Goal: Task Accomplishment & Management: Use online tool/utility

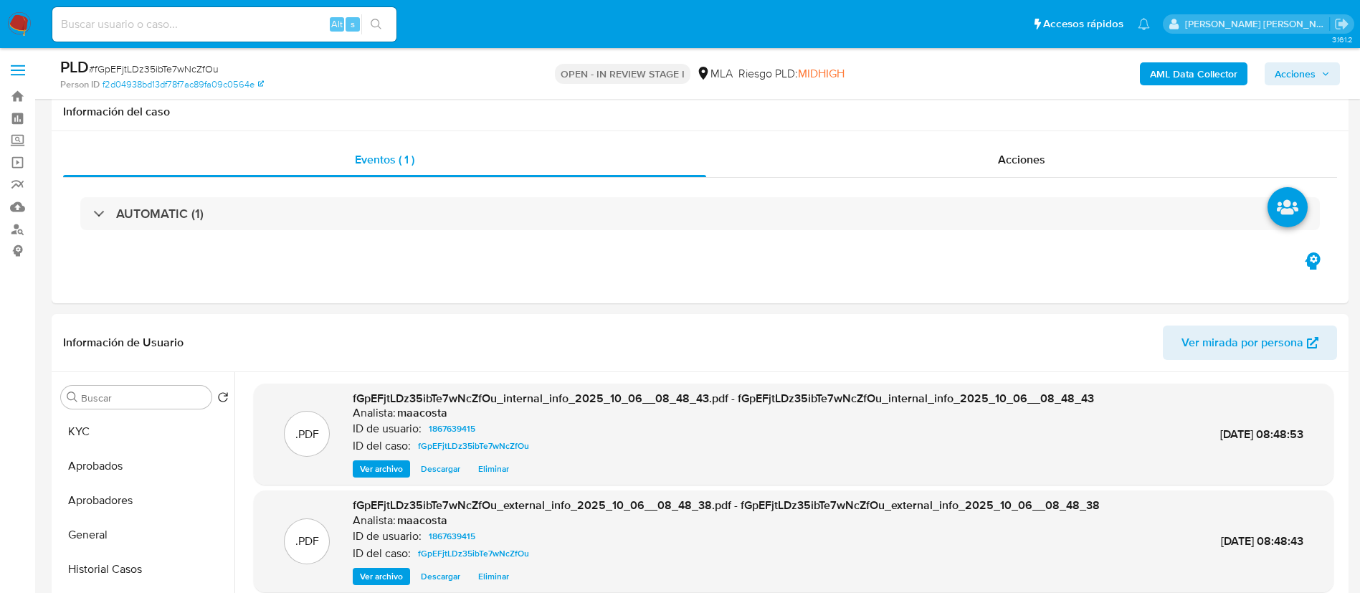
select select "10"
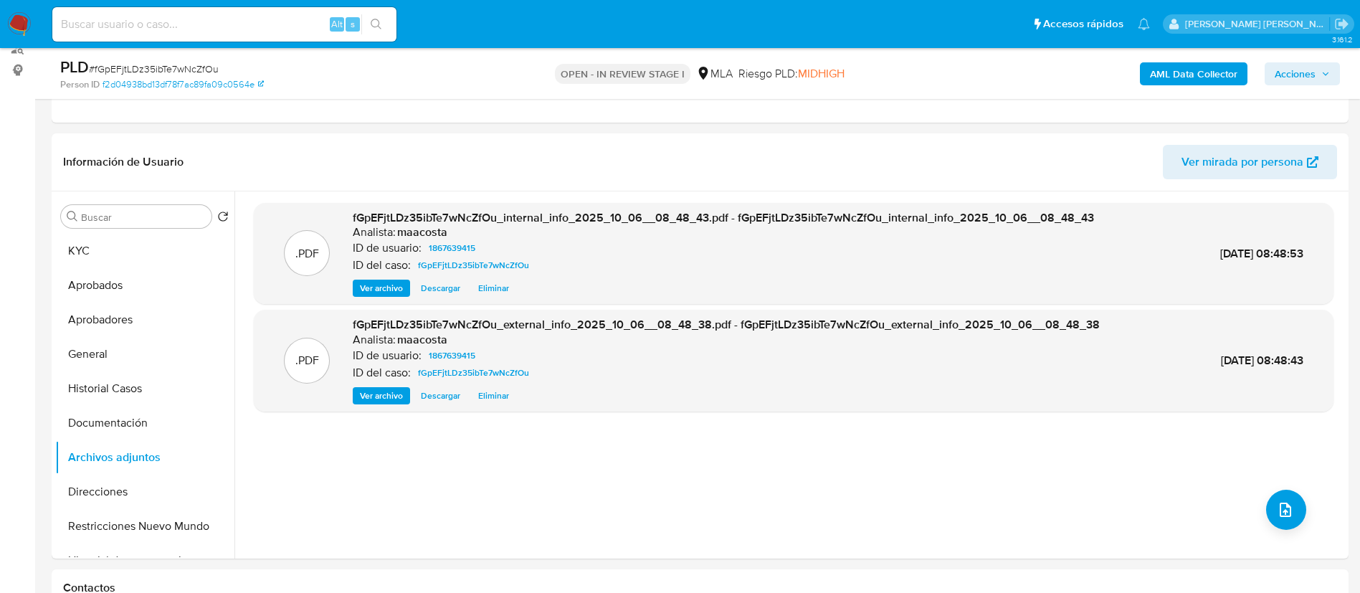
click at [1183, 81] on b "AML Data Collector" at bounding box center [1193, 73] width 87 height 23
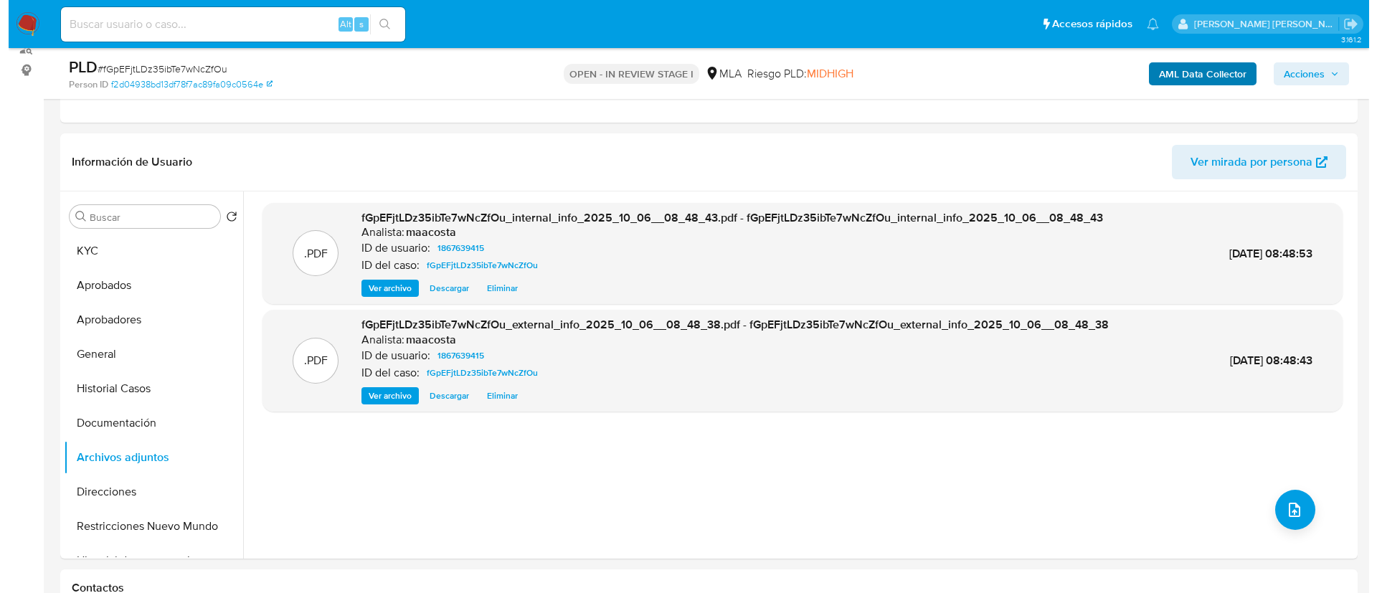
scroll to position [181, 0]
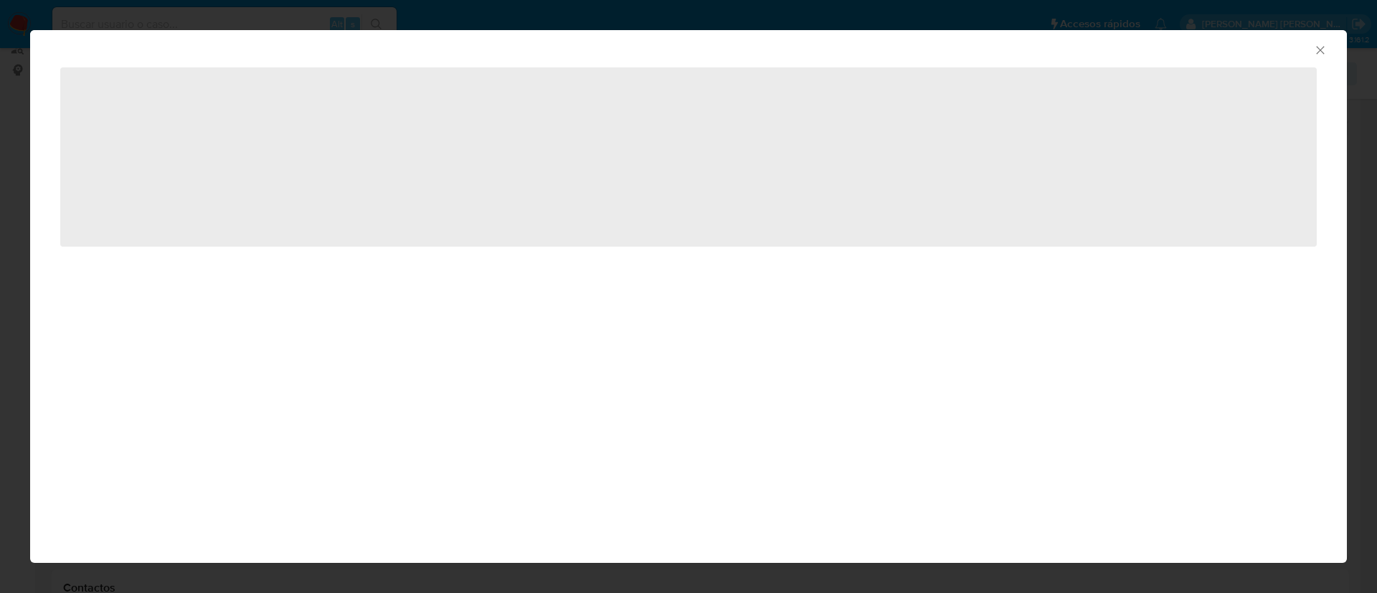
click at [1321, 57] on div "AML Data Collector" at bounding box center [688, 48] width 1316 height 36
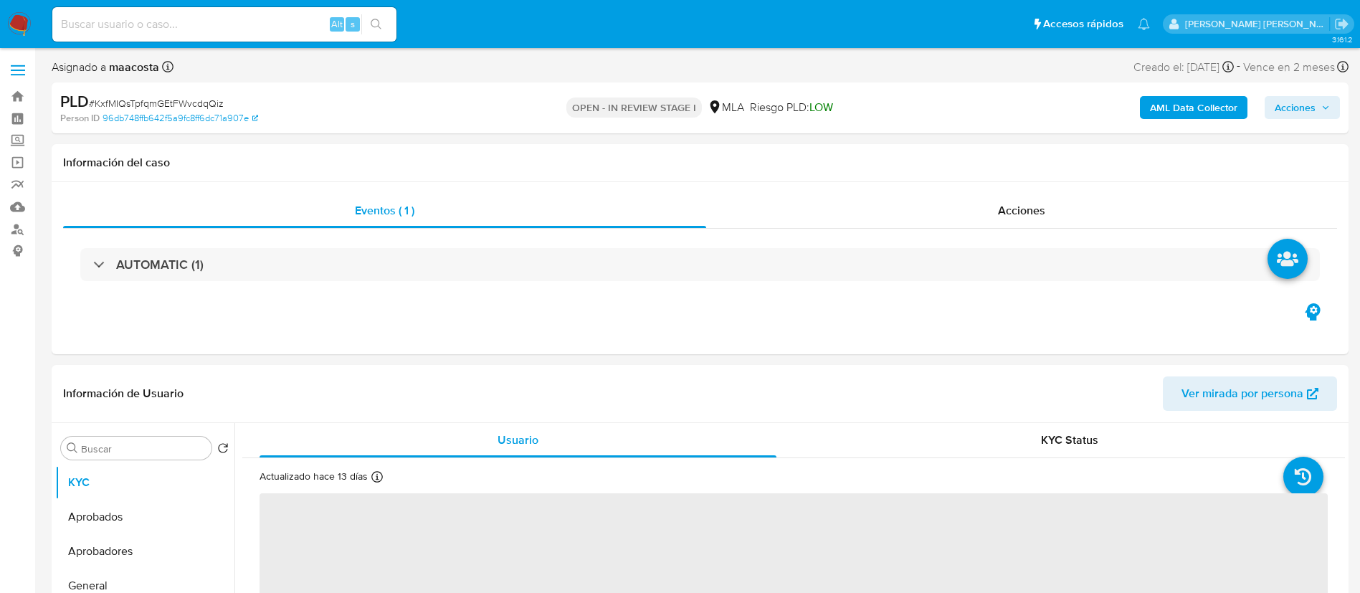
select select "10"
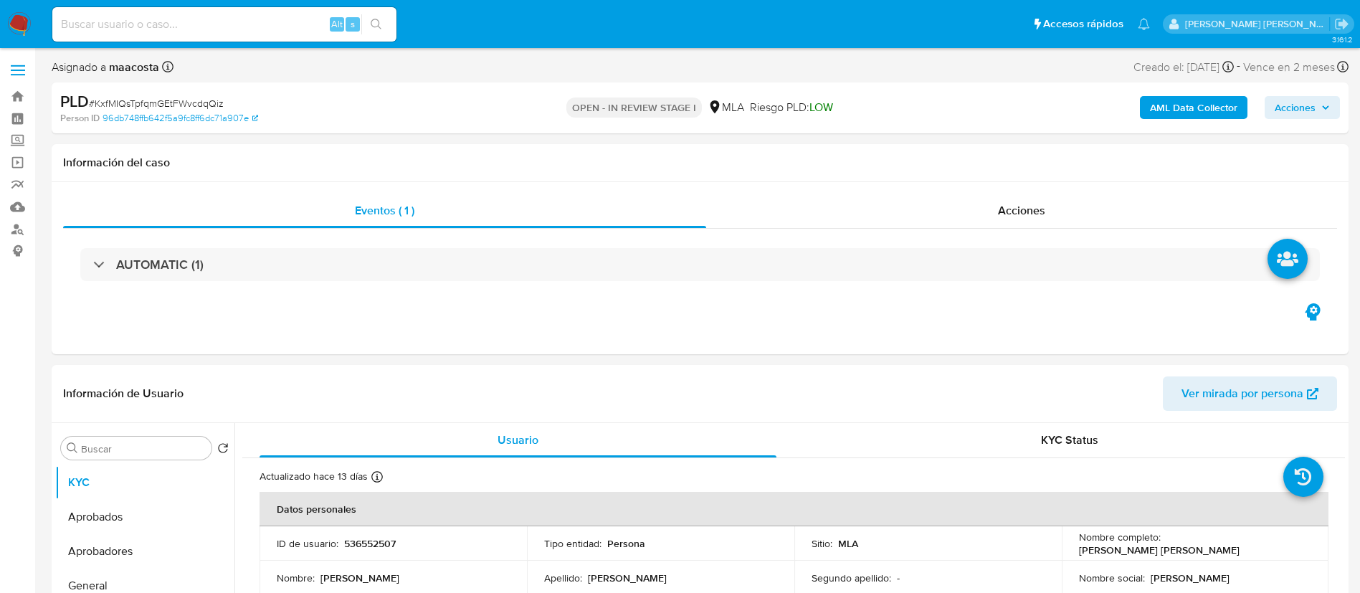
click at [1201, 114] on b "AML Data Collector" at bounding box center [1193, 107] width 87 height 23
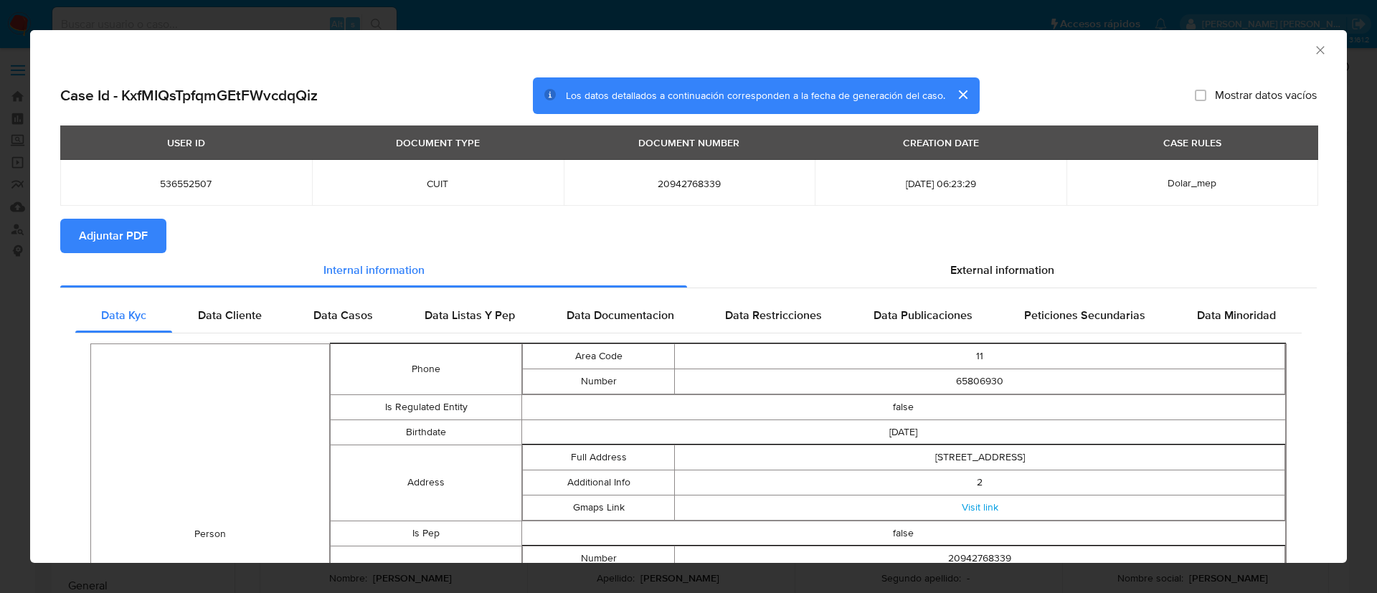
click at [130, 236] on span "Adjuntar PDF" at bounding box center [113, 236] width 69 height 32
click at [1313, 49] on icon "Cerrar ventana" at bounding box center [1320, 50] width 14 height 14
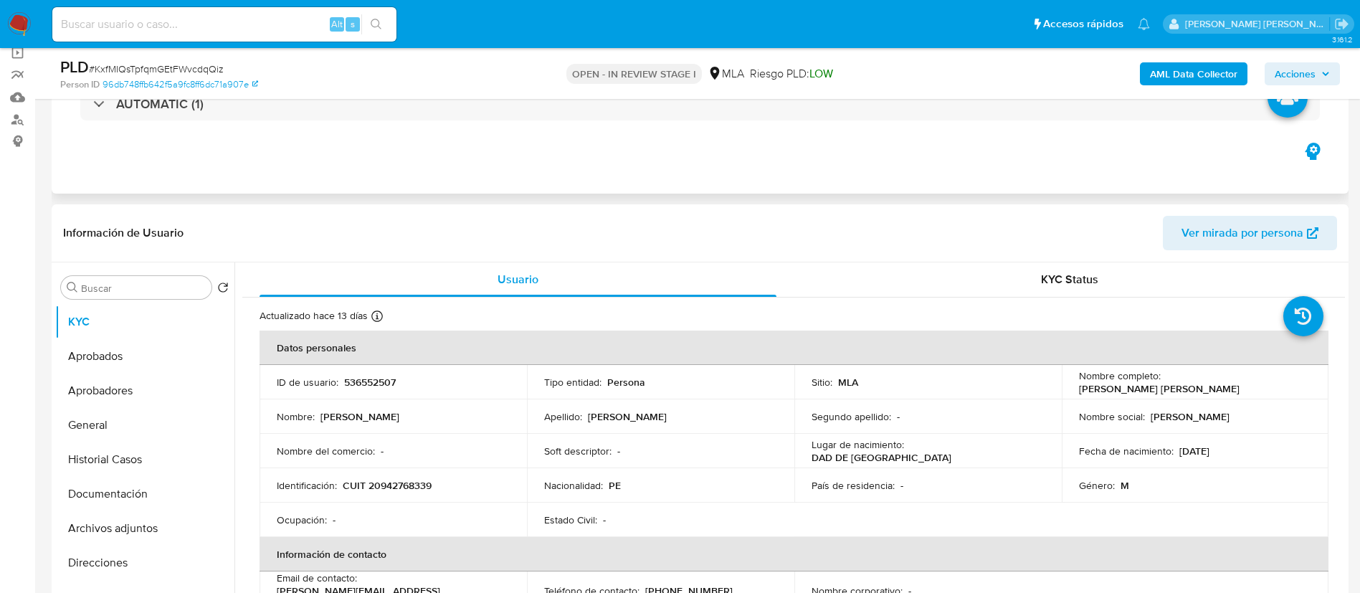
scroll to position [155, 0]
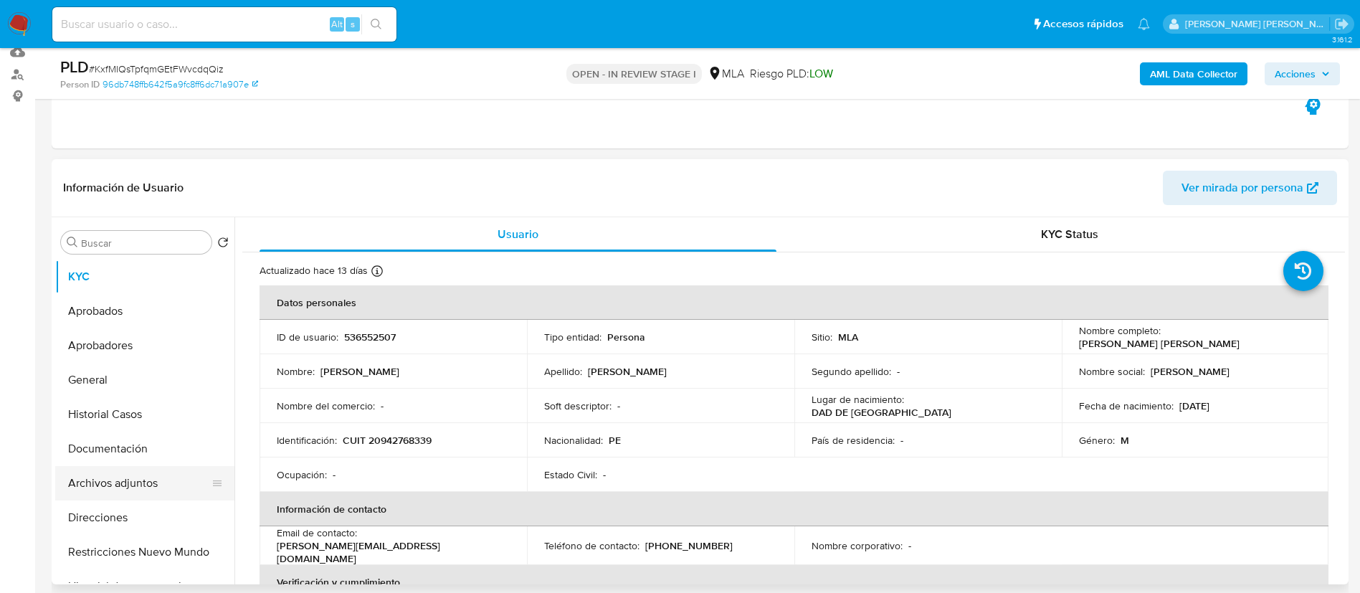
click at [136, 481] on button "Archivos adjuntos" at bounding box center [139, 483] width 168 height 34
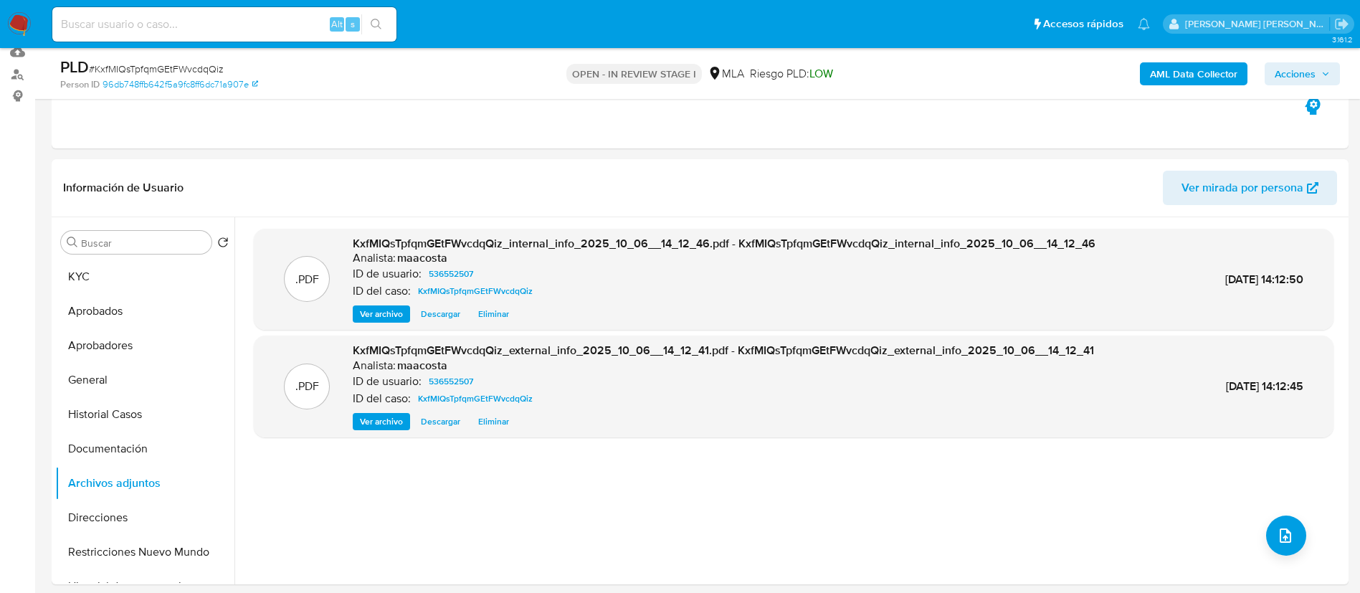
paste input "fGpEFjtLDz35ibTe7wNcZfOu"
click at [275, 22] on input "fGpEFjtLDz35ibTe7wNcZfOu" at bounding box center [224, 24] width 344 height 19
type input "fGpEFjtLDz35ibTe7wNcZfOu"
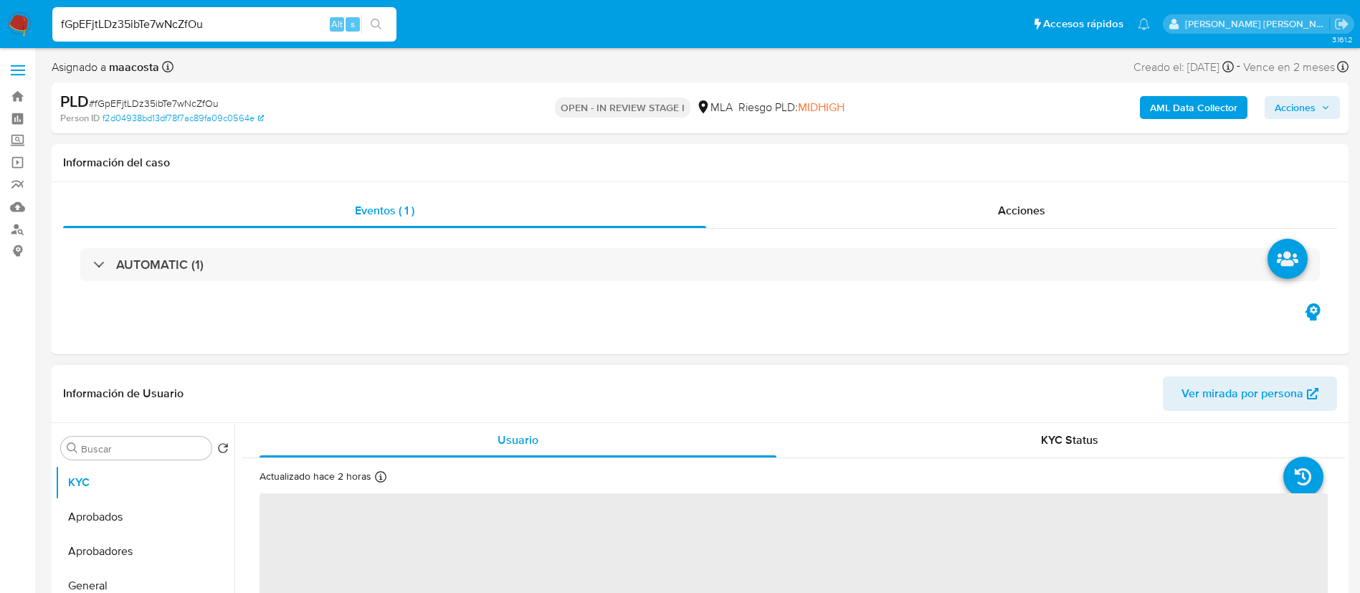
select select "10"
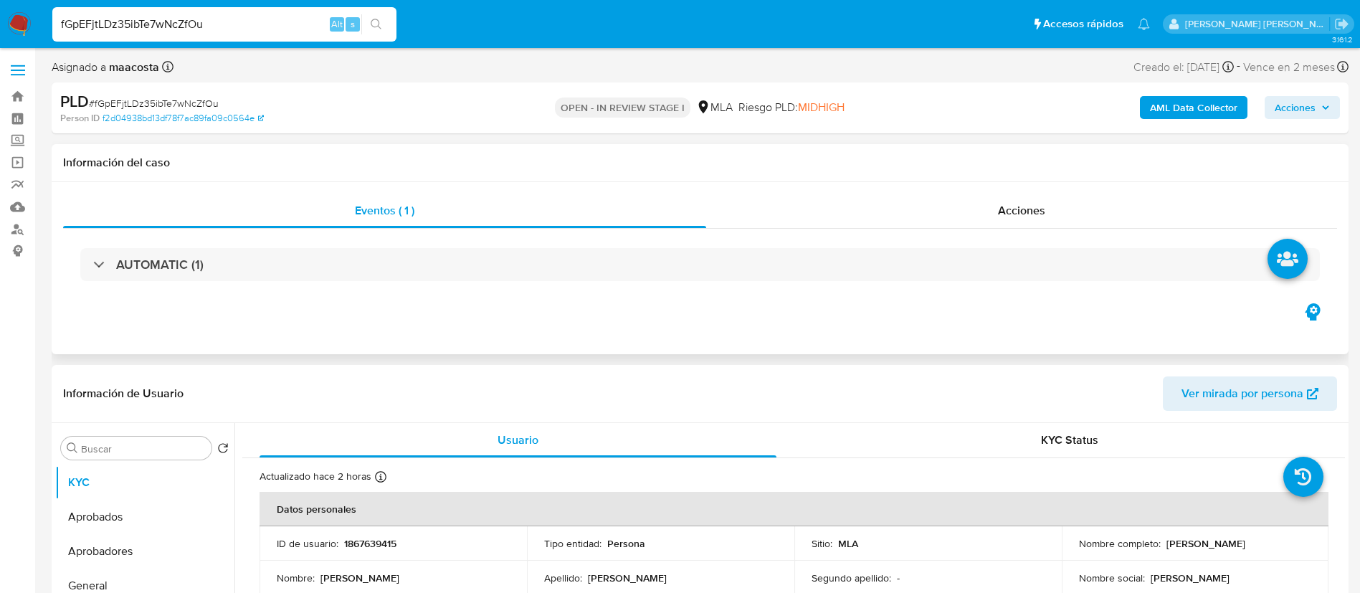
click at [513, 346] on div "Eventos ( 1 ) Acciones AUTOMATIC (1)" at bounding box center [700, 268] width 1297 height 172
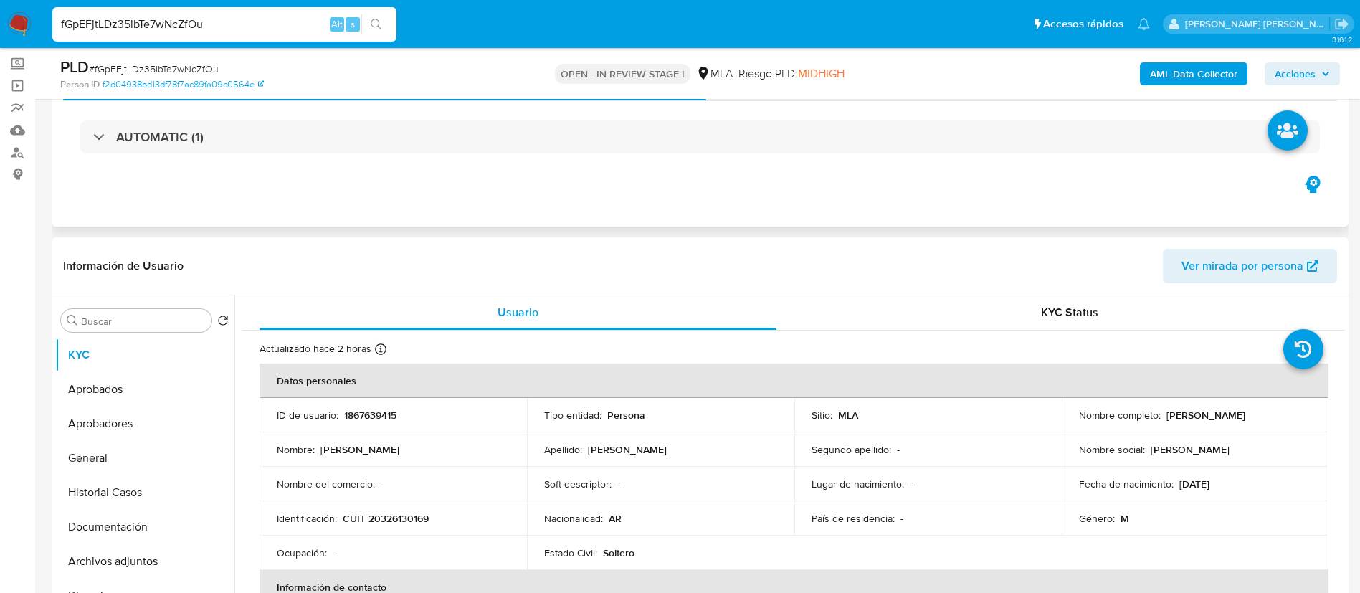
scroll to position [77, 0]
click at [502, 239] on div "Información de Usuario Ver mirada por persona" at bounding box center [700, 266] width 1297 height 58
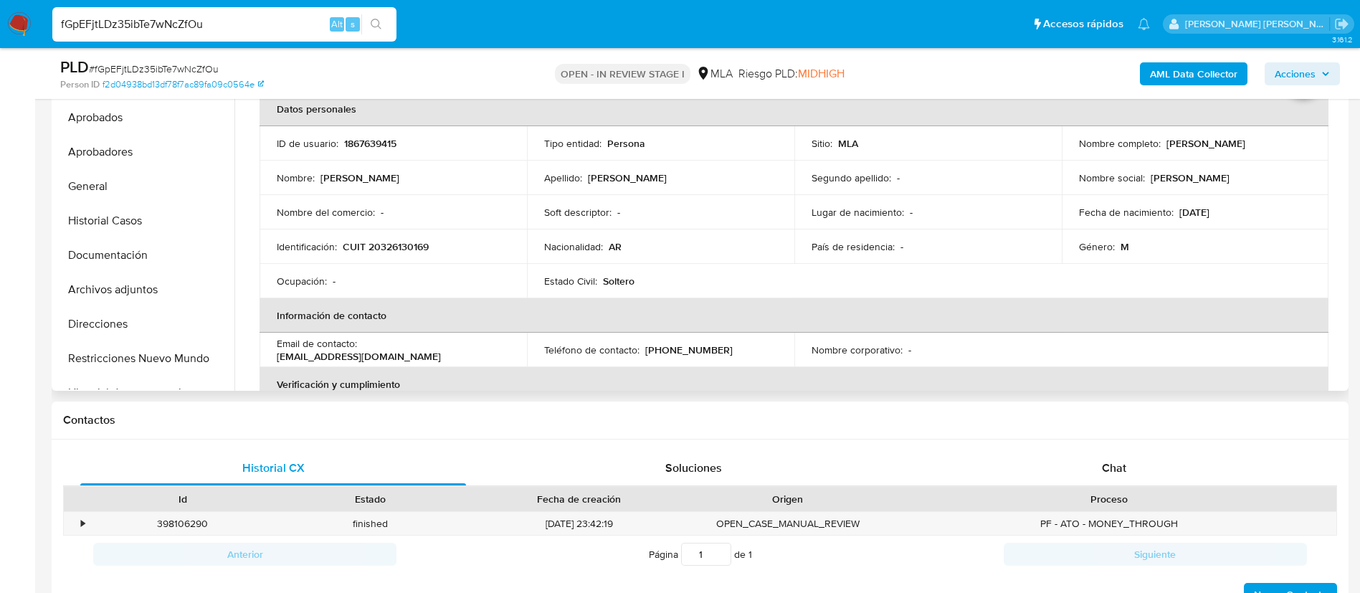
scroll to position [357, 0]
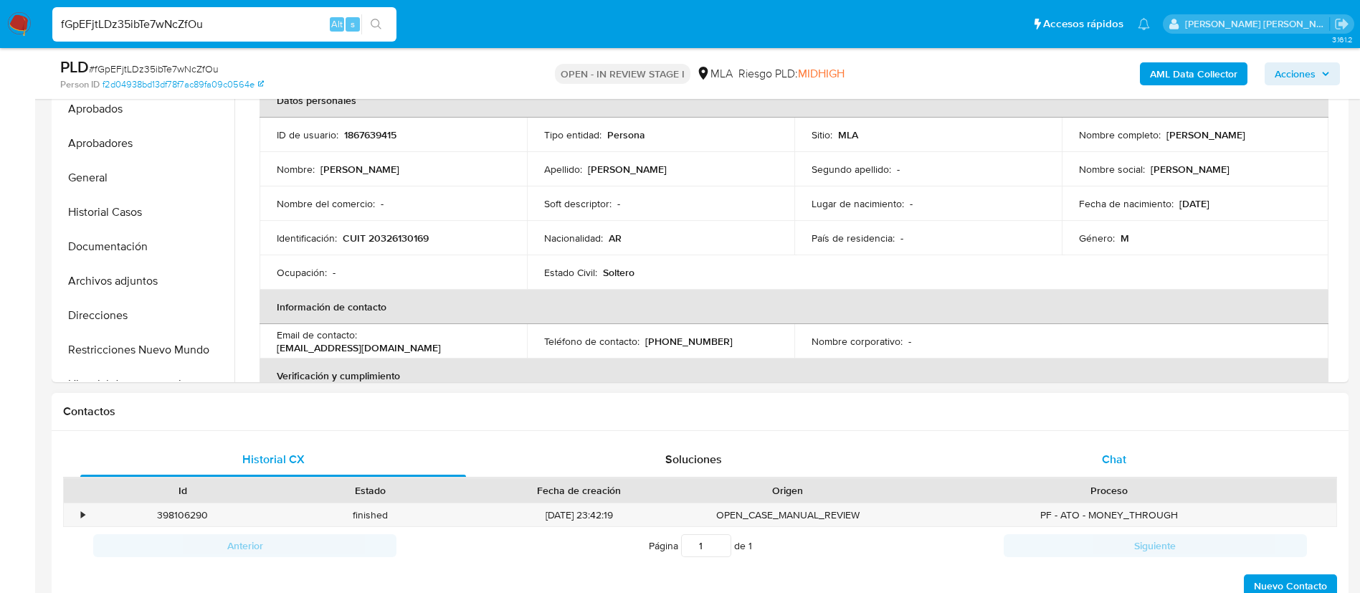
click at [1126, 472] on div "Chat" at bounding box center [1114, 459] width 386 height 34
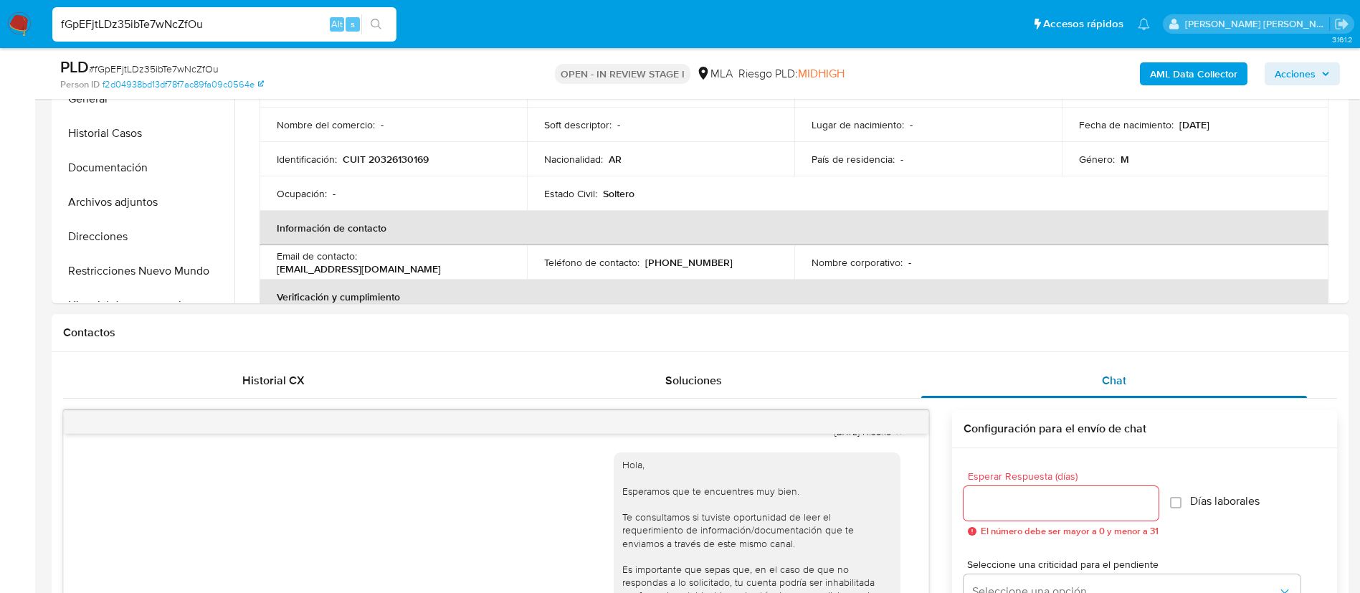
scroll to position [437, 0]
click at [318, 380] on div "Historial CX" at bounding box center [273, 380] width 386 height 34
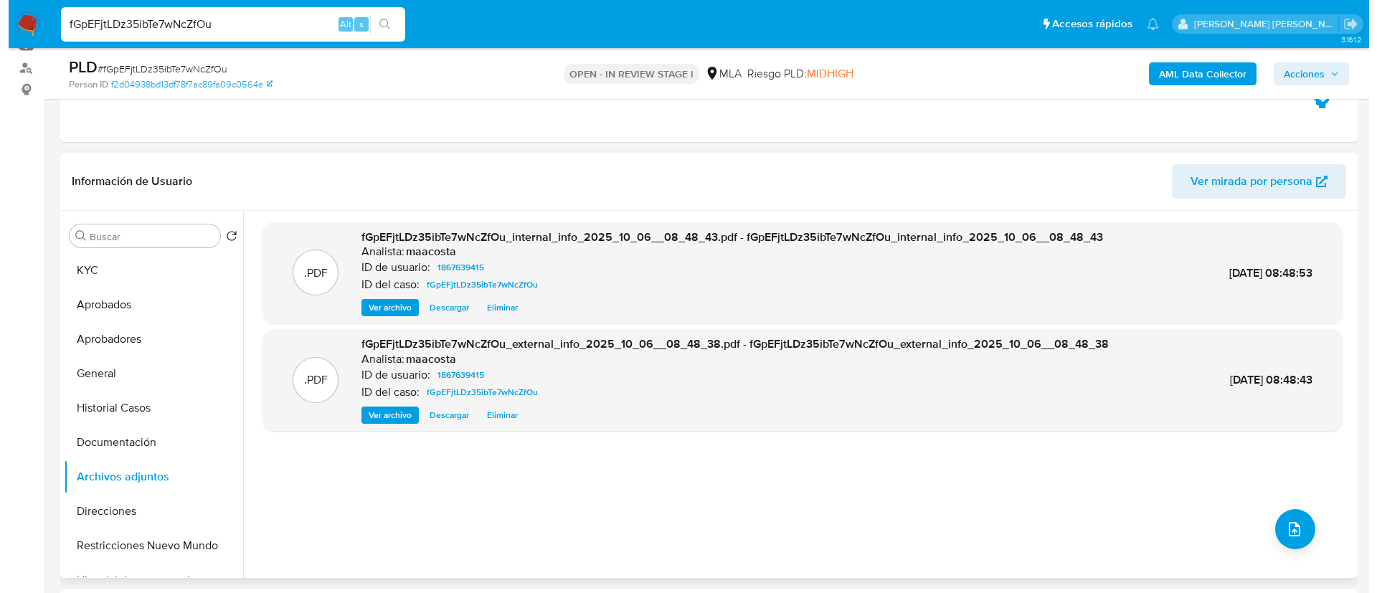
scroll to position [0, 0]
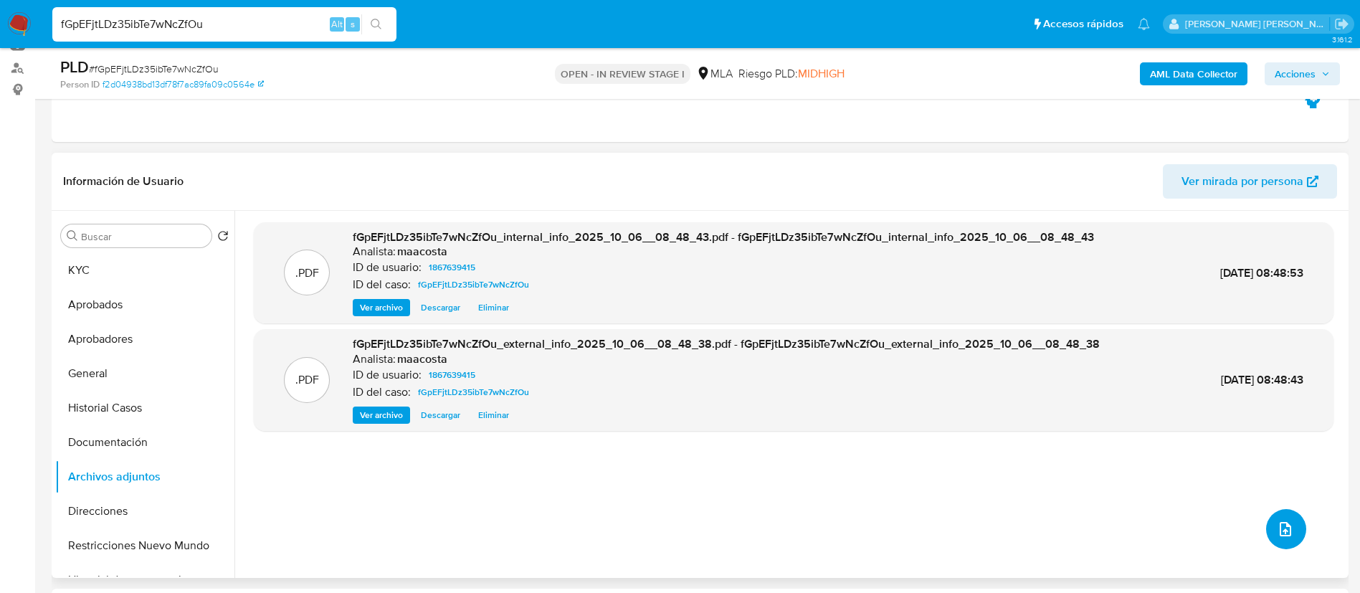
click at [1290, 526] on button "upload-file" at bounding box center [1286, 529] width 40 height 40
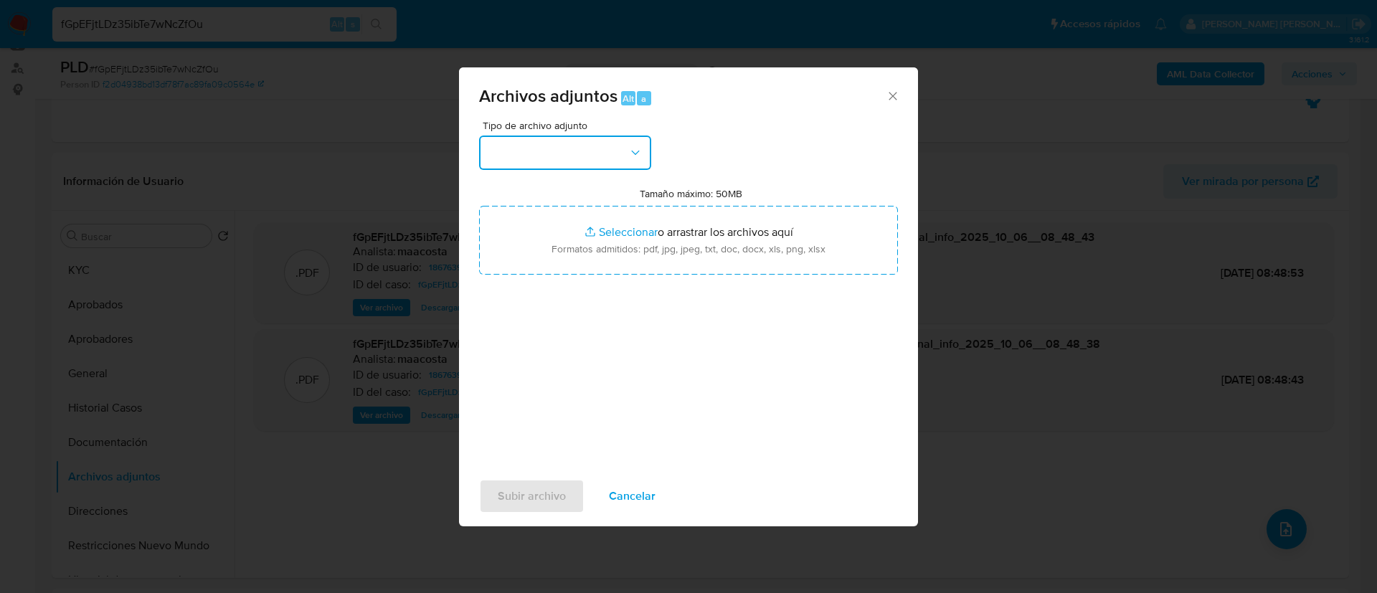
click at [584, 140] on button "button" at bounding box center [565, 153] width 172 height 34
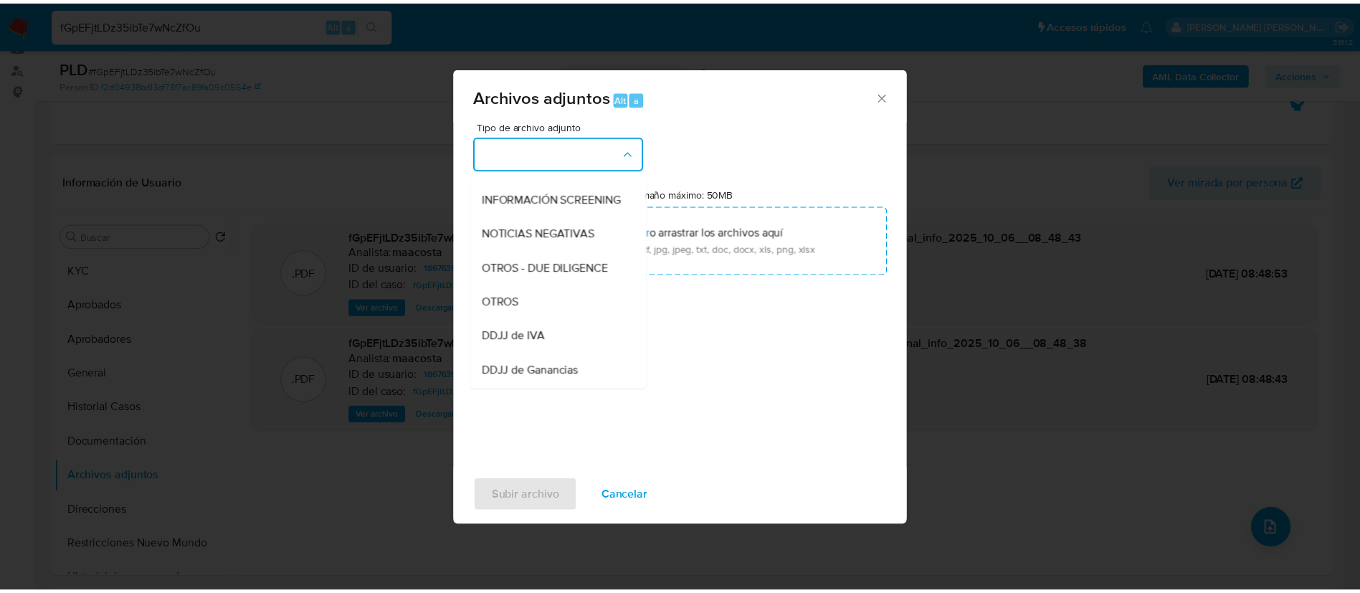
scroll to position [167, 0]
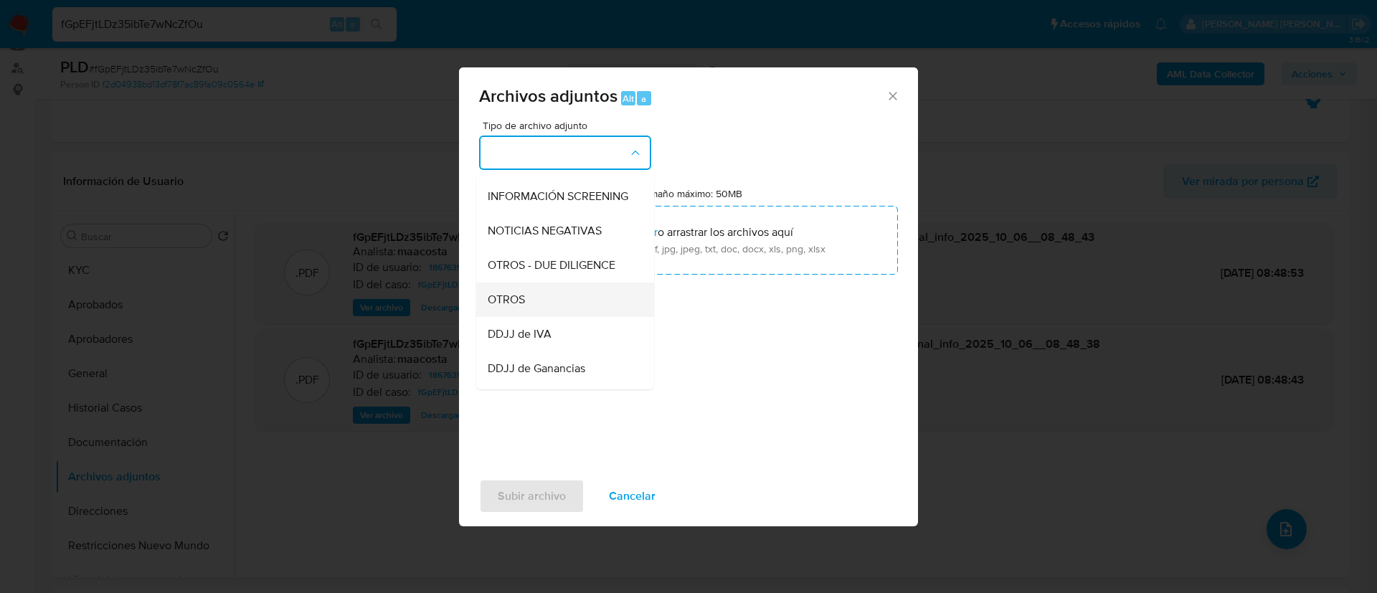
click at [531, 317] on div "OTROS" at bounding box center [561, 299] width 146 height 34
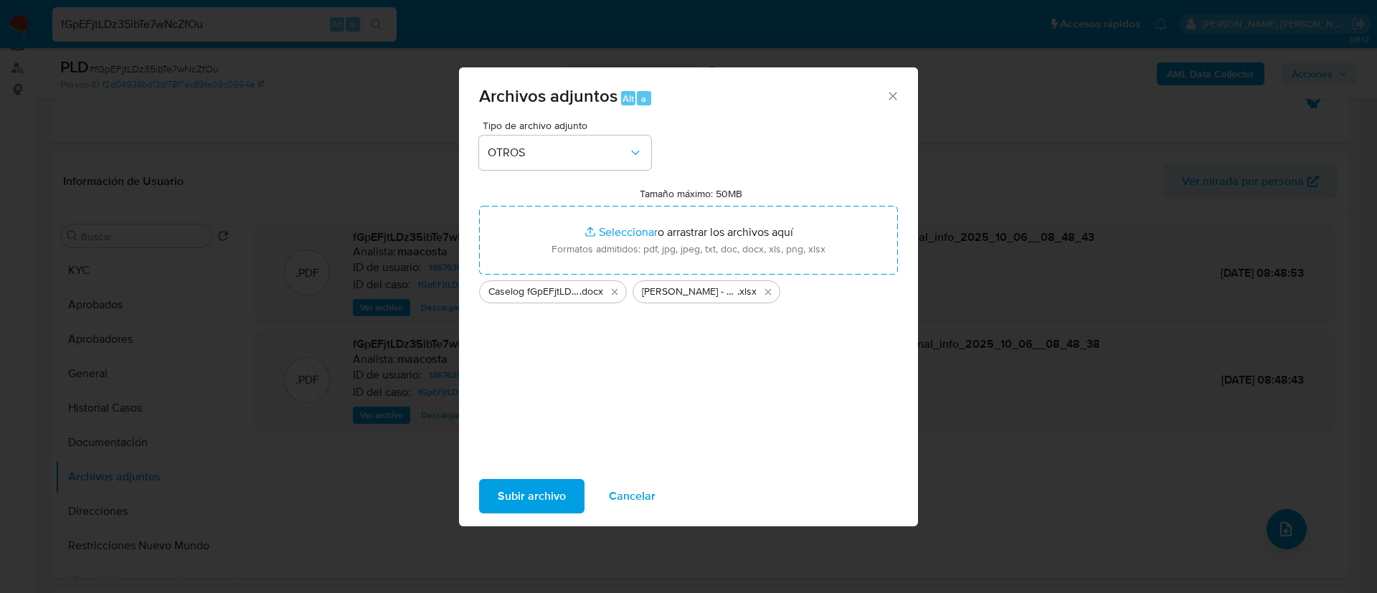
click at [534, 519] on div "Subir archivo Cancelar" at bounding box center [688, 496] width 459 height 54
click at [552, 485] on span "Subir archivo" at bounding box center [532, 496] width 68 height 32
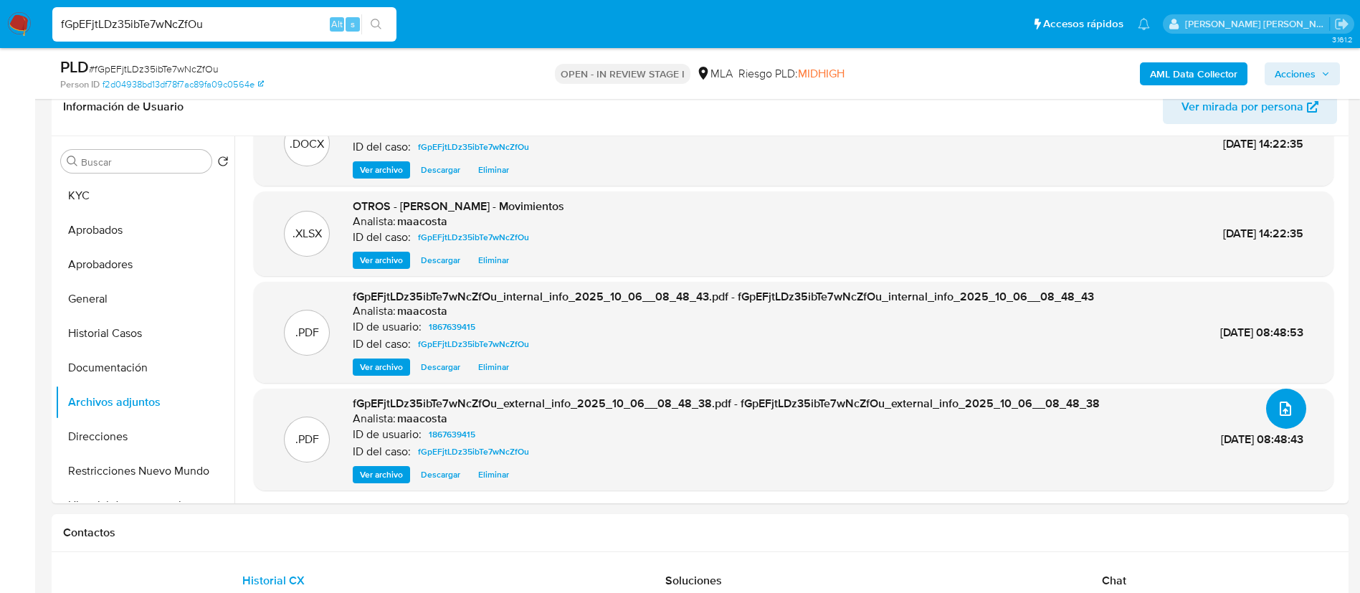
scroll to position [204, 0]
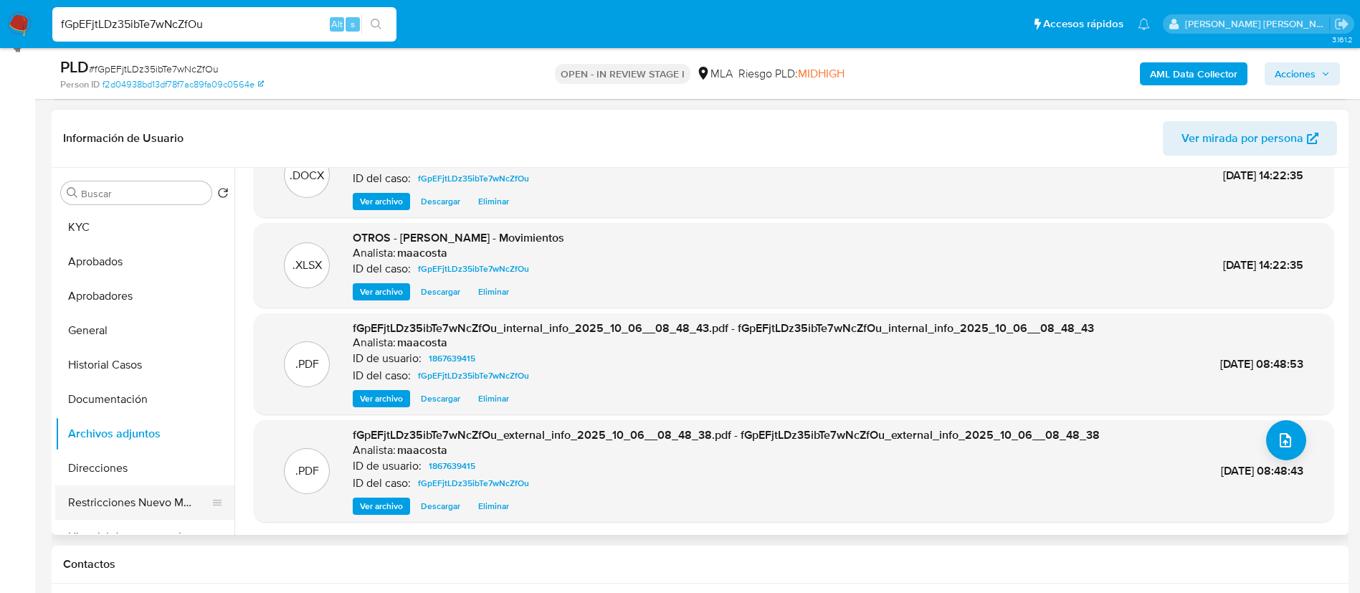
click at [177, 500] on button "Restricciones Nuevo Mundo" at bounding box center [139, 502] width 168 height 34
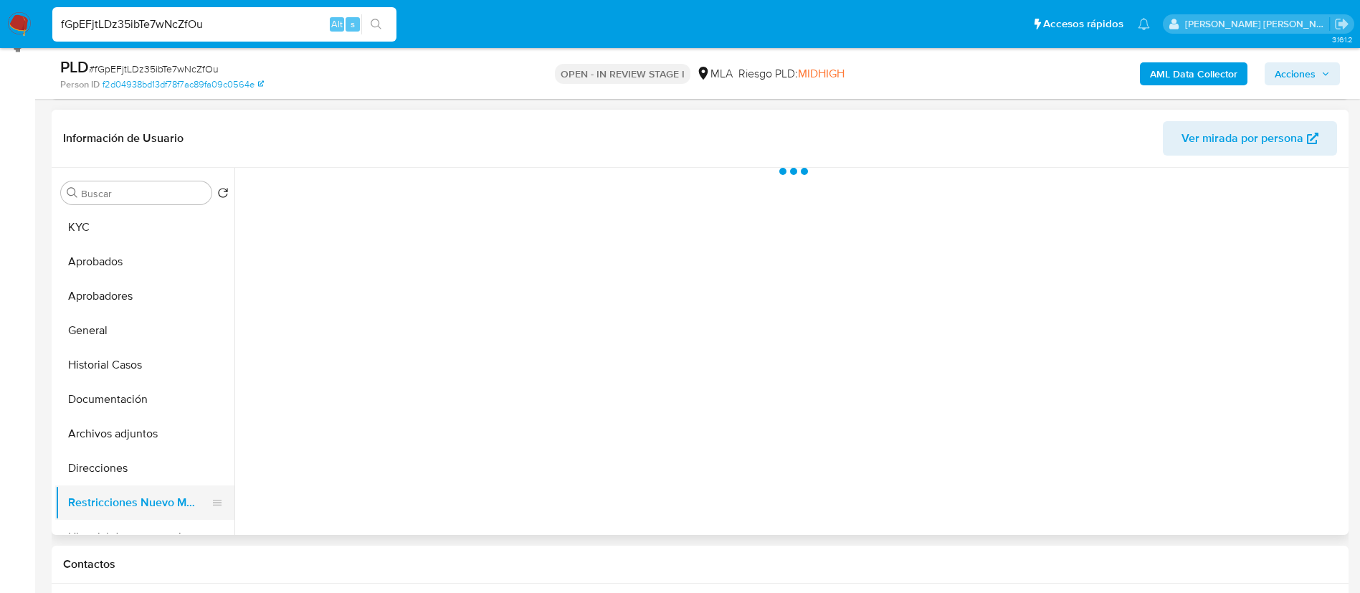
scroll to position [0, 0]
click at [1311, 70] on span "Acciones" at bounding box center [1295, 73] width 41 height 23
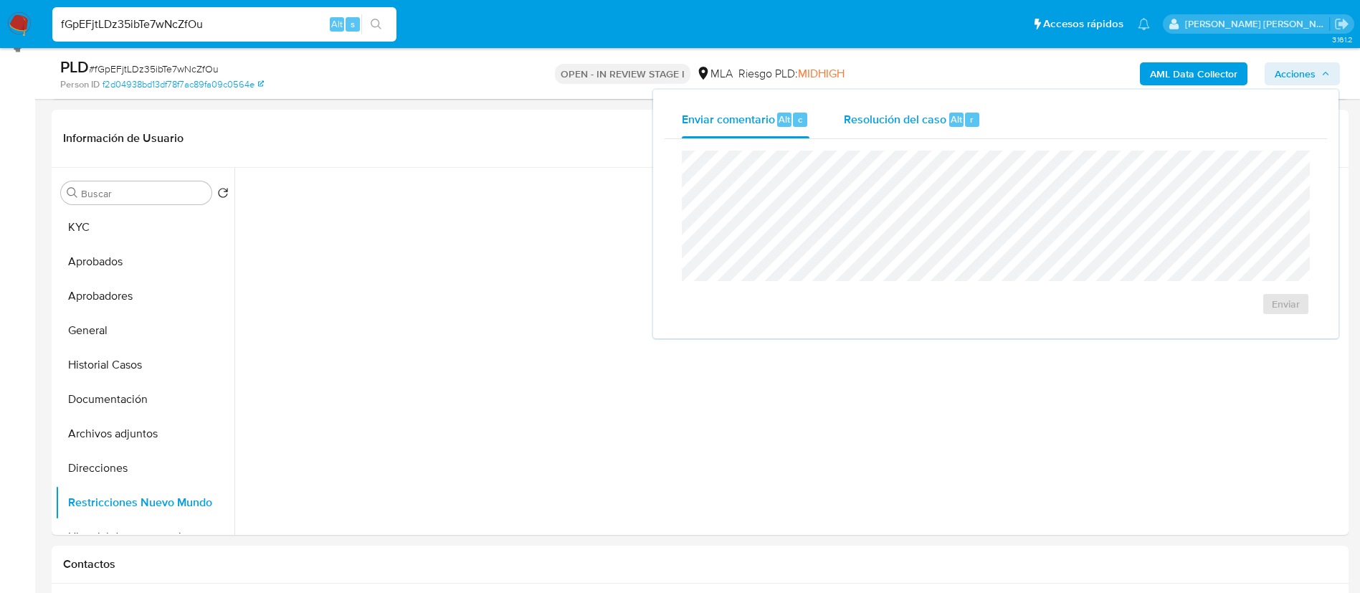
click at [944, 128] on div "Resolución del caso Alt r" at bounding box center [912, 119] width 137 height 37
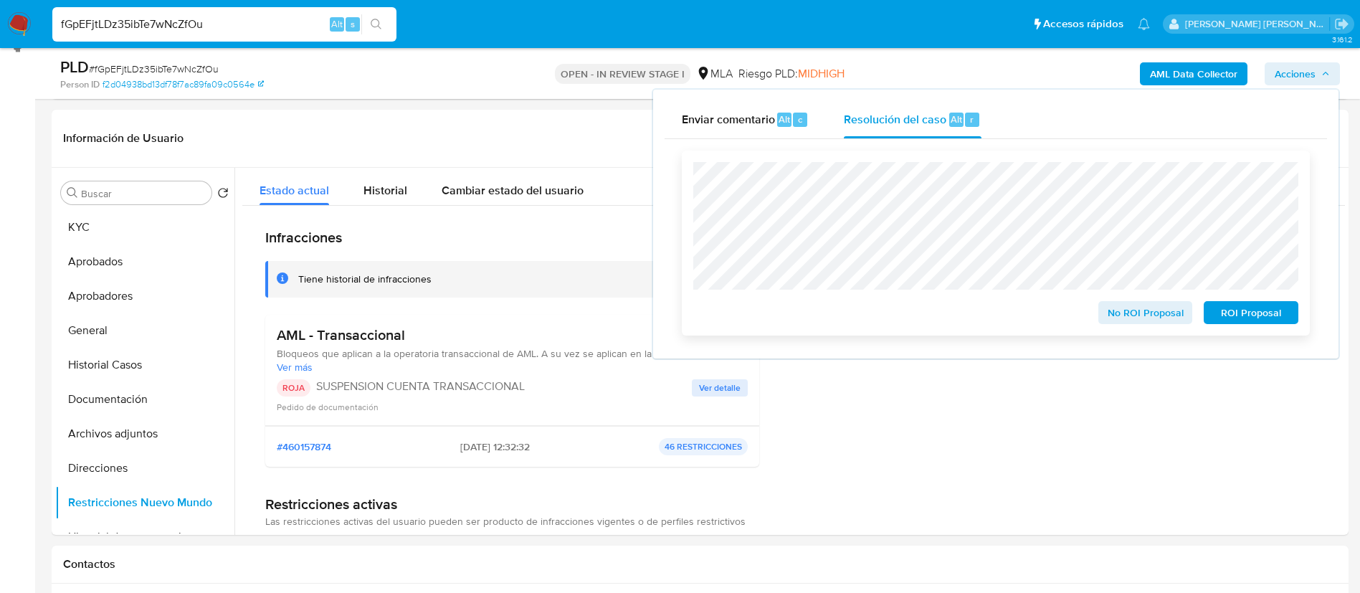
click at [1260, 311] on span "ROI Proposal" at bounding box center [1251, 313] width 75 height 20
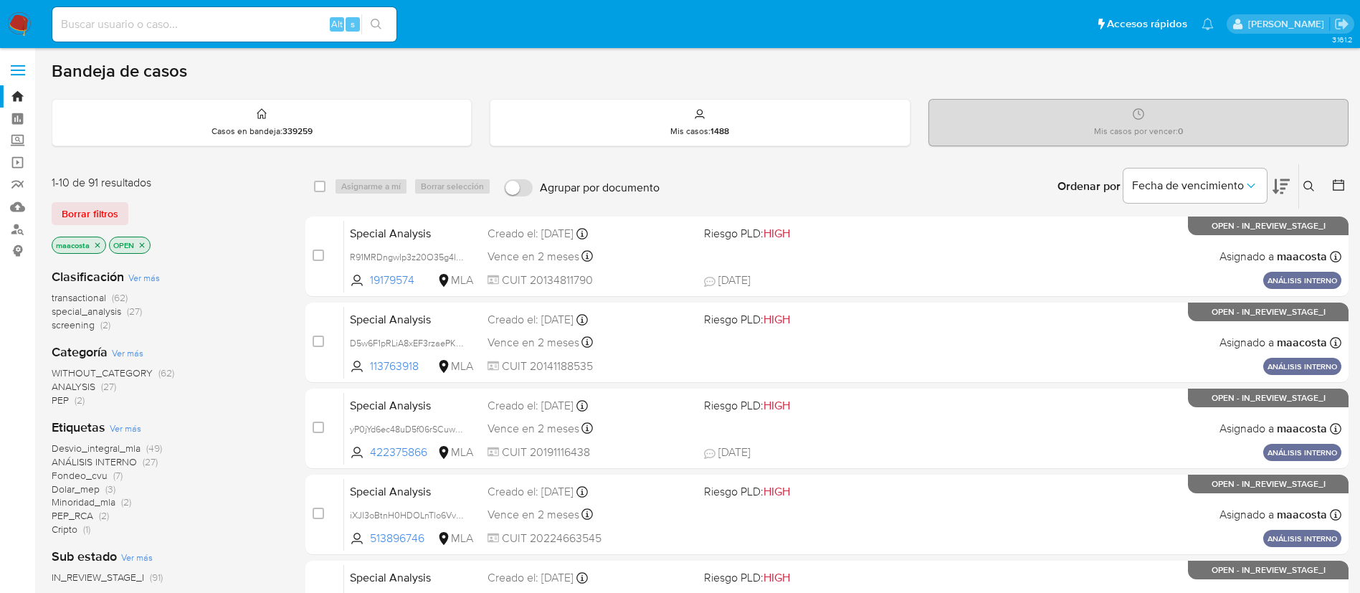
paste input "Y3wJ5Yq8WMjdb3nrnhMvWgNk"
click at [243, 30] on input "Y3wJ5Yq8WMjdb3nrnhMvWgNk" at bounding box center [224, 24] width 344 height 19
type input "Y3wJ5Yq8WMjdb3nrnhMvWgNk"
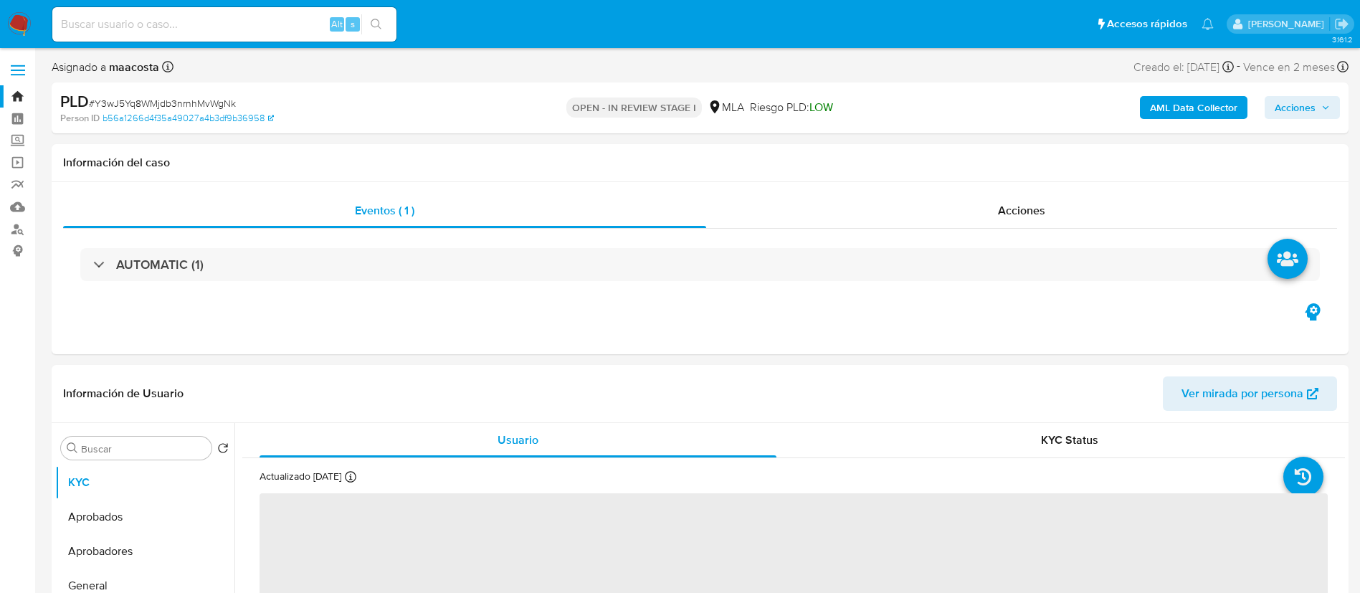
select select "10"
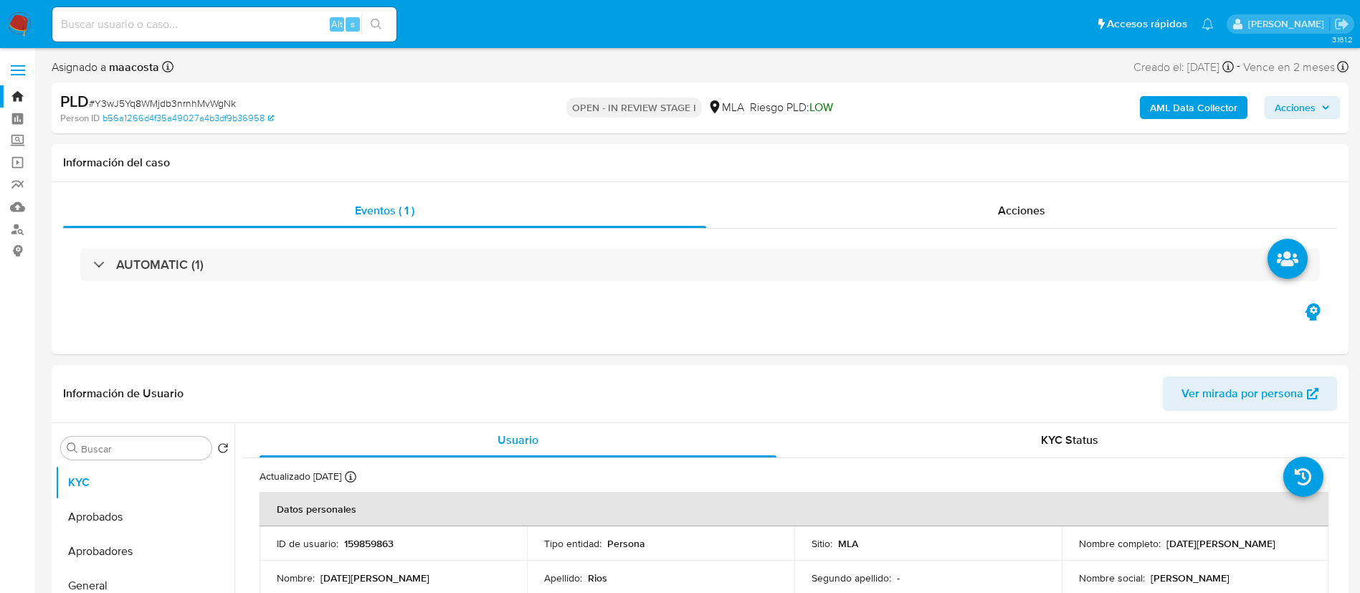
click at [1208, 111] on b "AML Data Collector" at bounding box center [1193, 107] width 87 height 23
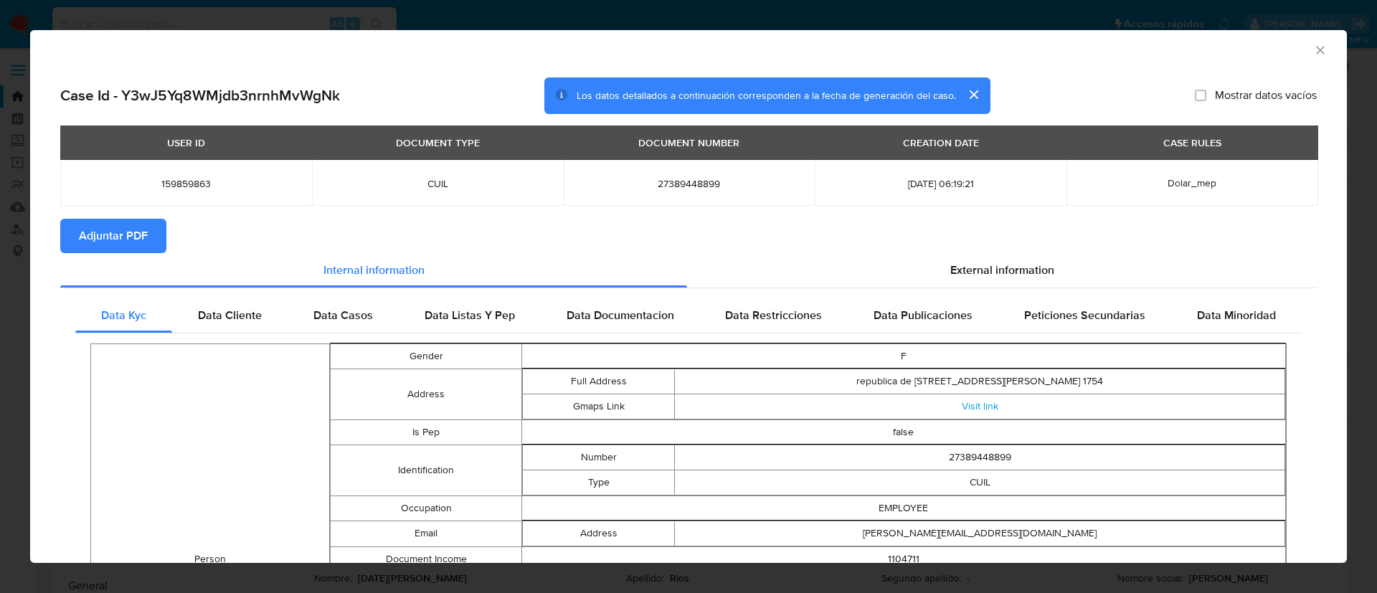
click at [143, 237] on span "Adjuntar PDF" at bounding box center [113, 236] width 69 height 32
click at [1313, 46] on icon "Cerrar ventana" at bounding box center [1320, 50] width 14 height 14
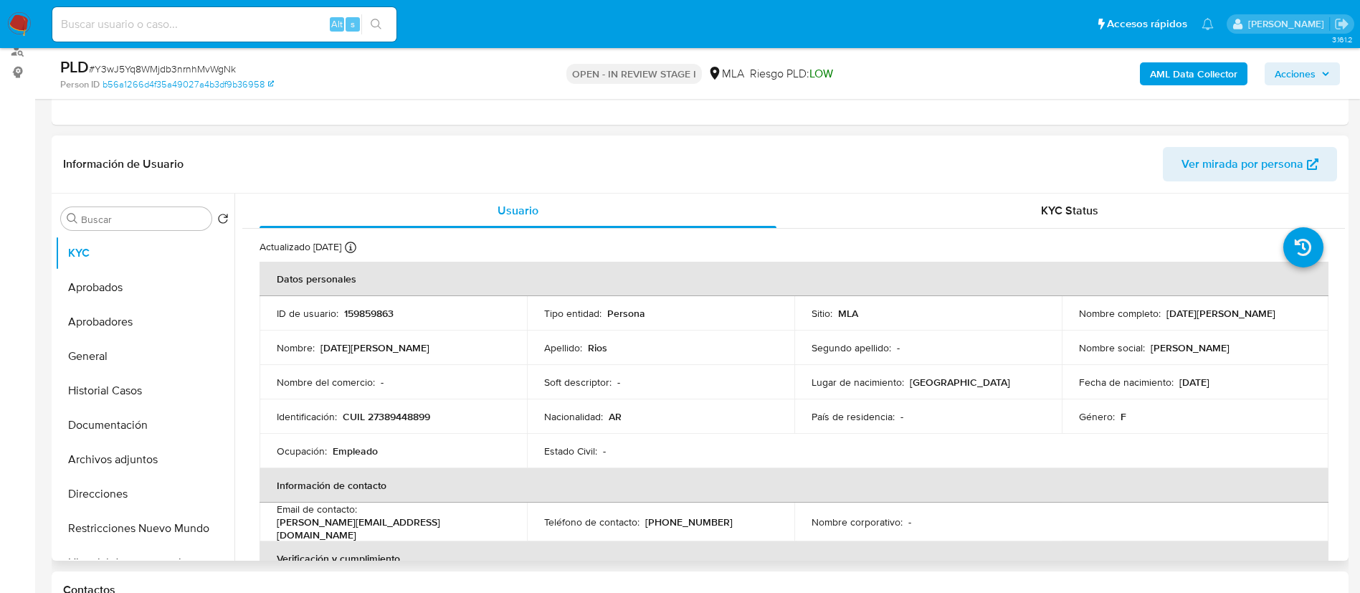
scroll to position [187, 0]
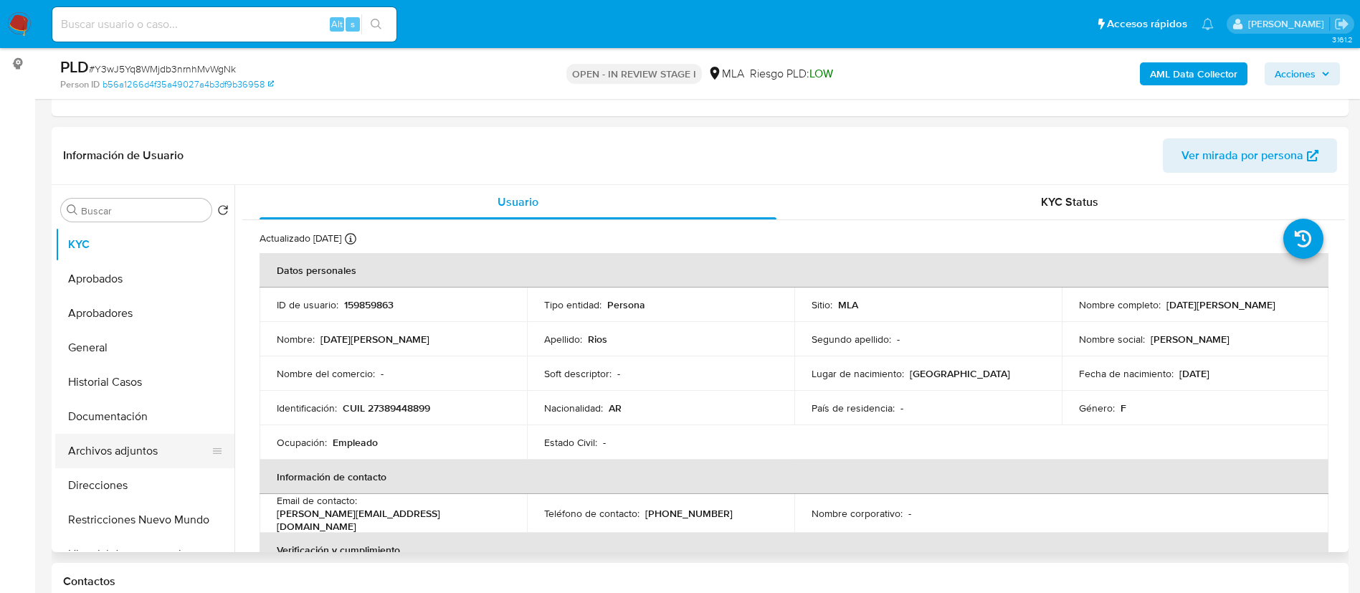
click at [146, 452] on button "Archivos adjuntos" at bounding box center [139, 451] width 168 height 34
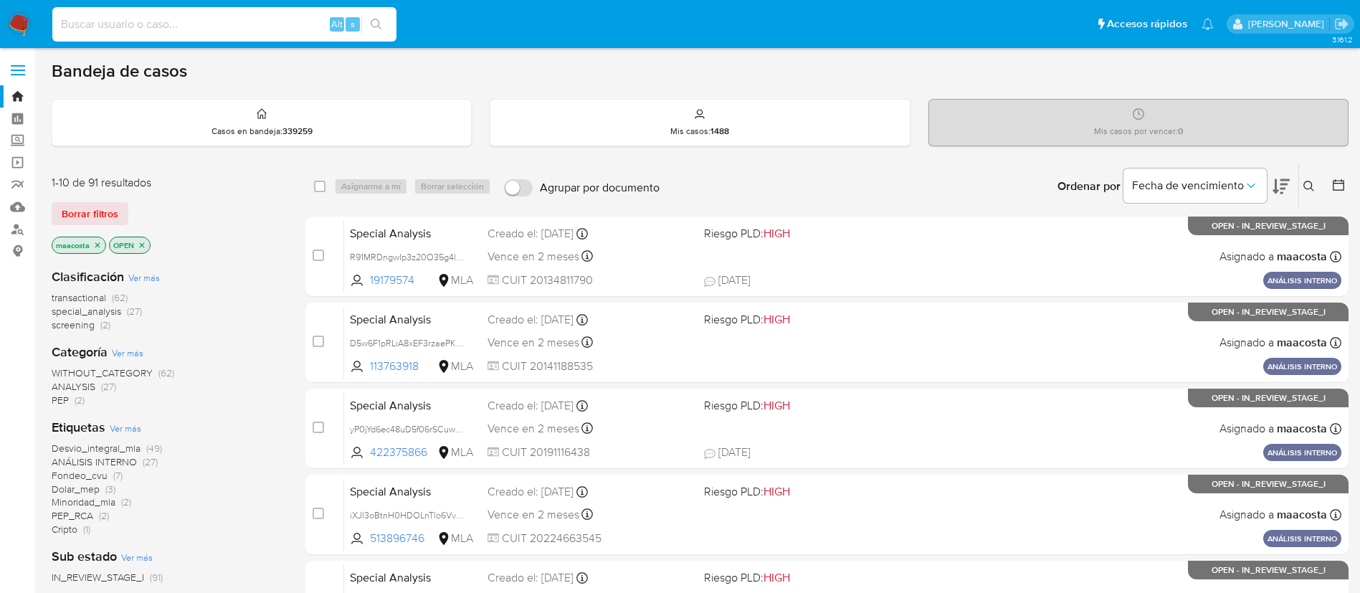
paste input "BDvErT61bYU5ybHZR27xWVtz"
click at [277, 21] on input "BDvErT61bYU5ybHZR27xWVtz" at bounding box center [224, 24] width 344 height 19
type input "BDvErT61bYU5ybHZR27xWVtz"
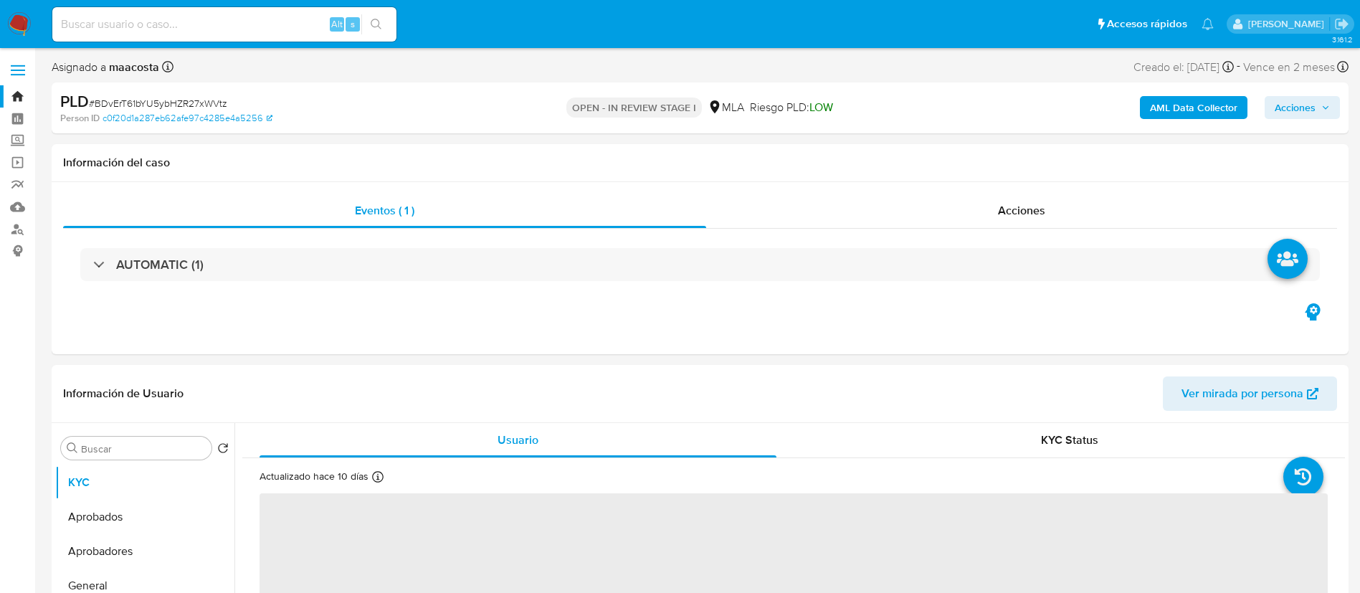
select select "10"
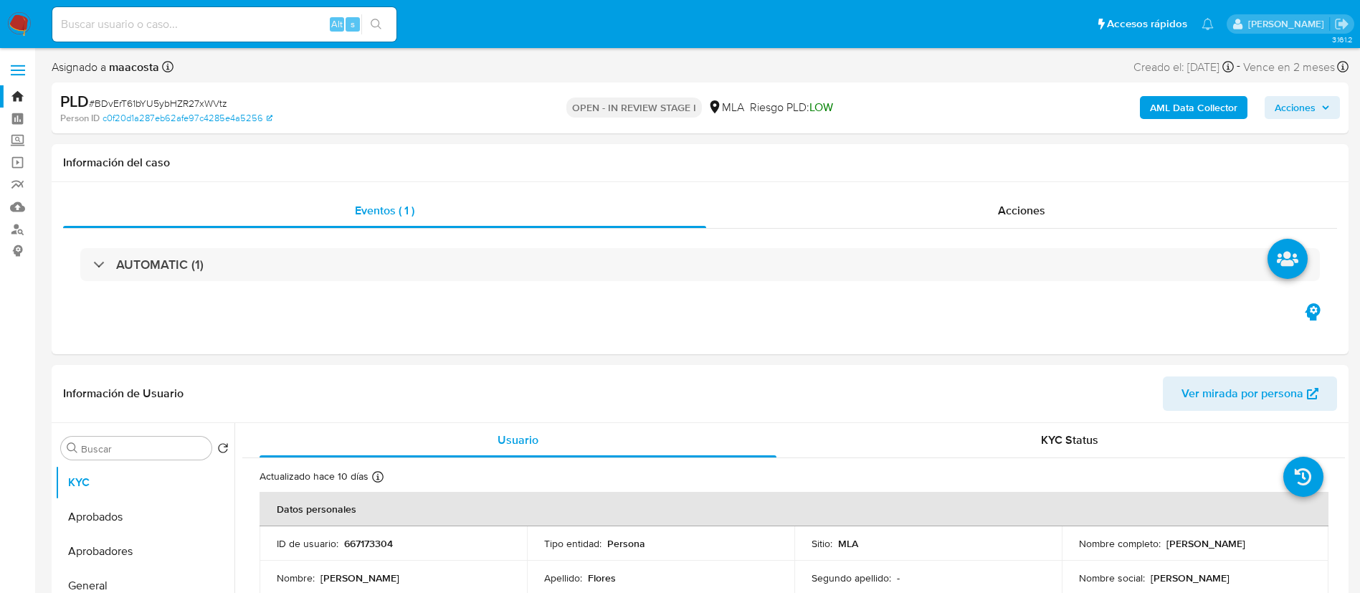
click at [1198, 100] on b "AML Data Collector" at bounding box center [1193, 107] width 87 height 23
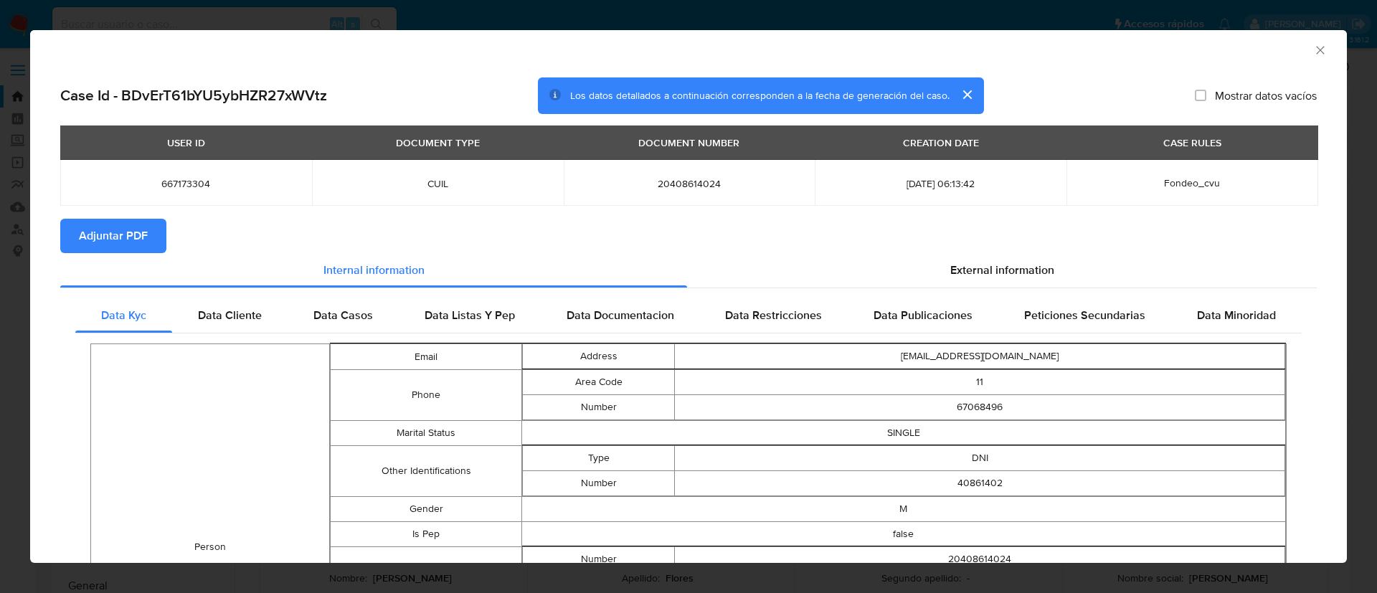
click at [143, 237] on span "Adjuntar PDF" at bounding box center [113, 236] width 69 height 32
click at [1313, 49] on icon "Cerrar ventana" at bounding box center [1320, 50] width 14 height 14
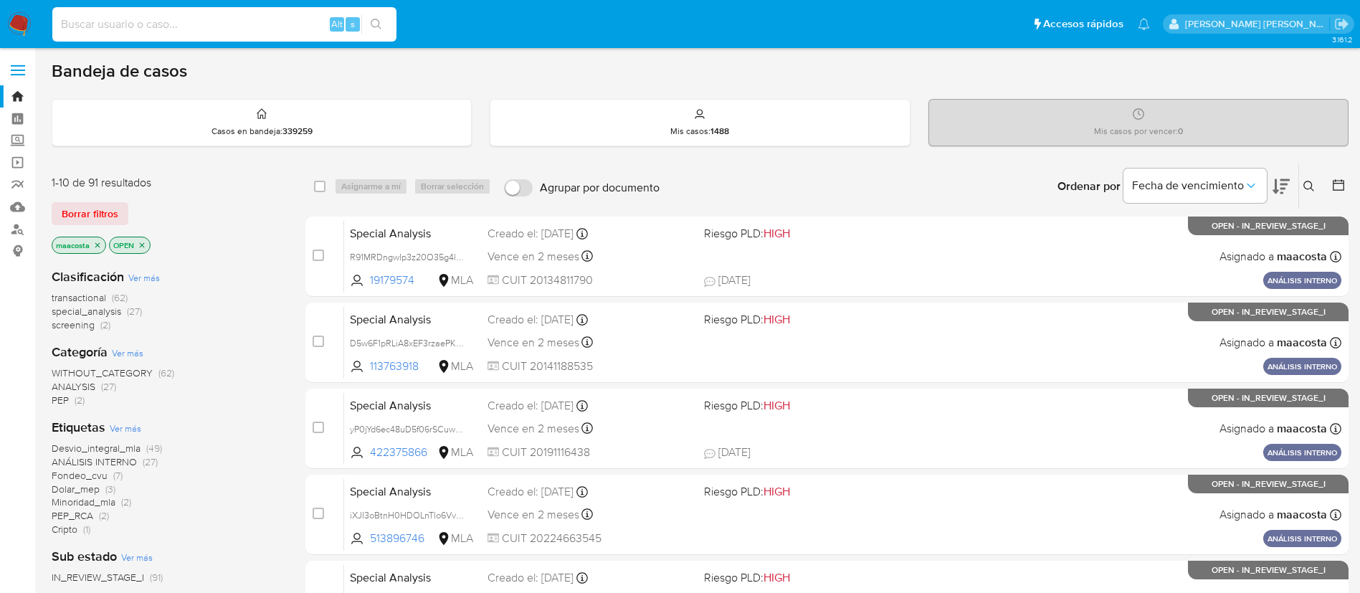
paste input "KPd7s2HkektzhDbLoKvG6fHW"
click at [234, 30] on input "KPd7s2HkektzhDbLoKvG6fHW" at bounding box center [224, 24] width 344 height 19
type input "KPd7s2HkektzhDbLoKvG6fHW"
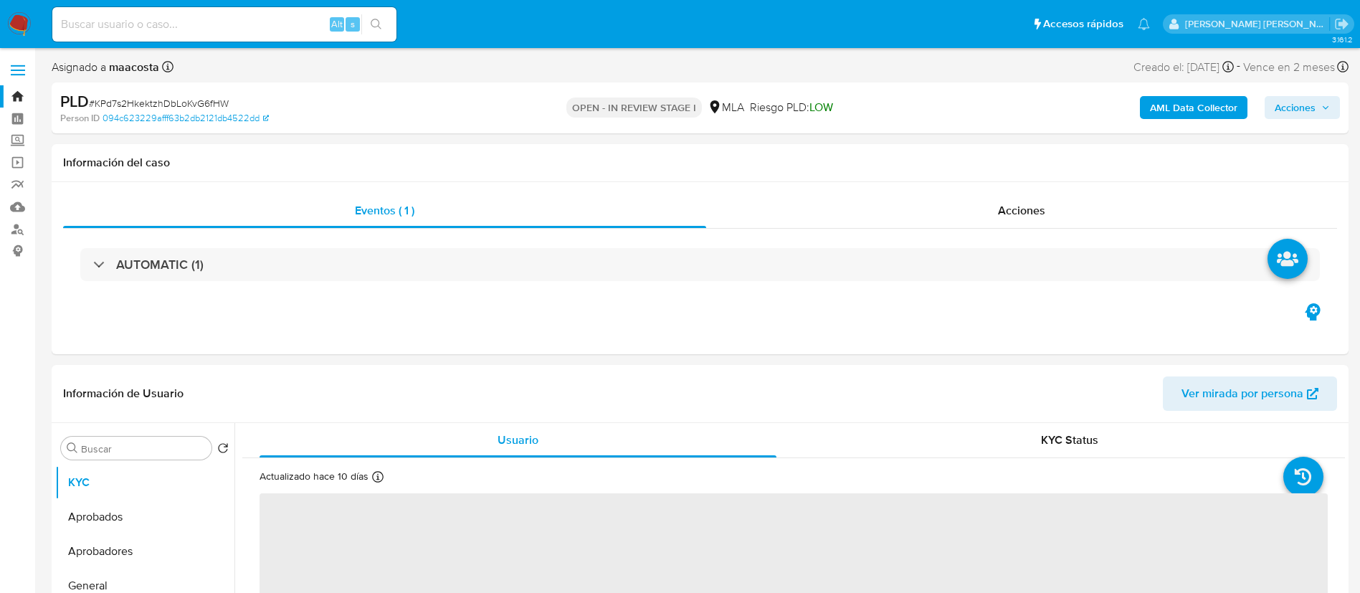
select select "10"
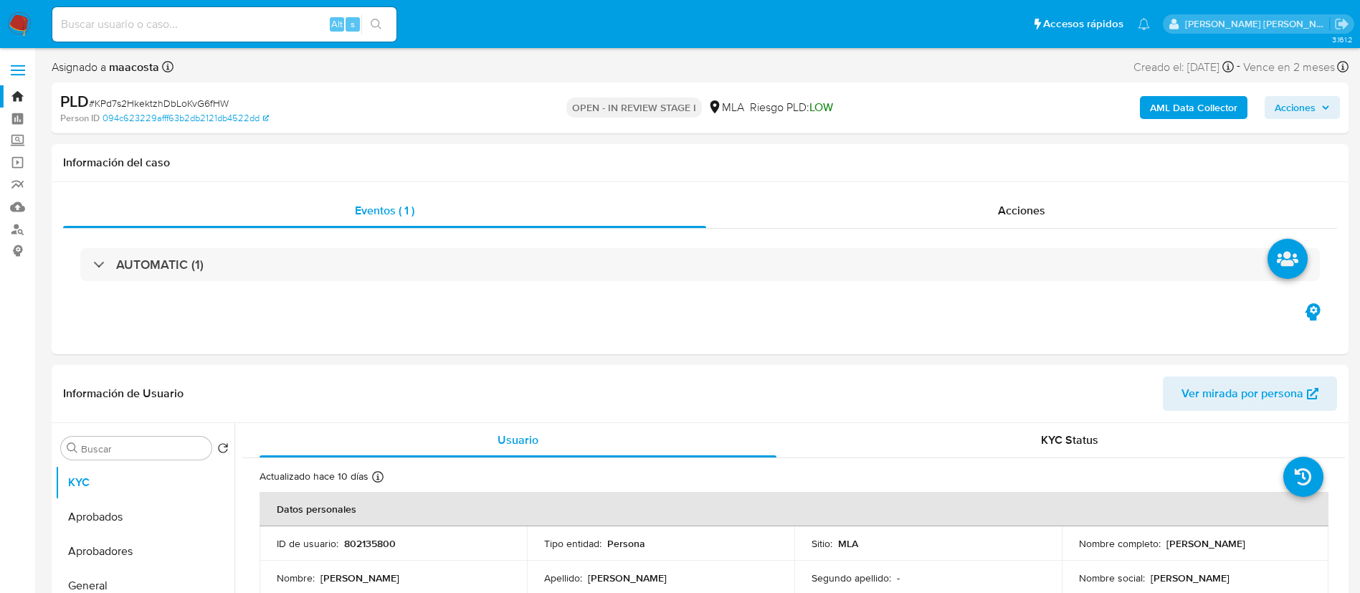
click at [1198, 100] on b "AML Data Collector" at bounding box center [1193, 107] width 87 height 23
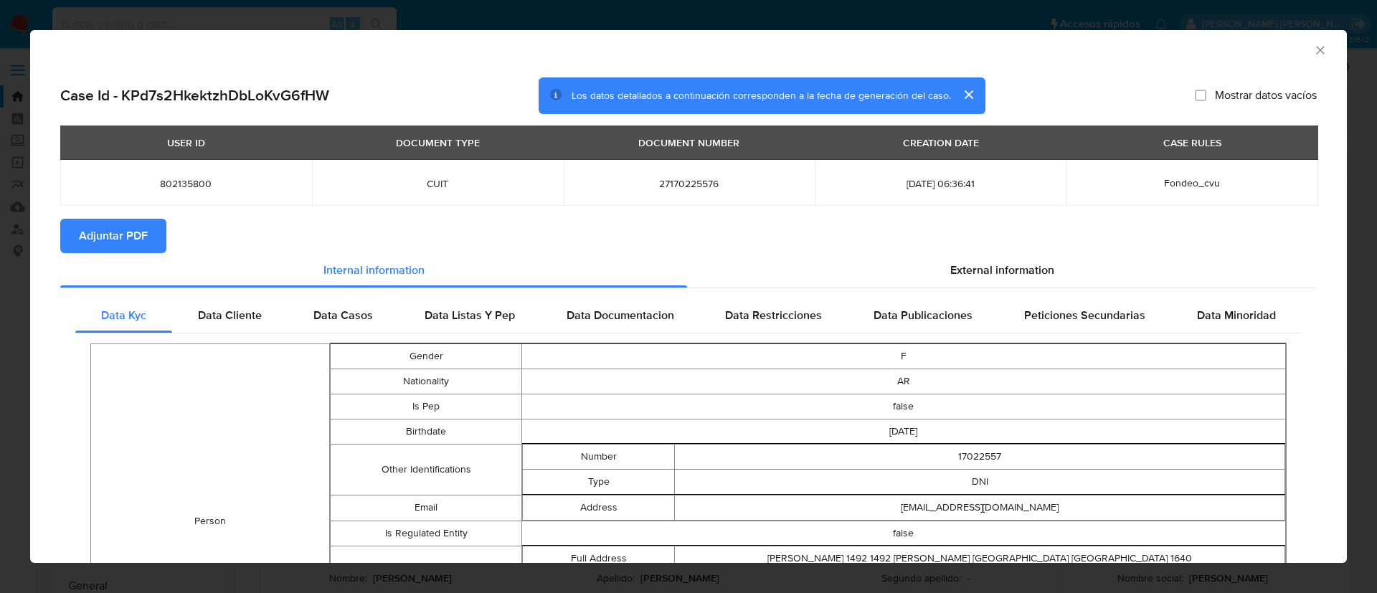
click at [145, 238] on span "Adjuntar PDF" at bounding box center [113, 236] width 69 height 32
click at [1313, 49] on icon "Cerrar ventana" at bounding box center [1320, 50] width 14 height 14
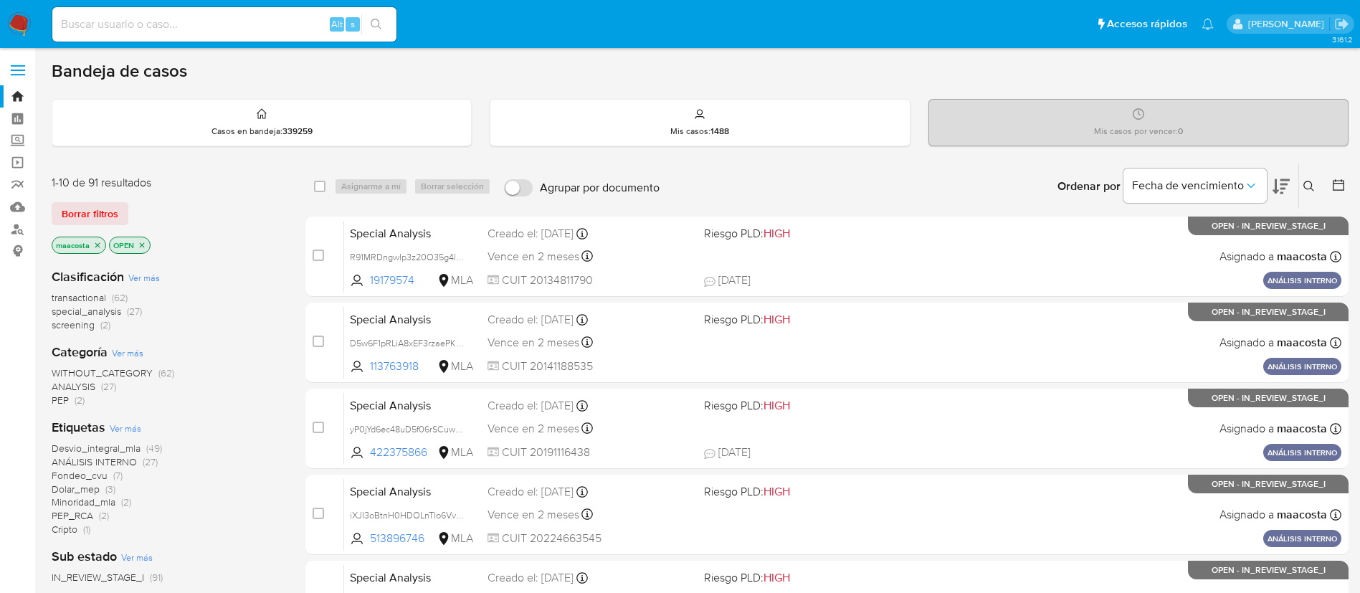
paste input "jc7cZQj1ZEox5EXO6nvVcGhS"
click at [267, 32] on input "jc7cZQj1ZEox5EXO6nvVcGhS" at bounding box center [224, 24] width 344 height 19
type input "jc7cZQj1ZEox5EXO6nvVcGhS"
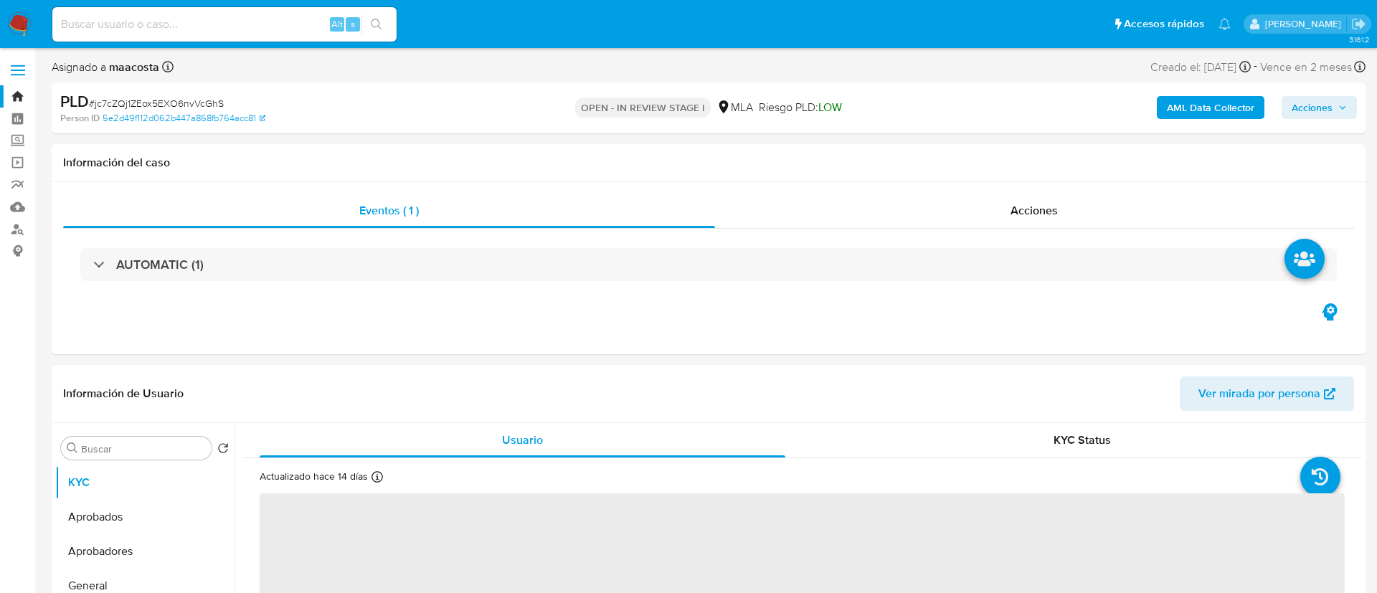
select select "10"
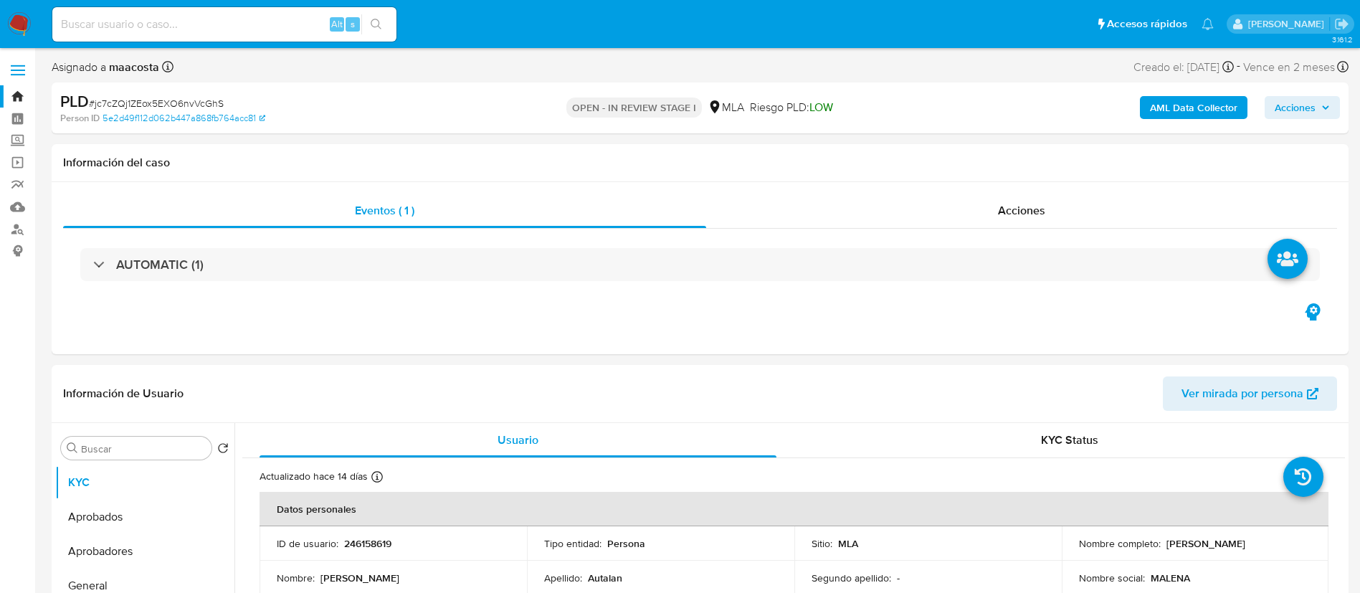
click at [1198, 100] on b "AML Data Collector" at bounding box center [1193, 107] width 87 height 23
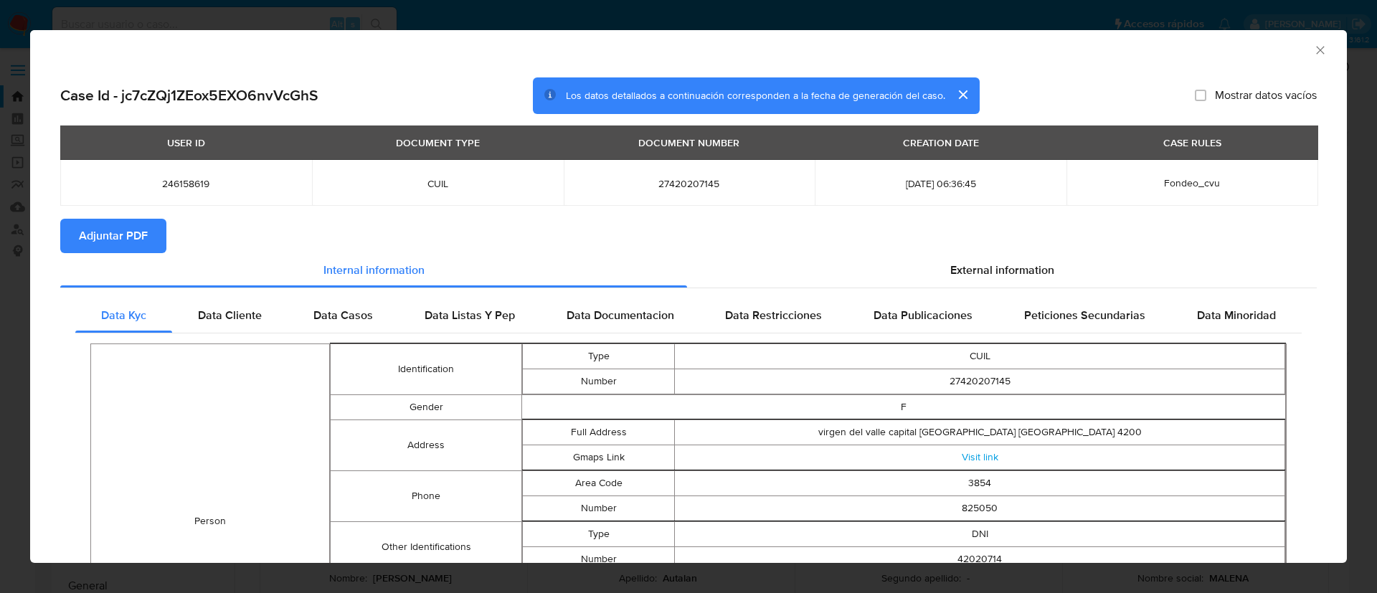
click at [146, 239] on span "Adjuntar PDF" at bounding box center [113, 236] width 69 height 32
click at [1316, 53] on div "AML Data Collector" at bounding box center [688, 48] width 1316 height 36
click at [242, 244] on section "Adjuntar PDF" at bounding box center [688, 236] width 1256 height 34
click at [1313, 49] on icon "Cerrar ventana" at bounding box center [1320, 50] width 14 height 14
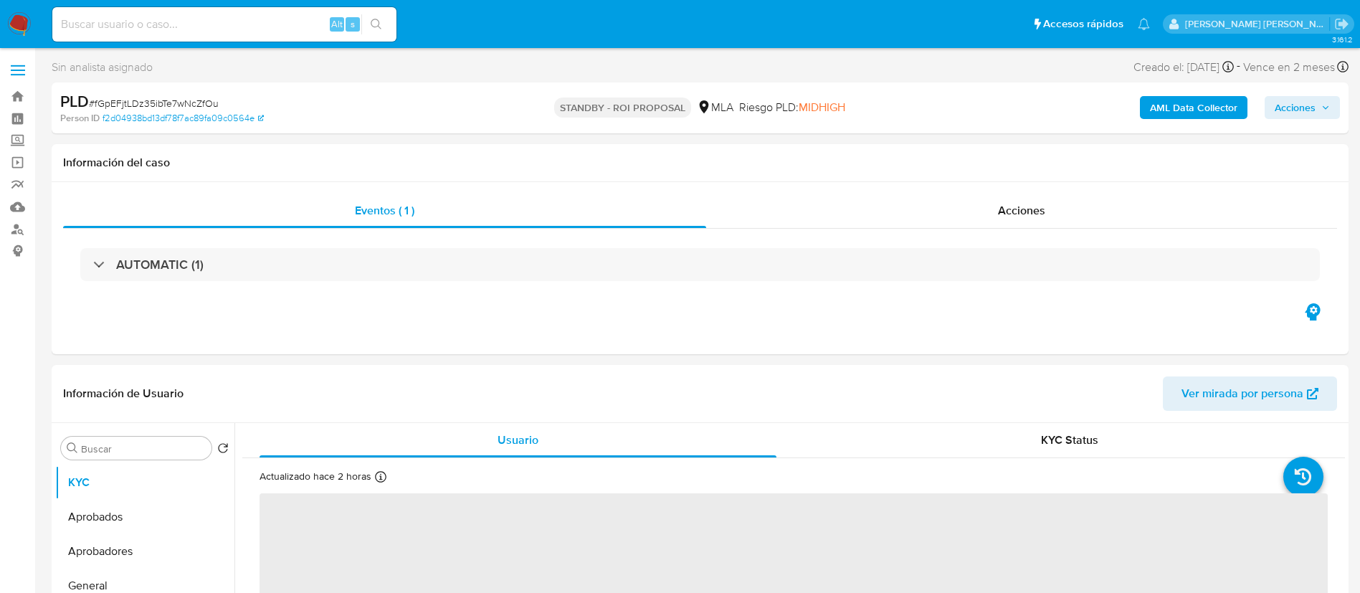
select select "10"
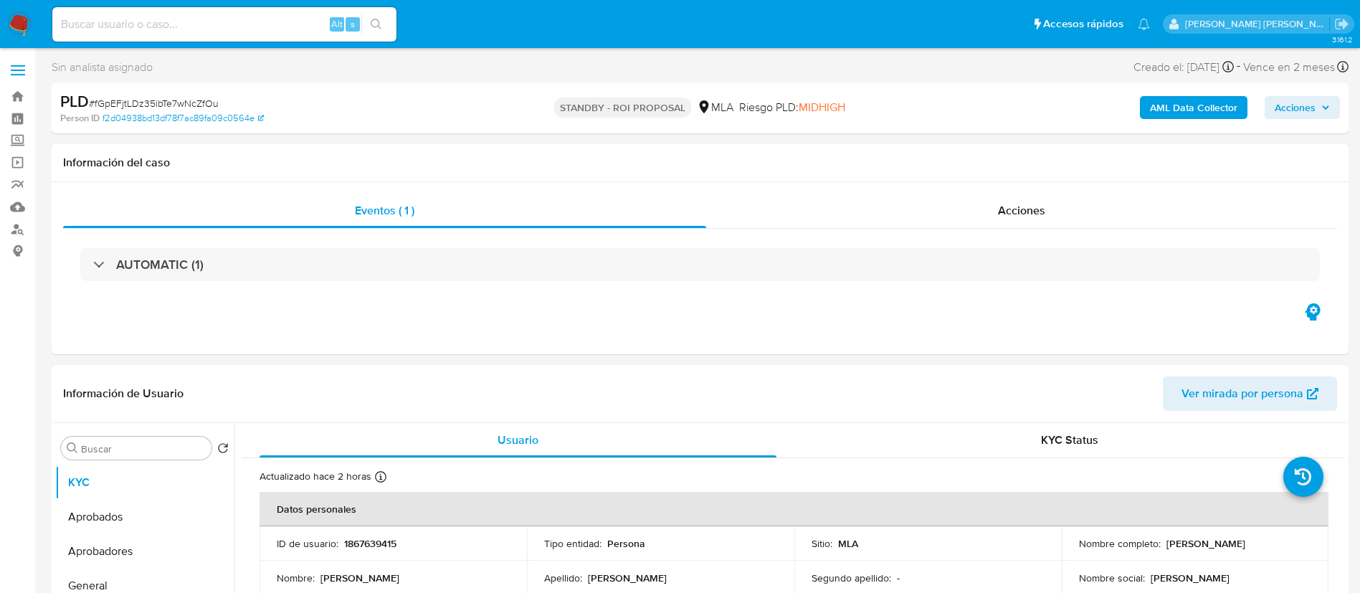
paste input "BaMB619zwFQzHaIzD0kBavUC"
click at [284, 28] on input "BaMB619zwFQzHaIzD0kBavUC" at bounding box center [224, 24] width 344 height 19
type input "BaMB619zwFQzHaIzD0kBavUC"
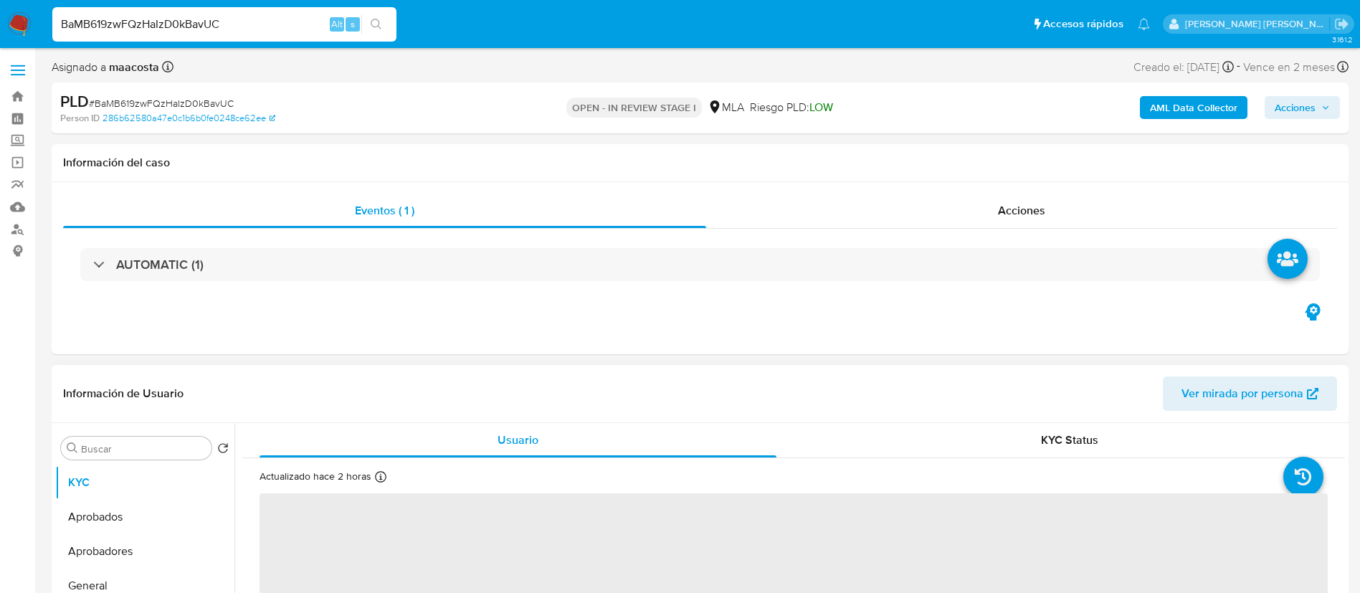
select select "10"
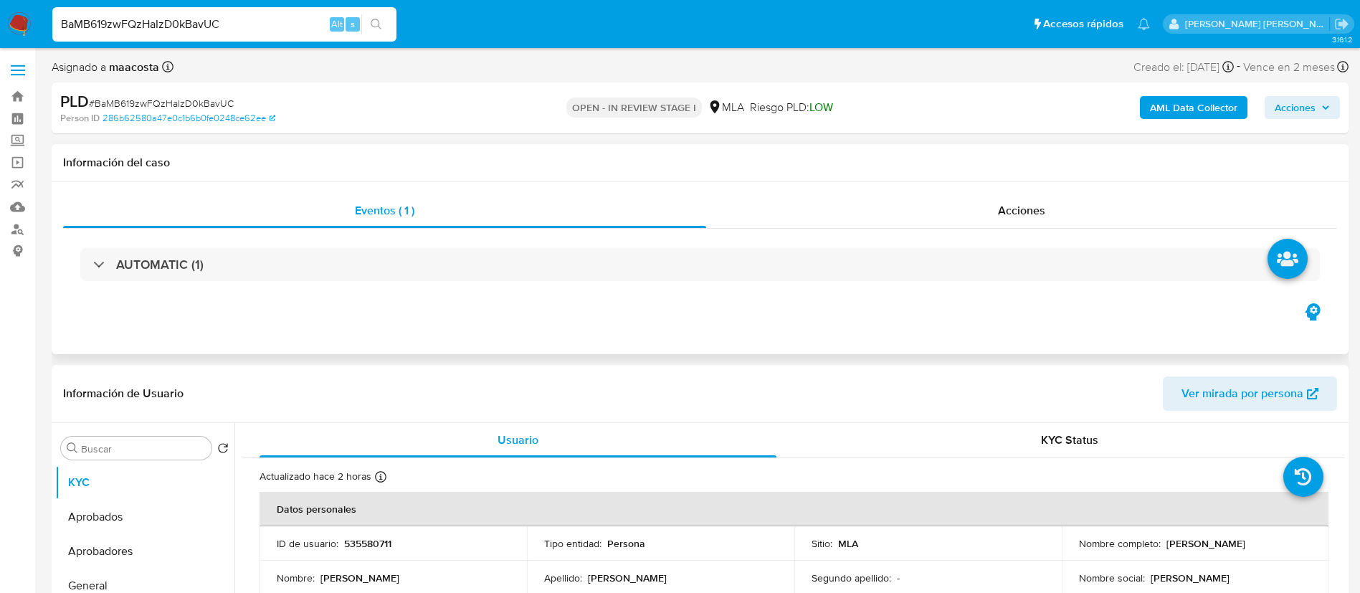
click at [171, 335] on div "Eventos ( 1 ) Acciones AUTOMATIC (1)" at bounding box center [700, 268] width 1297 height 172
click at [472, 346] on div "Eventos ( 1 ) Acciones AUTOMATIC (1)" at bounding box center [700, 268] width 1297 height 172
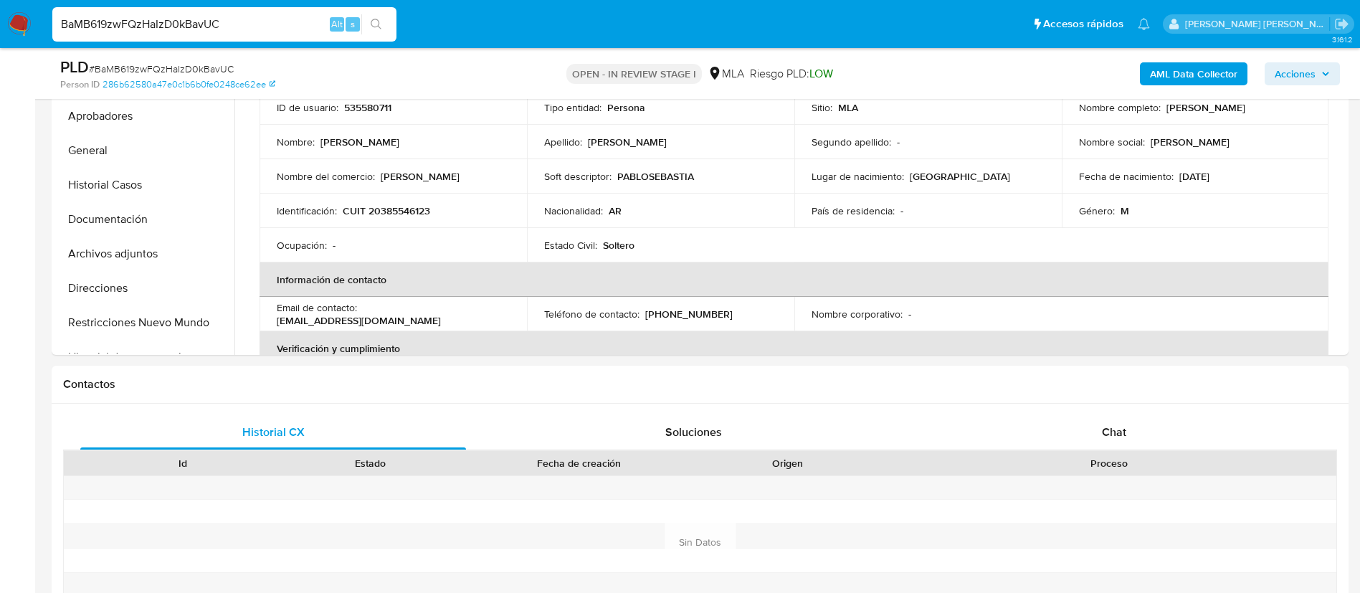
scroll to position [385, 0]
click at [108, 305] on button "Restricciones Nuevo Mundo" at bounding box center [139, 322] width 168 height 34
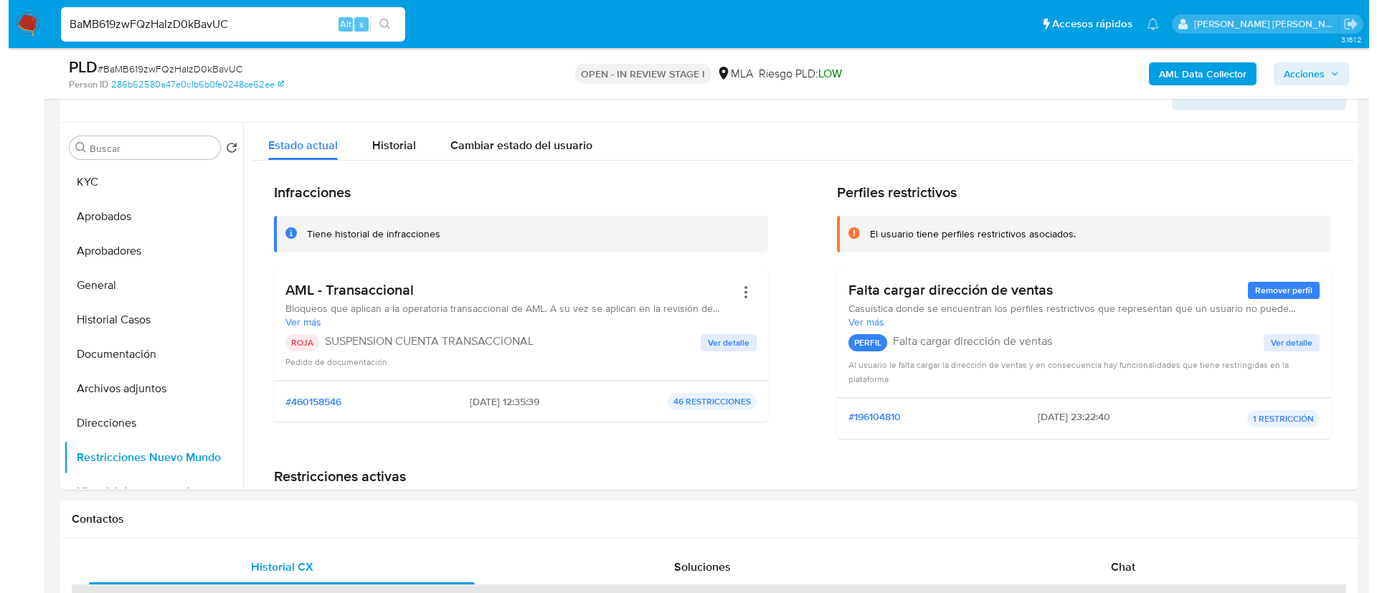
scroll to position [230, 0]
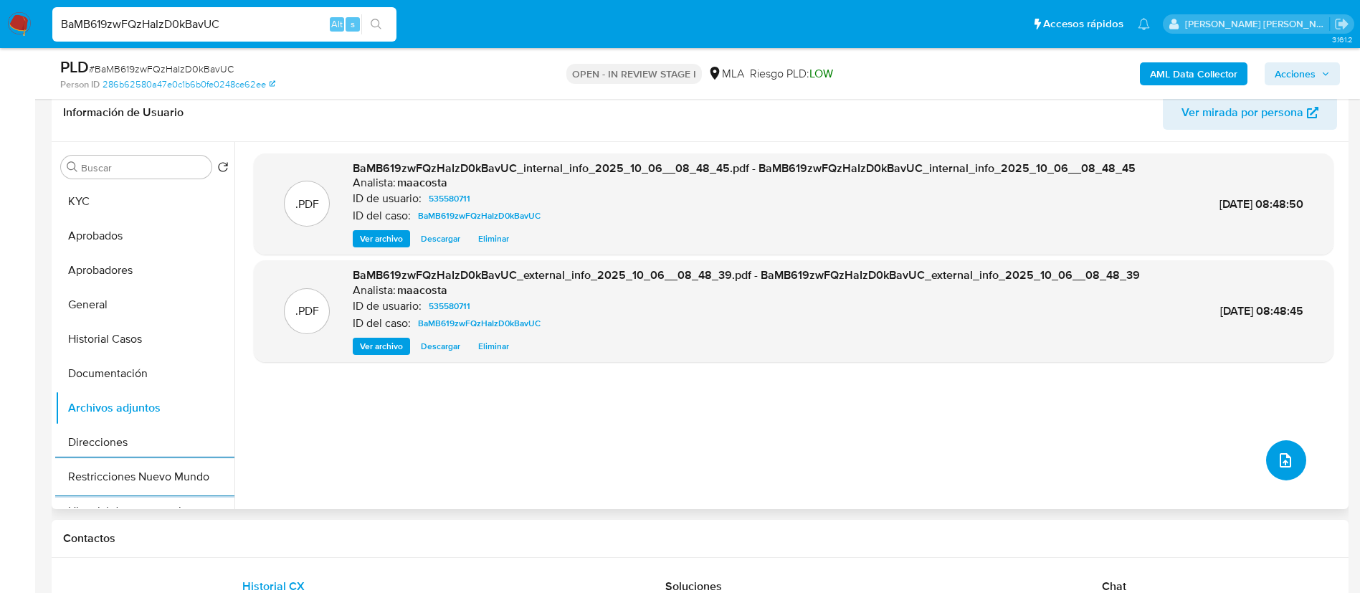
click at [1280, 462] on icon "upload-file" at bounding box center [1285, 460] width 11 height 14
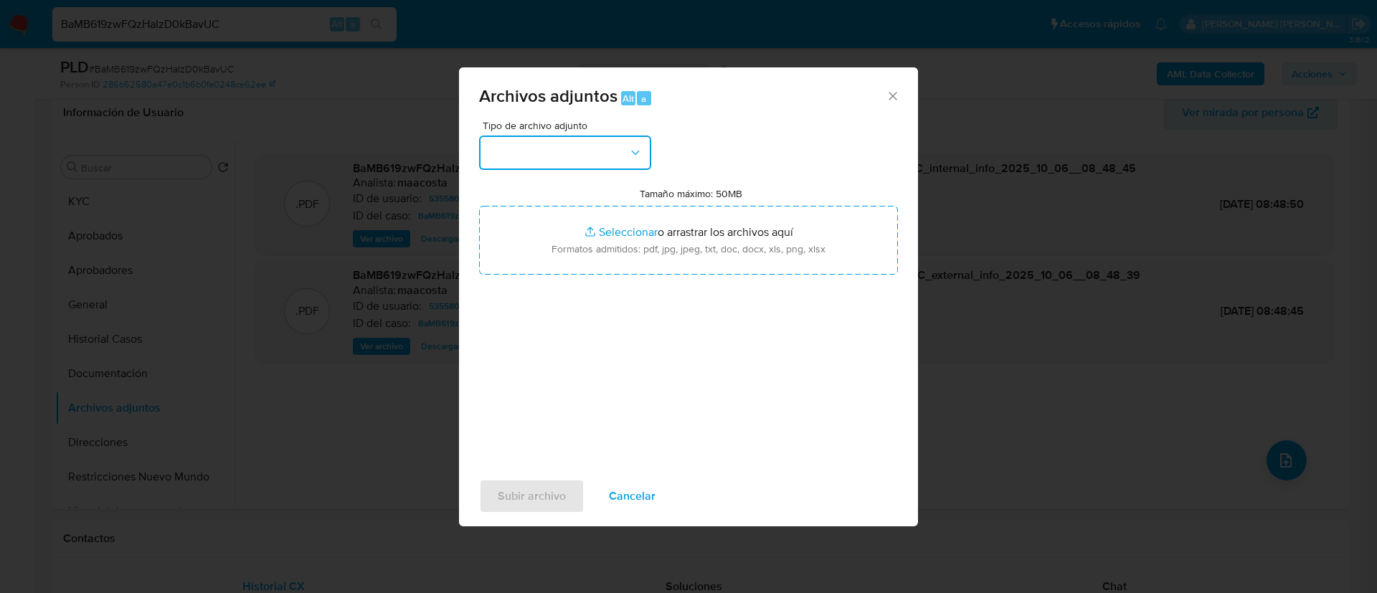
click at [584, 153] on button "button" at bounding box center [565, 153] width 172 height 34
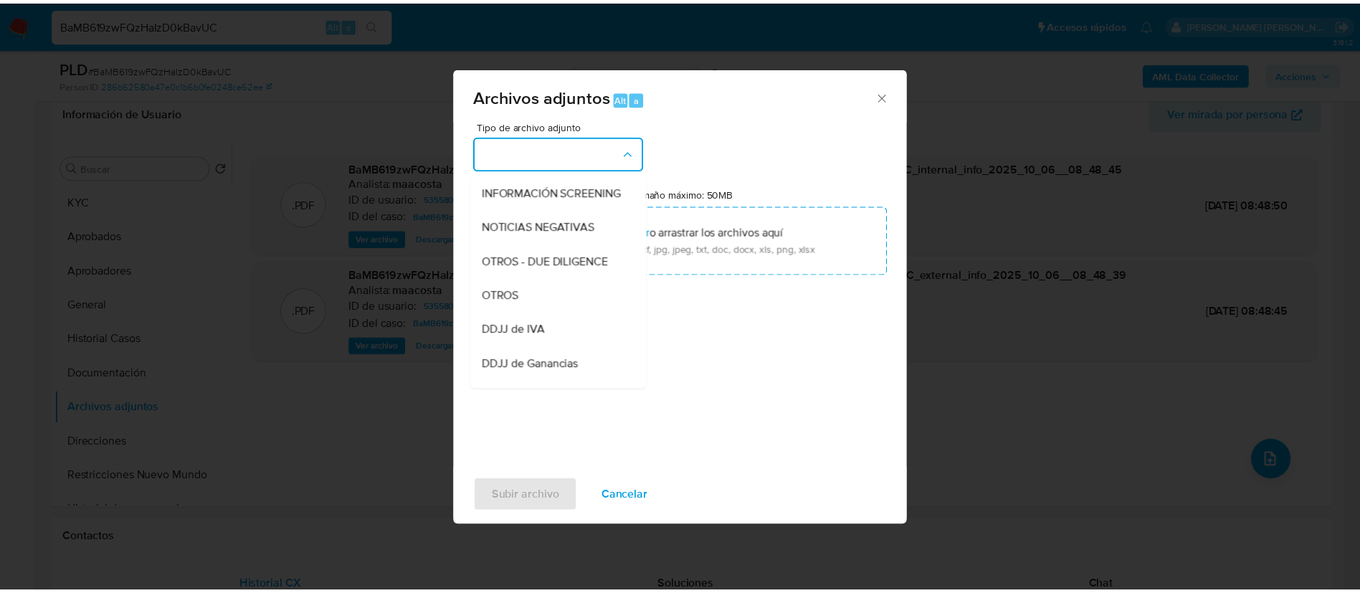
scroll to position [172, 0]
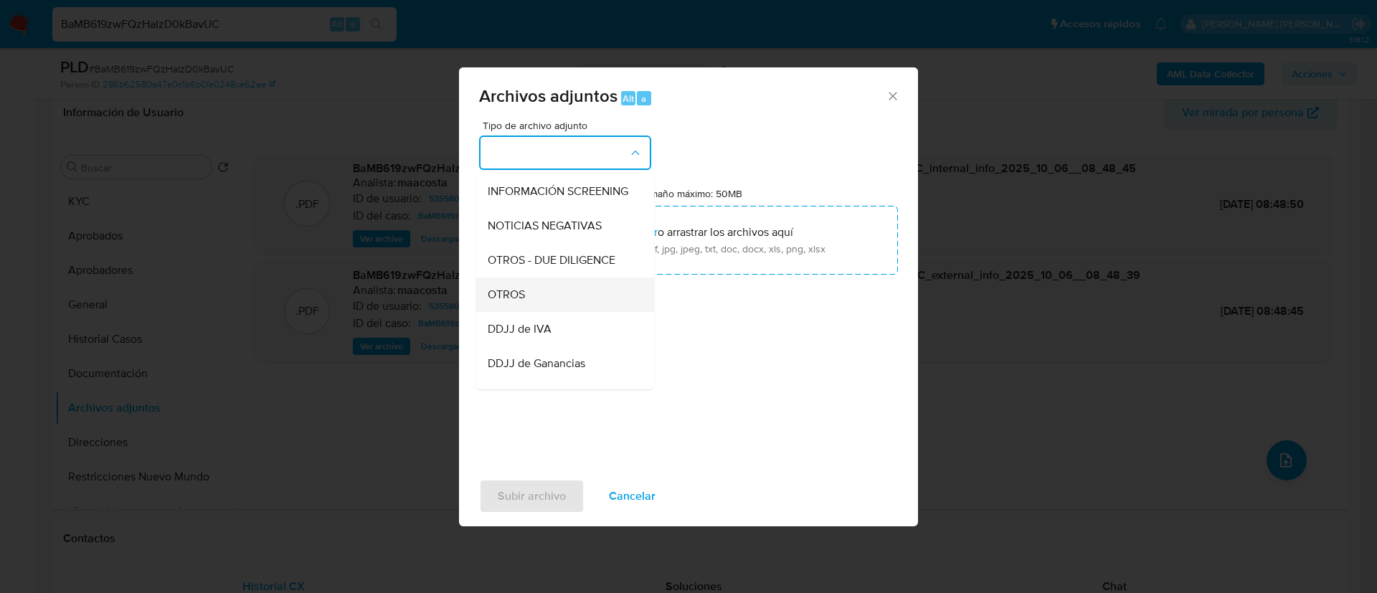
click at [525, 298] on div "OTROS" at bounding box center [561, 294] width 146 height 34
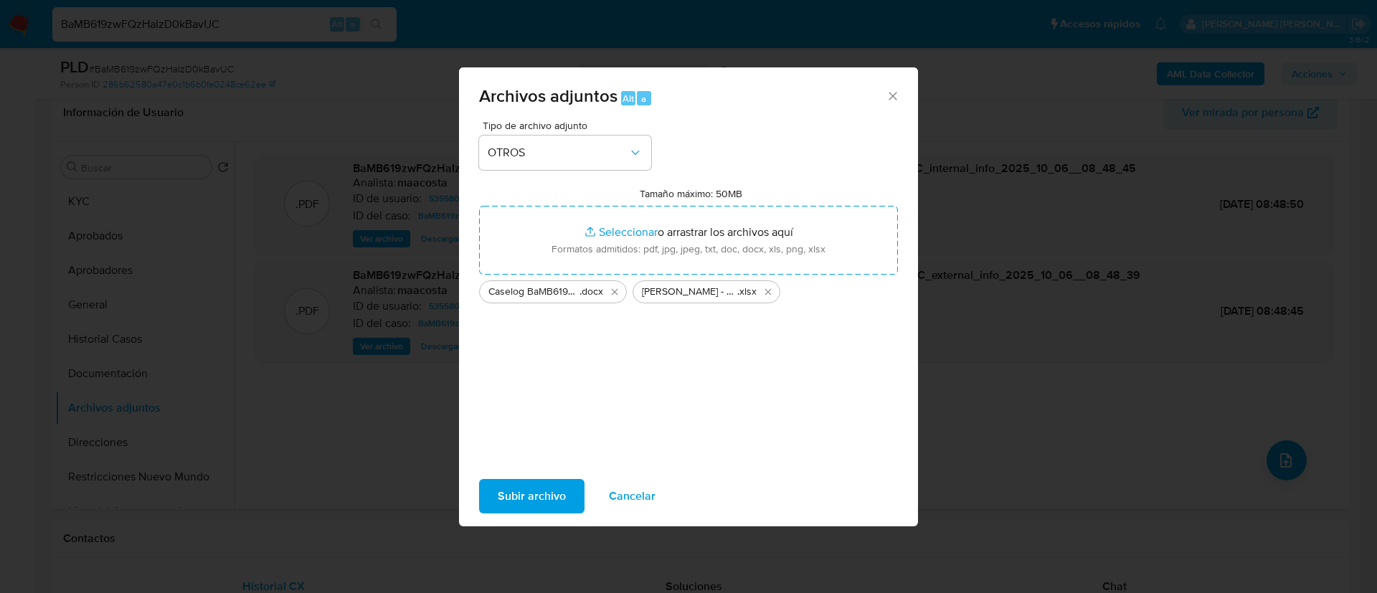
click at [519, 500] on span "Subir archivo" at bounding box center [532, 496] width 68 height 32
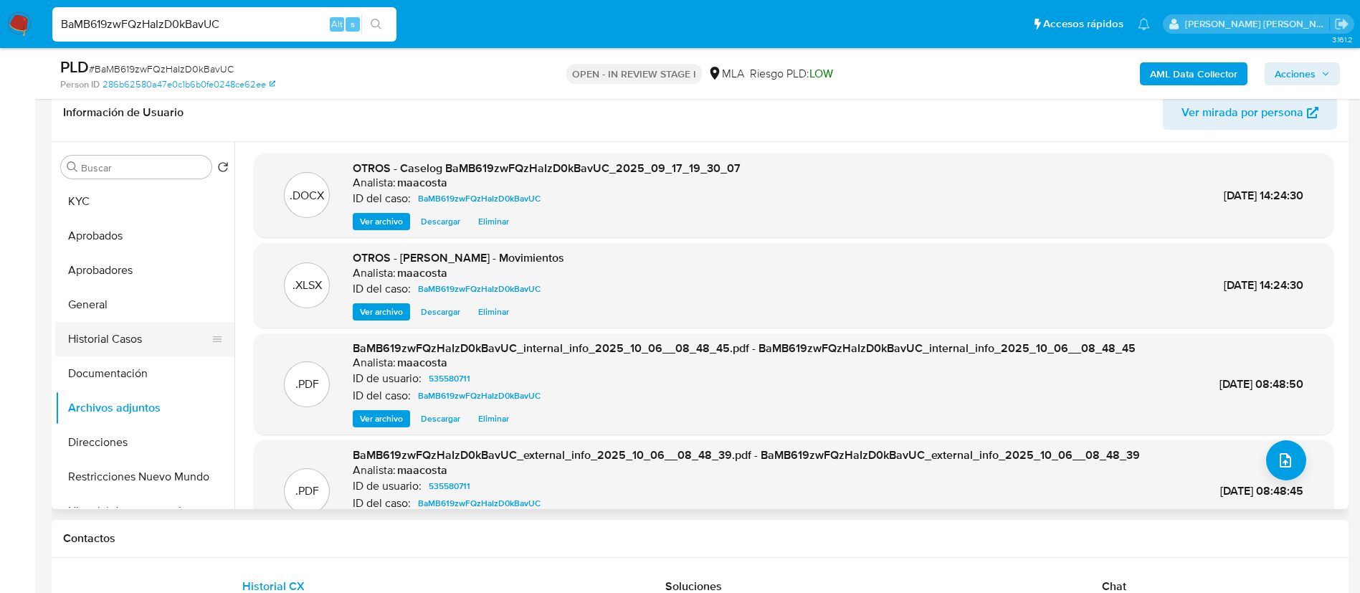
click at [99, 336] on button "Historial Casos" at bounding box center [139, 339] width 168 height 34
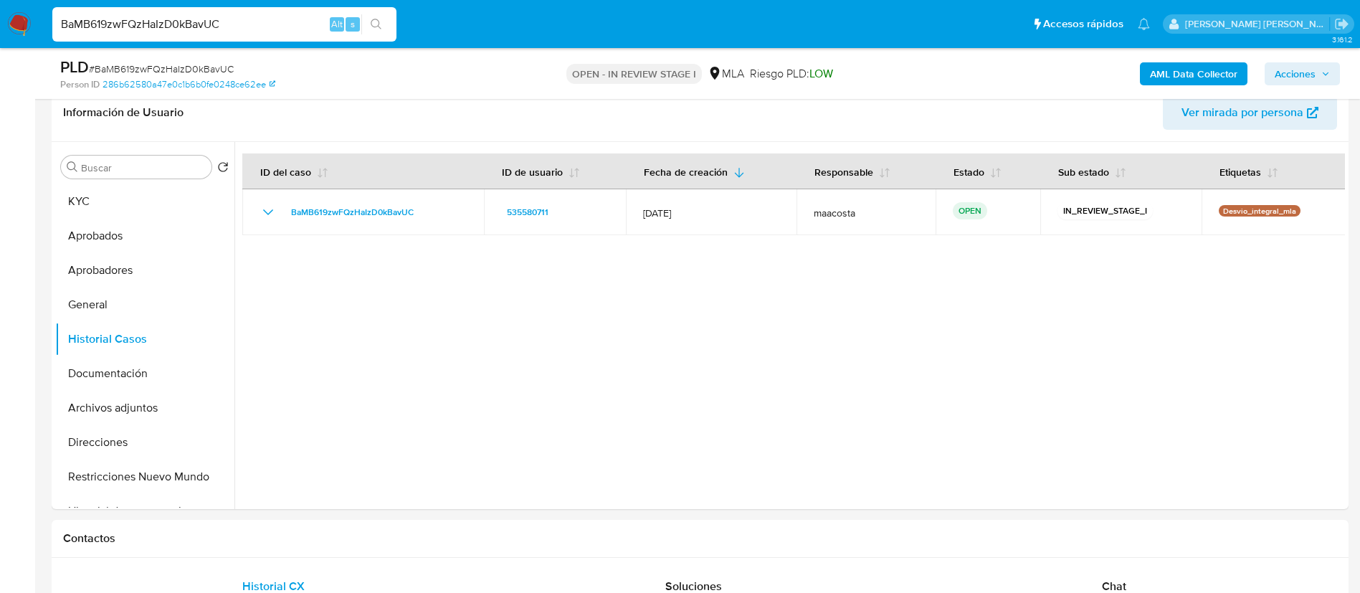
click at [1312, 70] on span "Acciones" at bounding box center [1295, 73] width 41 height 23
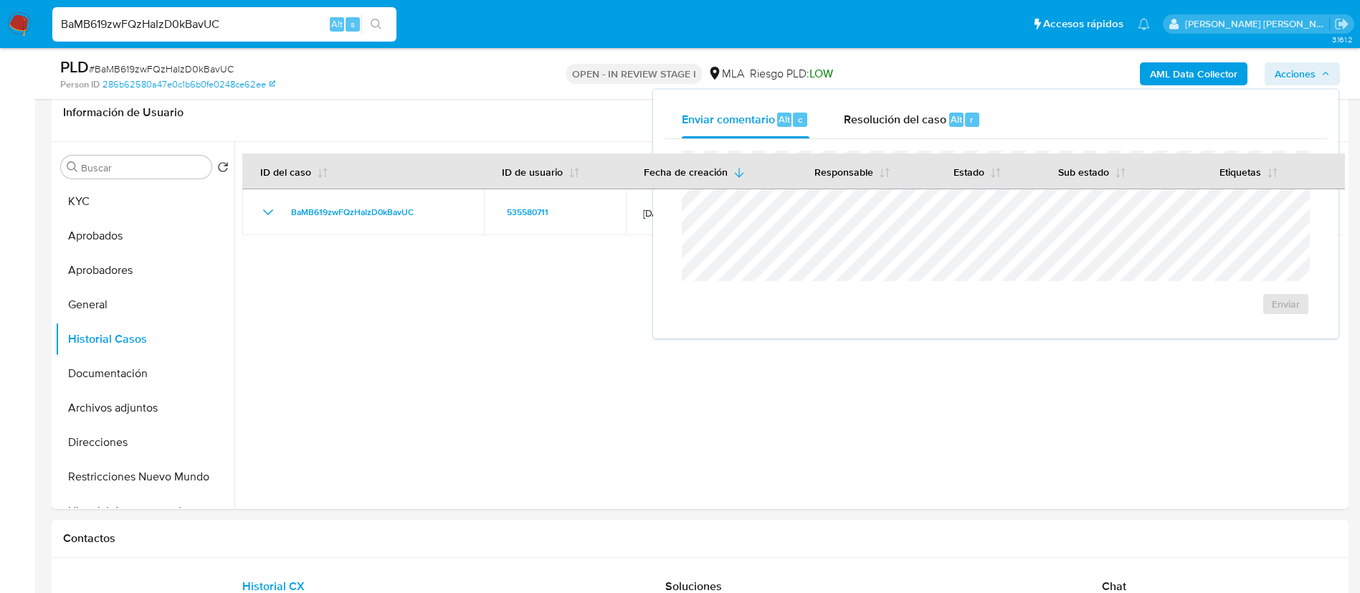
scroll to position [225, 0]
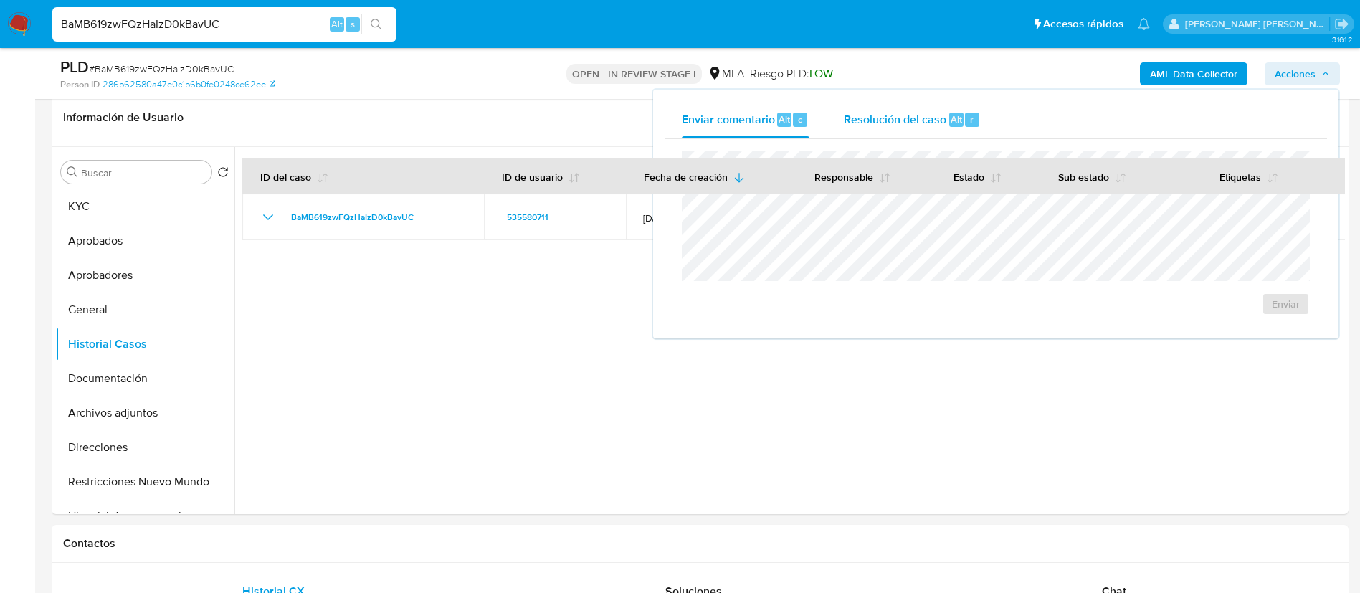
click at [908, 110] on span "Resolución del caso" at bounding box center [895, 118] width 103 height 16
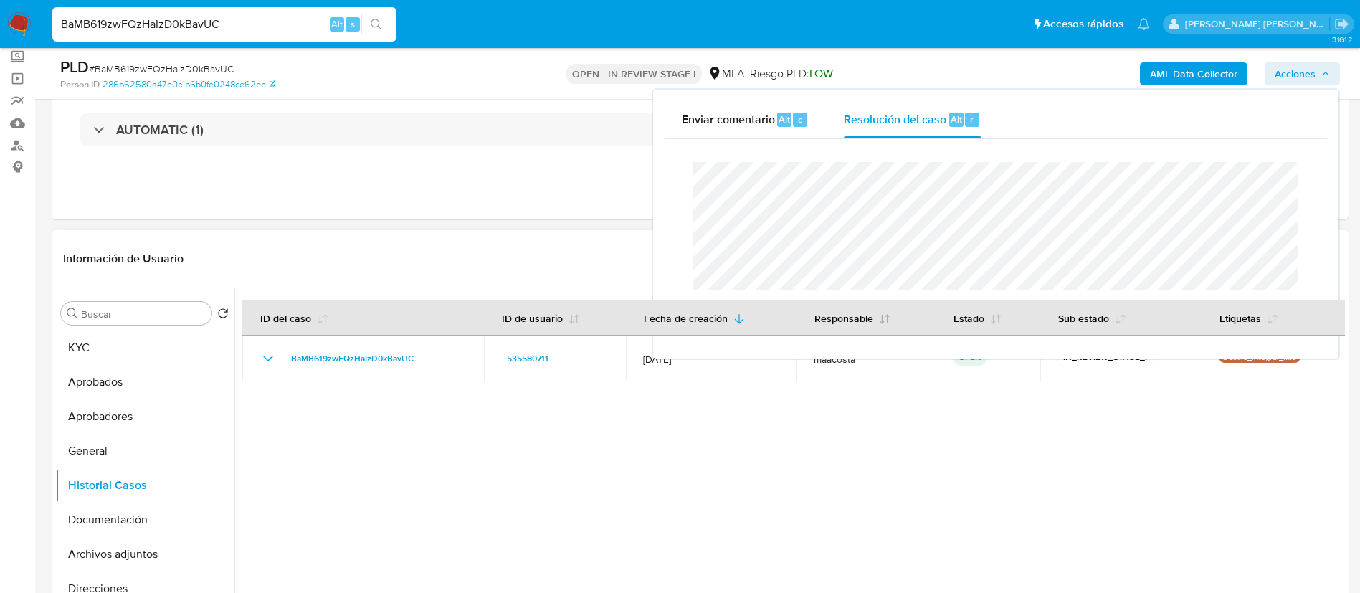
scroll to position [165, 0]
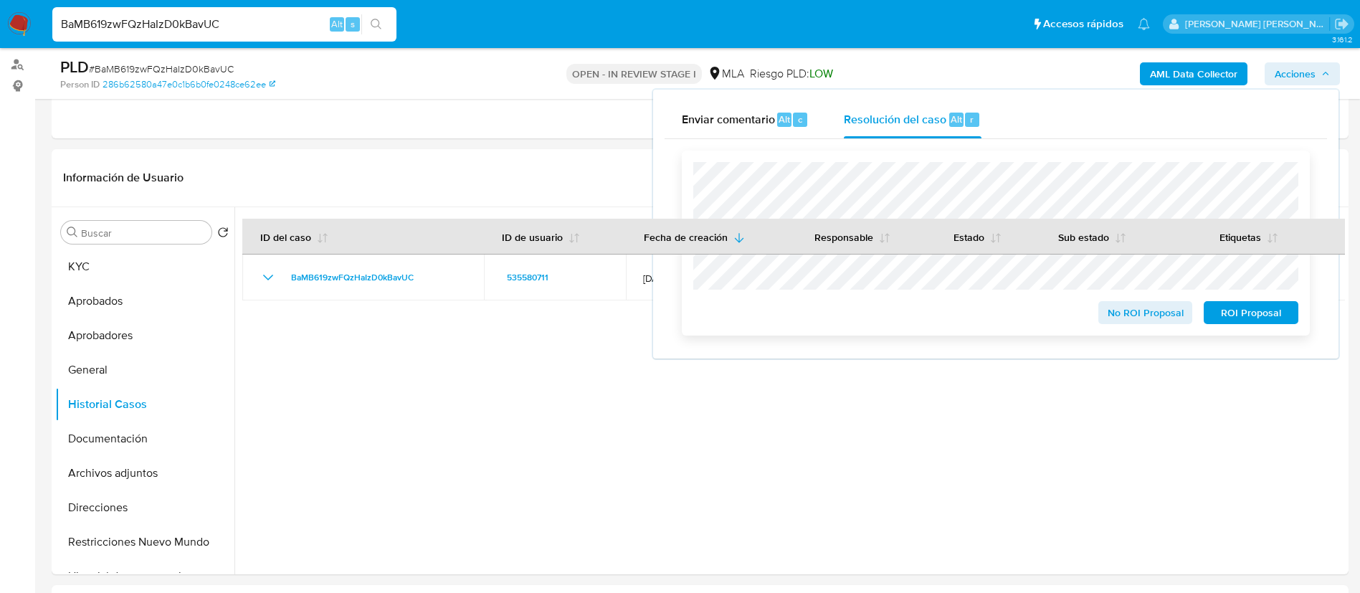
click at [1260, 311] on span "ROI Proposal" at bounding box center [1251, 313] width 75 height 20
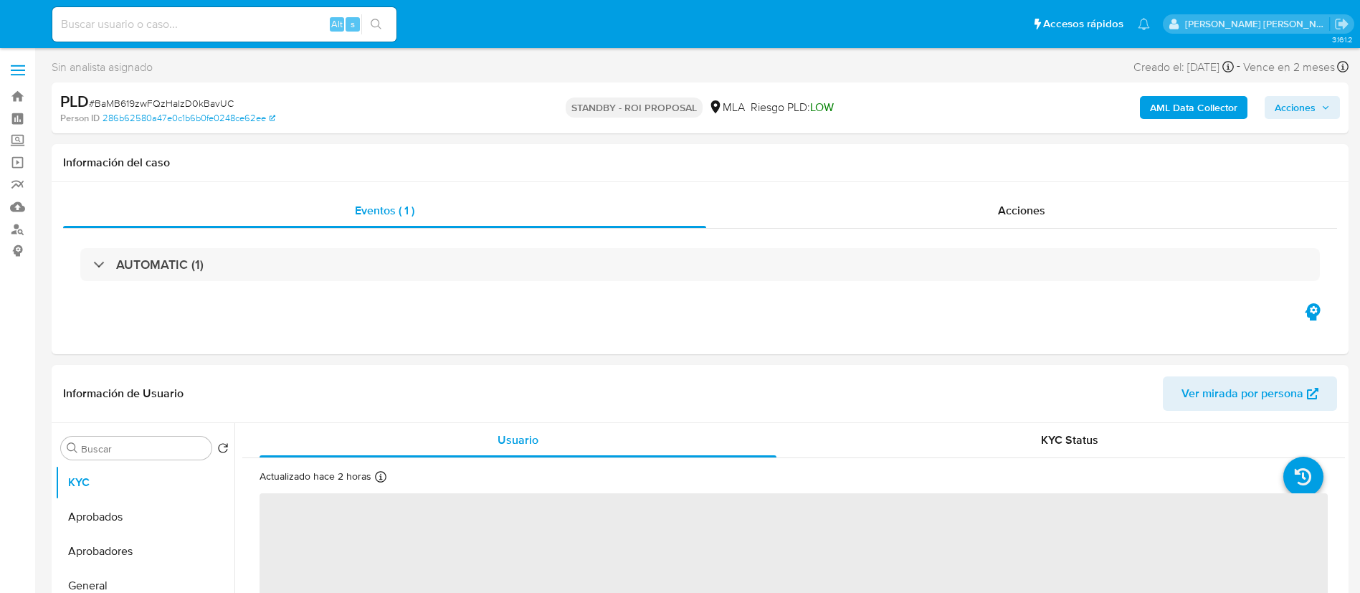
select select "10"
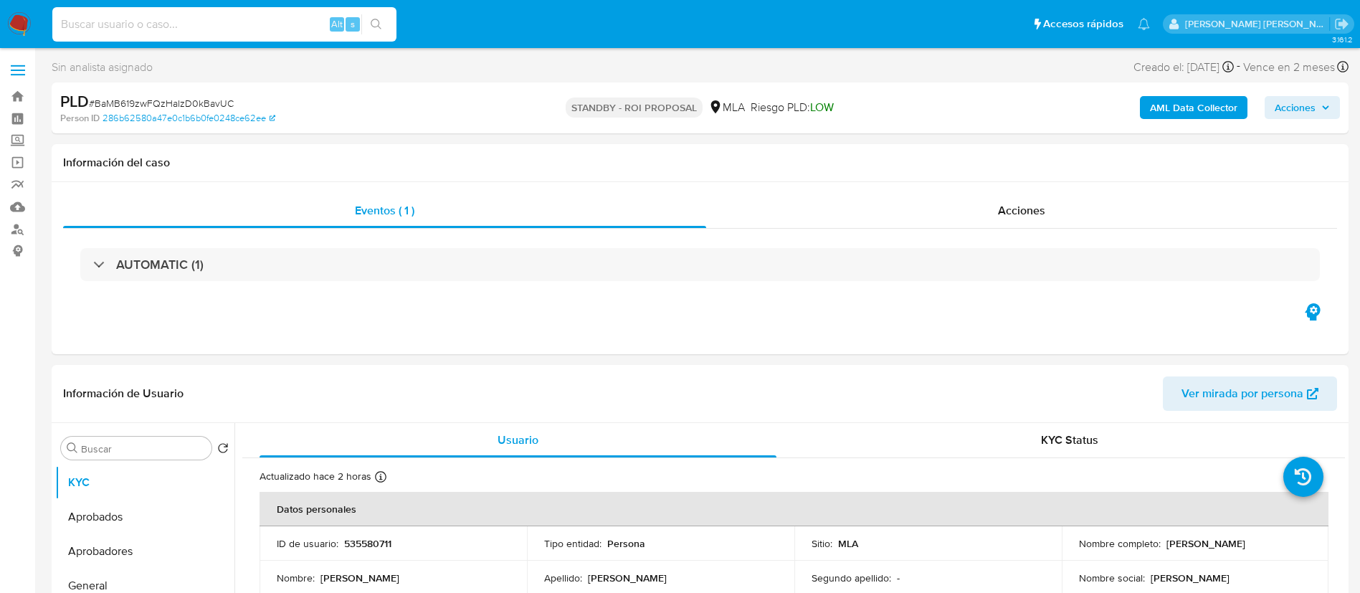
paste input "qWPWIshvd4c3LOBmacH7Wa36"
click at [294, 27] on input "qWPWIshvd4c3LOBmacH7Wa36" at bounding box center [224, 24] width 344 height 19
type input "qWPWIshvd4c3LOBmacH7Wa36"
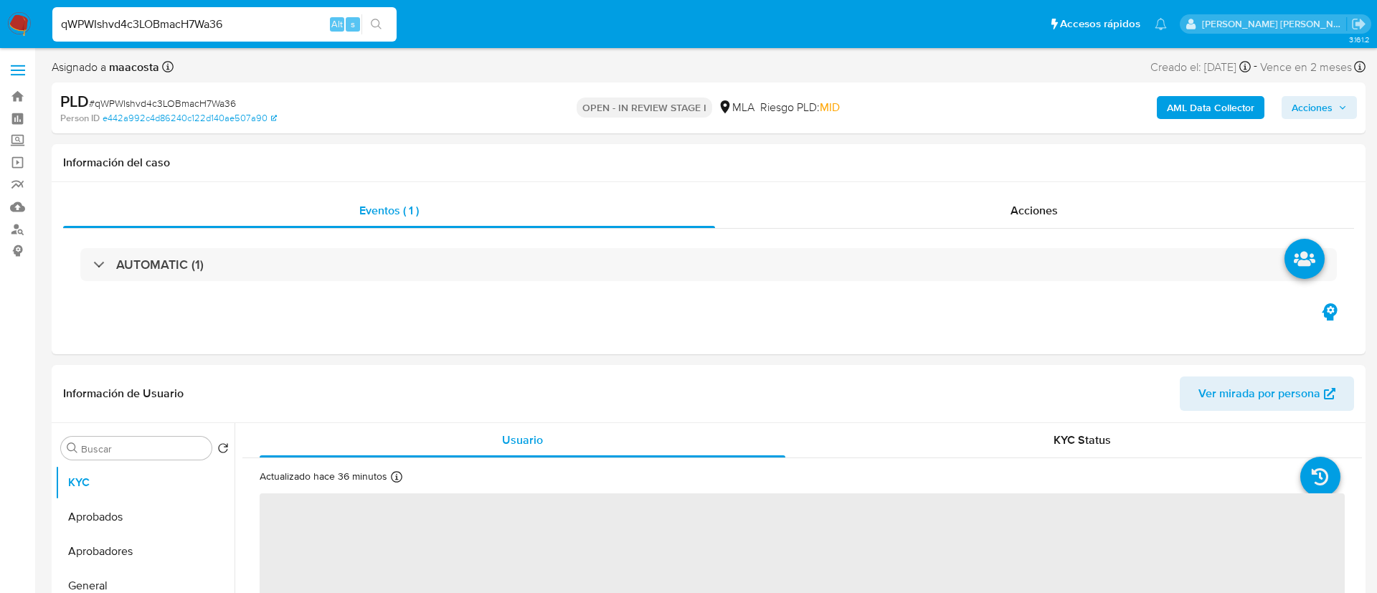
select select "10"
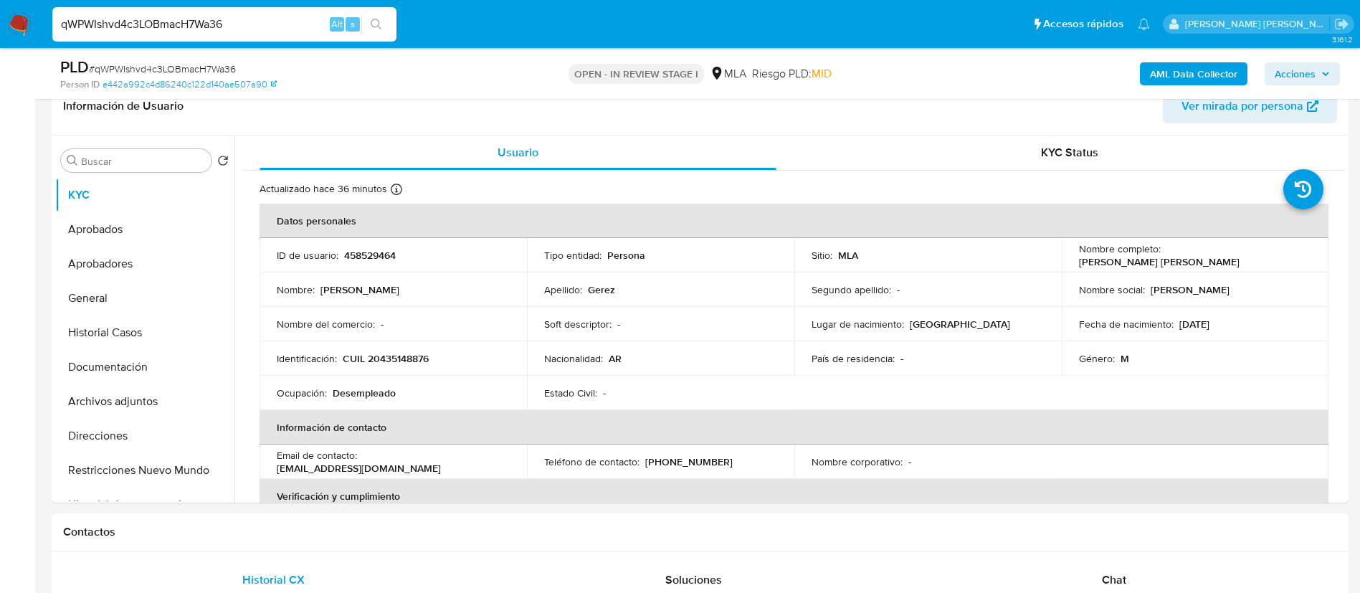
scroll to position [238, 0]
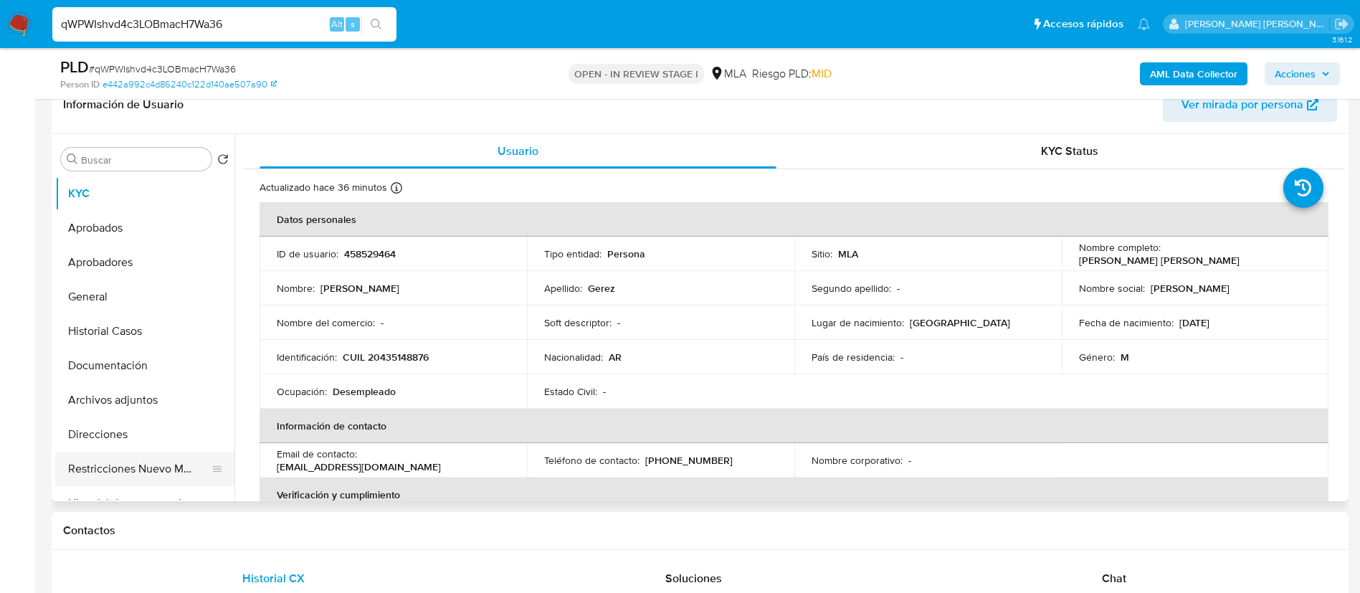
click at [166, 474] on button "Restricciones Nuevo Mundo" at bounding box center [139, 469] width 168 height 34
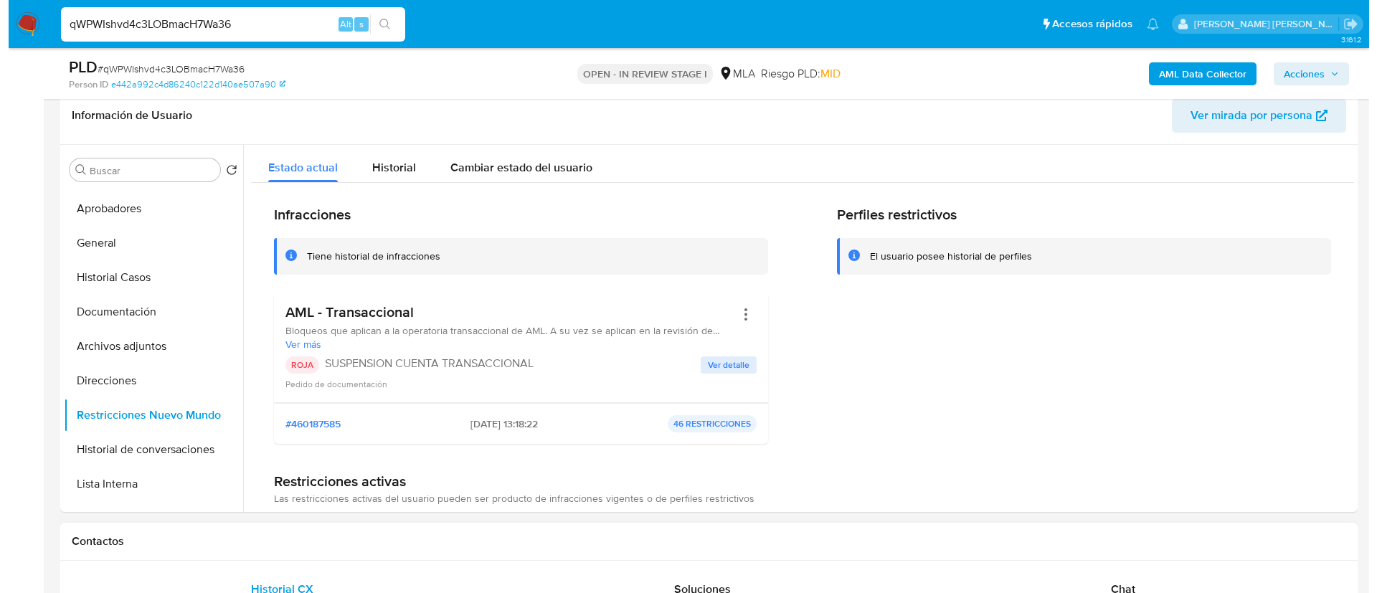
scroll to position [230, 0]
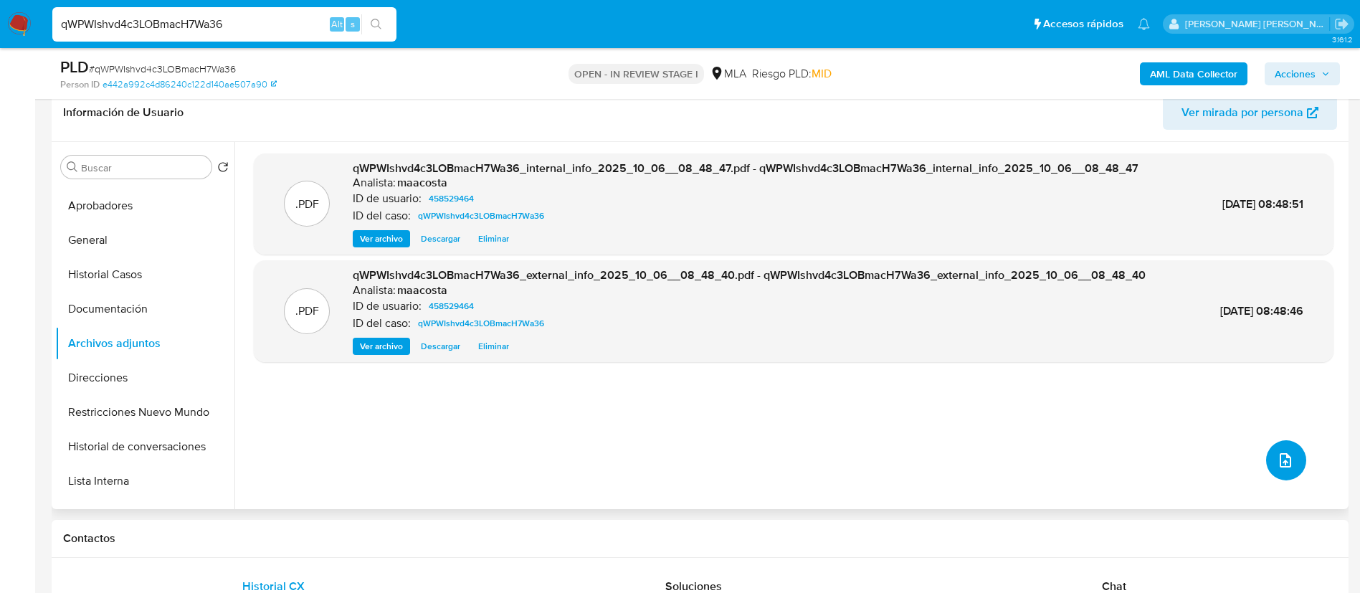
click at [1294, 462] on button "upload-file" at bounding box center [1286, 460] width 40 height 40
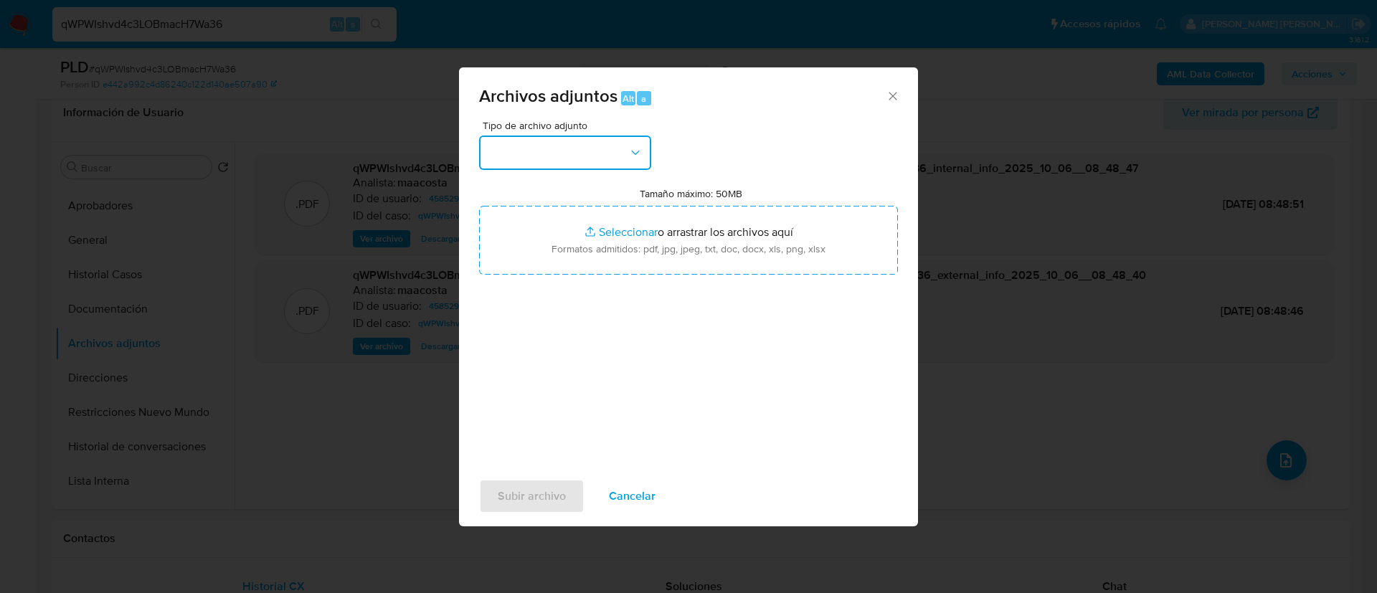
click at [587, 151] on button "button" at bounding box center [565, 153] width 172 height 34
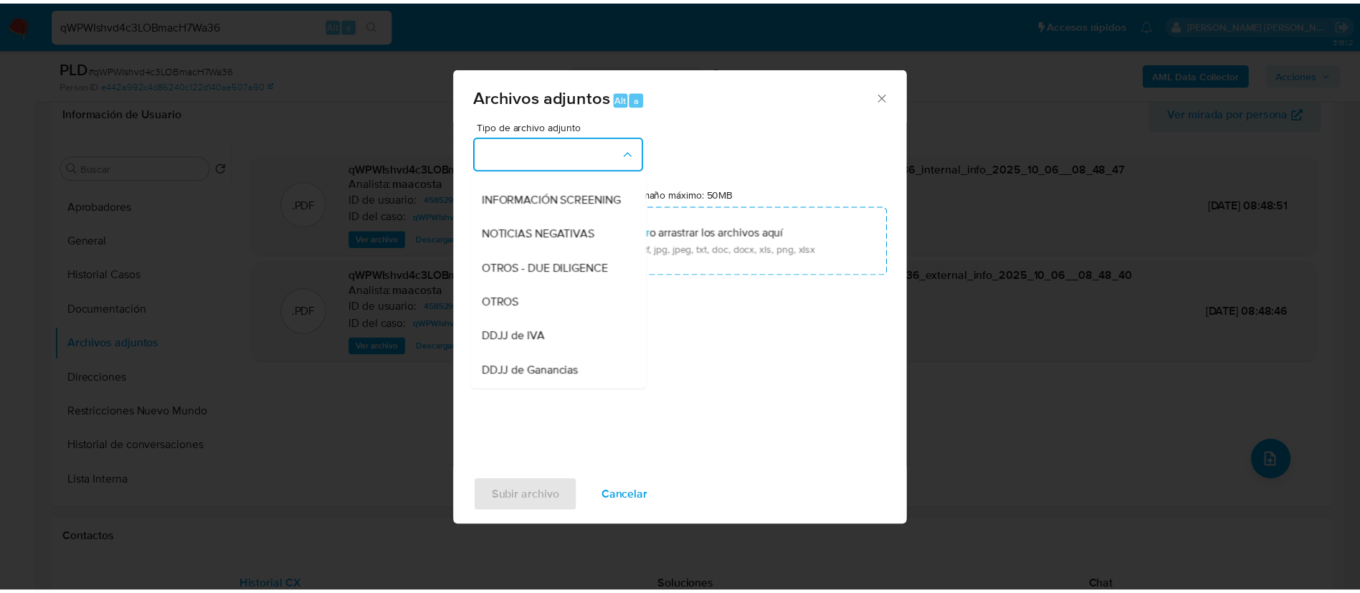
scroll to position [169, 0]
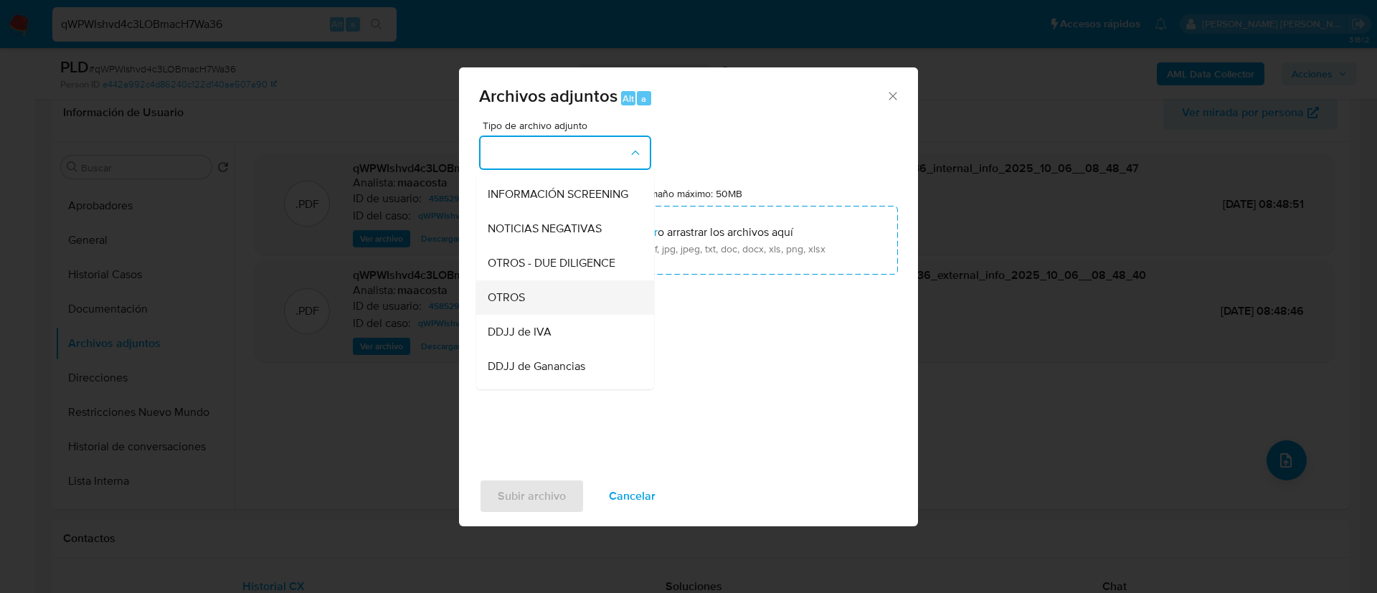
click at [526, 308] on div "OTROS" at bounding box center [561, 297] width 146 height 34
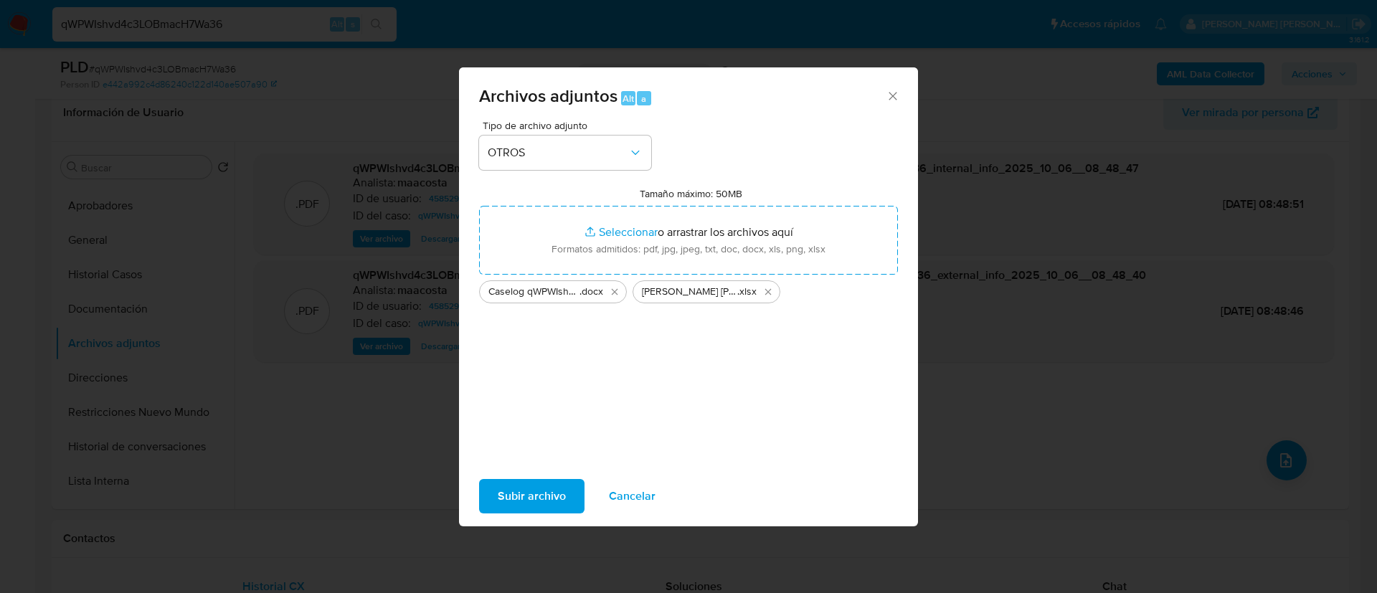
click at [549, 493] on span "Subir archivo" at bounding box center [532, 496] width 68 height 32
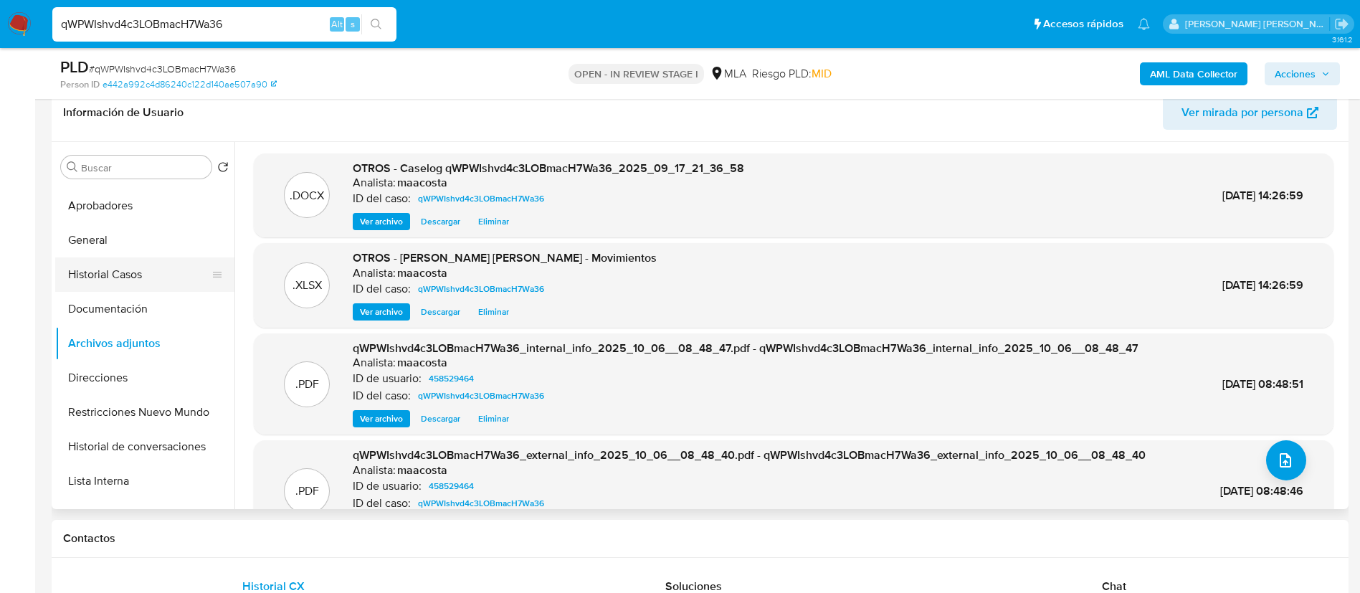
click at [111, 272] on button "Historial Casos" at bounding box center [139, 274] width 168 height 34
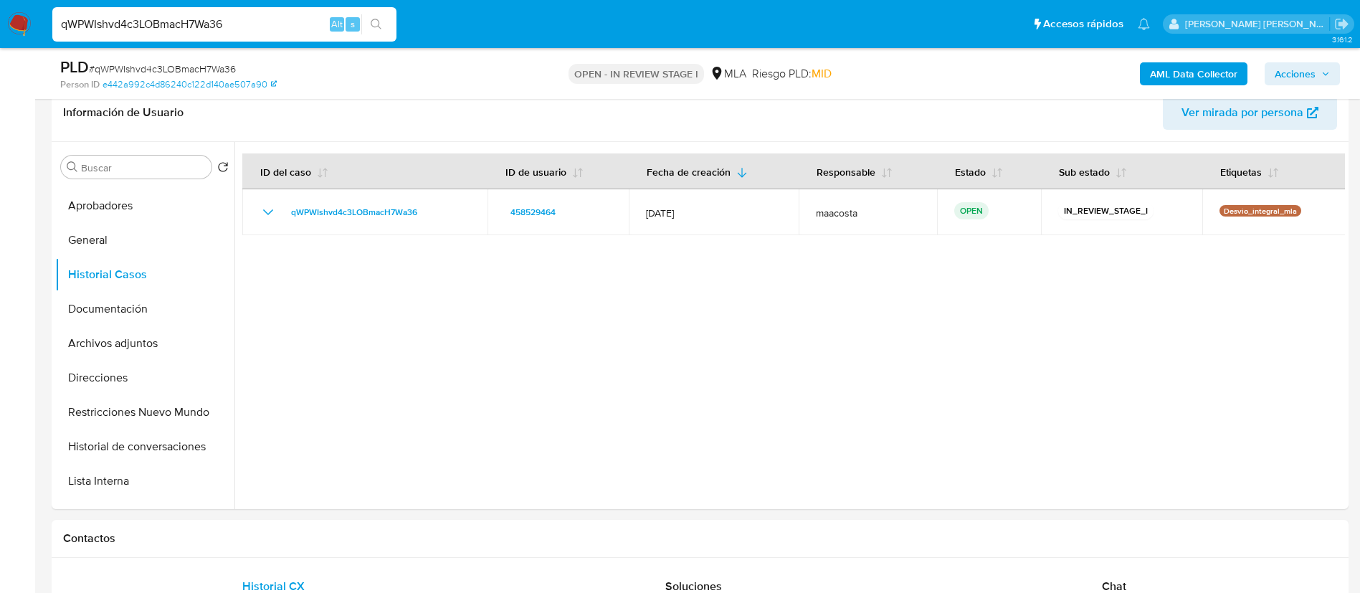
click at [1309, 72] on span "Acciones" at bounding box center [1295, 73] width 41 height 23
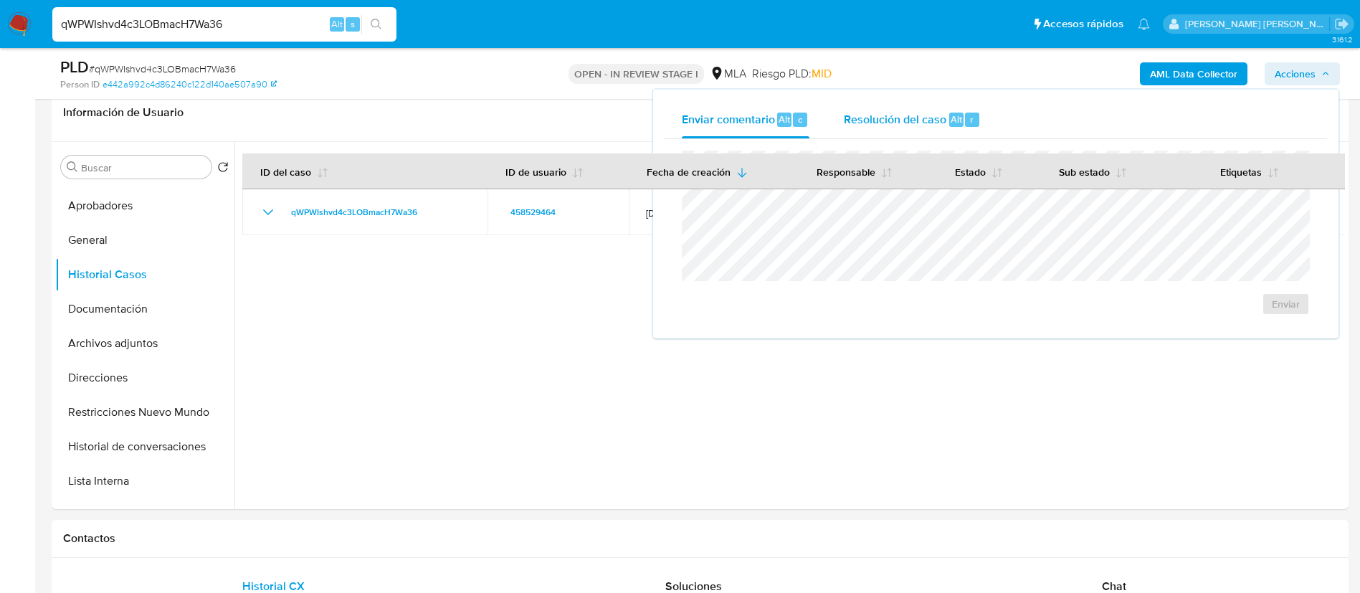
click at [921, 120] on span "Resolución del caso" at bounding box center [895, 118] width 103 height 16
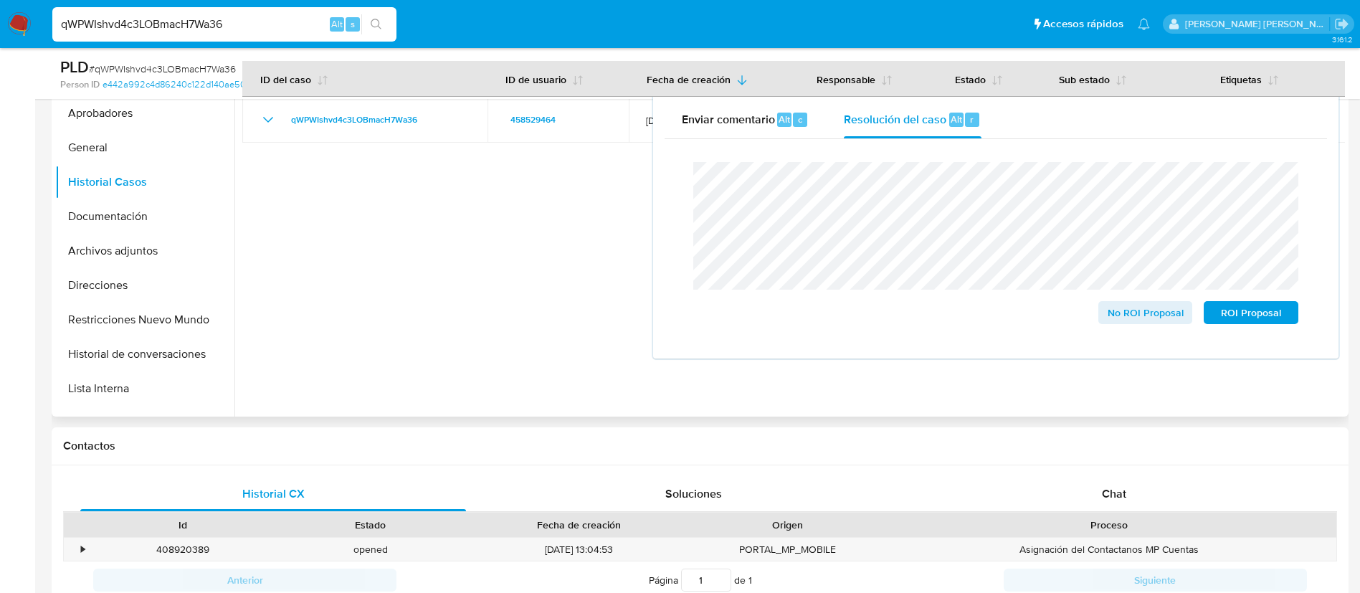
scroll to position [325, 0]
click at [1275, 319] on span "ROI Proposal" at bounding box center [1251, 313] width 75 height 20
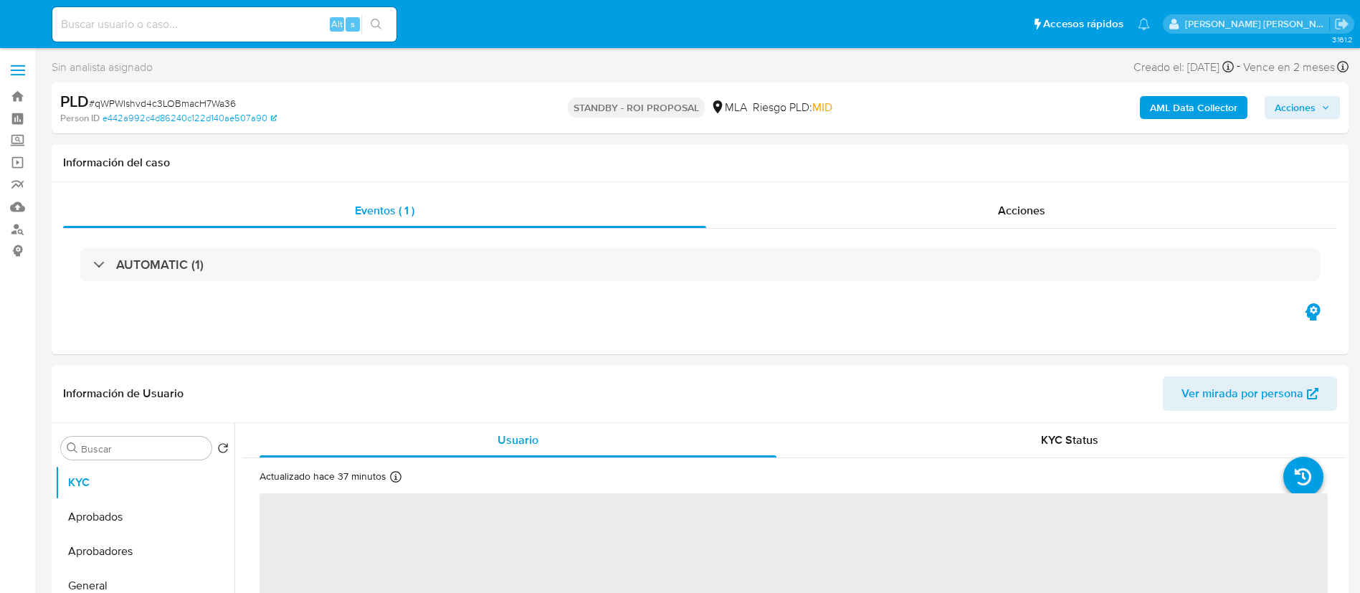
select select "10"
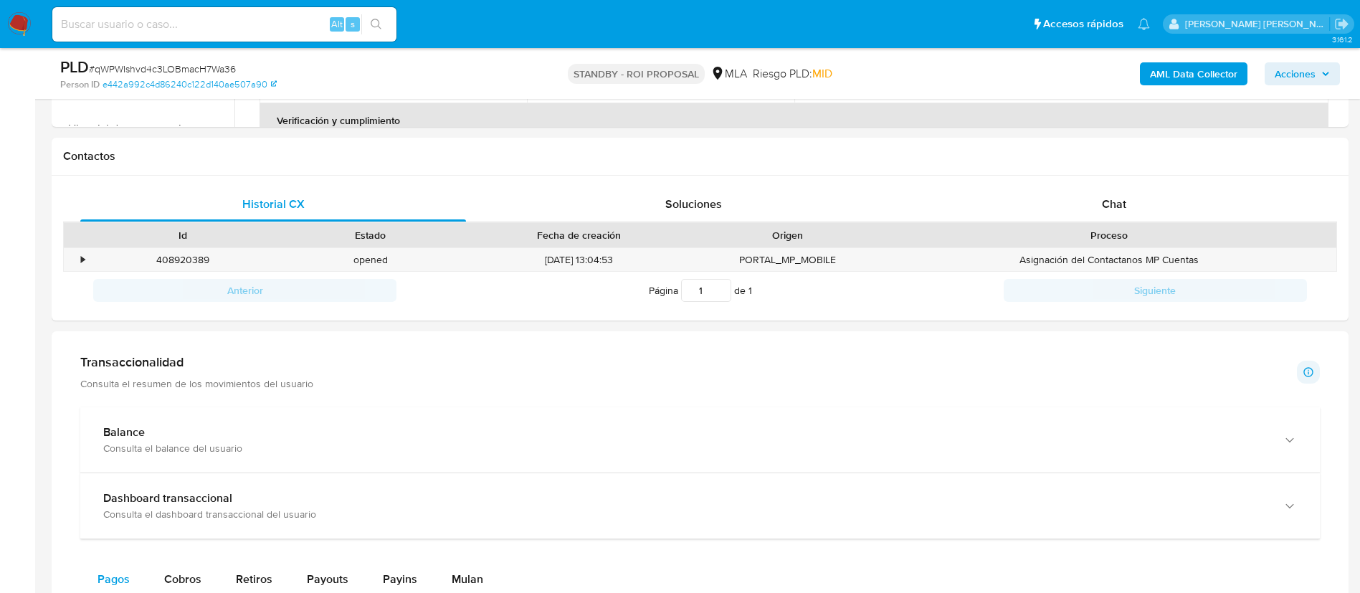
scroll to position [613, 0]
click at [90, 260] on div "408920389" at bounding box center [183, 259] width 188 height 24
click at [83, 258] on div "•" at bounding box center [83, 259] width 4 height 14
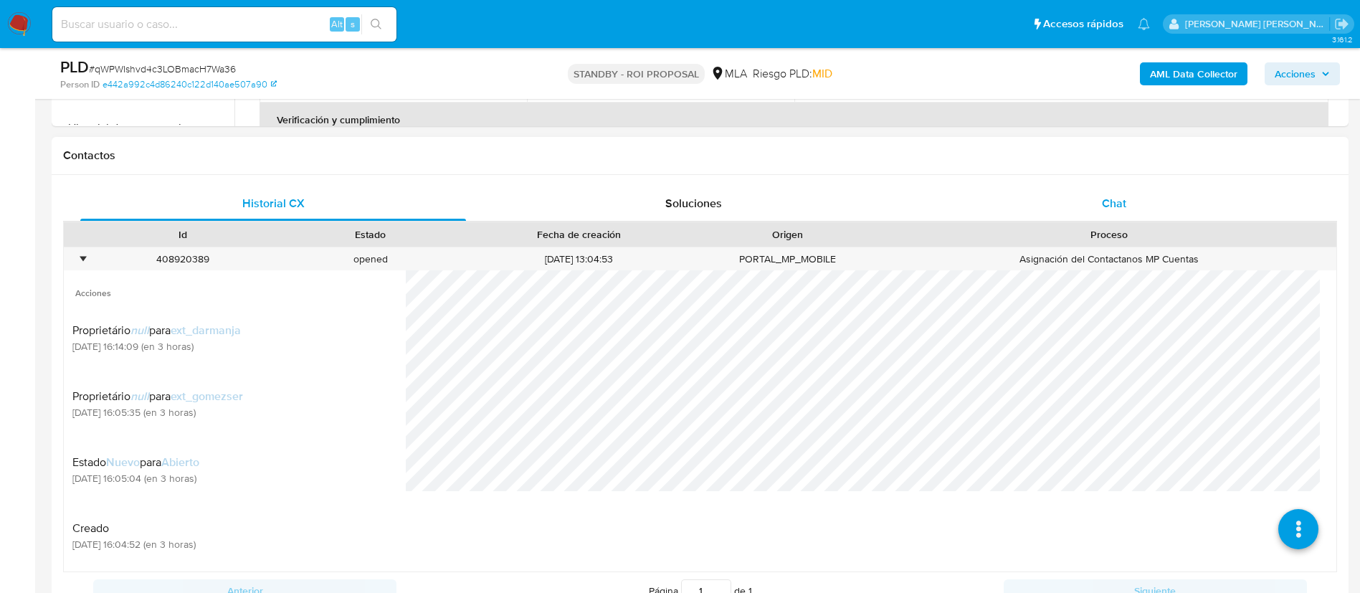
click at [1125, 196] on span "Chat" at bounding box center [1114, 203] width 24 height 16
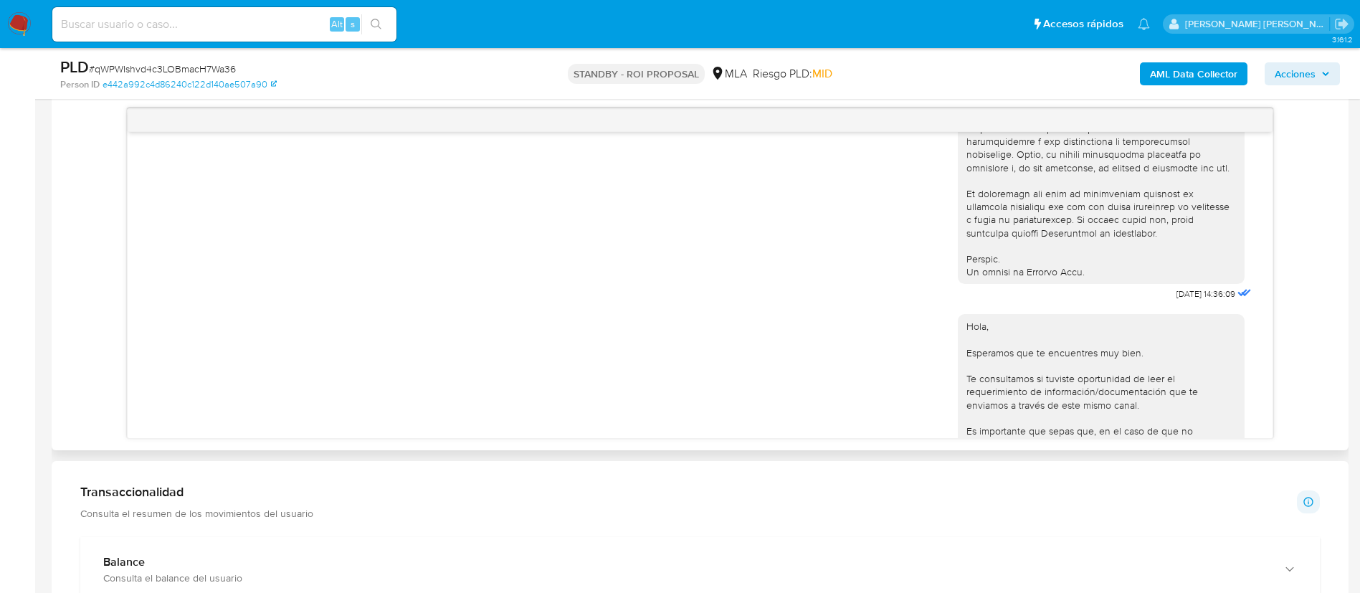
scroll to position [611, 0]
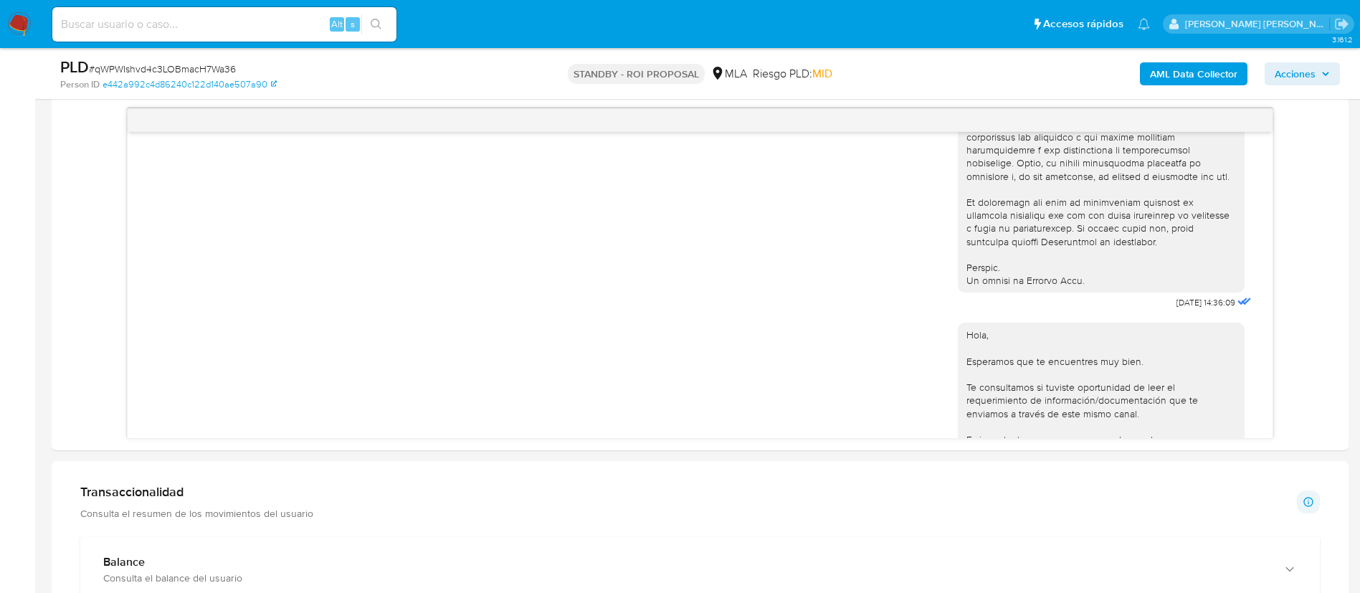
click at [288, 35] on div "Alt s" at bounding box center [224, 24] width 344 height 34
paste input "AroJHHNx2e85FZILyZFctXbH"
click at [284, 30] on input "AroJHHNx2e85FZILyZFctXbH" at bounding box center [224, 24] width 344 height 19
type input "AroJHHNx2e85FZILyZFctXbH"
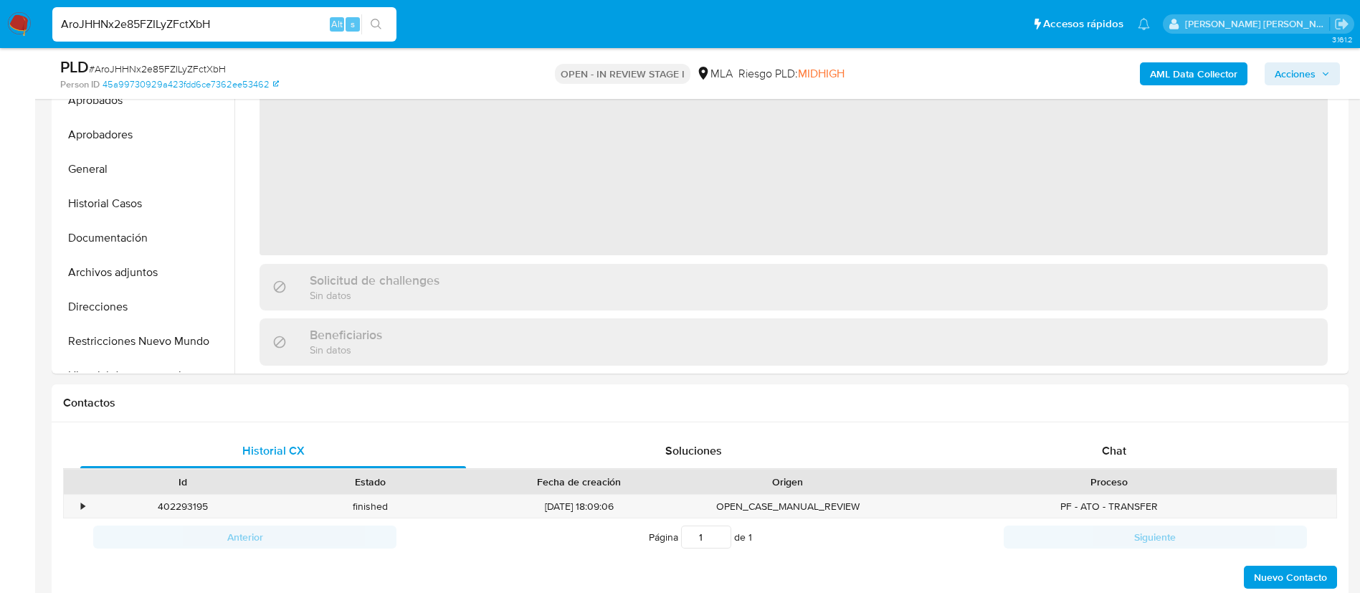
scroll to position [369, 0]
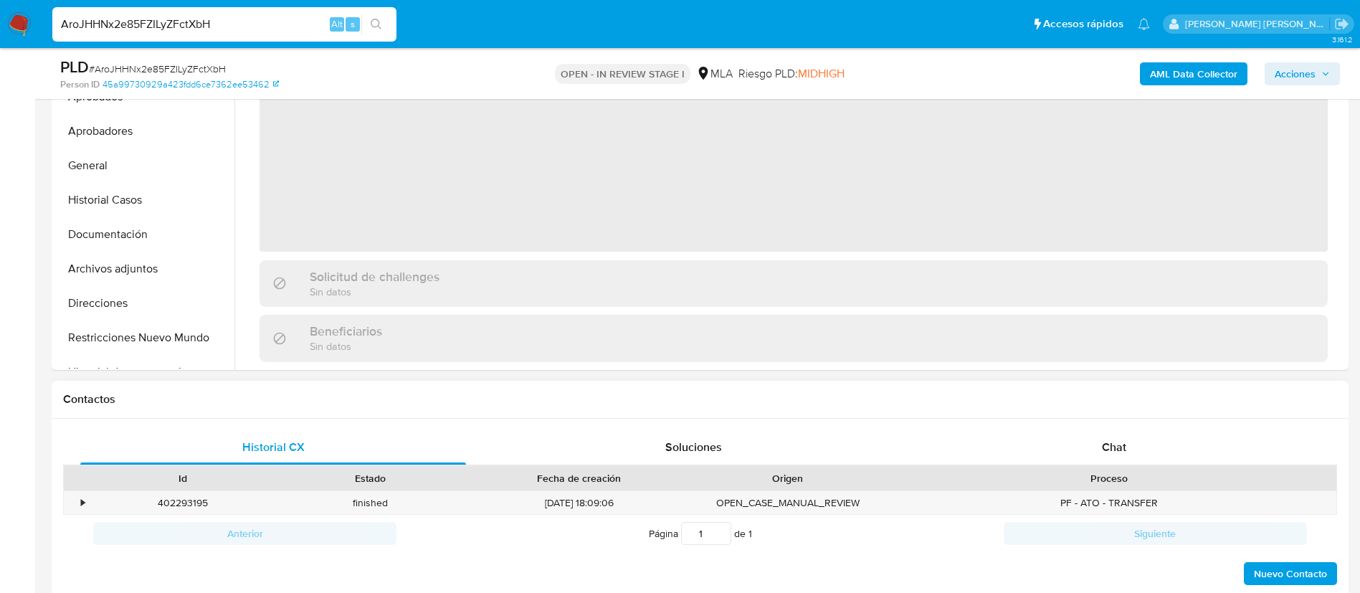
select select "10"
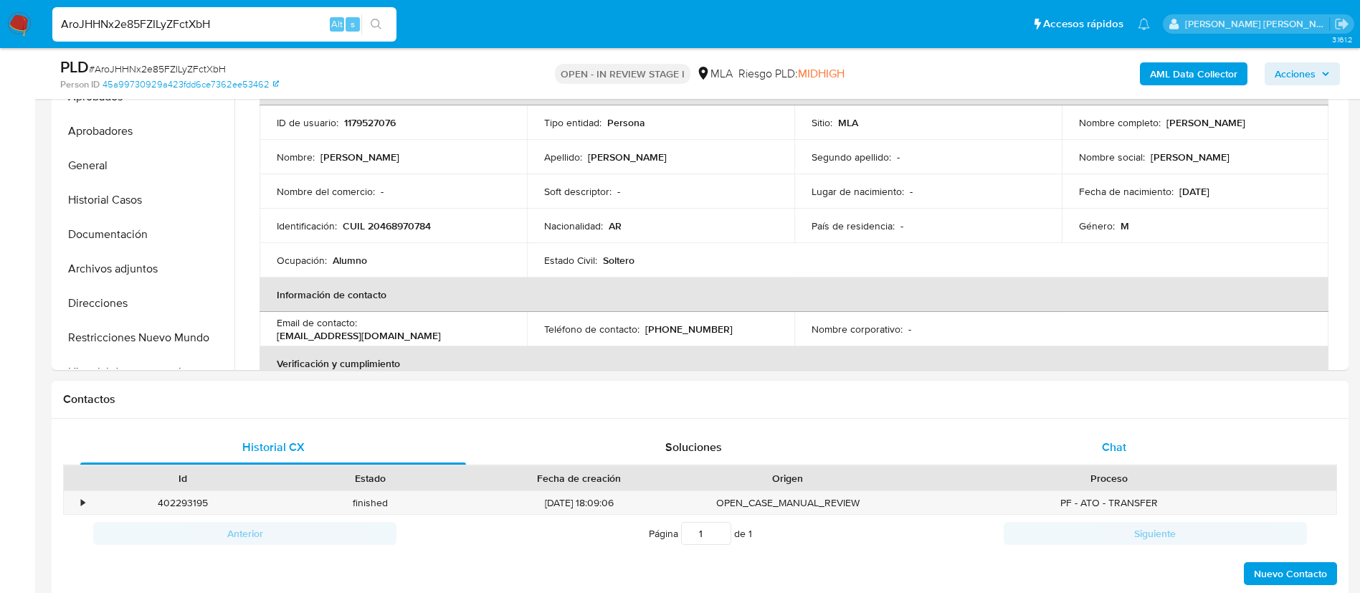
click at [1126, 464] on div "Chat" at bounding box center [1114, 447] width 386 height 34
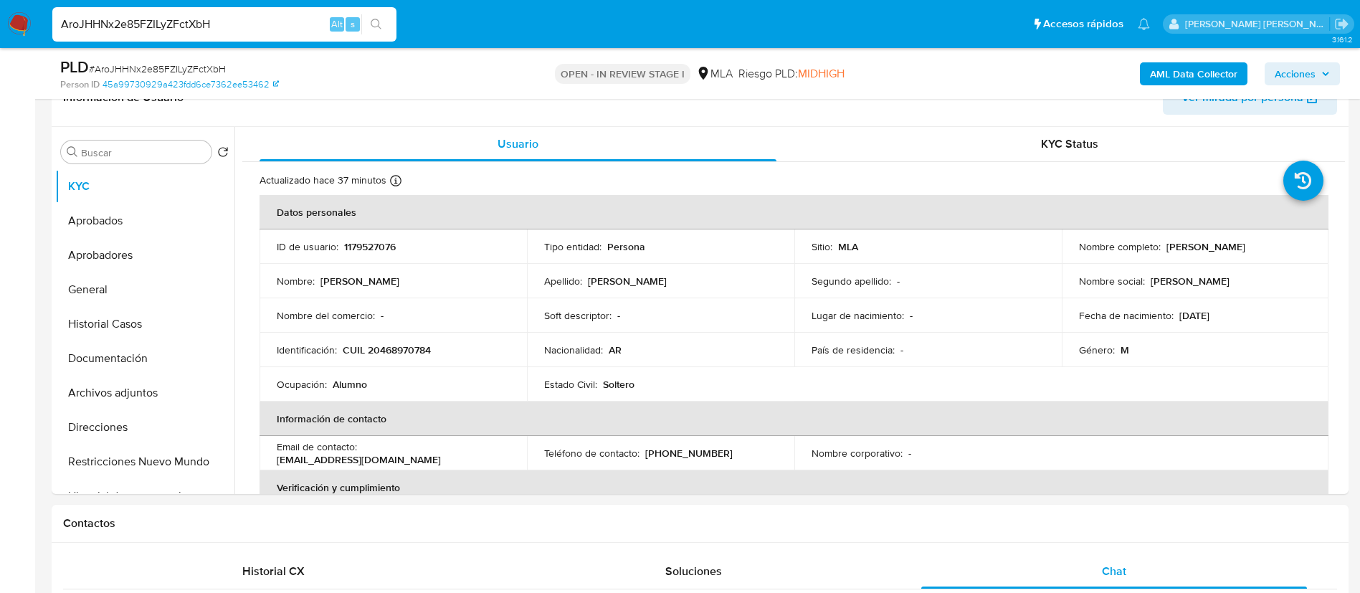
scroll to position [239, 0]
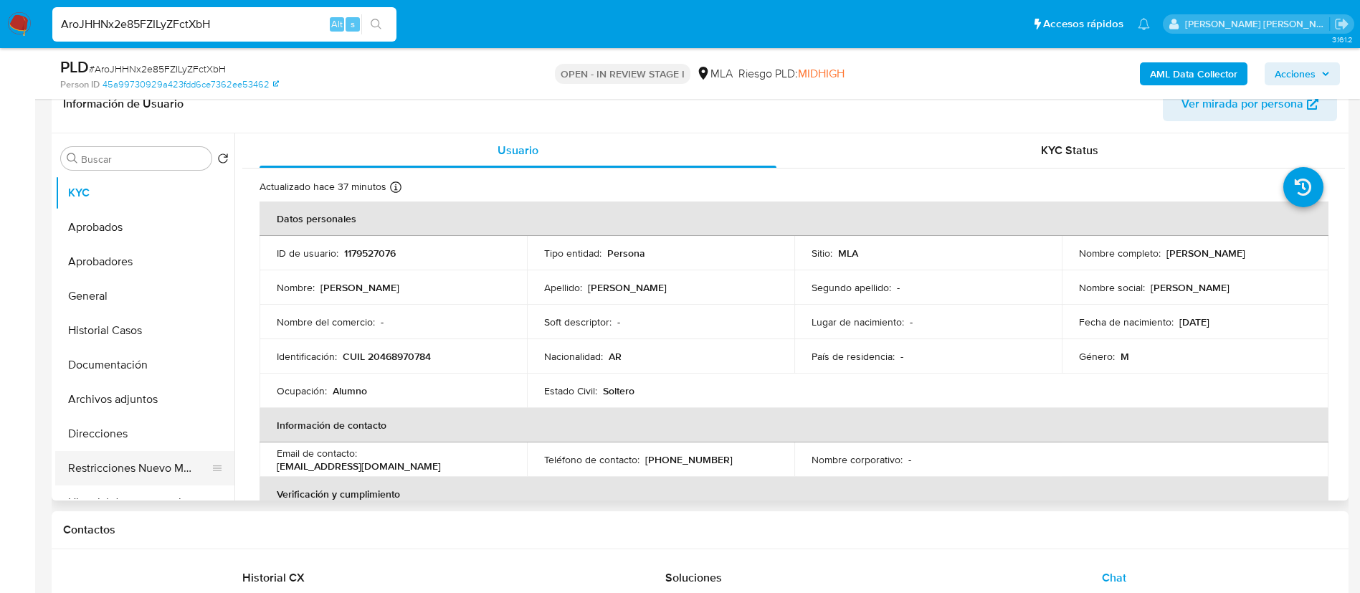
click at [123, 467] on button "Restricciones Nuevo Mundo" at bounding box center [139, 468] width 168 height 34
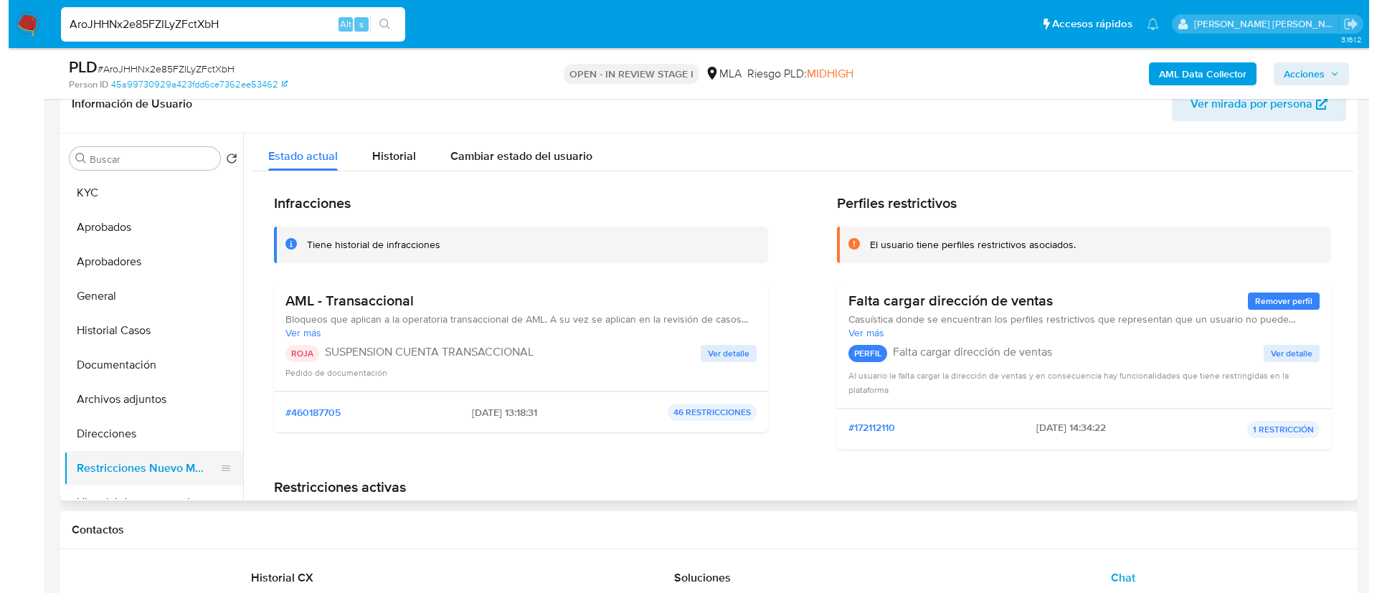
scroll to position [230, 0]
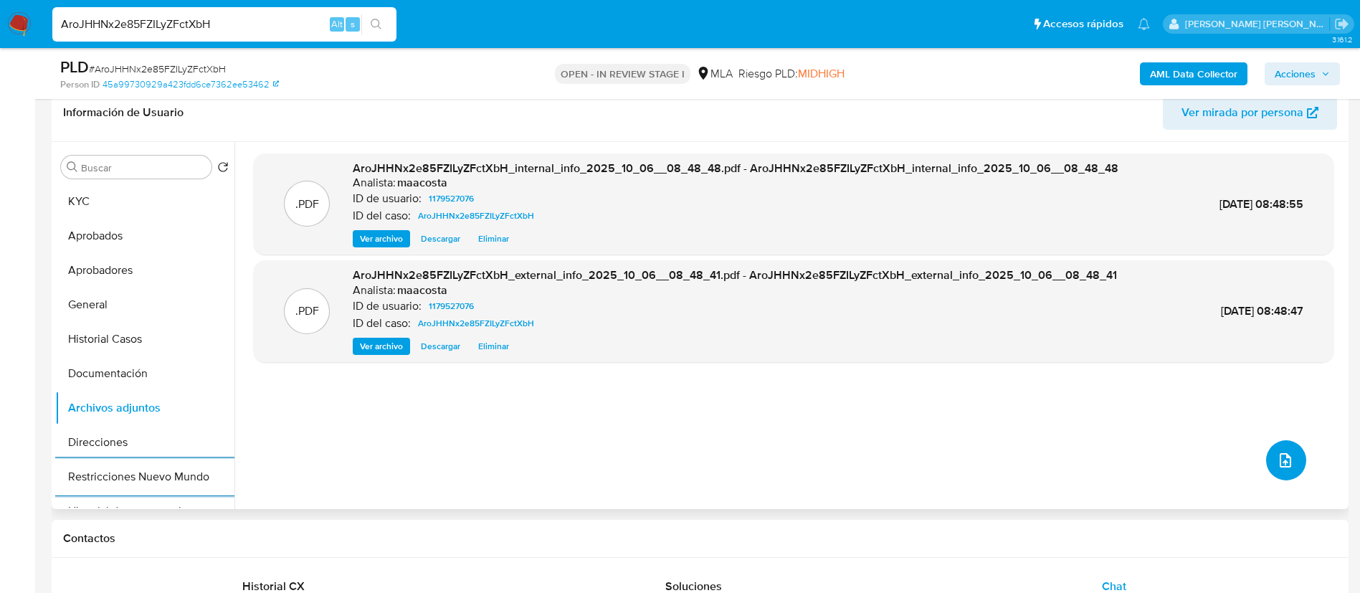
click at [1287, 459] on icon "upload-file" at bounding box center [1285, 460] width 17 height 17
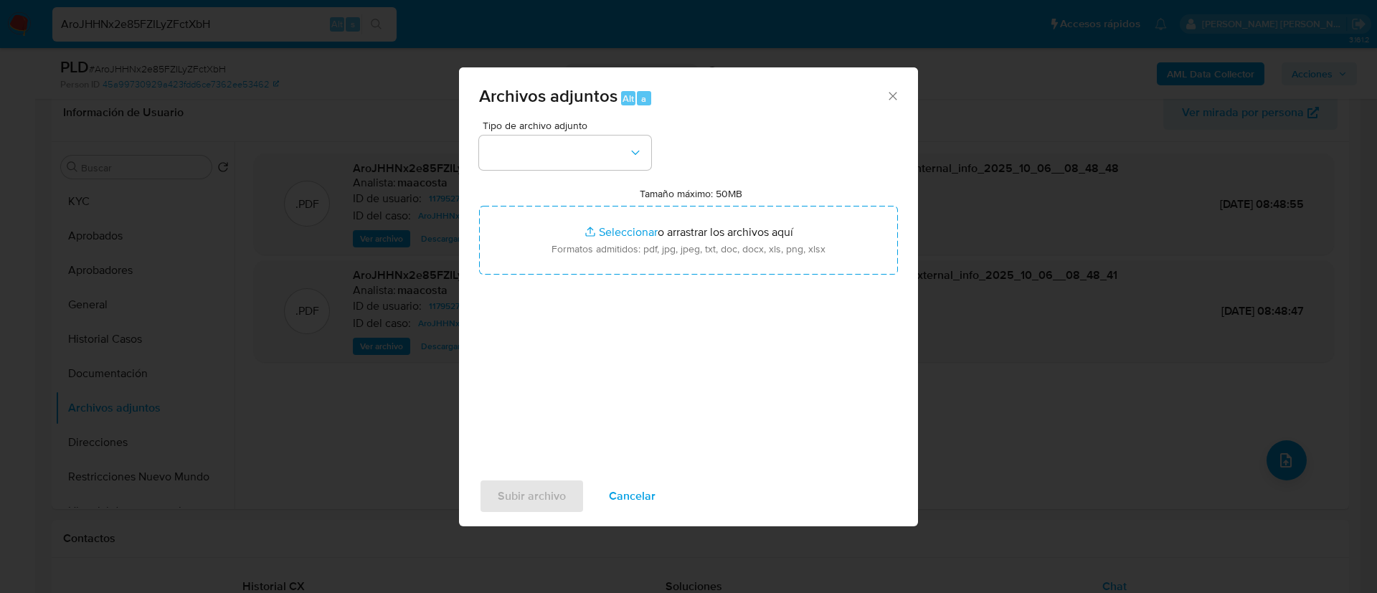
click at [577, 130] on span "Tipo de archivo adjunto" at bounding box center [569, 125] width 172 height 10
click at [577, 158] on button "button" at bounding box center [565, 153] width 172 height 34
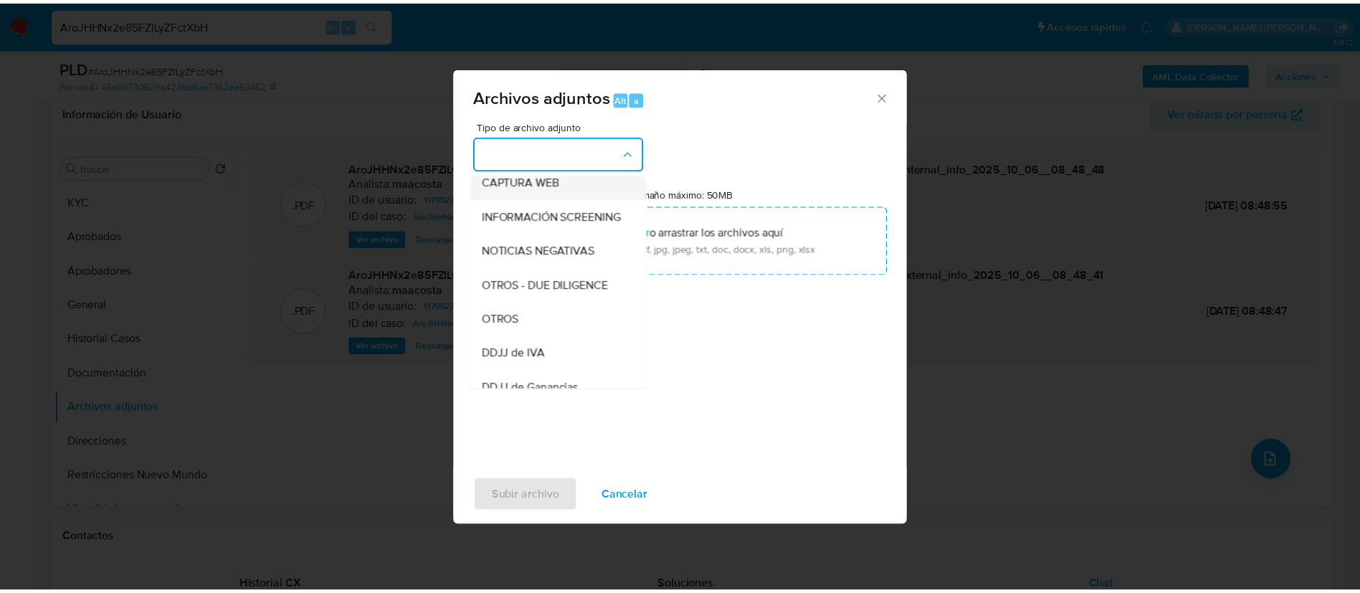
scroll to position [189, 0]
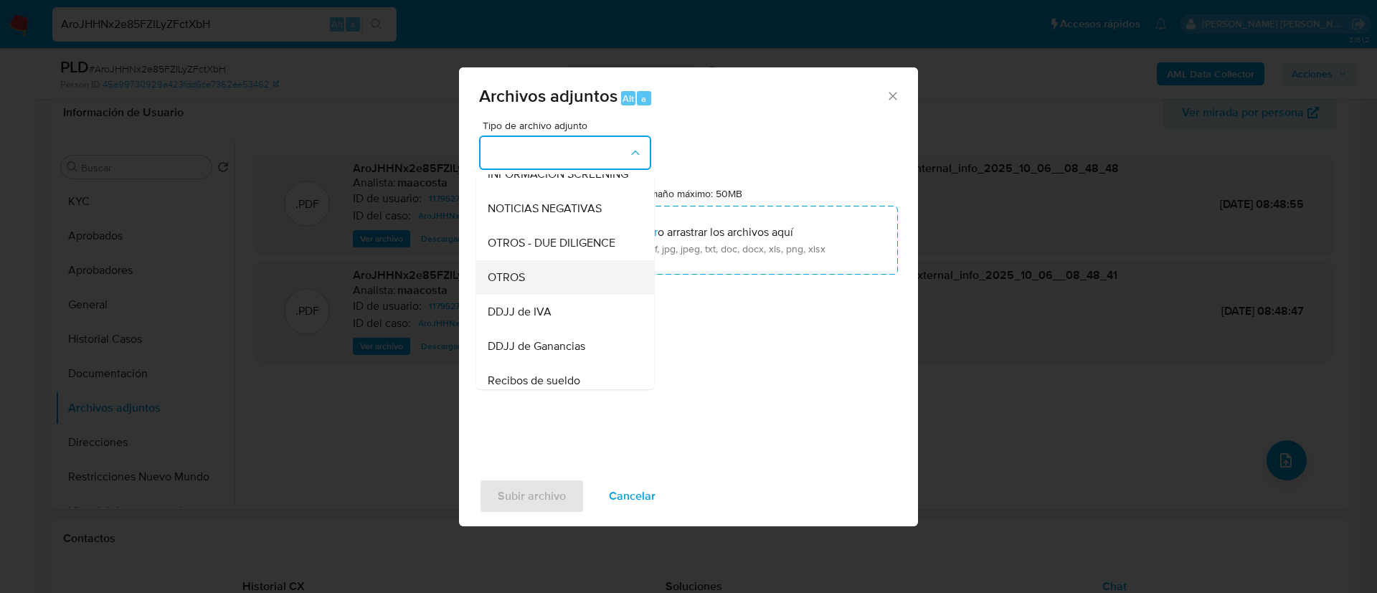
click at [520, 285] on span "OTROS" at bounding box center [506, 277] width 37 height 14
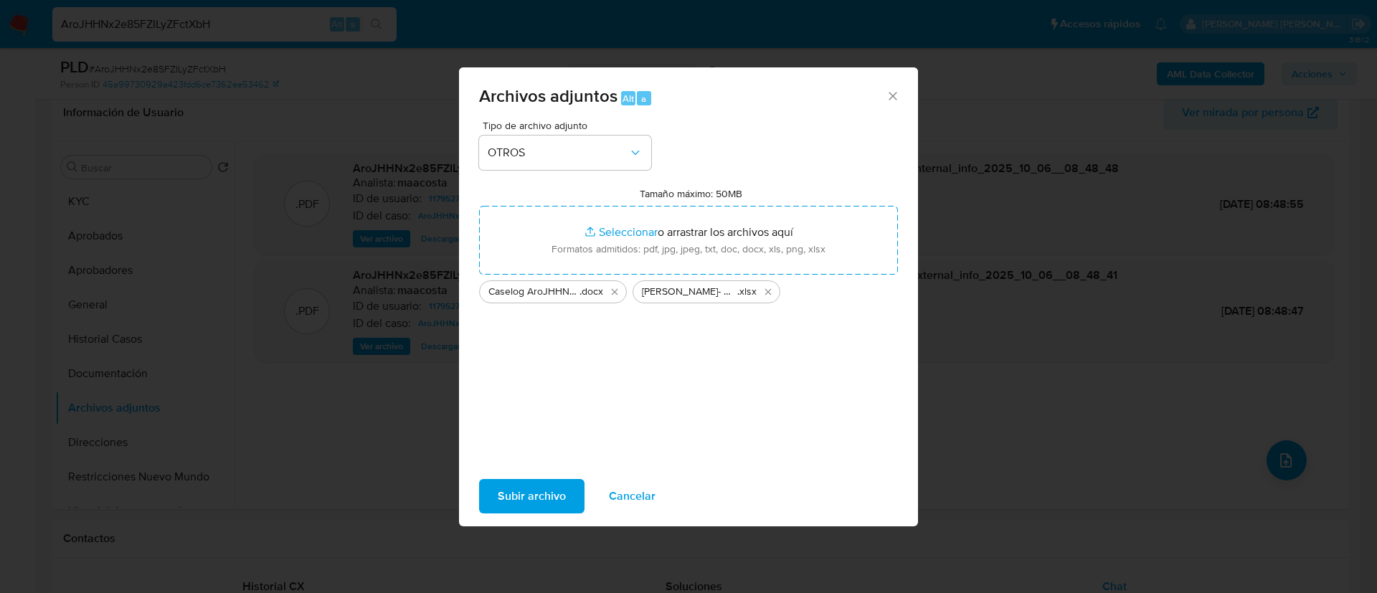
click at [538, 499] on span "Subir archivo" at bounding box center [532, 496] width 68 height 32
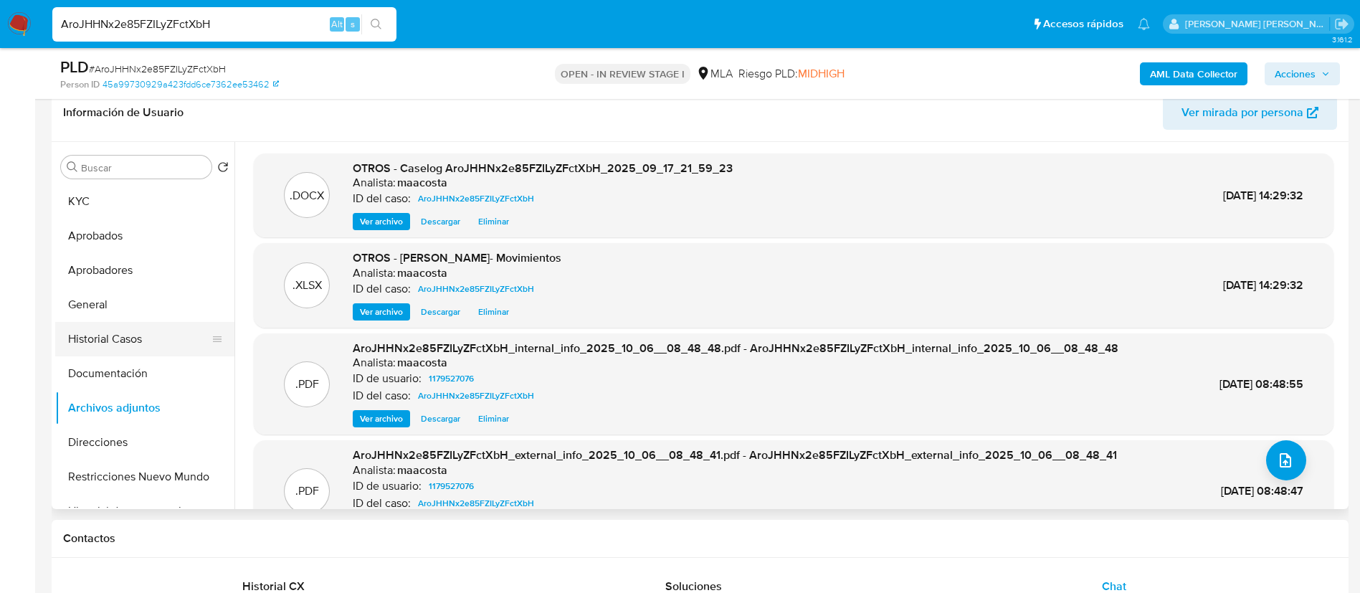
click at [90, 336] on button "Historial Casos" at bounding box center [139, 339] width 168 height 34
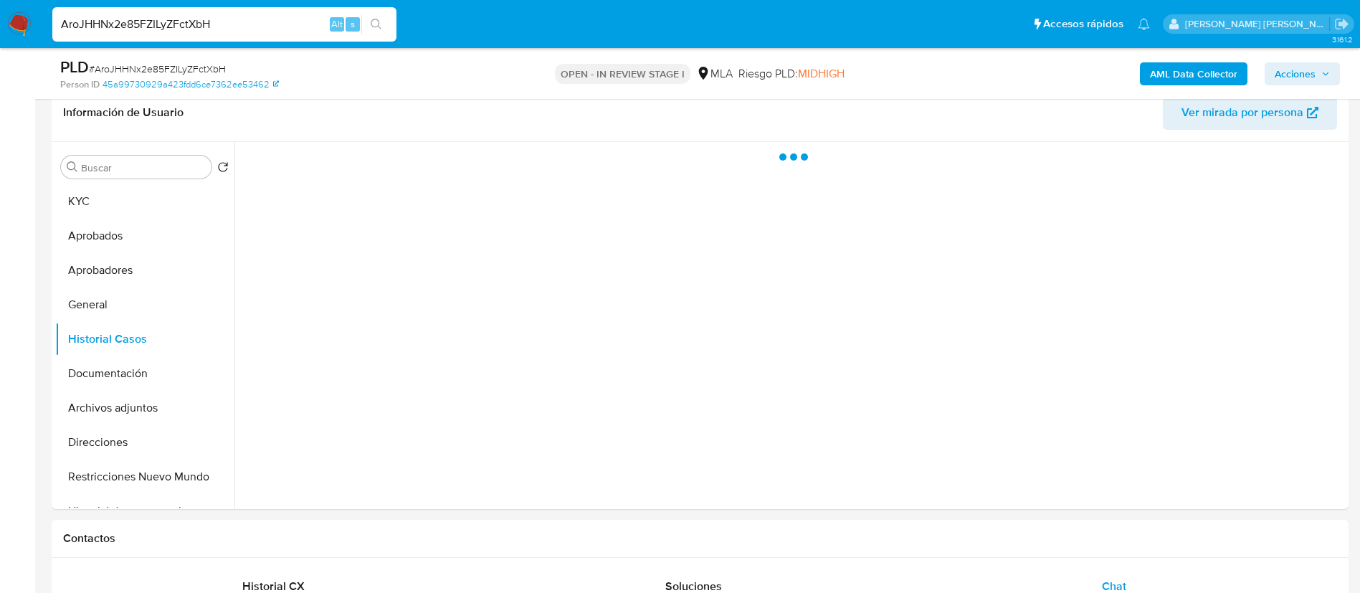
click at [1293, 67] on span "Acciones" at bounding box center [1295, 73] width 41 height 23
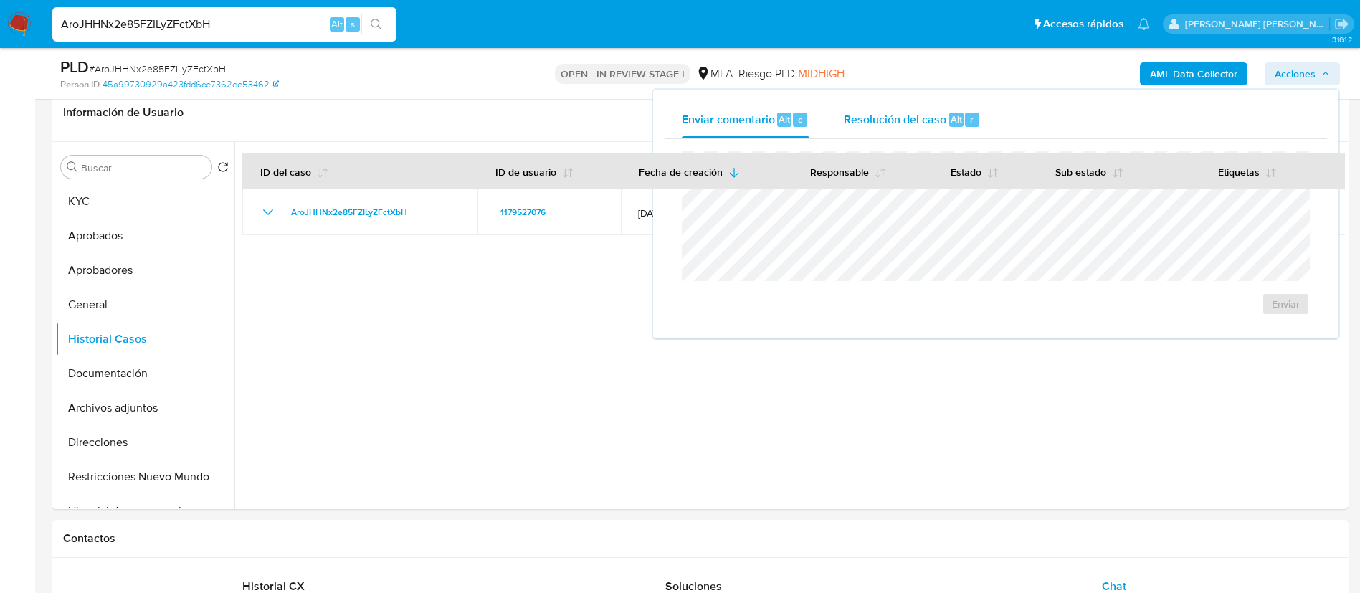
click at [929, 126] on span "Resolución del caso" at bounding box center [895, 118] width 103 height 16
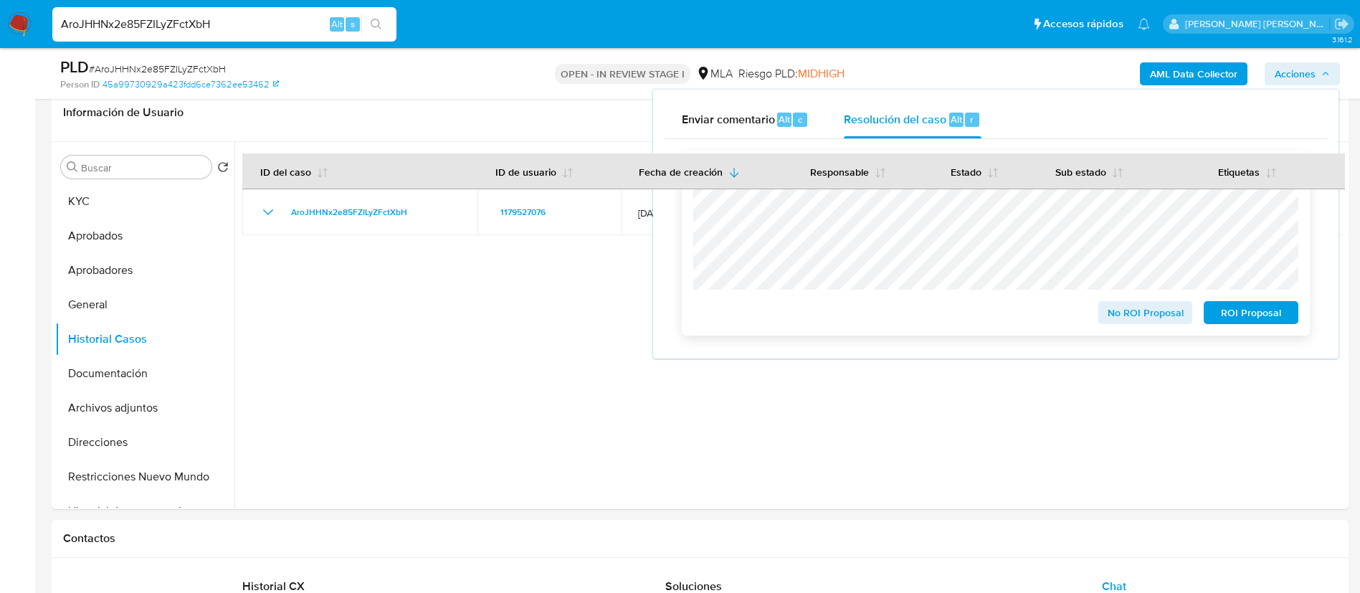
click at [1234, 315] on span "ROI Proposal" at bounding box center [1251, 313] width 75 height 20
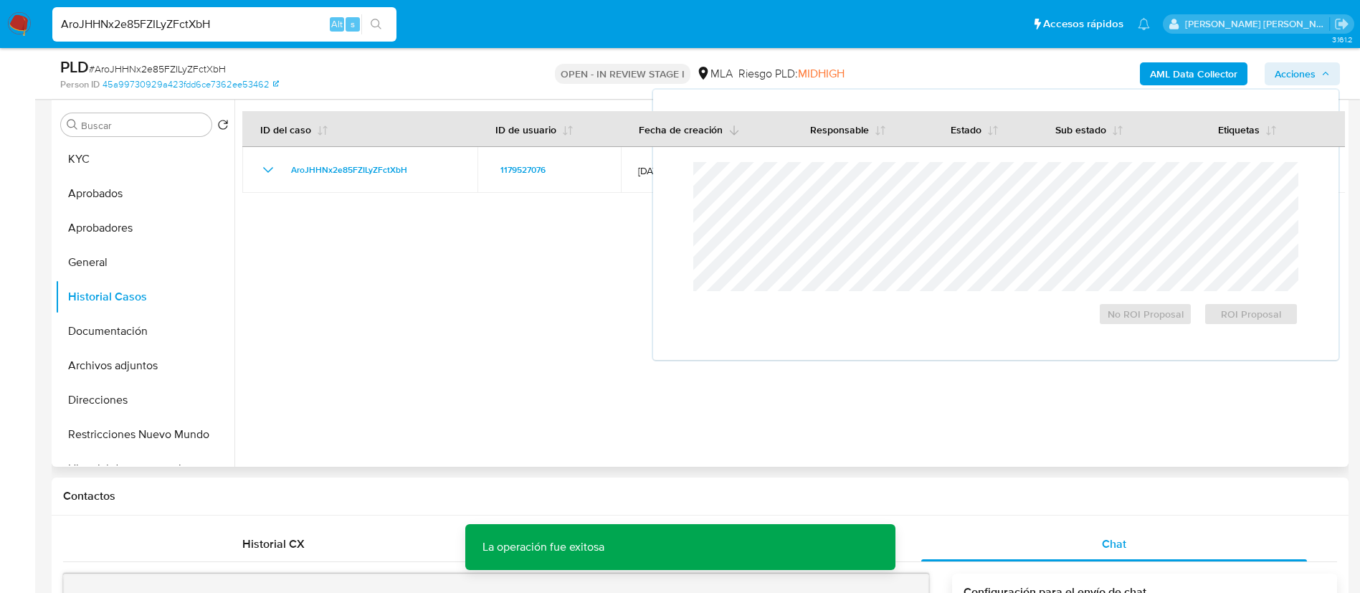
scroll to position [310, 0]
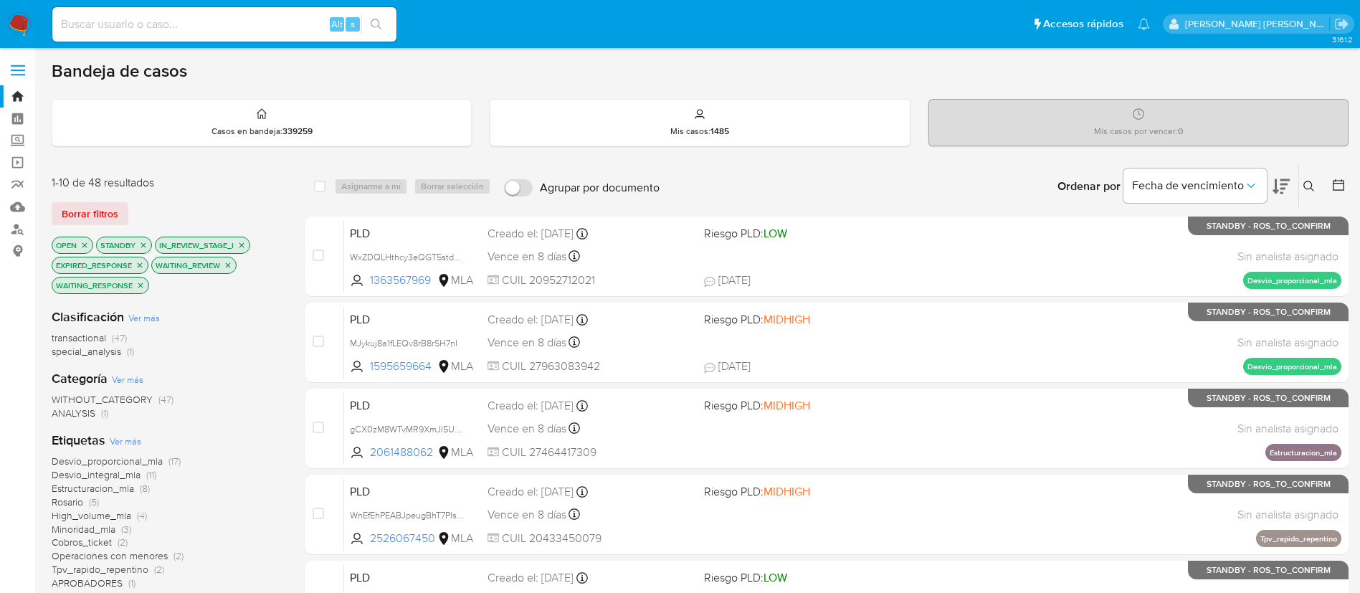
scroll to position [1, 0]
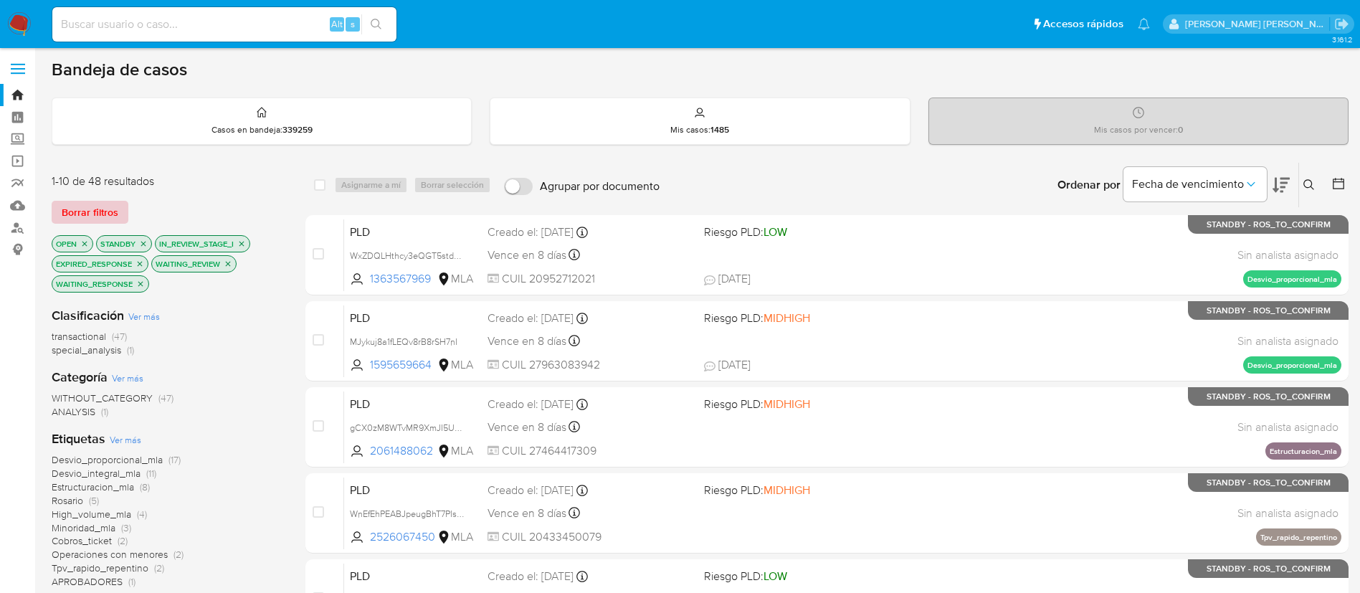
click at [115, 211] on span "Borrar filtros" at bounding box center [90, 212] width 57 height 20
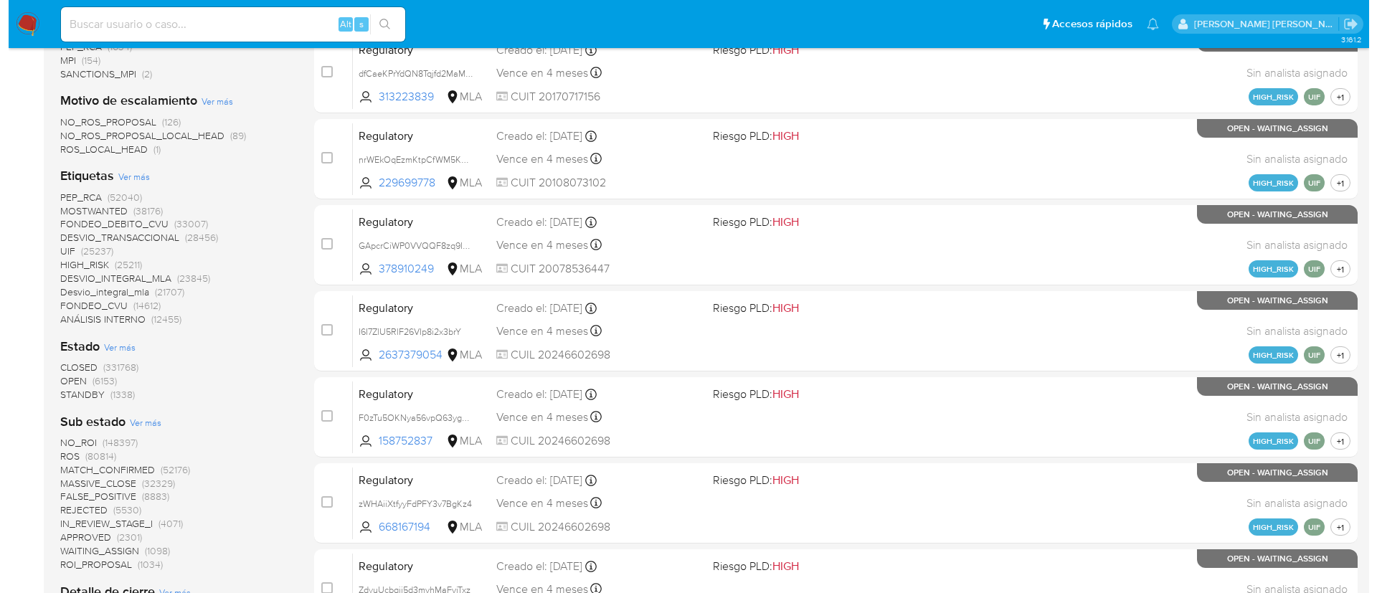
scroll to position [447, 0]
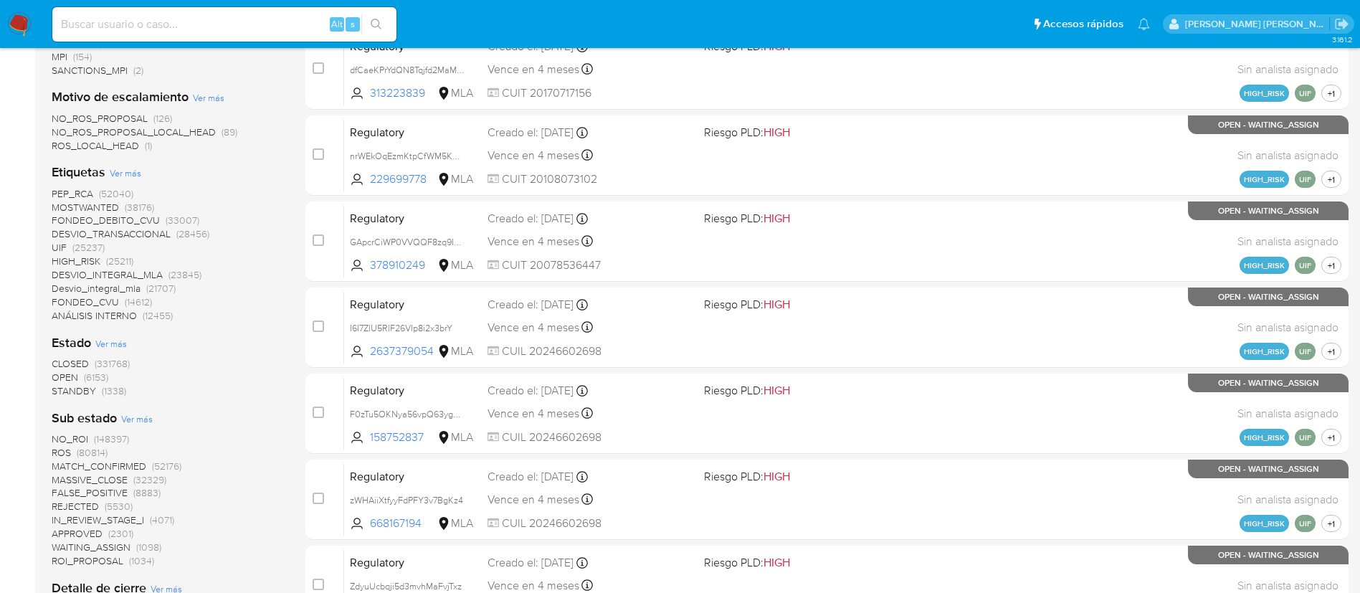
click at [114, 343] on span "Ver más" at bounding box center [111, 343] width 32 height 13
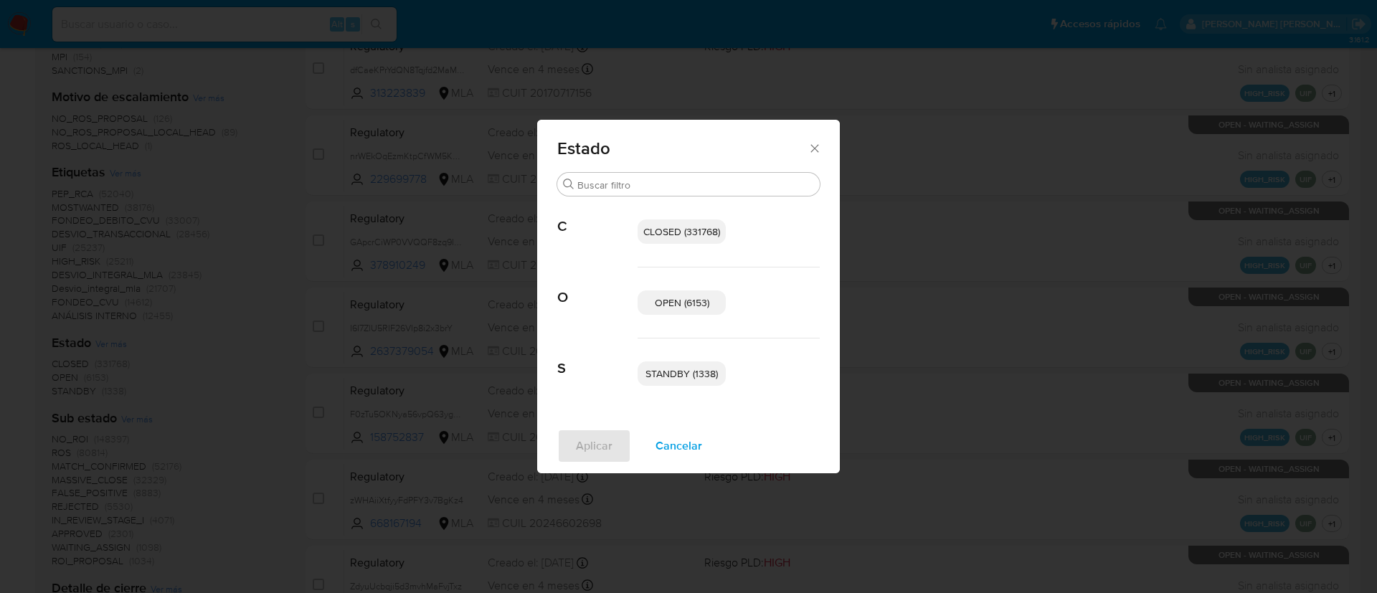
click at [655, 379] on span "STANDBY (1338)" at bounding box center [681, 373] width 72 height 14
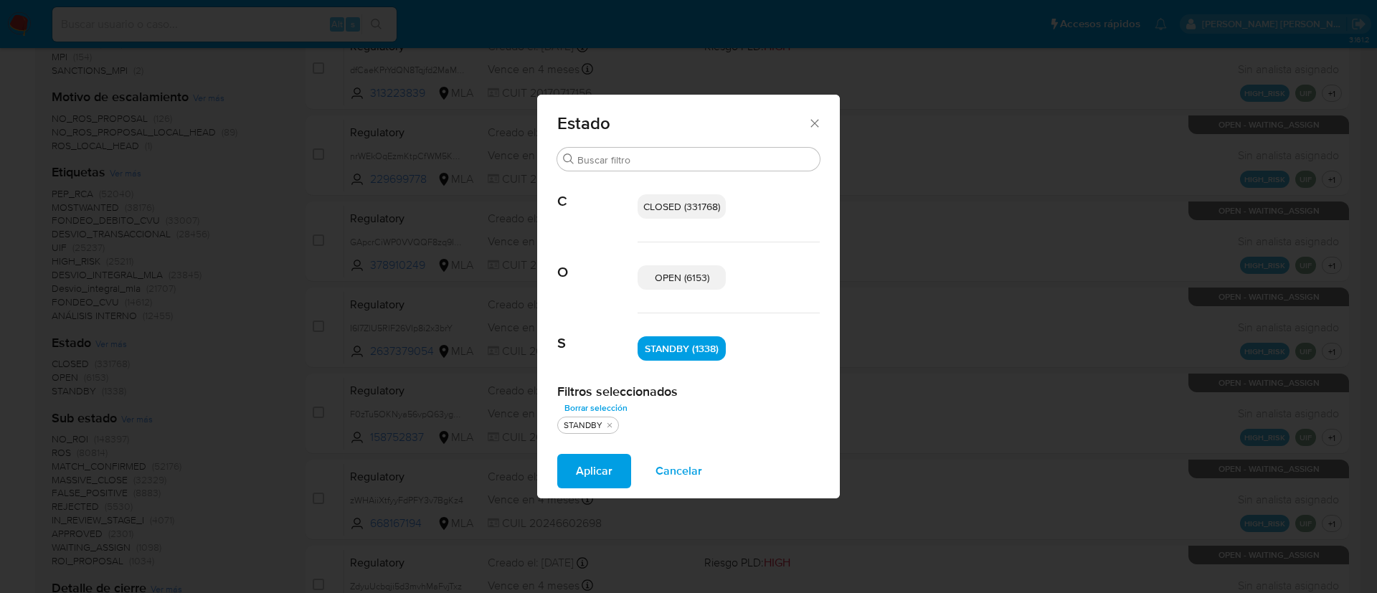
click at [690, 272] on span "OPEN (6153)" at bounding box center [682, 277] width 54 height 14
click at [602, 473] on span "Aplicar" at bounding box center [594, 471] width 37 height 32
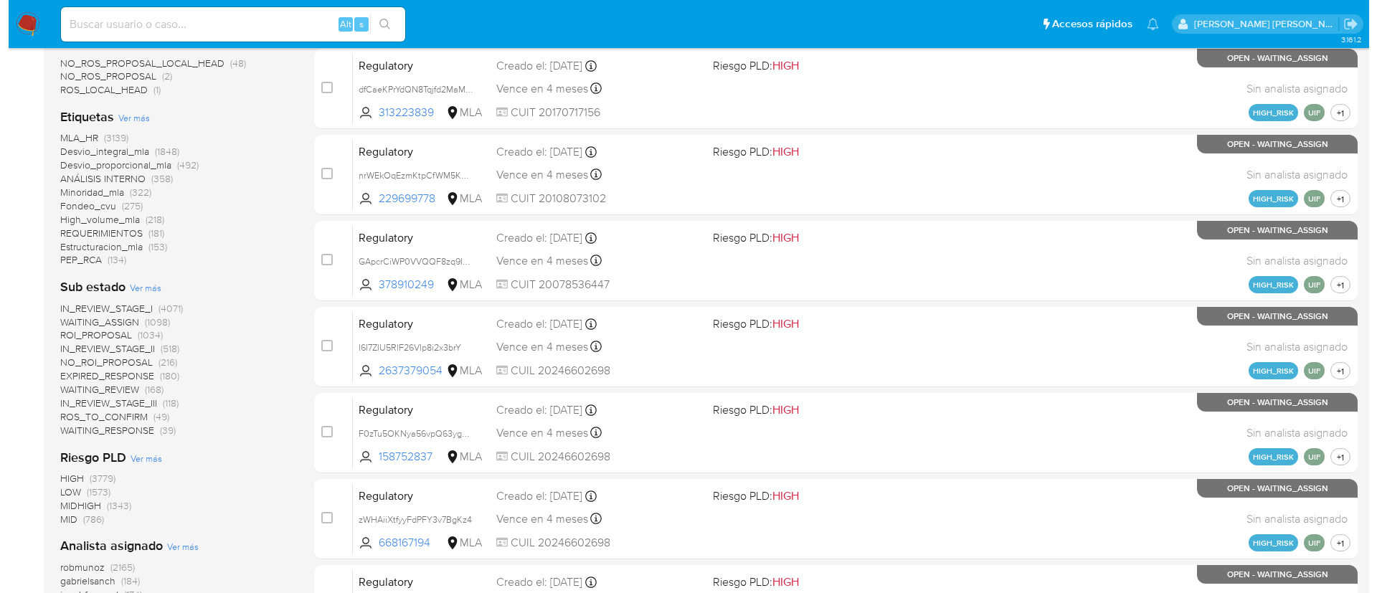
scroll to position [434, 0]
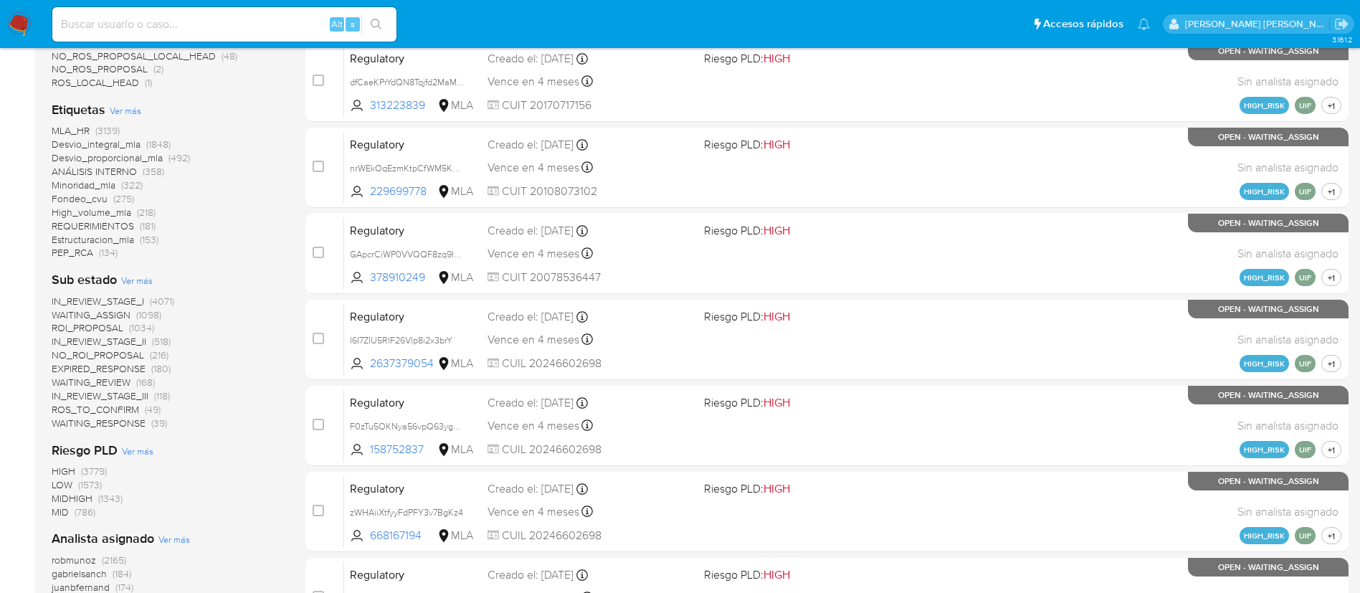
click at [141, 277] on span "Ver más" at bounding box center [137, 280] width 32 height 13
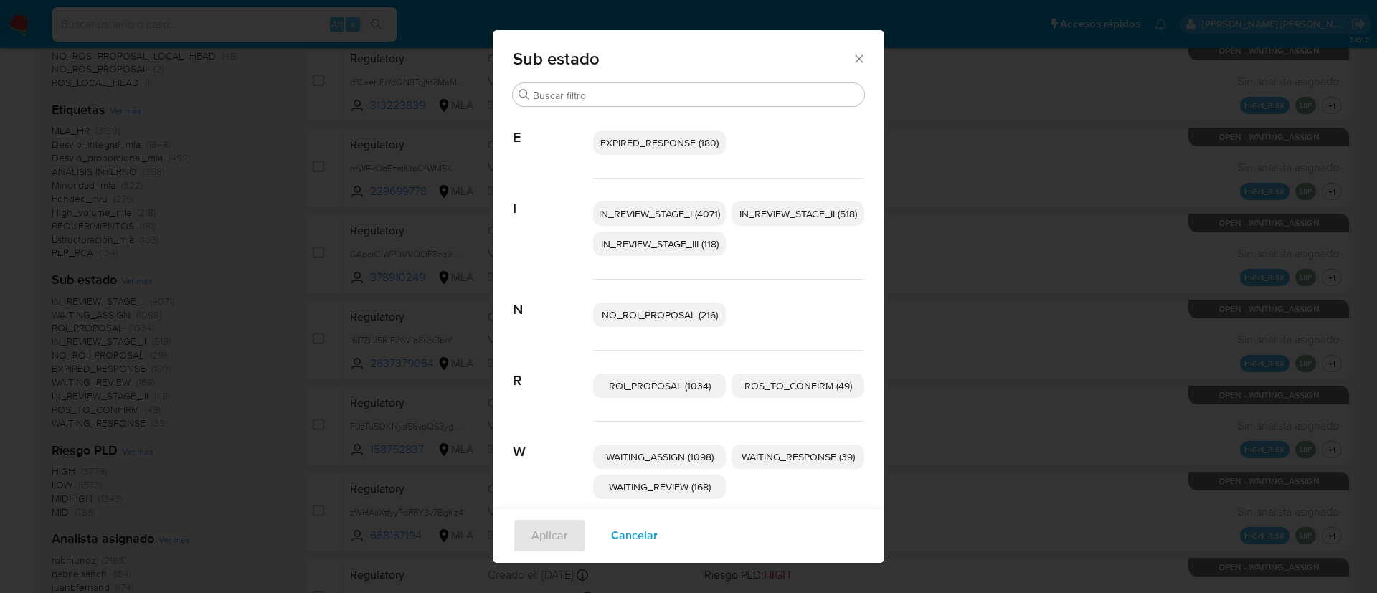
click at [680, 143] on span "EXPIRED_RESPONSE (180)" at bounding box center [659, 143] width 118 height 14
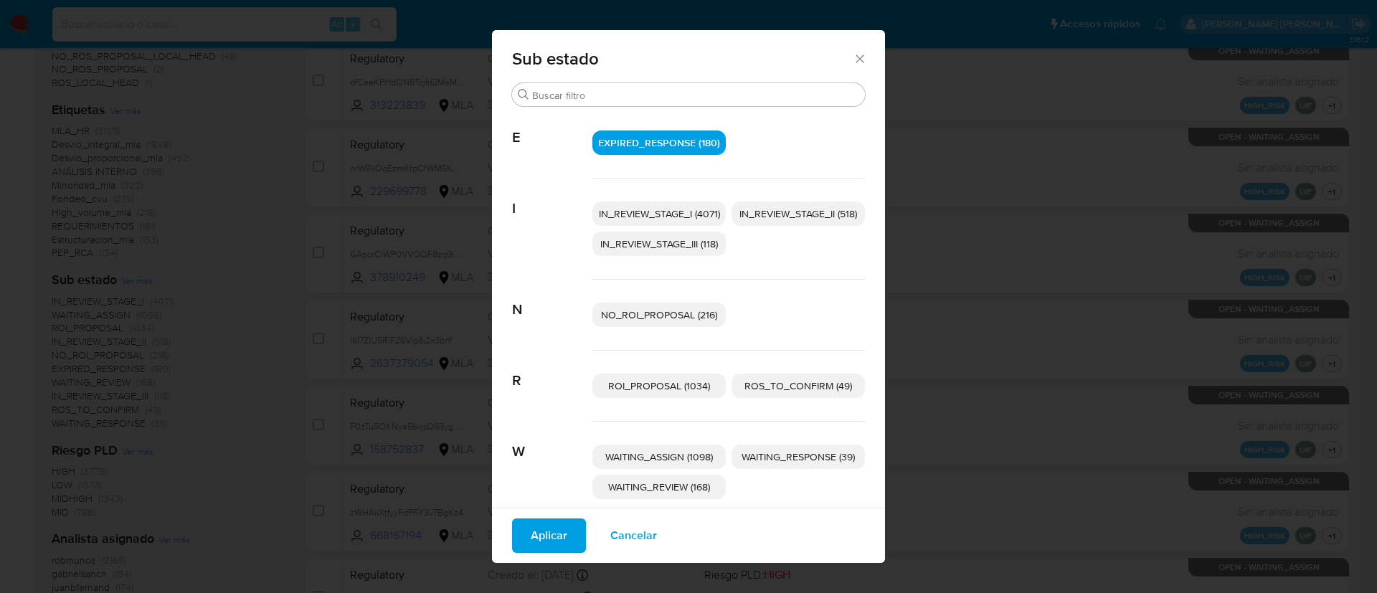
click at [695, 208] on span "IN_REVIEW_STAGE_I (4071)" at bounding box center [659, 213] width 121 height 14
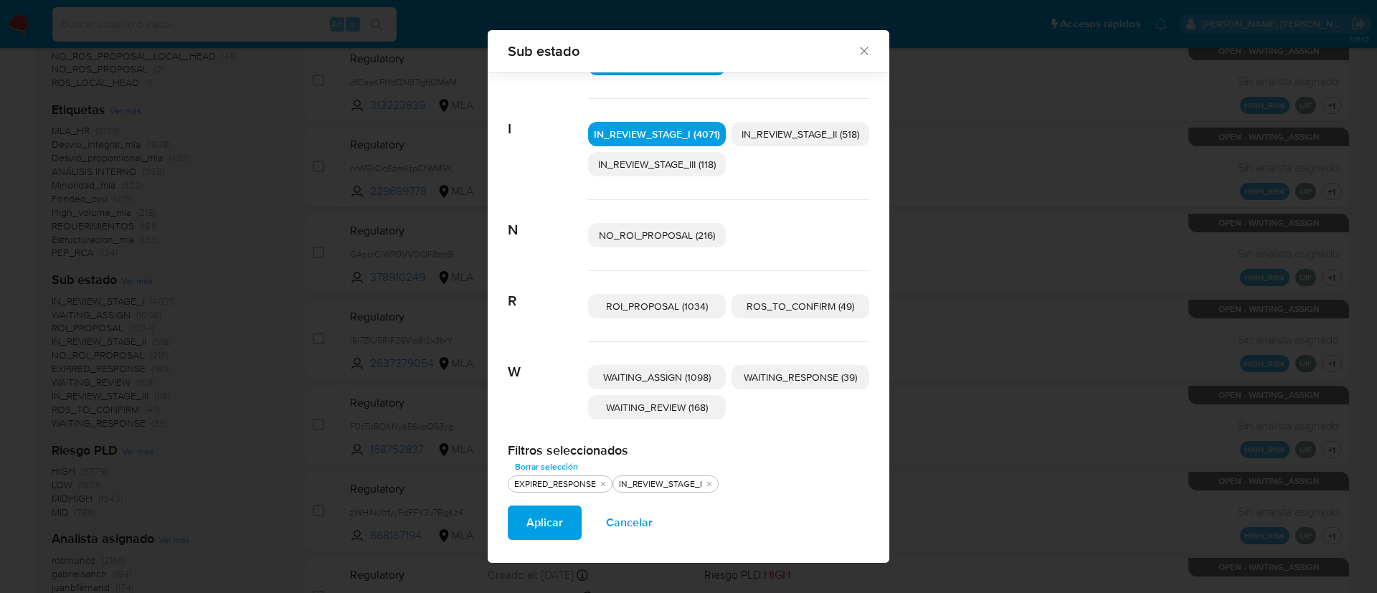
scroll to position [76, 0]
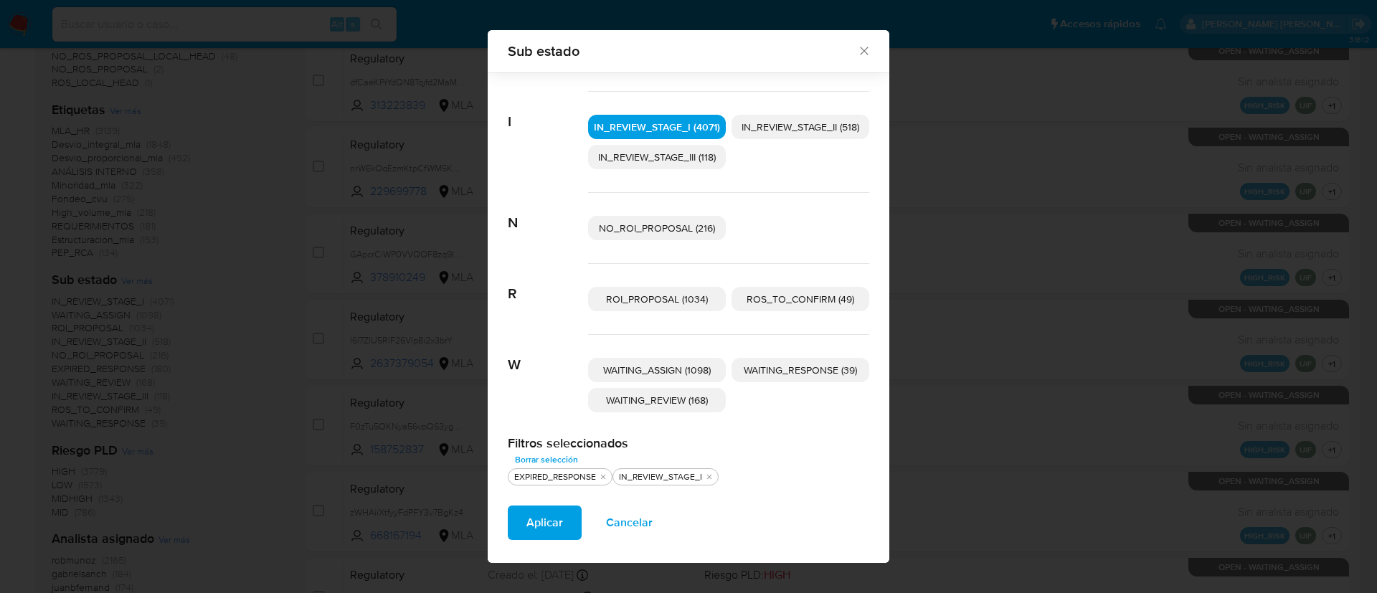
click at [765, 358] on p "WAITING_RESPONSE (39)" at bounding box center [800, 370] width 138 height 24
click at [678, 406] on span "WAITING_REVIEW (168)" at bounding box center [657, 400] width 102 height 14
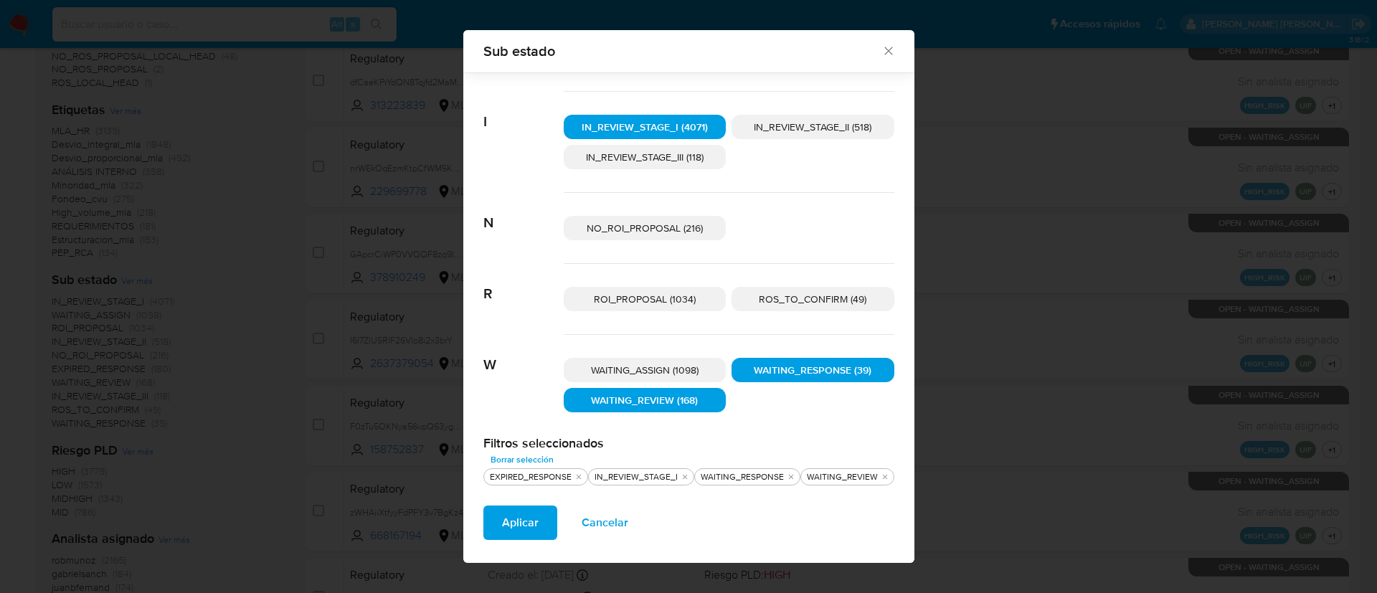
click at [516, 523] on span "Aplicar" at bounding box center [520, 523] width 37 height 32
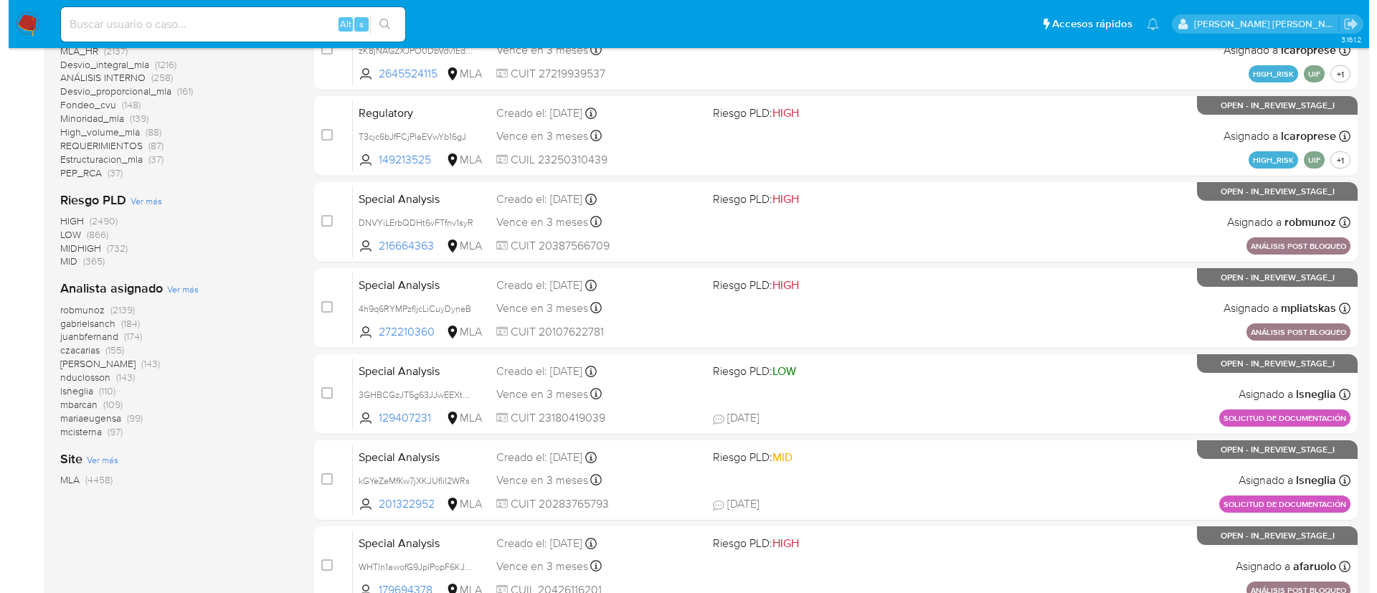
scroll to position [469, 0]
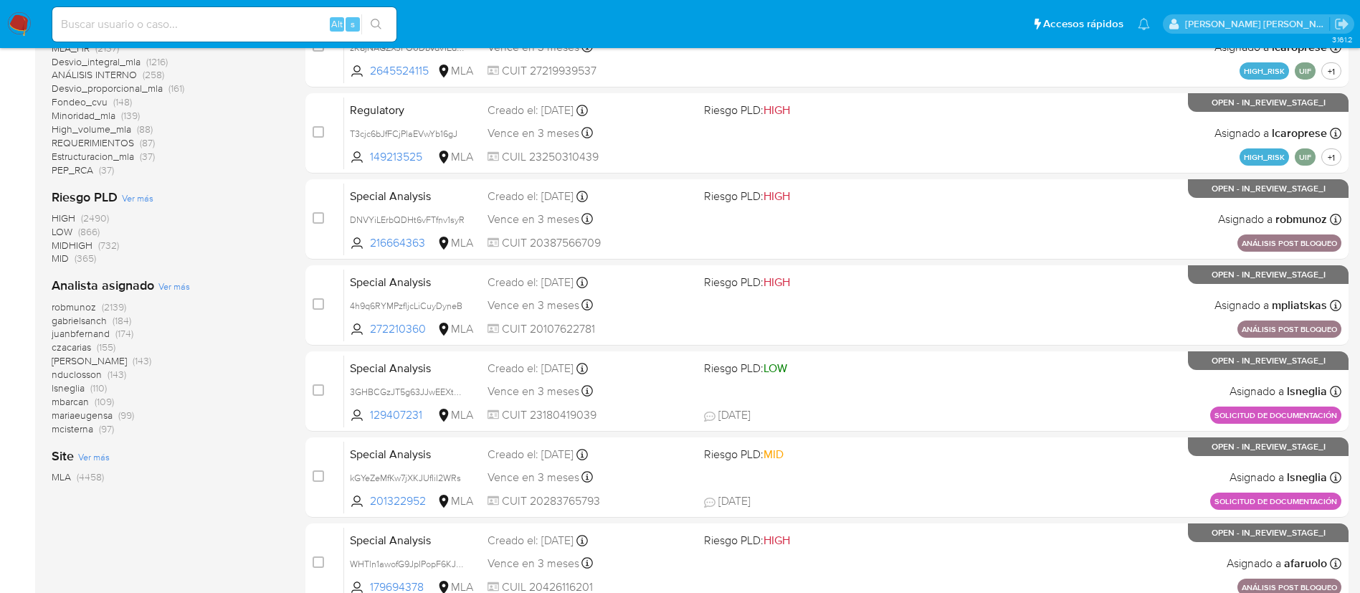
click at [178, 286] on span "Ver más" at bounding box center [174, 286] width 32 height 13
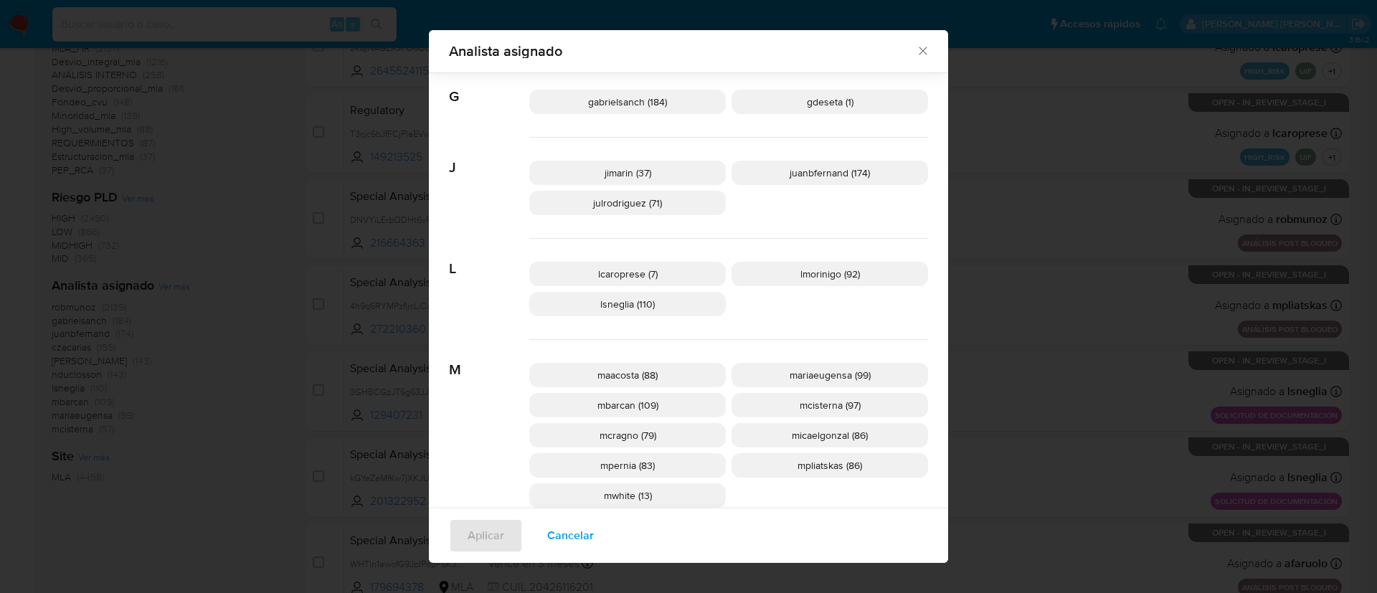
scroll to position [416, 0]
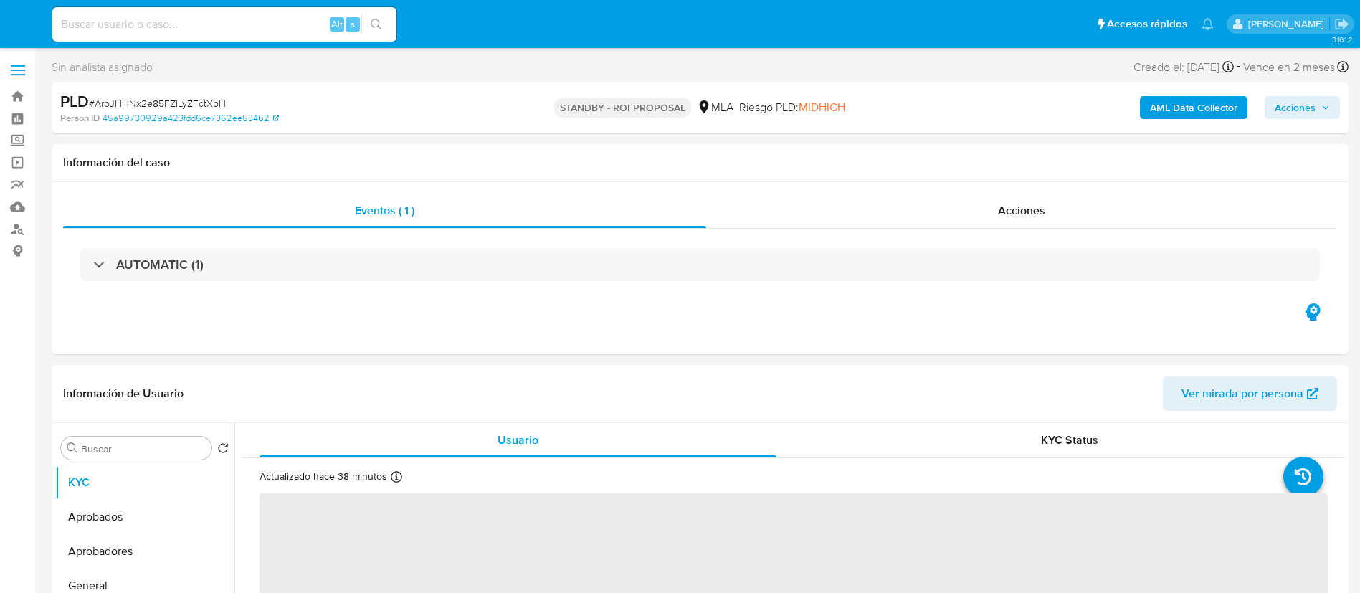
select select "10"
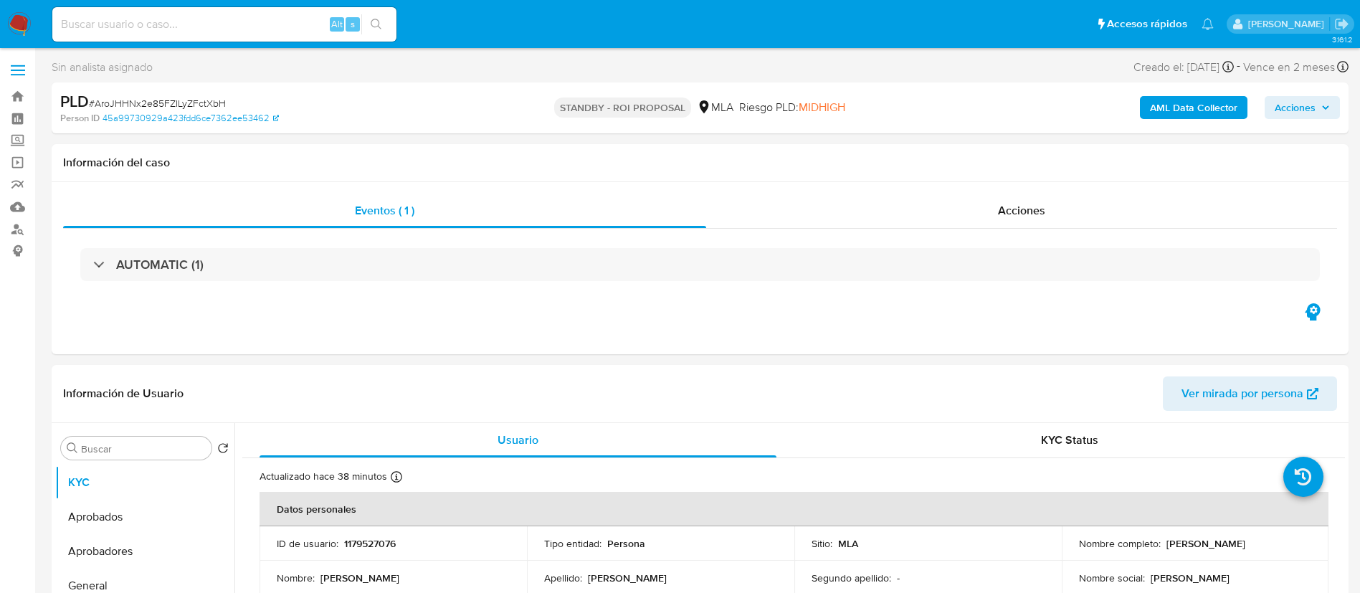
paste input "qMXfPVoYzcg1Iz9agk5nt9kX"
click at [247, 20] on input "qMXfPVoYzcg1Iz9agk5nt9kX" at bounding box center [224, 24] width 344 height 19
type input "qMXfPVoYzcg1Iz9agk5nt9kX"
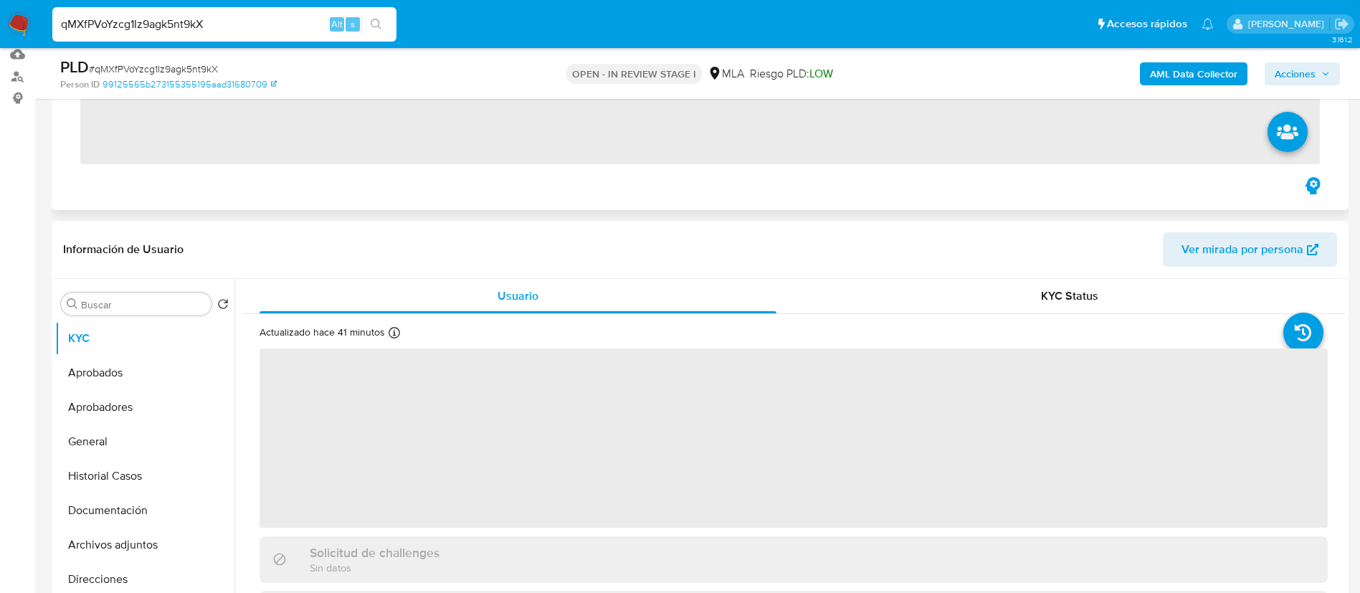
scroll to position [189, 0]
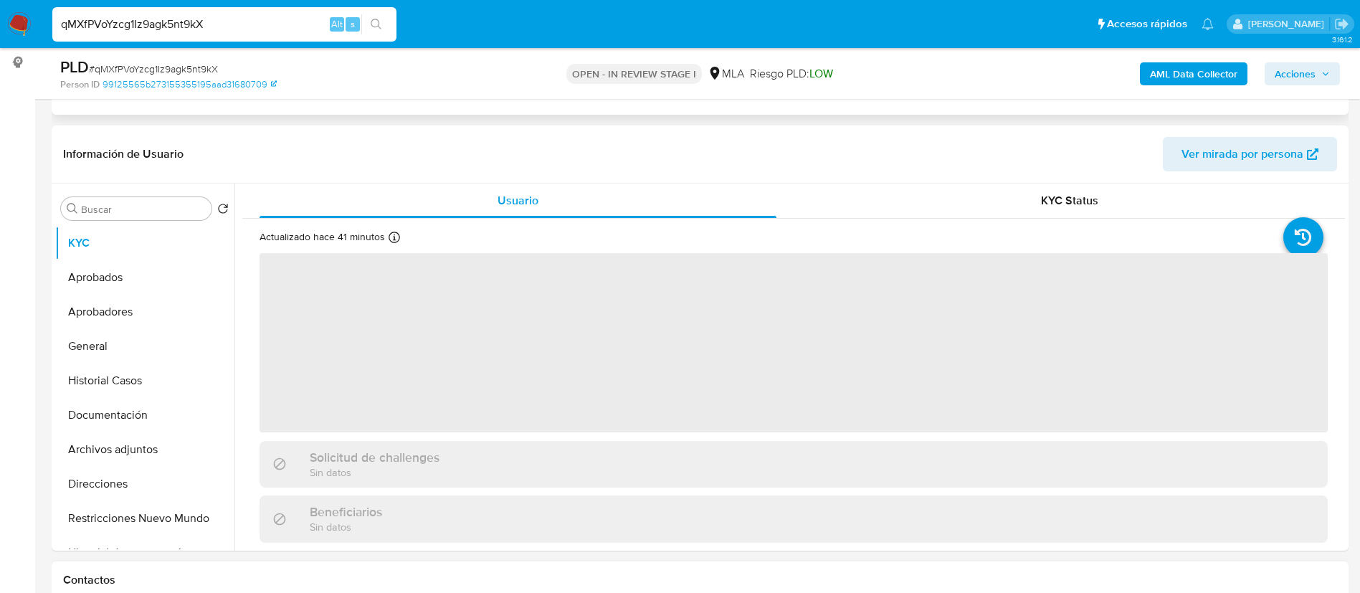
select select "10"
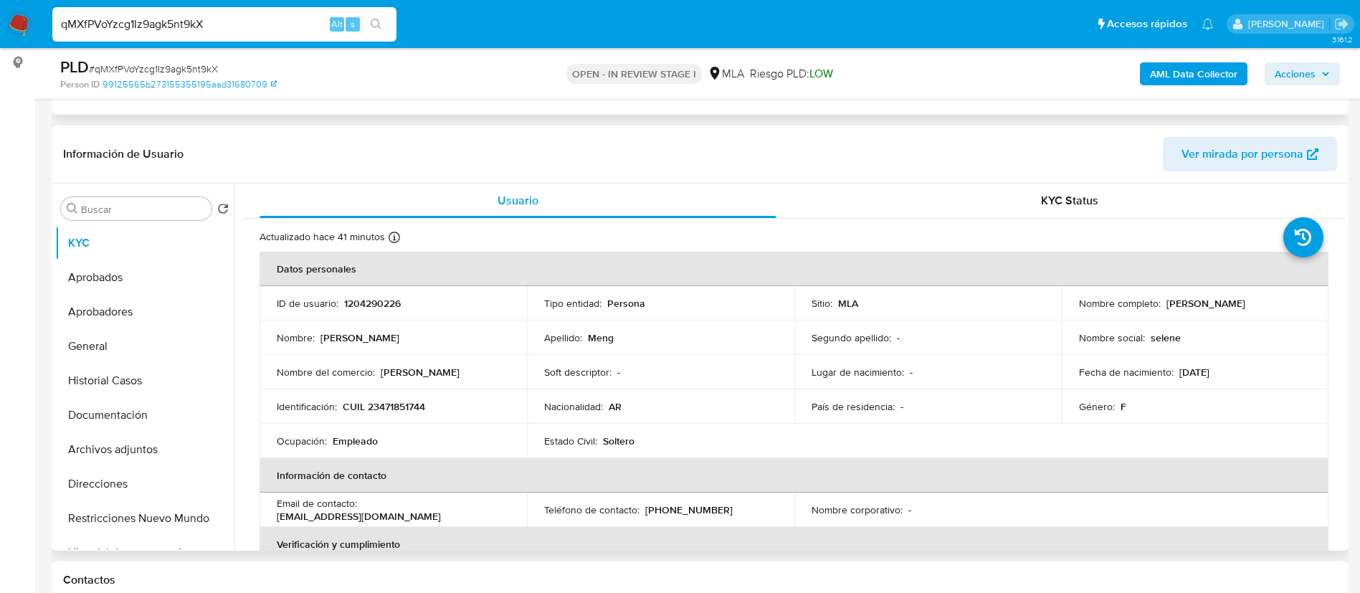
click at [541, 374] on td "Soft descriptor : -" at bounding box center [660, 372] width 267 height 34
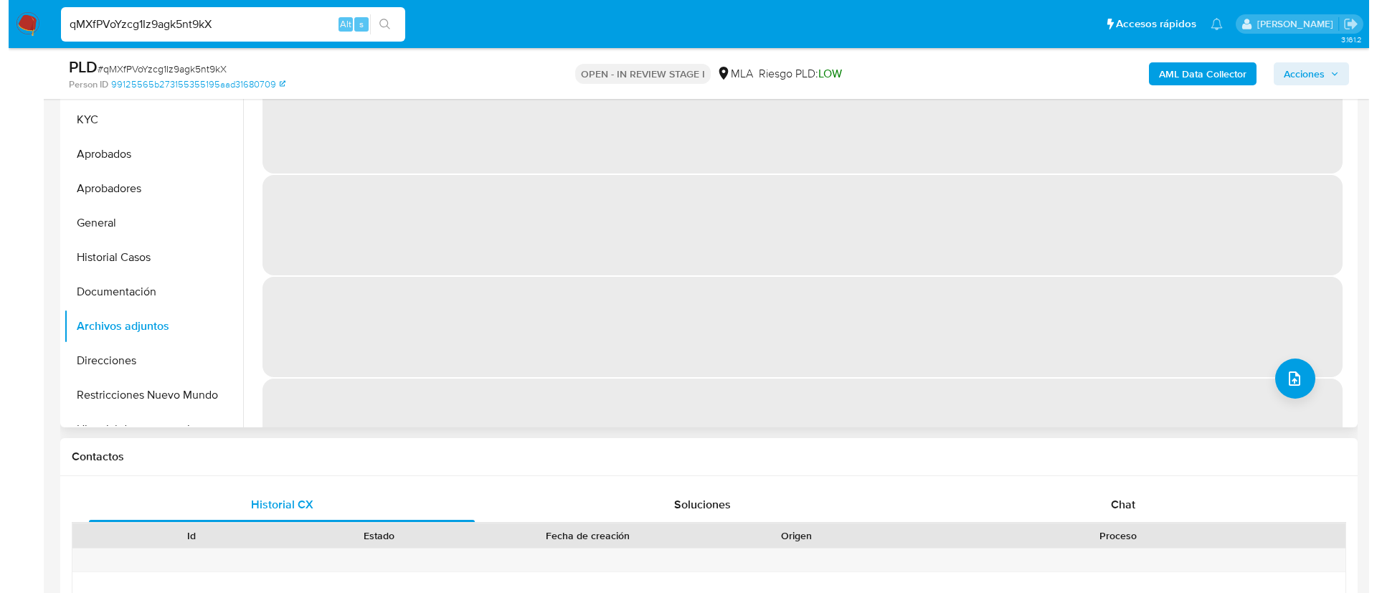
scroll to position [326, 0]
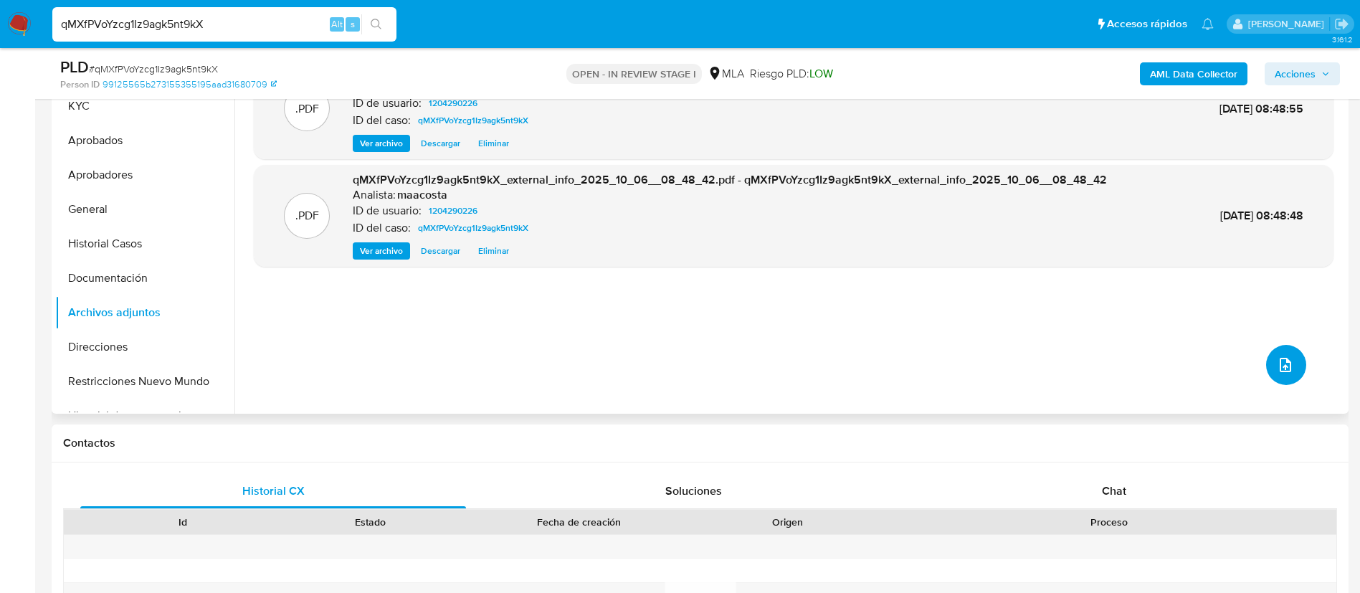
click at [1278, 365] on icon "upload-file" at bounding box center [1285, 364] width 17 height 17
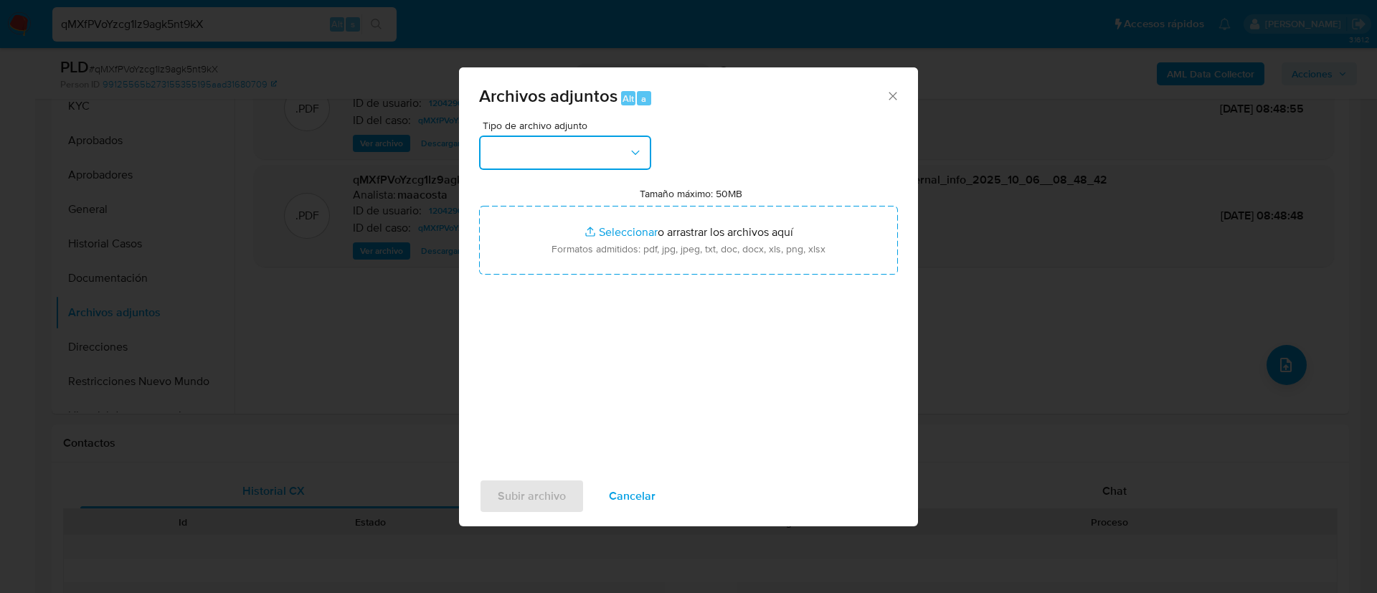
click at [649, 148] on button "button" at bounding box center [565, 153] width 172 height 34
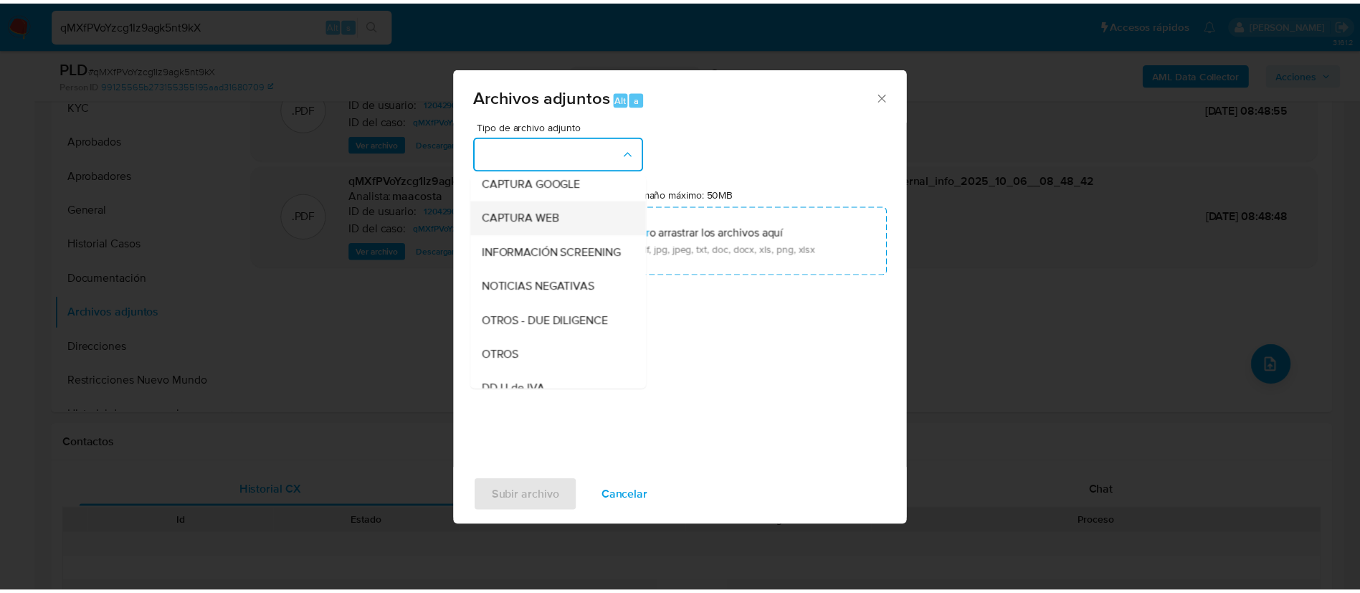
scroll to position [118, 0]
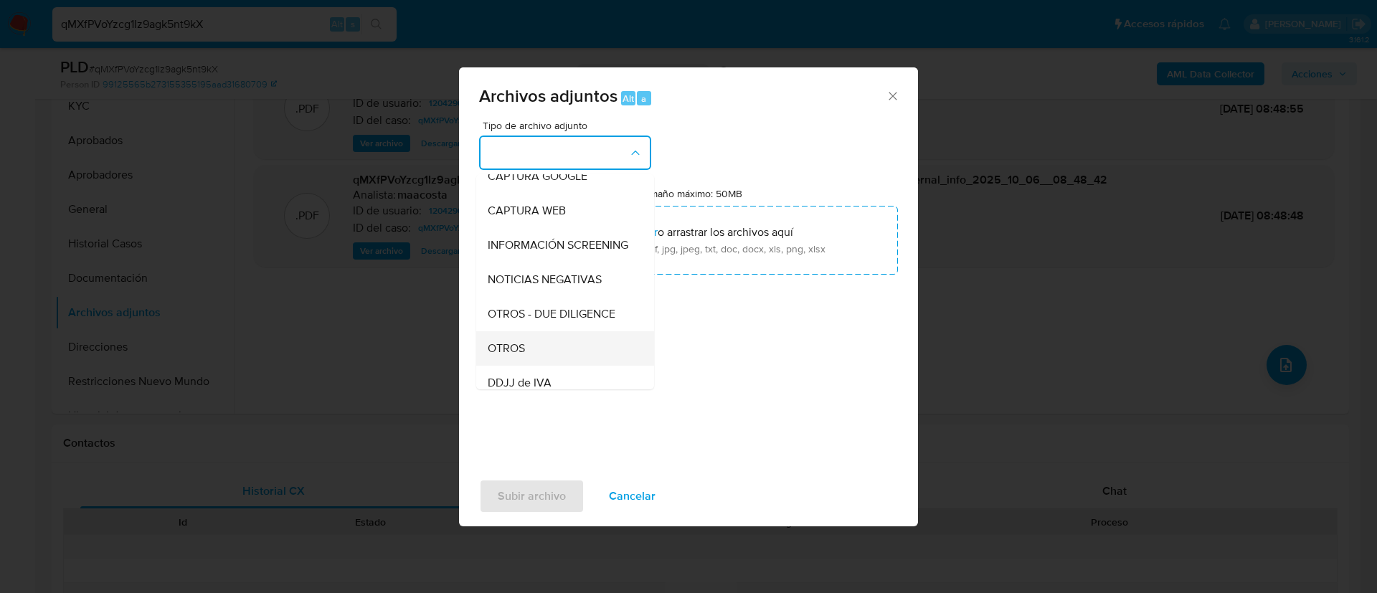
click at [516, 352] on div "OTROS" at bounding box center [561, 348] width 146 height 34
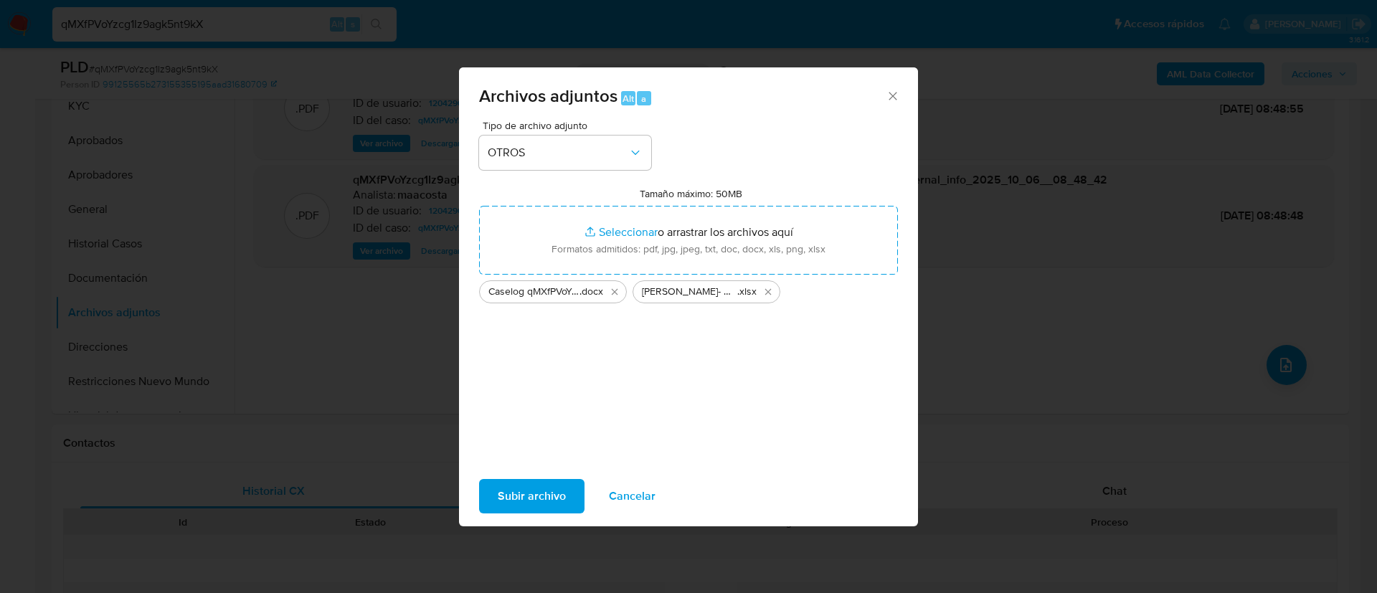
drag, startPoint x: 567, startPoint y: 240, endPoint x: 548, endPoint y: 500, distance: 260.9
click at [548, 500] on span "Subir archivo" at bounding box center [532, 496] width 68 height 32
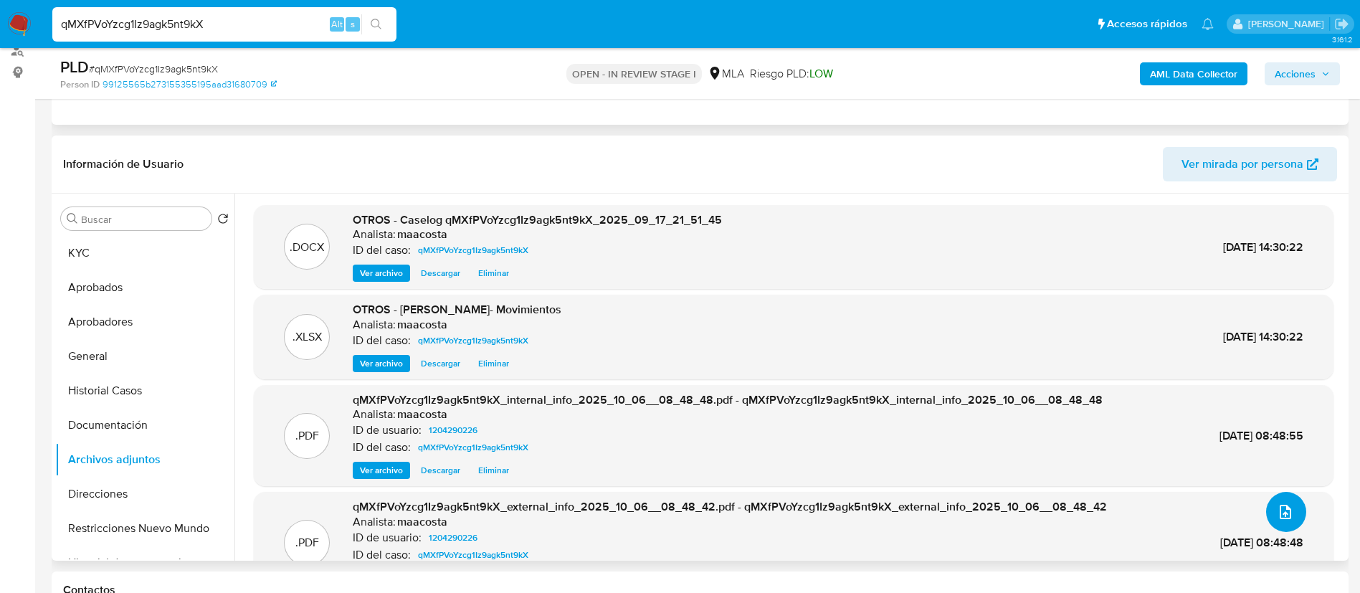
scroll to position [177, 0]
click at [137, 528] on button "Restricciones Nuevo Mundo" at bounding box center [139, 530] width 168 height 34
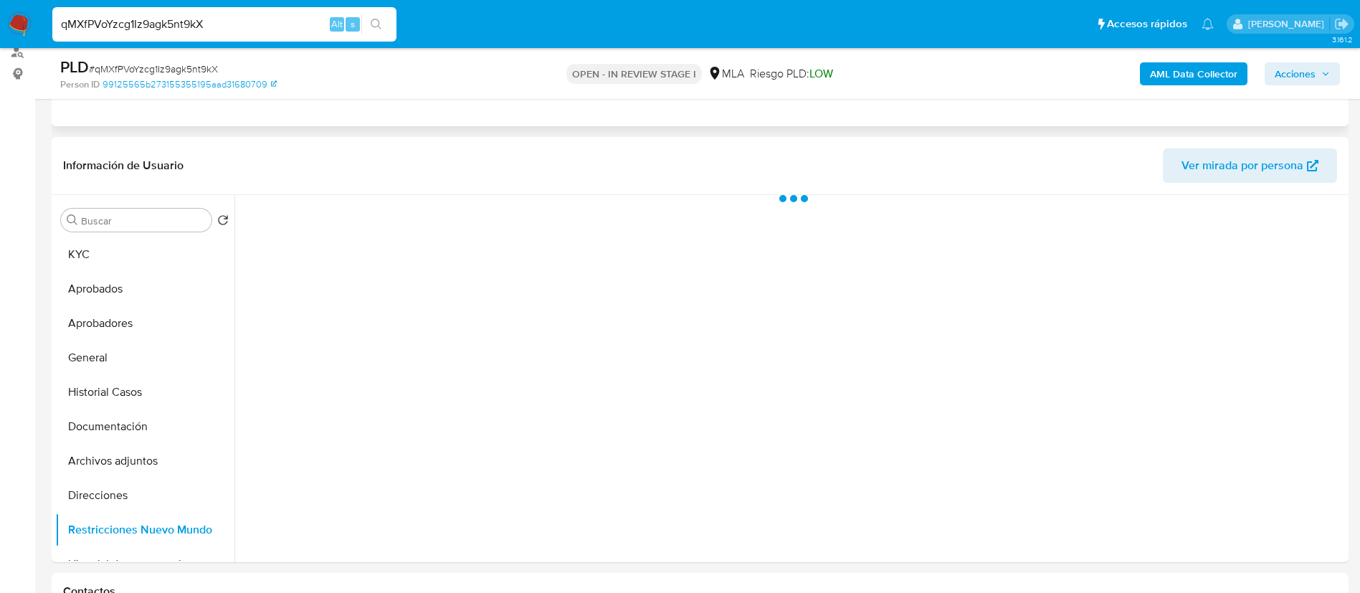
click at [1324, 76] on icon "button" at bounding box center [1325, 74] width 9 height 9
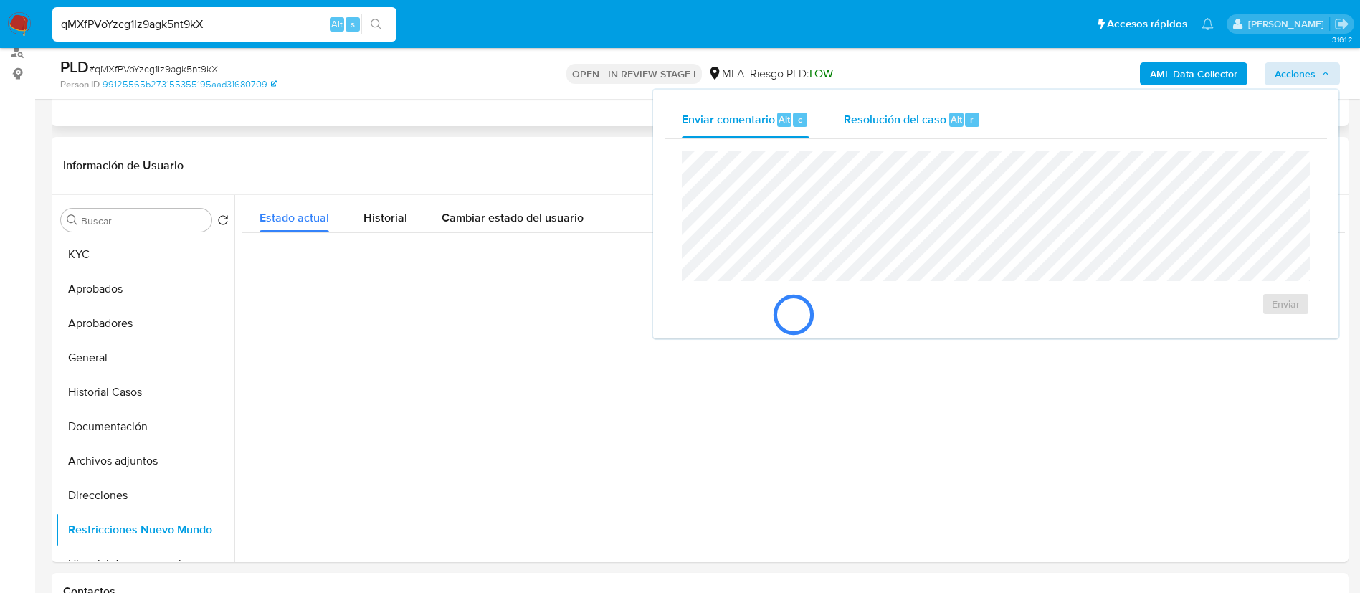
click at [912, 121] on span "Resolución del caso" at bounding box center [895, 118] width 103 height 16
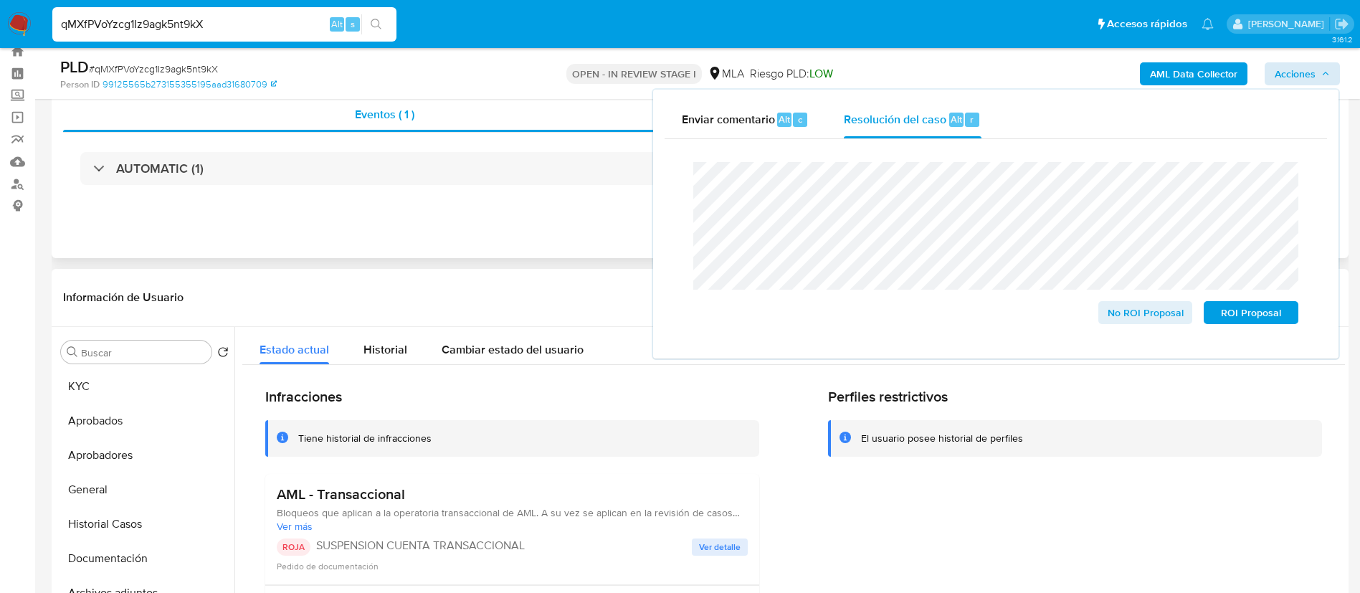
scroll to position [12, 0]
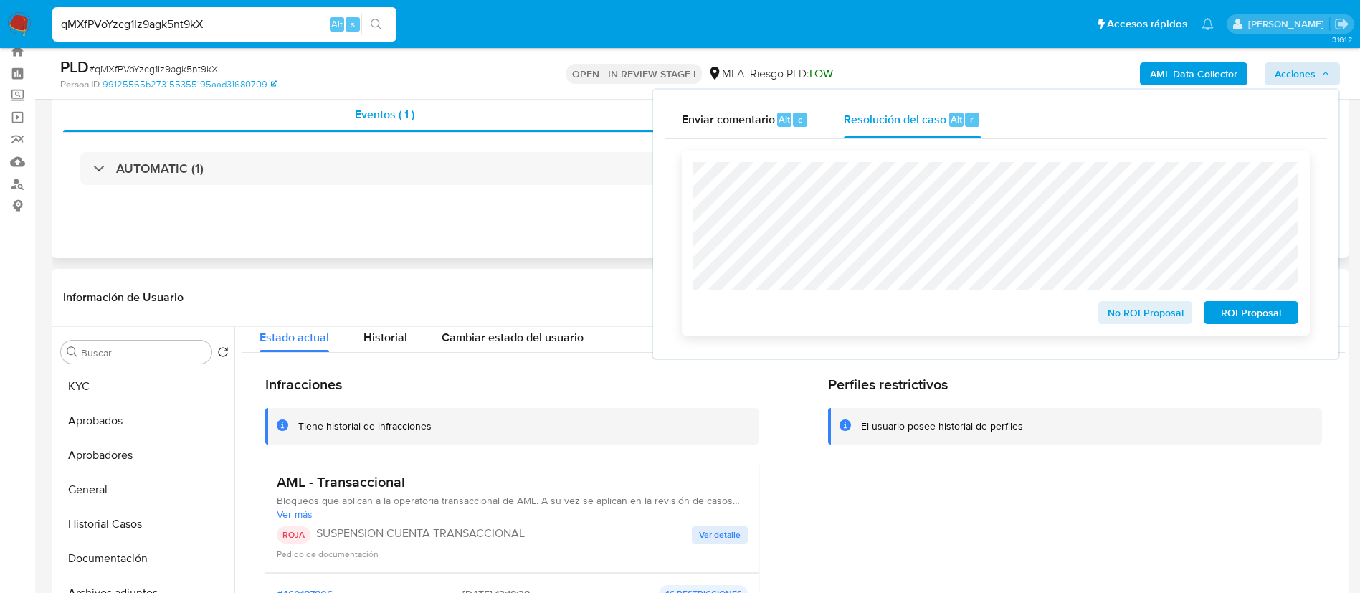
click at [1247, 313] on span "ROI Proposal" at bounding box center [1251, 313] width 75 height 20
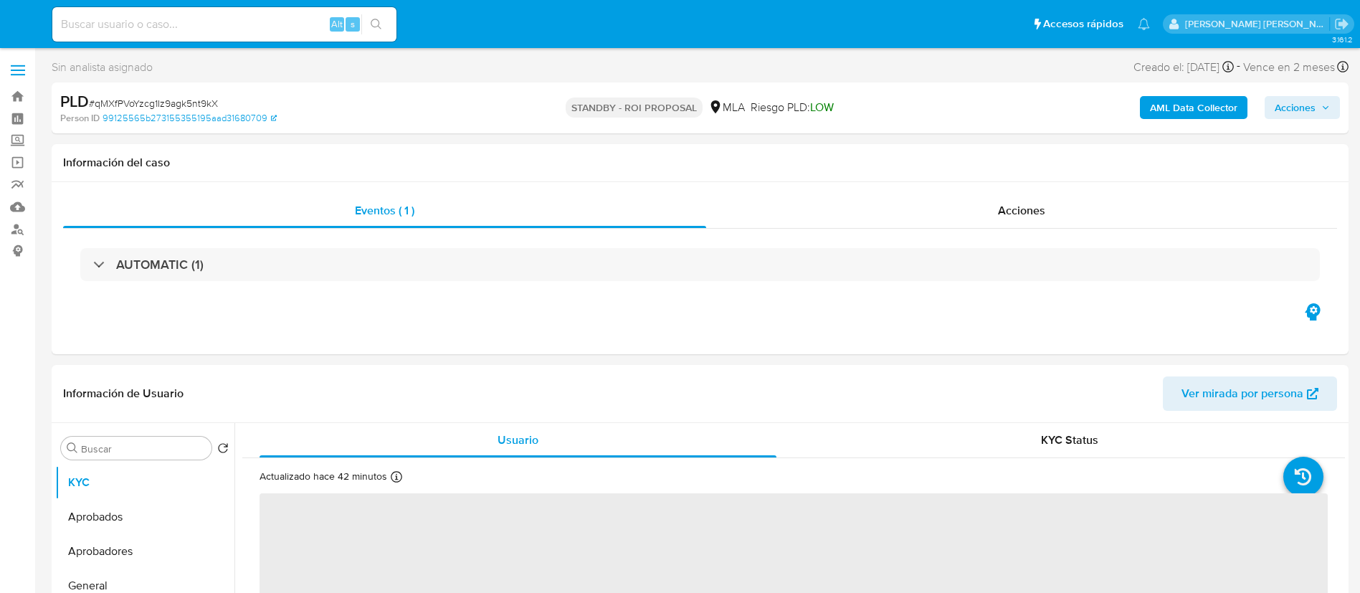
select select "10"
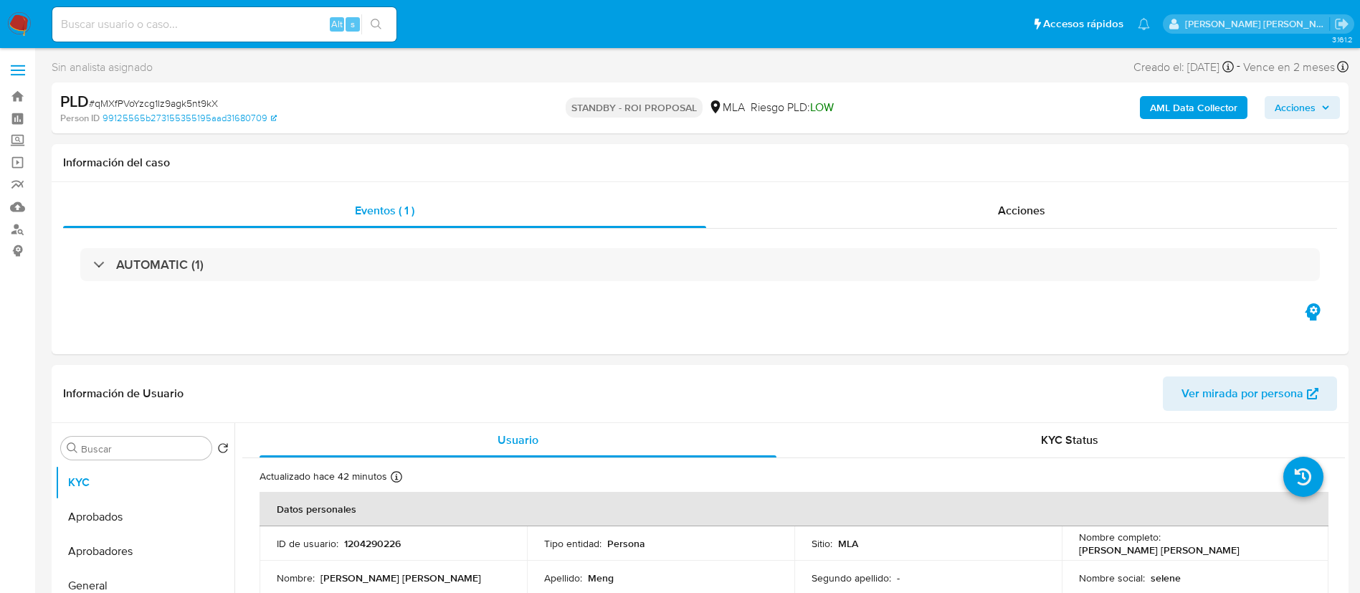
paste input "DHAx53MhwHGmy5RDIlXFx2mP"
click at [267, 27] on input "DHAx53MhwHGmy5RDIlXFx2mP" at bounding box center [224, 24] width 344 height 19
type input "DHAx53MhwHGmy5RDIlXFx2mP"
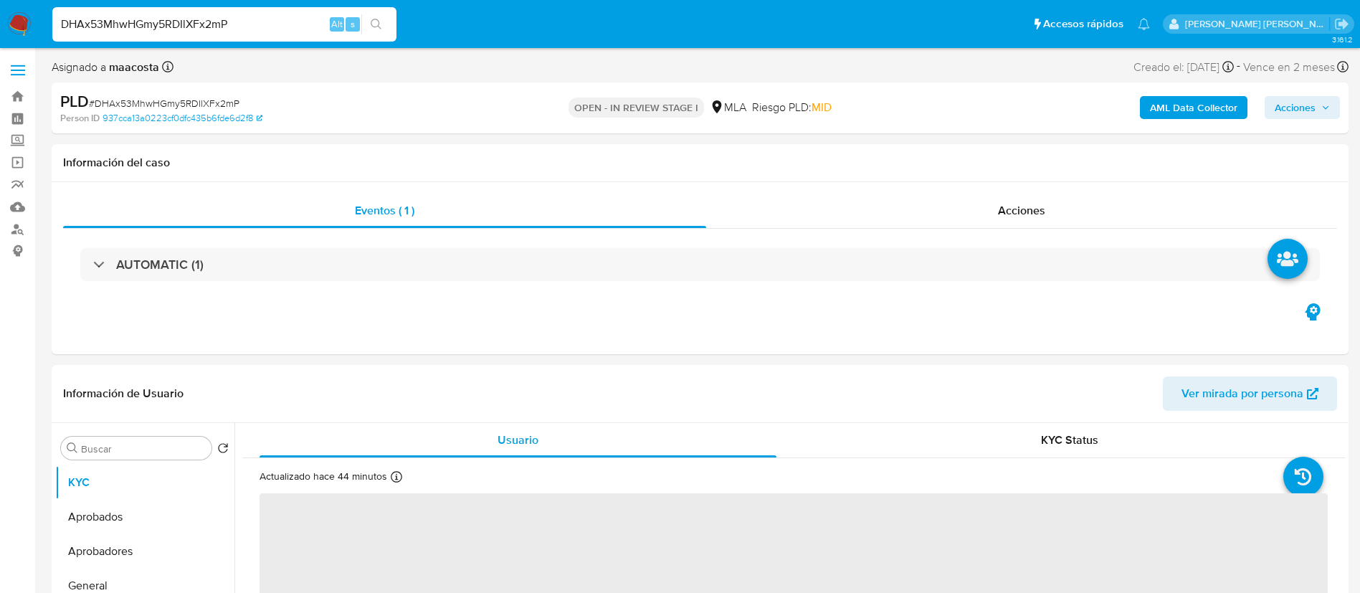
select select "10"
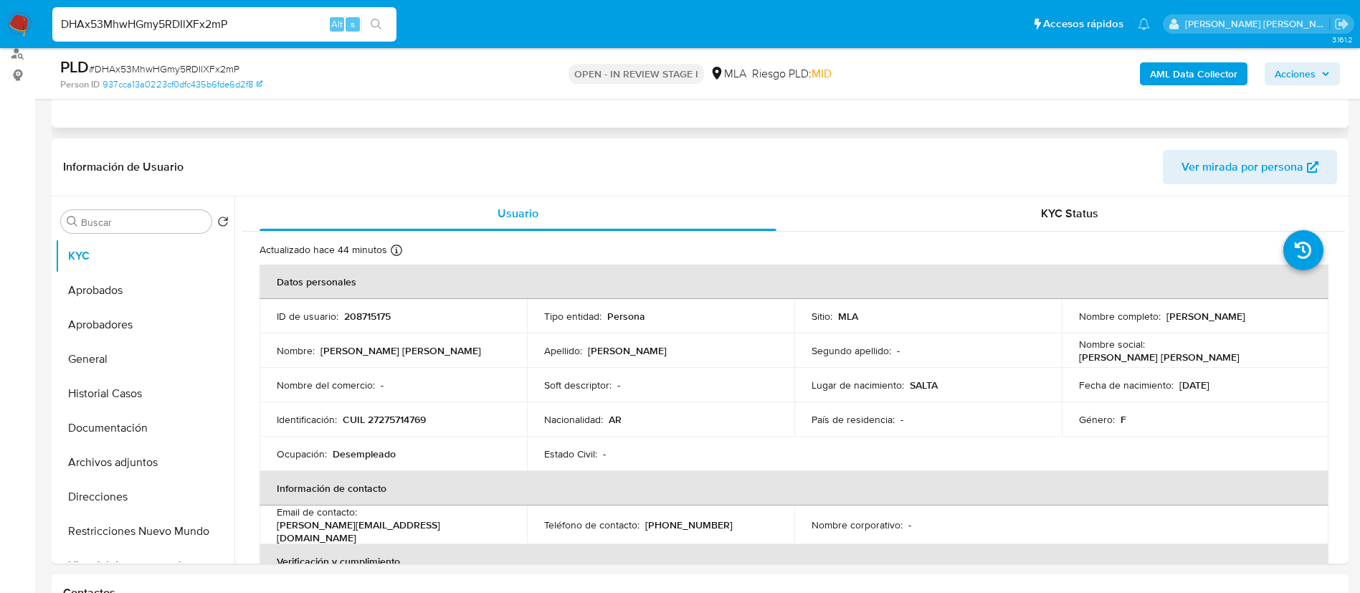
scroll to position [189, 0]
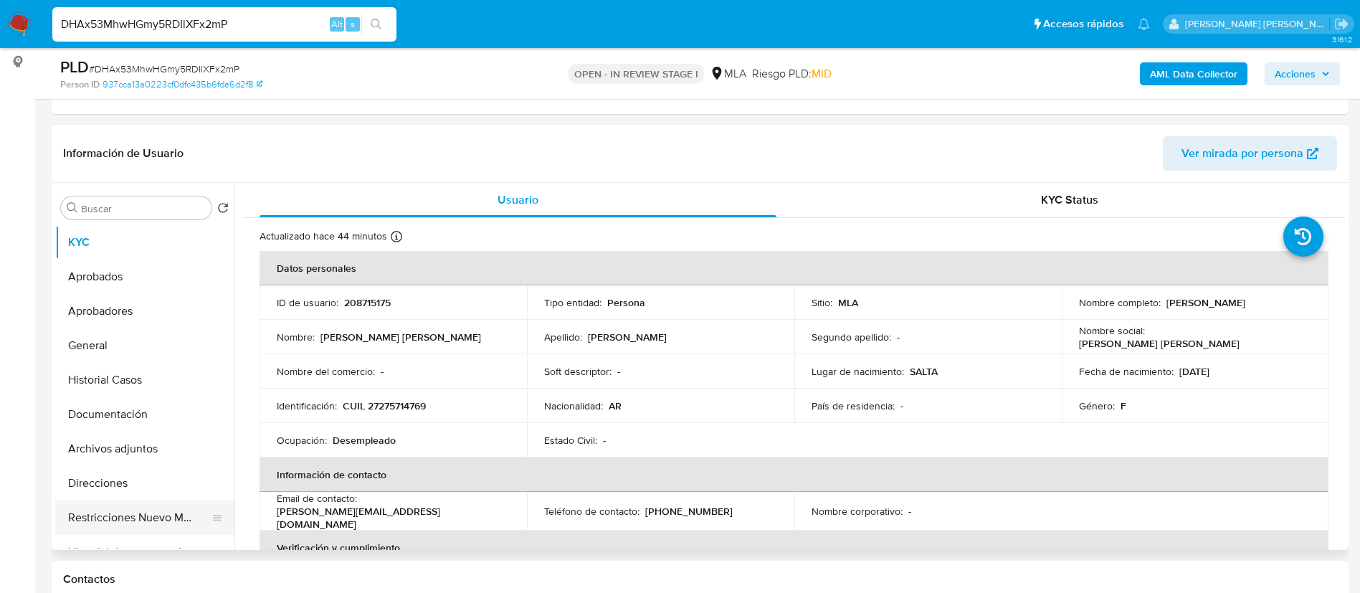
click at [146, 512] on button "Restricciones Nuevo Mundo" at bounding box center [139, 517] width 168 height 34
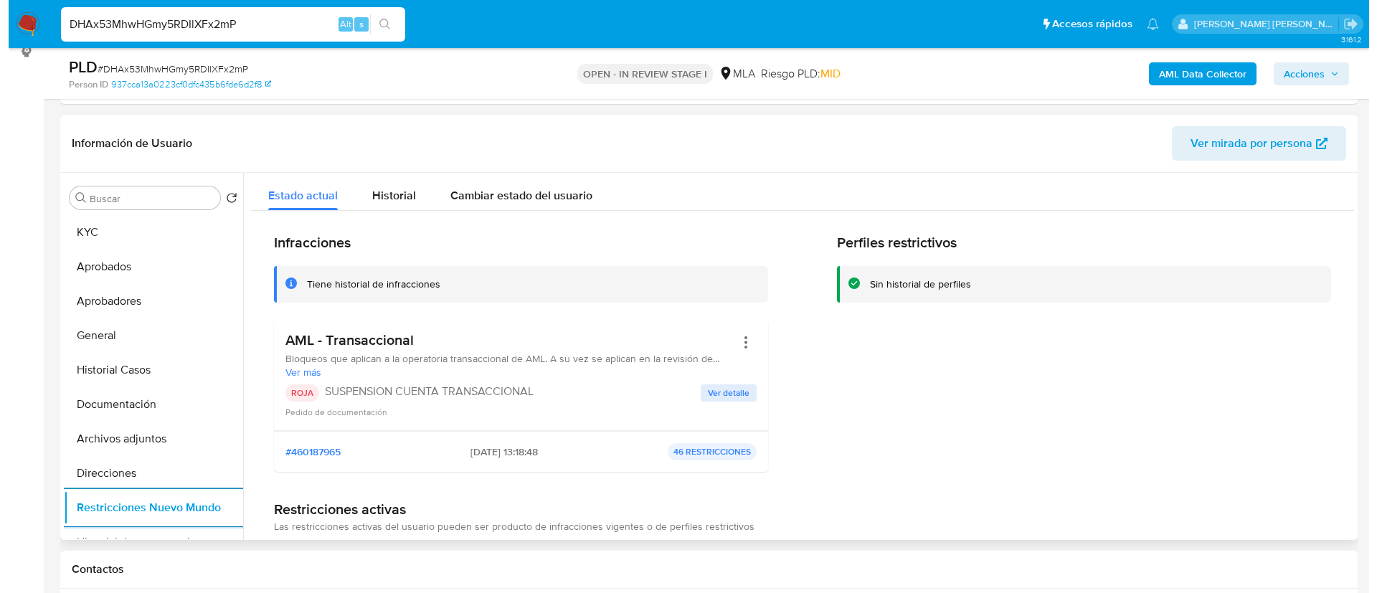
scroll to position [230, 0]
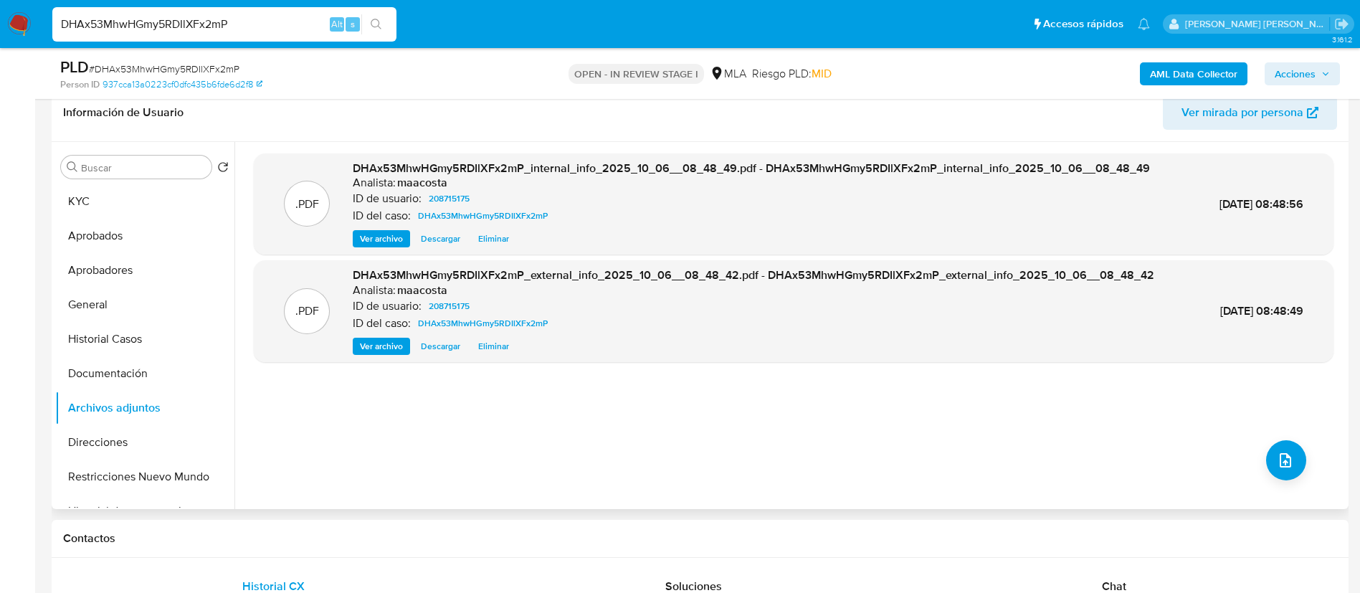
click at [1287, 439] on div ".PDF DHAx53MhwHGmy5RDIlXFx2mP_internal_info_2025_10_06__08_48_49.pdf - DHAx53Mh…" at bounding box center [794, 325] width 1080 height 344
click at [1284, 445] on button "upload-file" at bounding box center [1286, 460] width 40 height 40
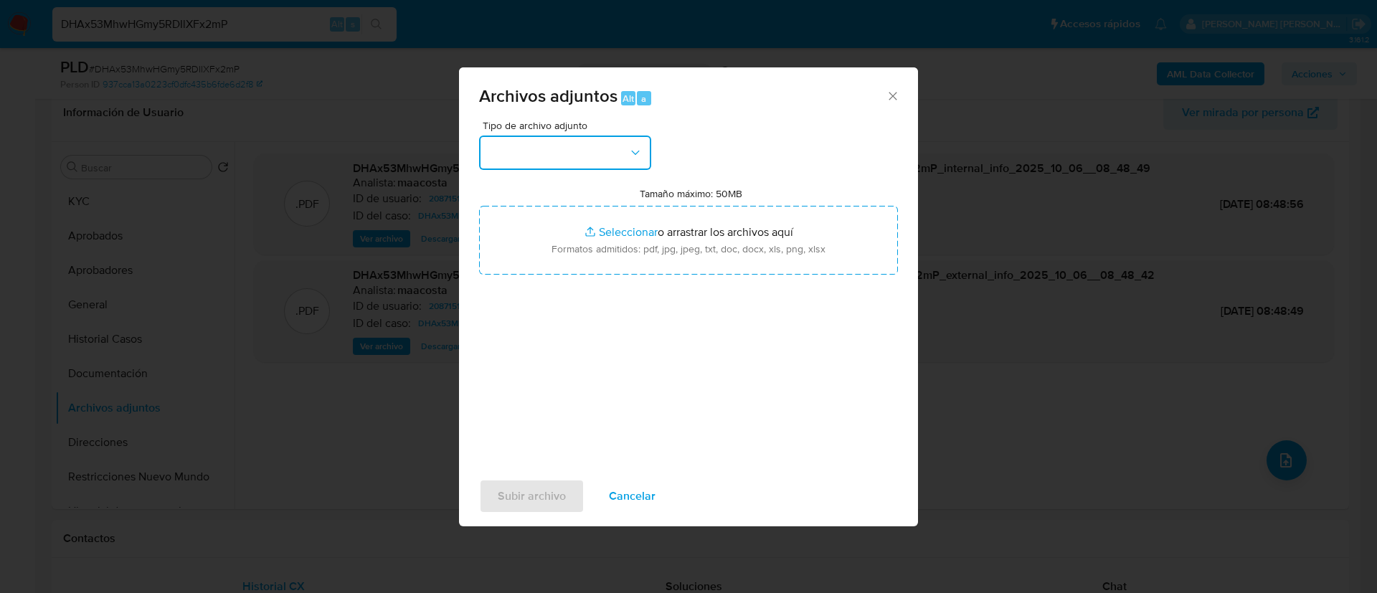
click at [561, 158] on button "button" at bounding box center [565, 153] width 172 height 34
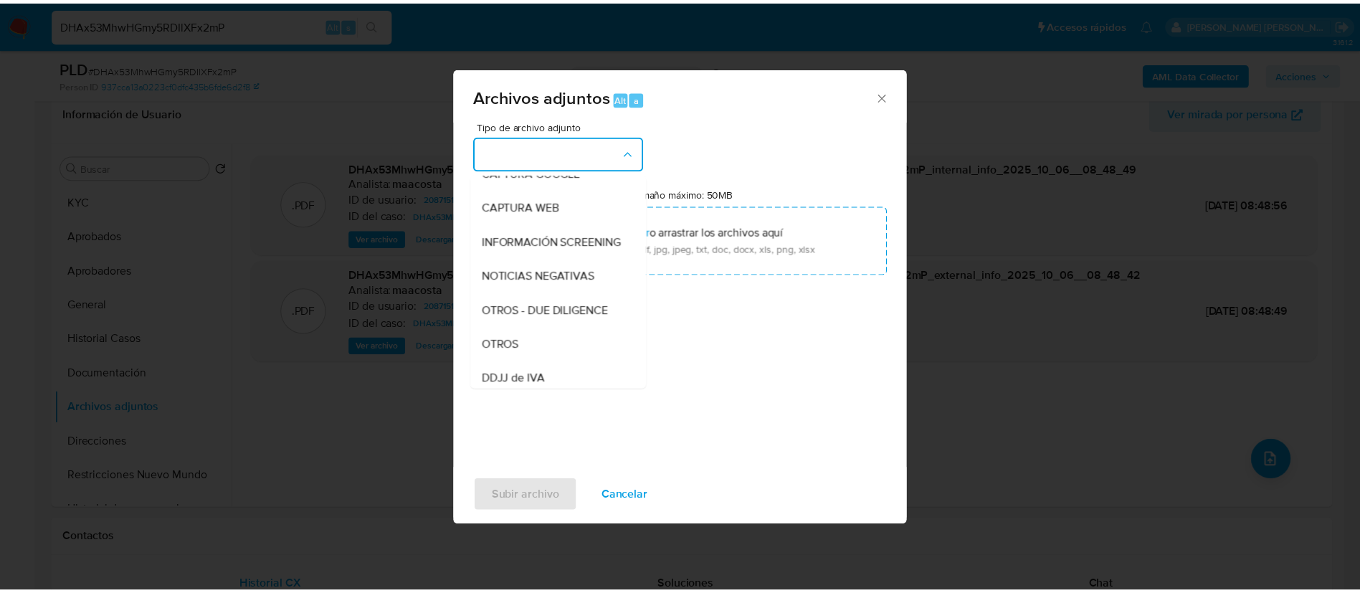
scroll to position [123, 0]
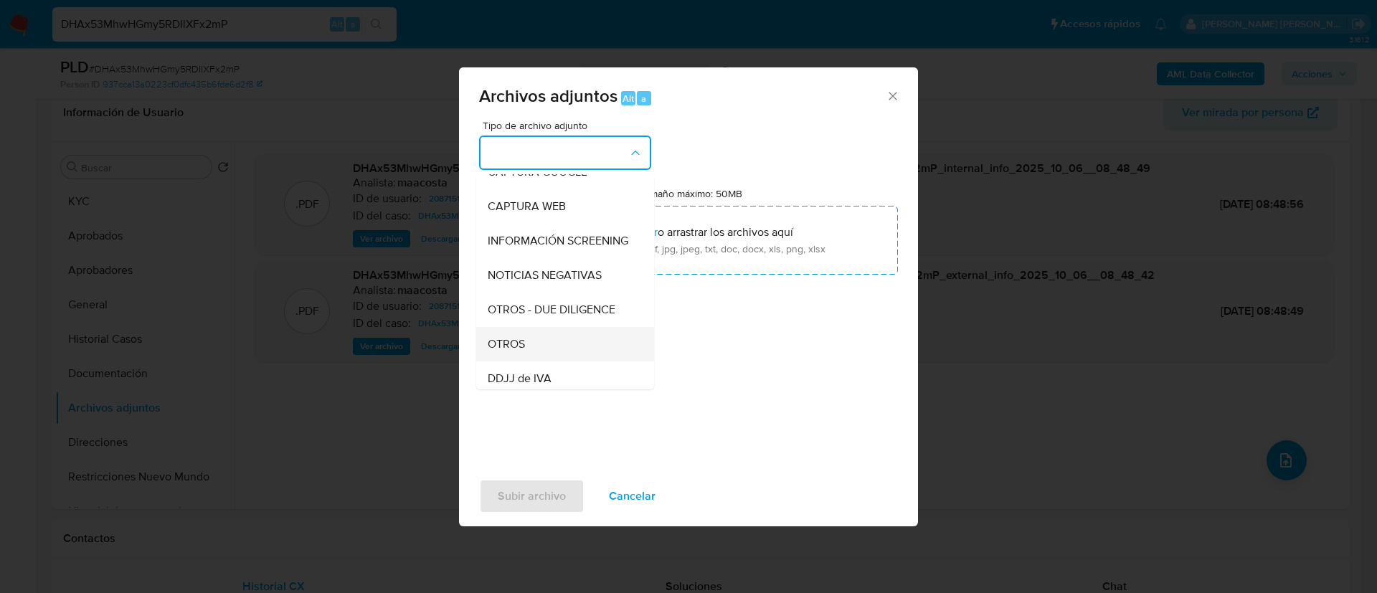
click at [518, 351] on span "OTROS" at bounding box center [506, 344] width 37 height 14
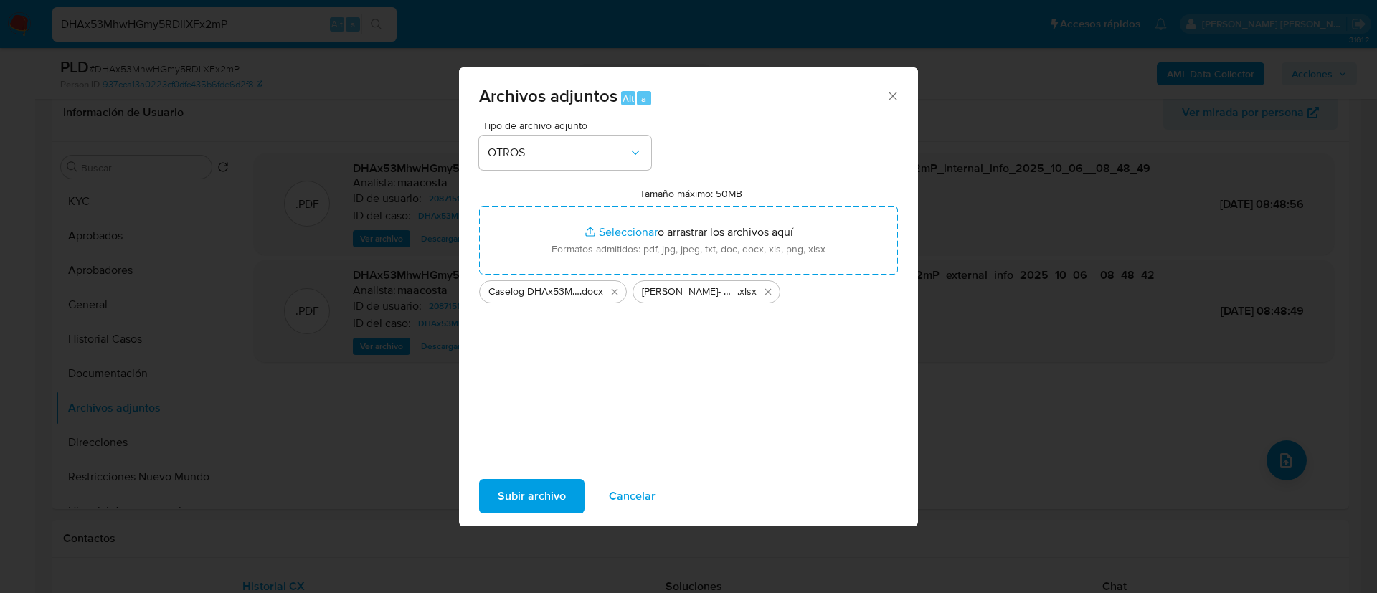
click at [538, 495] on span "Subir archivo" at bounding box center [532, 496] width 68 height 32
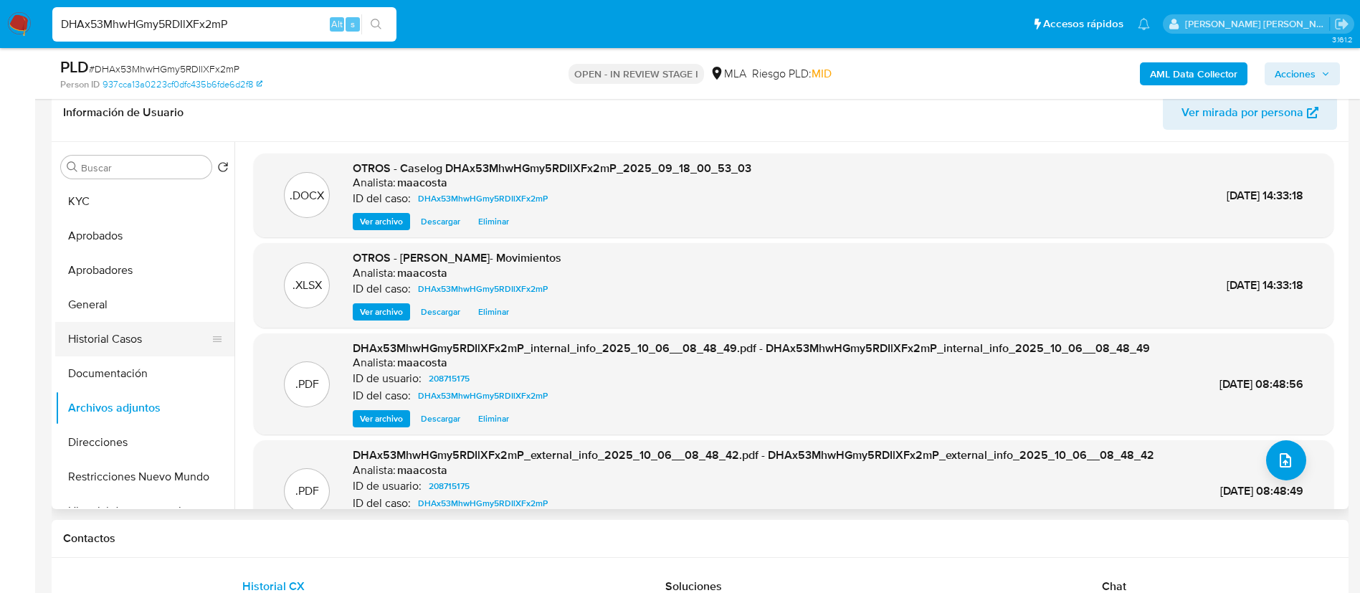
click at [135, 346] on button "Historial Casos" at bounding box center [139, 339] width 168 height 34
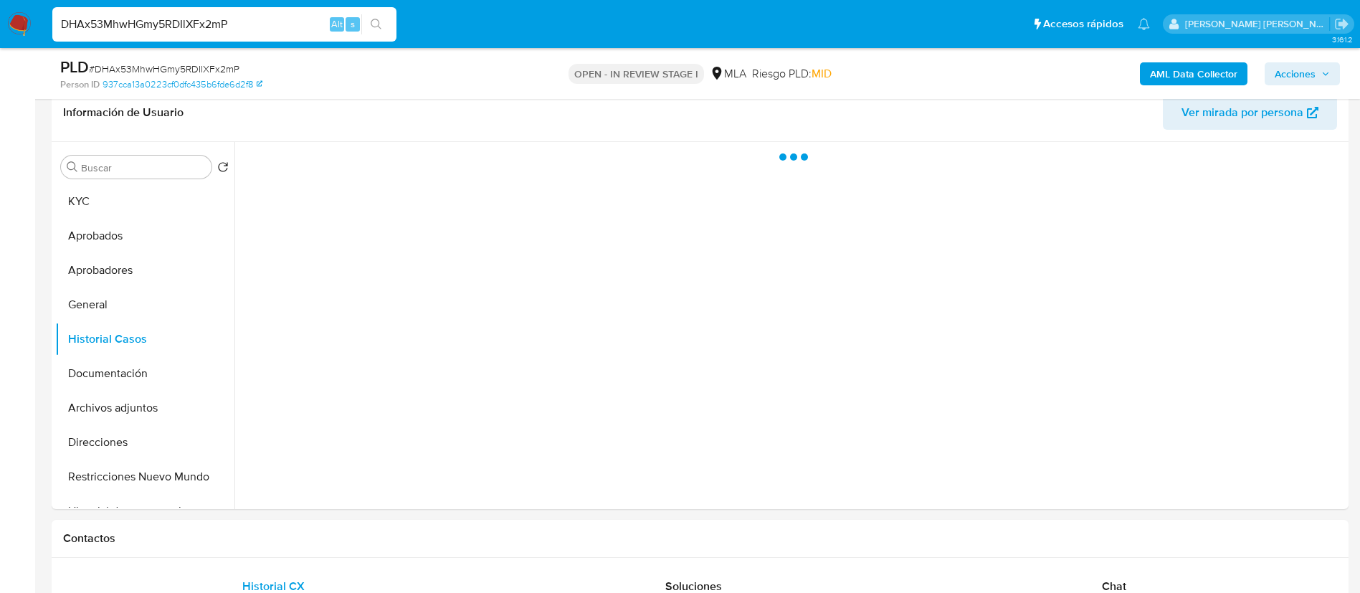
click at [1303, 77] on span "Acciones" at bounding box center [1295, 73] width 41 height 23
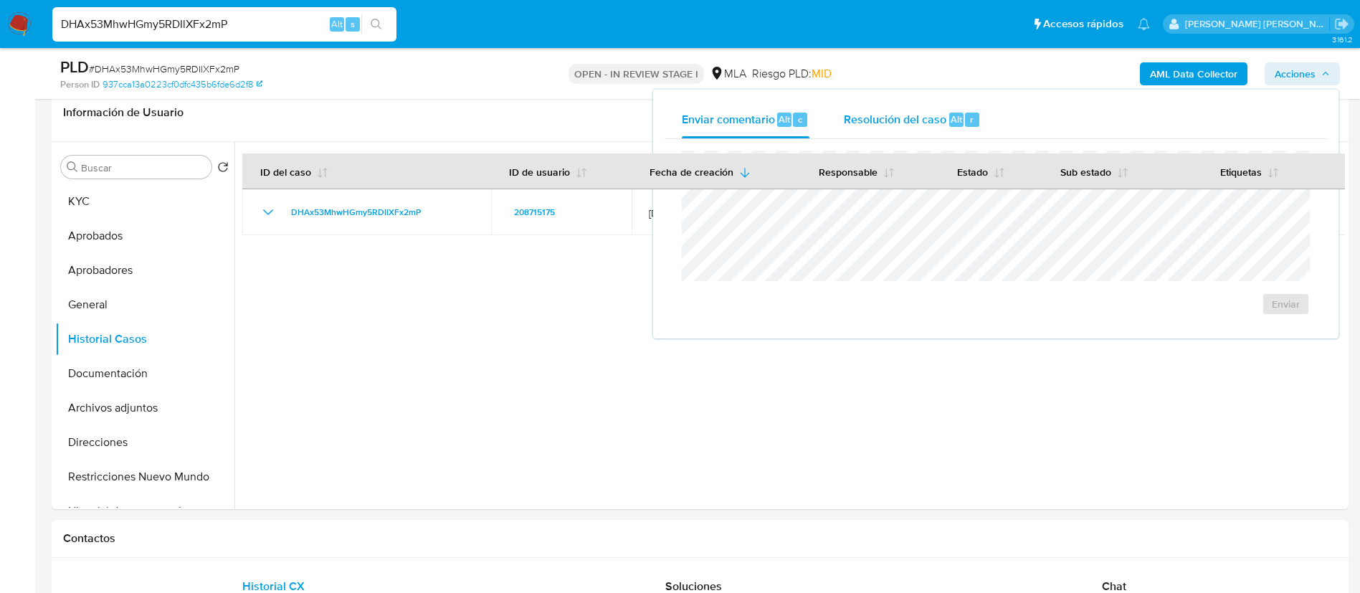
click at [955, 125] on span "Alt" at bounding box center [956, 120] width 11 height 14
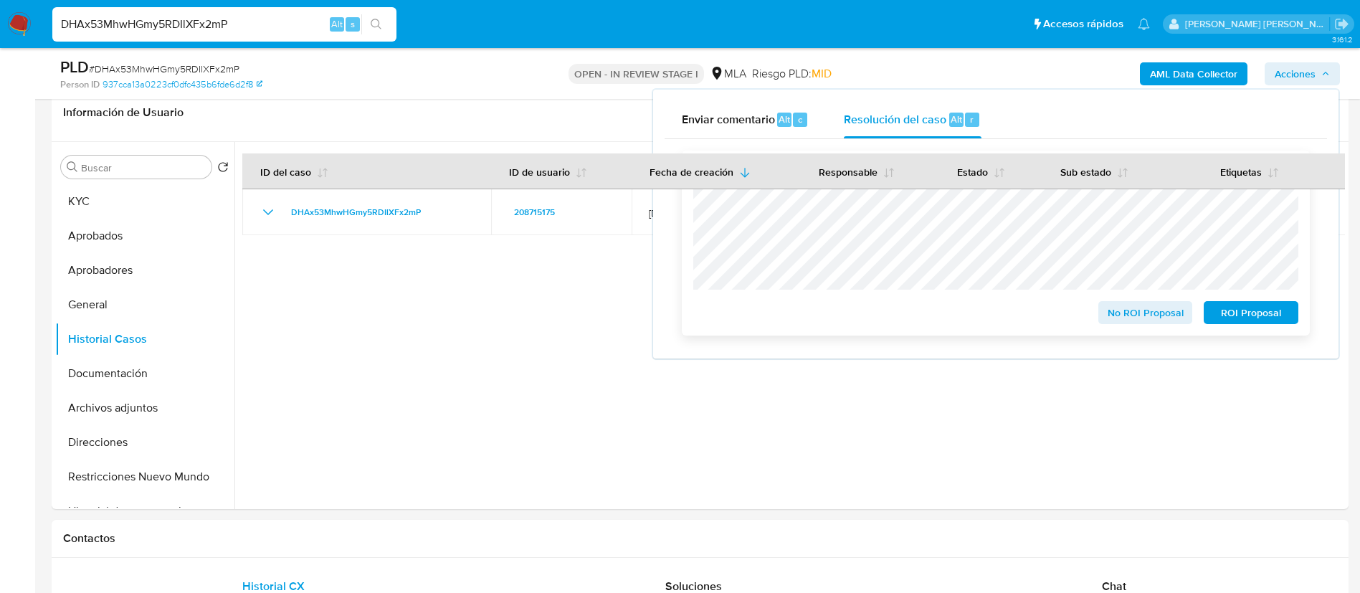
click at [1254, 308] on span "ROI Proposal" at bounding box center [1251, 313] width 75 height 20
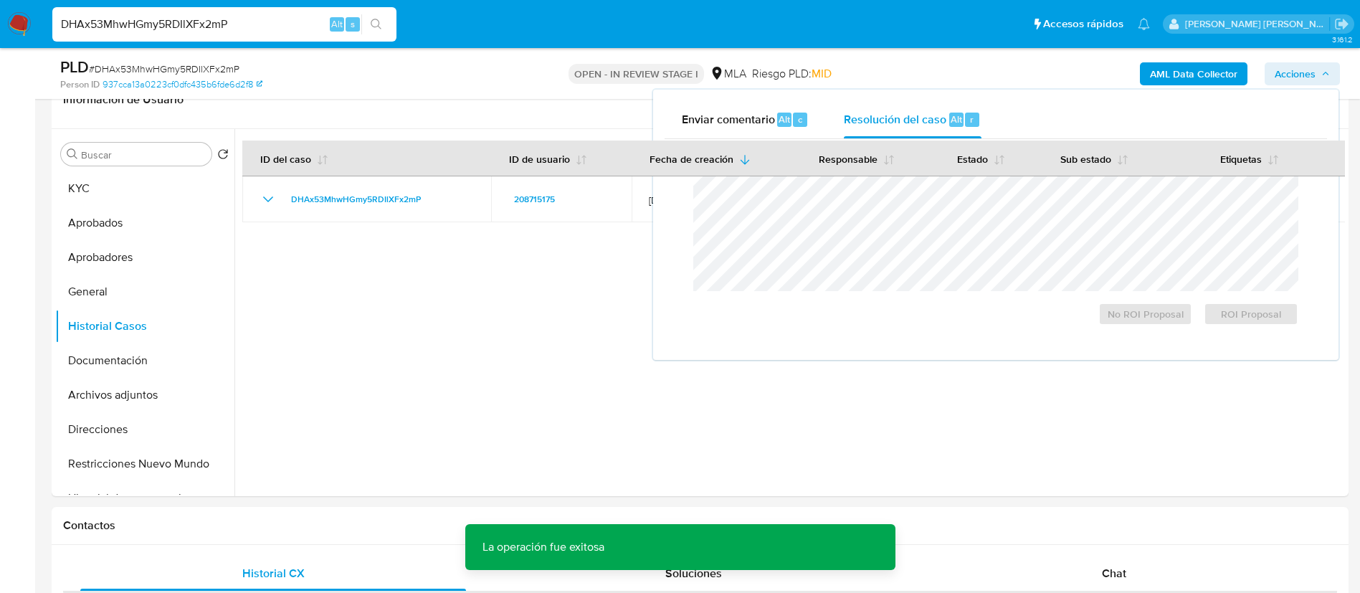
scroll to position [237, 0]
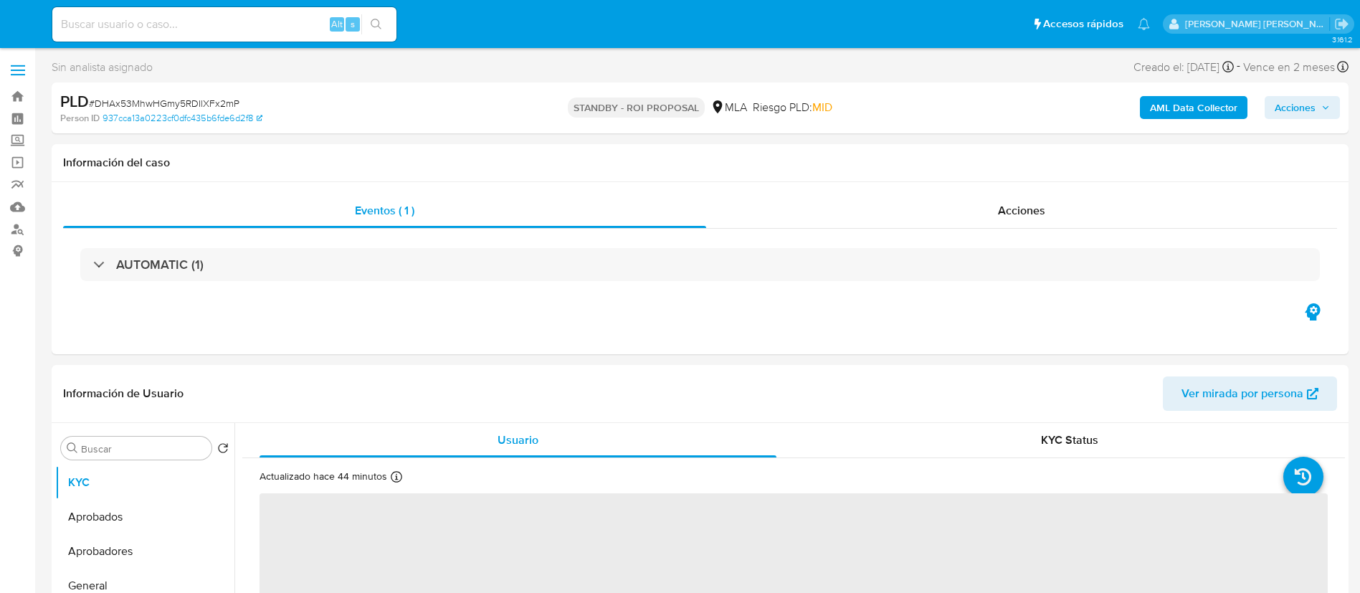
select select "10"
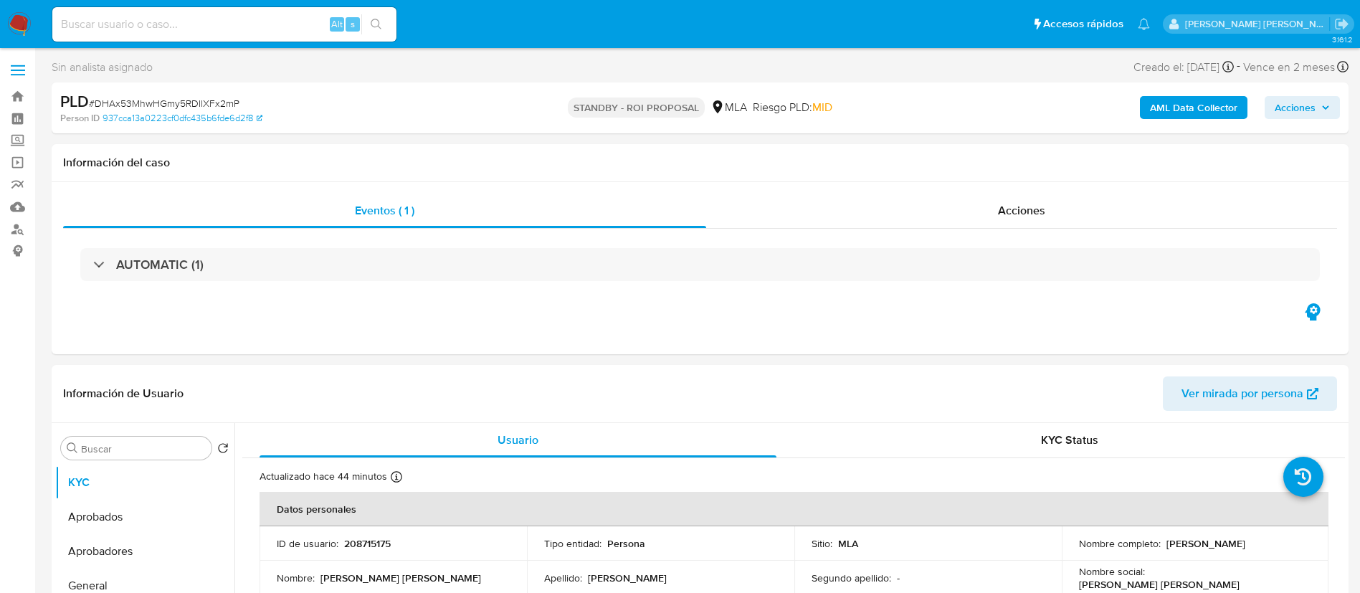
paste input "P8Zqi4SgcEQx7gJY81znzFLc"
click at [260, 27] on input "P8Zqi4SgcEQx7gJY81znzFLc" at bounding box center [224, 24] width 344 height 19
type input "P8Zqi4SgcEQx7gJY81znzFLc"
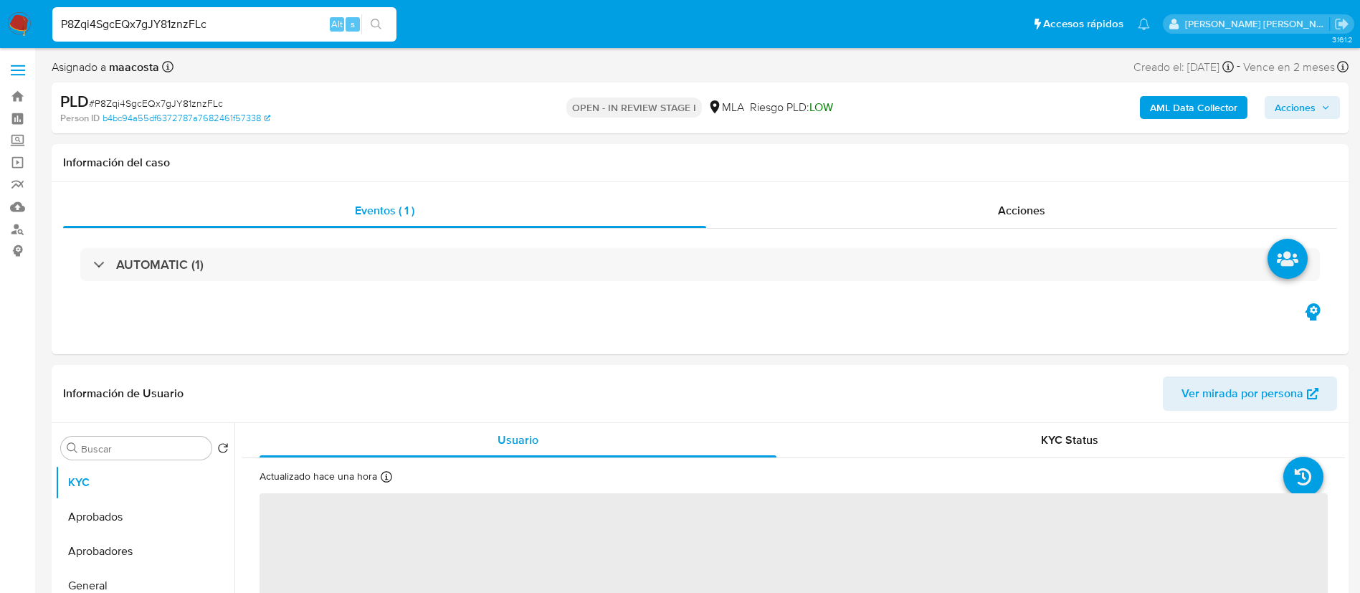
select select "10"
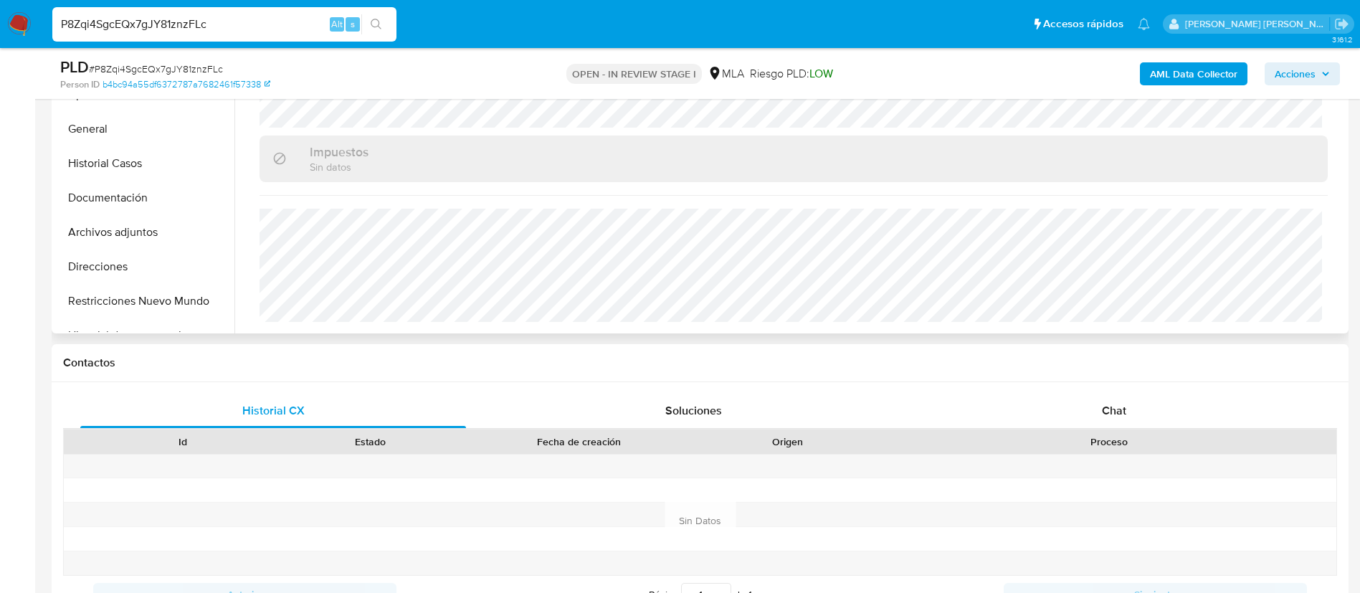
scroll to position [404, 0]
click at [131, 300] on button "Restricciones Nuevo Mundo" at bounding box center [139, 302] width 168 height 34
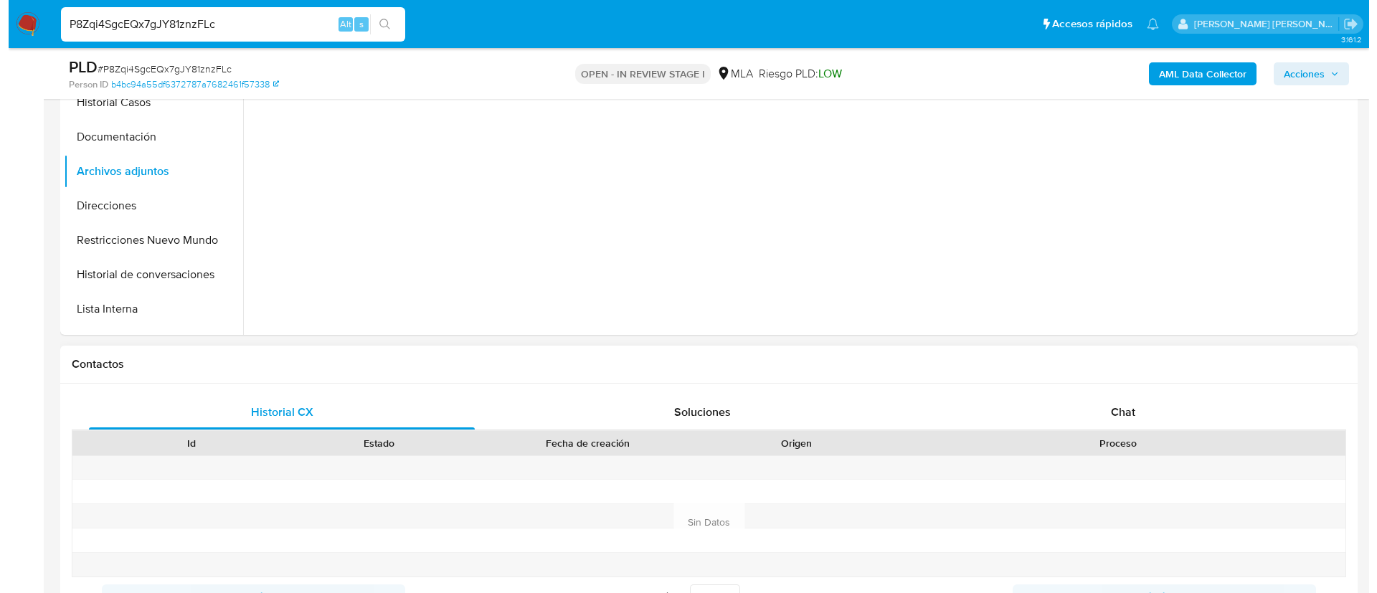
scroll to position [230, 0]
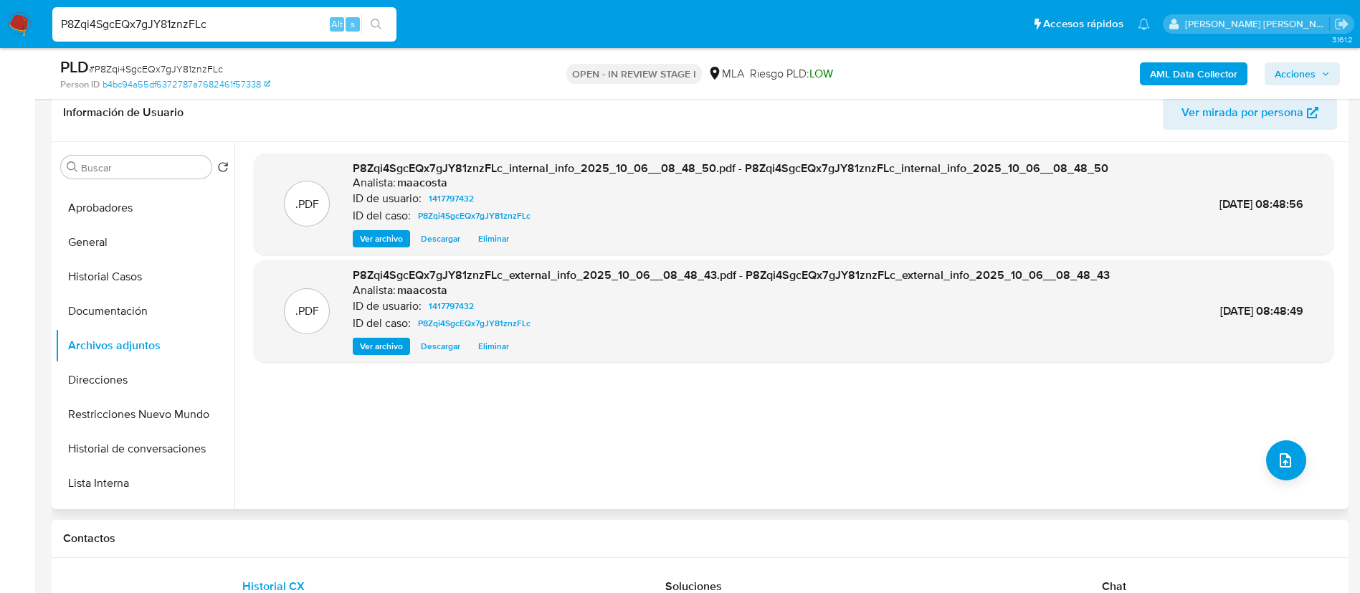
click at [260, 417] on div ".PDF P8Zqi4SgcEQx7gJY81znzFLc_internal_info_2025_10_06__08_48_50.pdf - P8Zqi4Sg…" at bounding box center [794, 325] width 1080 height 344
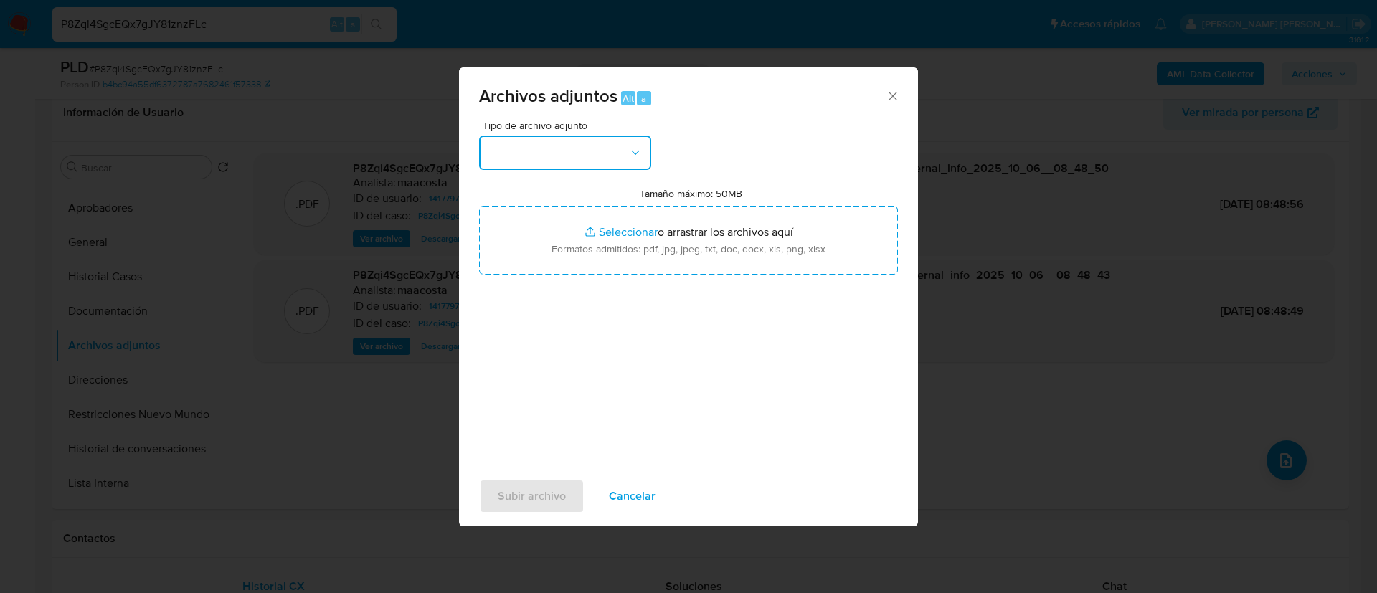
click at [538, 138] on button "button" at bounding box center [565, 153] width 172 height 34
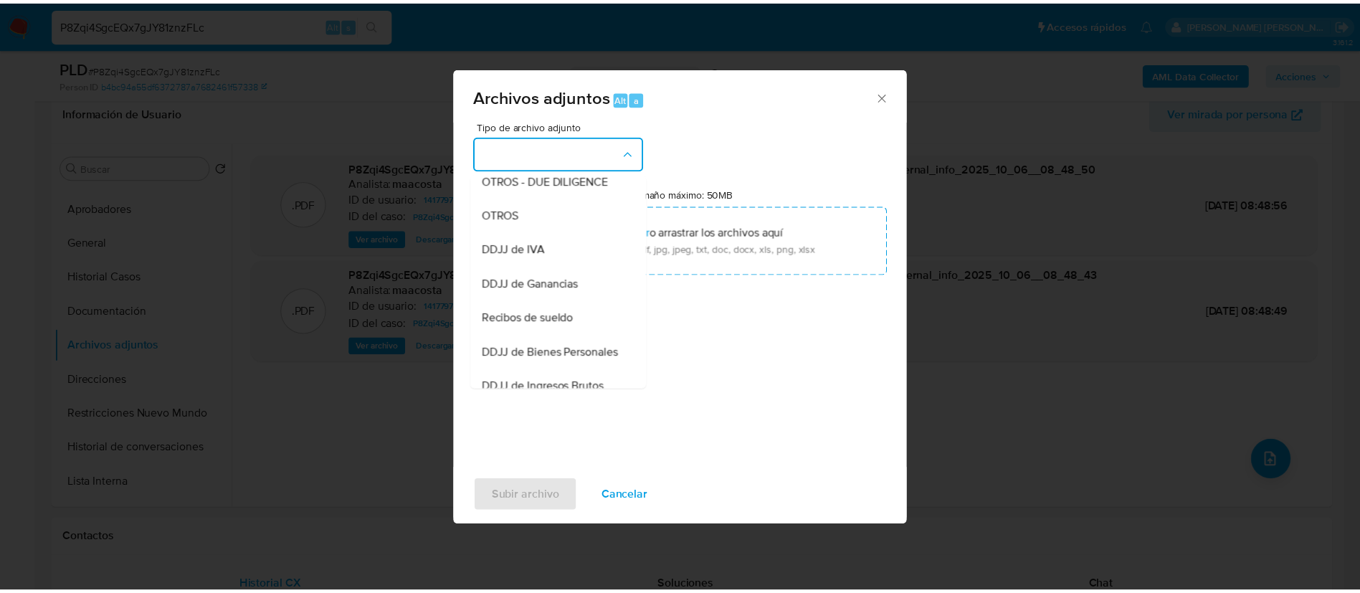
scroll to position [254, 0]
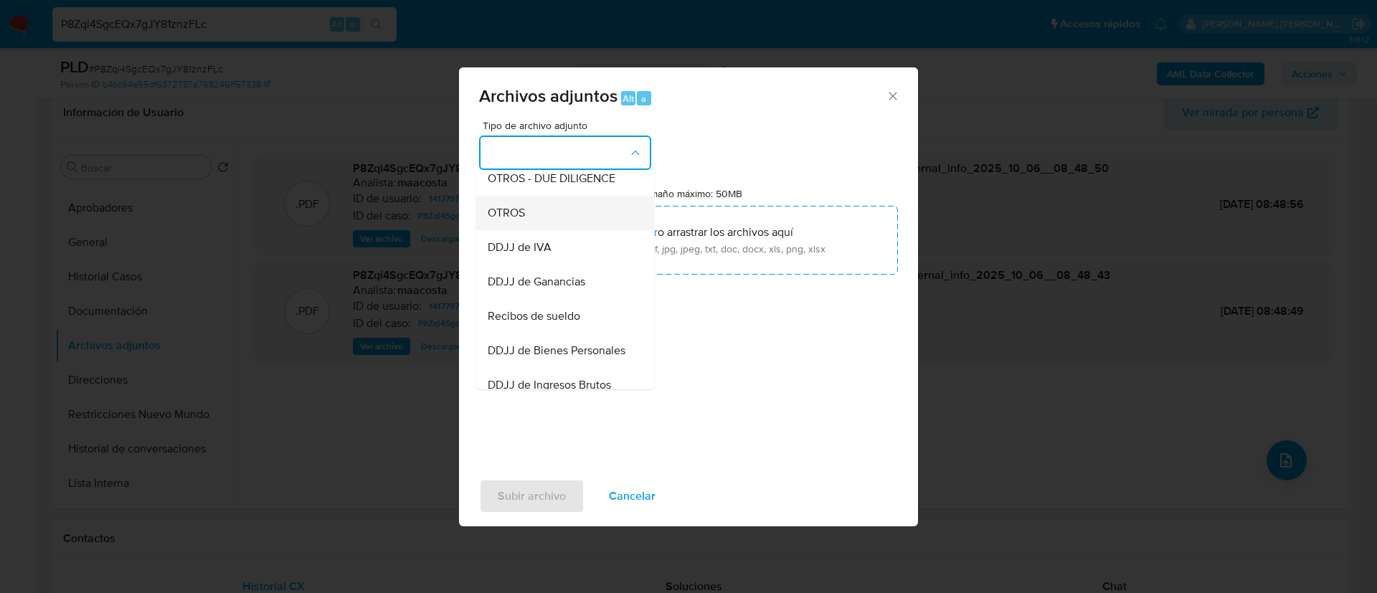
click at [528, 227] on div "OTROS" at bounding box center [561, 213] width 146 height 34
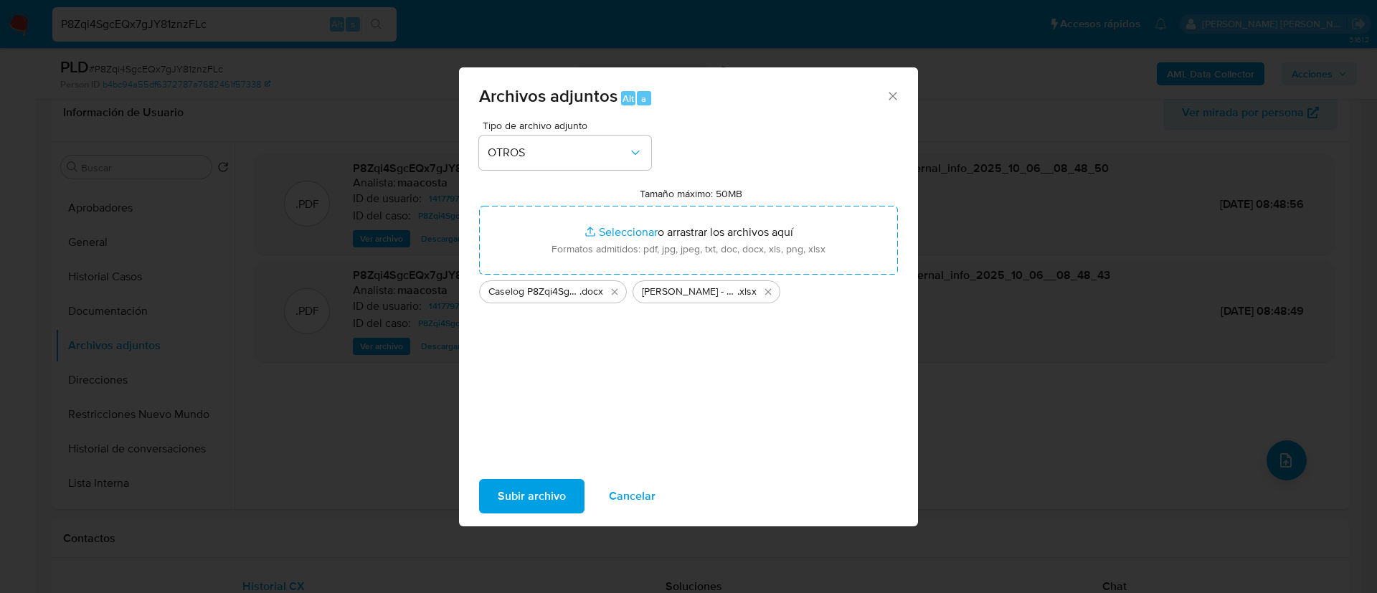
click at [528, 496] on span "Subir archivo" at bounding box center [532, 496] width 68 height 32
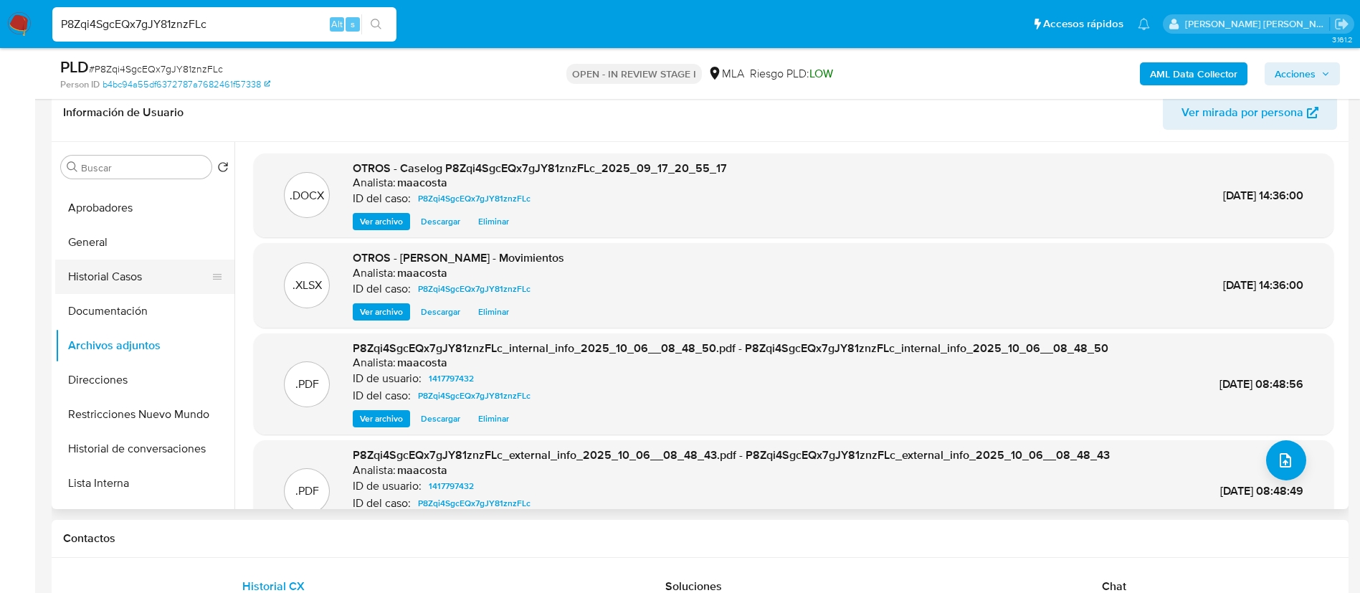
click at [114, 277] on button "Historial Casos" at bounding box center [139, 277] width 168 height 34
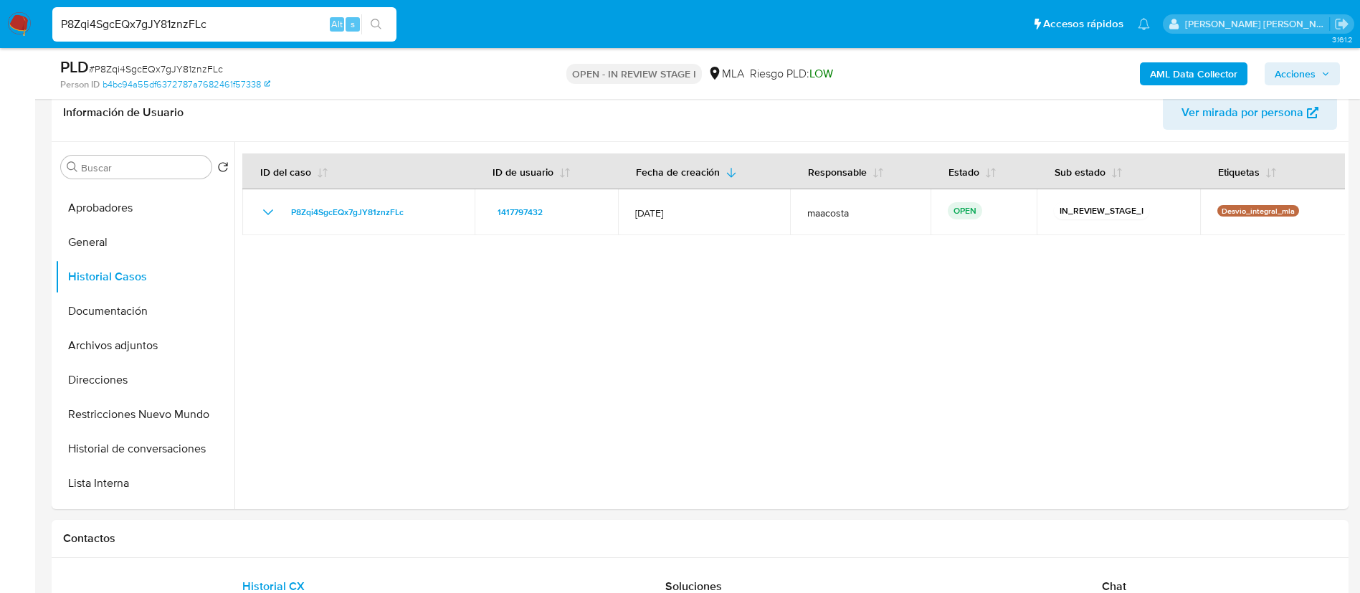
click at [1292, 81] on span "Acciones" at bounding box center [1295, 73] width 41 height 23
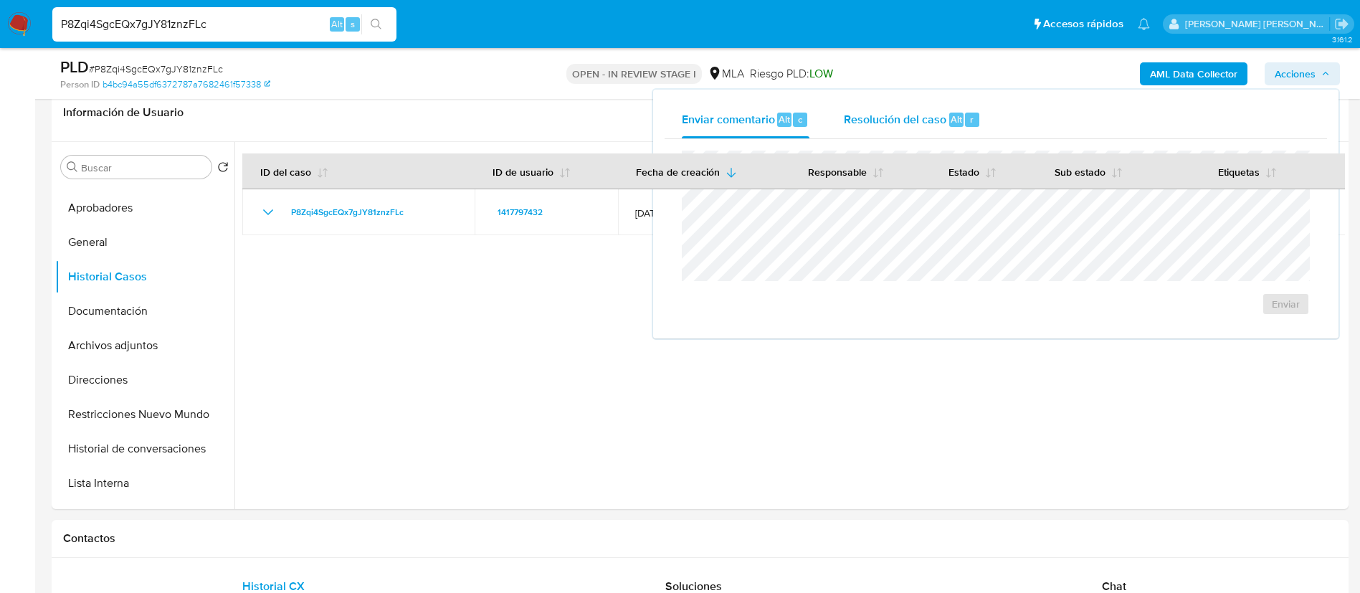
click at [913, 127] on div "Resolución del caso Alt r" at bounding box center [912, 119] width 137 height 37
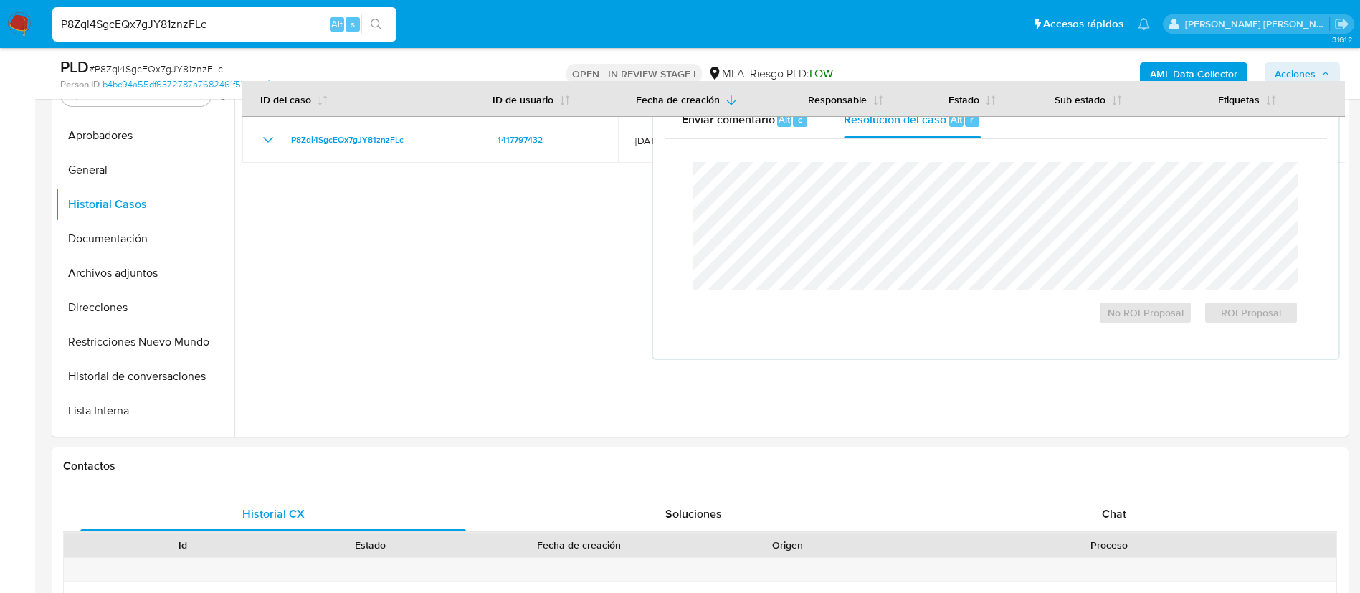
scroll to position [303, 0]
click at [1275, 316] on span "ROI Proposal" at bounding box center [1251, 313] width 75 height 20
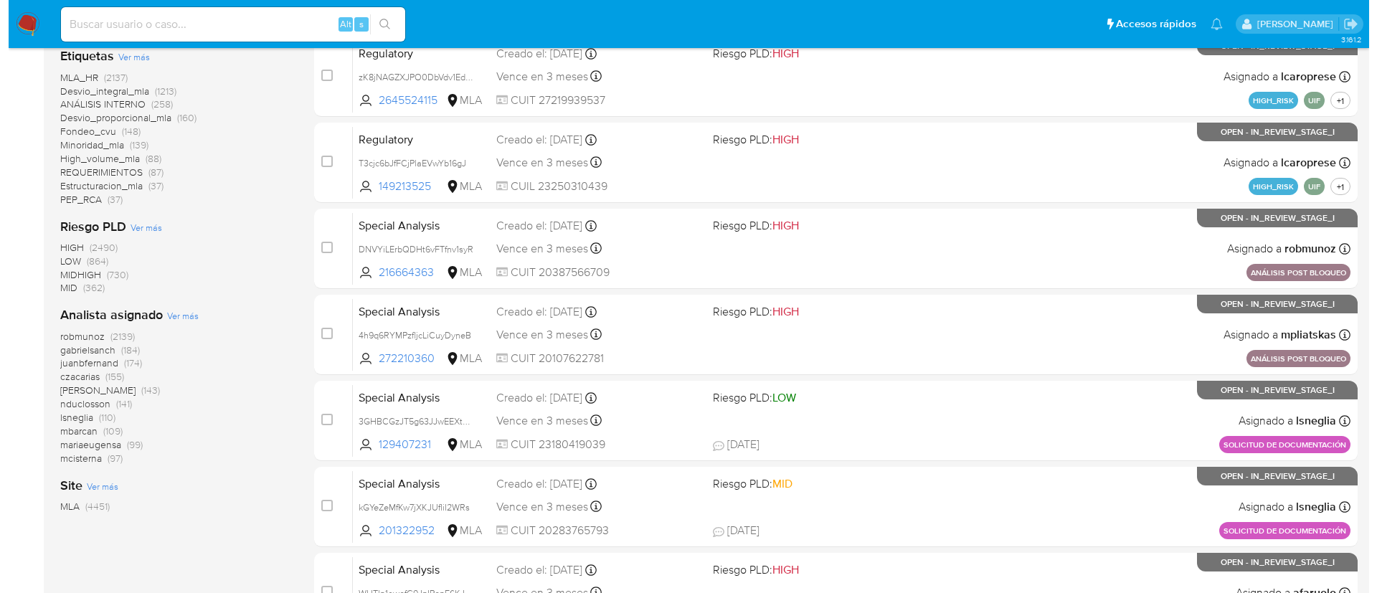
scroll to position [439, 0]
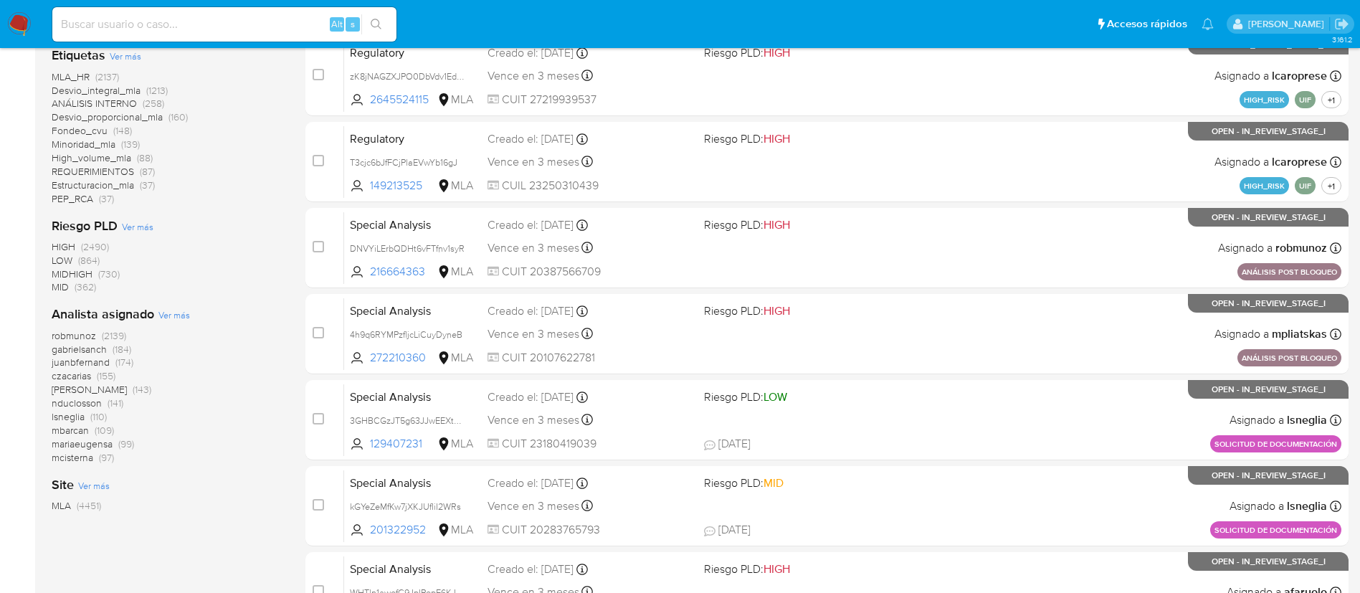
click at [176, 308] on span "Ver más" at bounding box center [174, 314] width 32 height 13
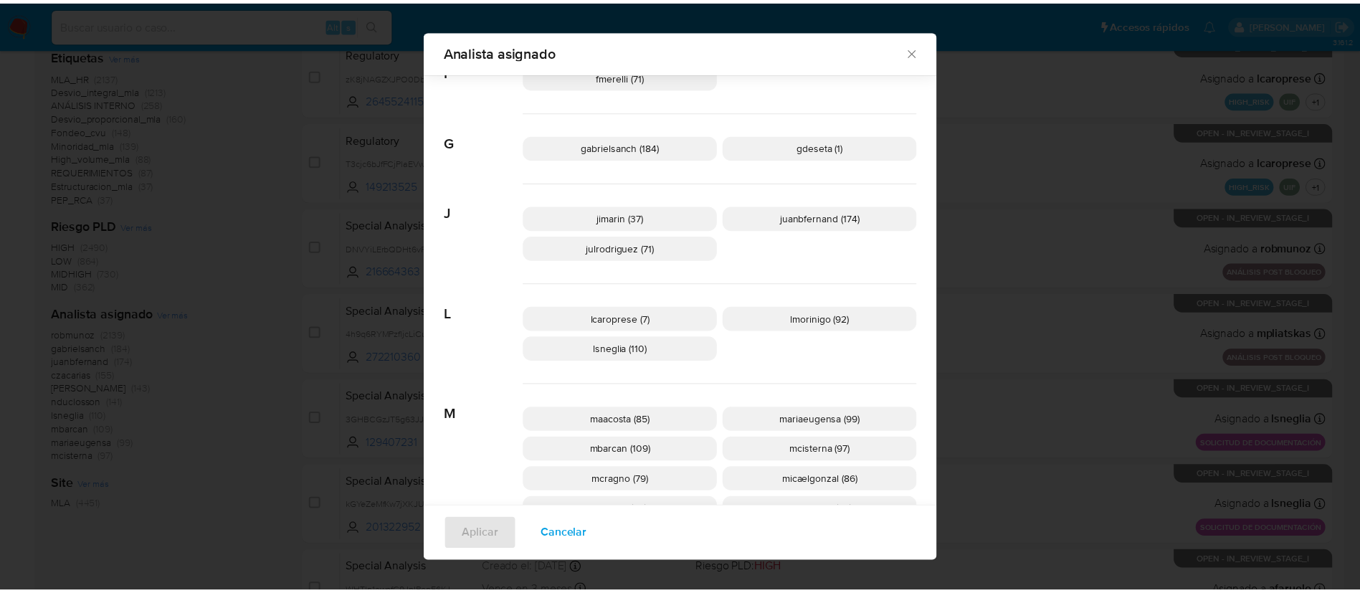
scroll to position [369, 0]
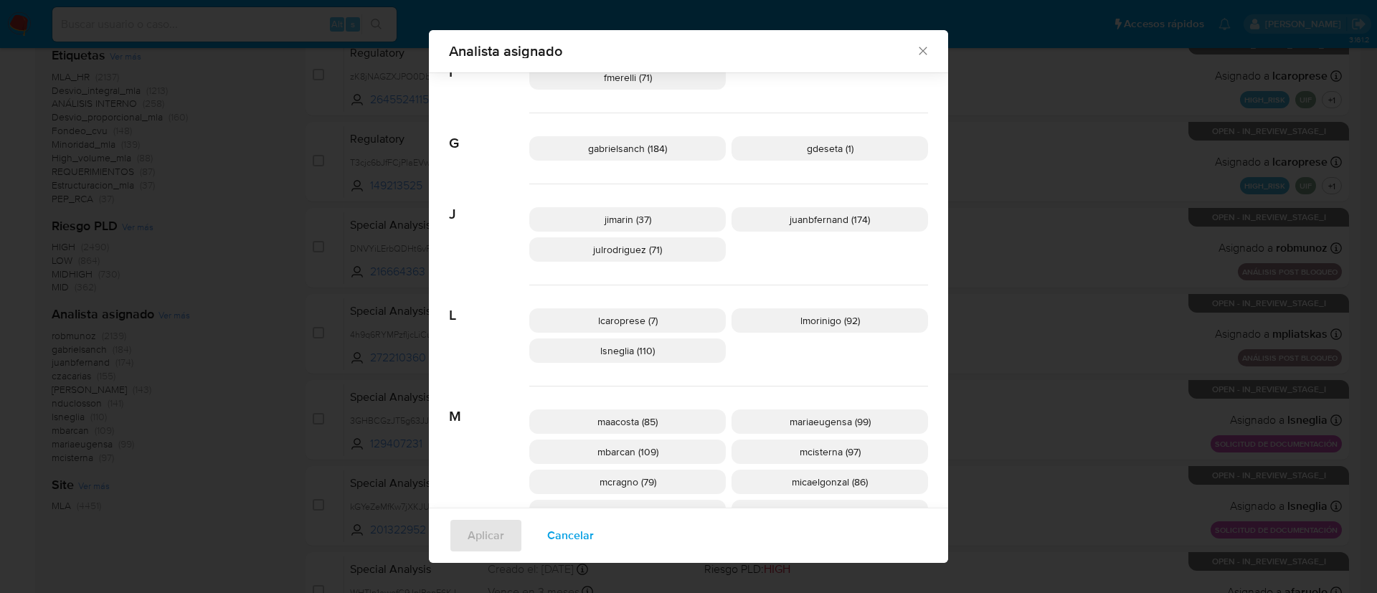
click at [313, 373] on div "Analista asignado Buscar 9 9b67c4c7-5718-49c3-93b1-153dcf44f7df (1) A afaruolo …" at bounding box center [688, 296] width 1377 height 593
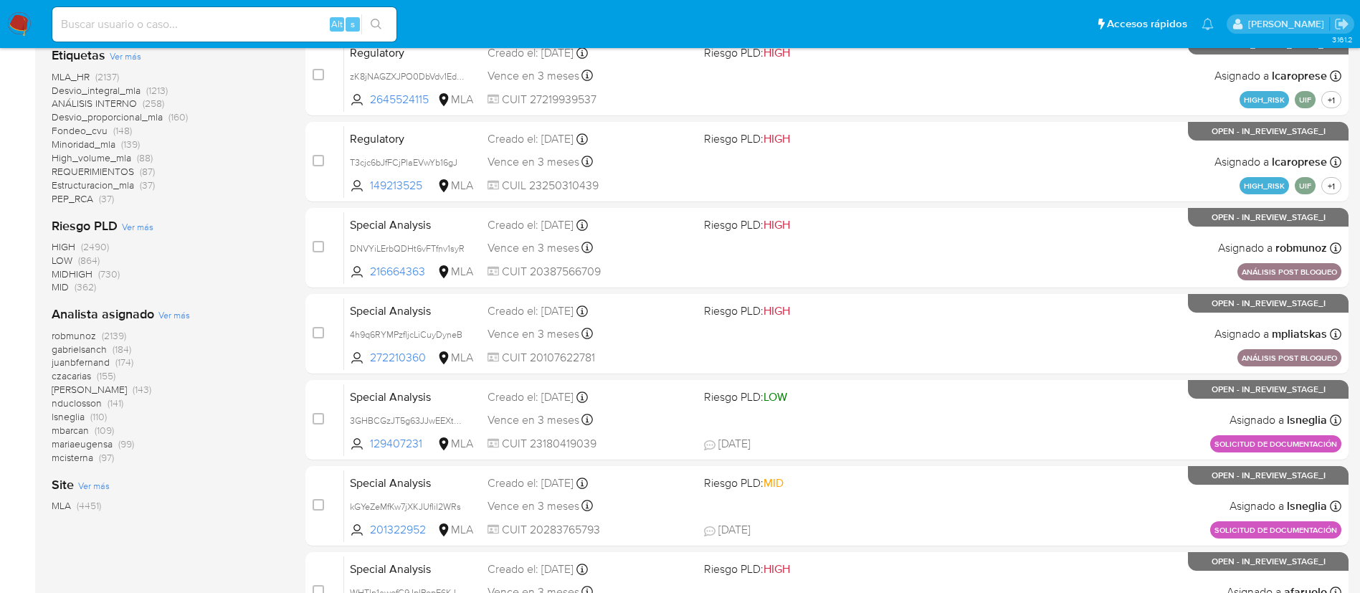
scroll to position [0, 0]
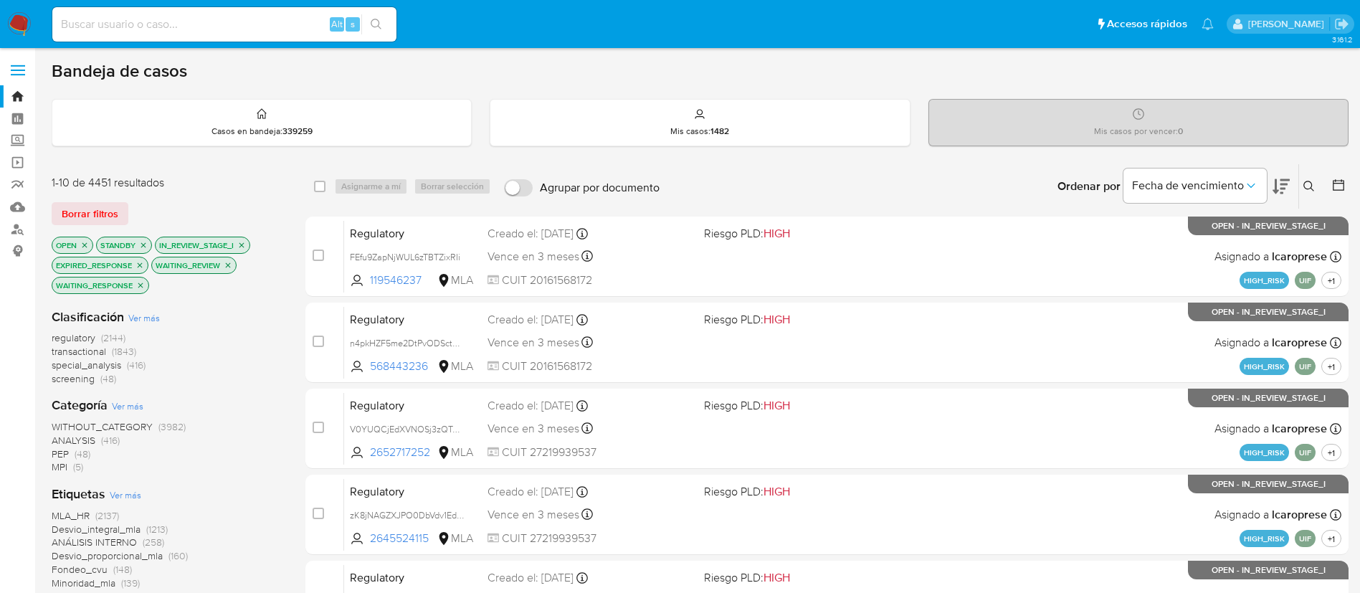
click at [1336, 175] on div at bounding box center [1336, 186] width 26 height 44
click at [1335, 181] on icon at bounding box center [1338, 184] width 11 height 11
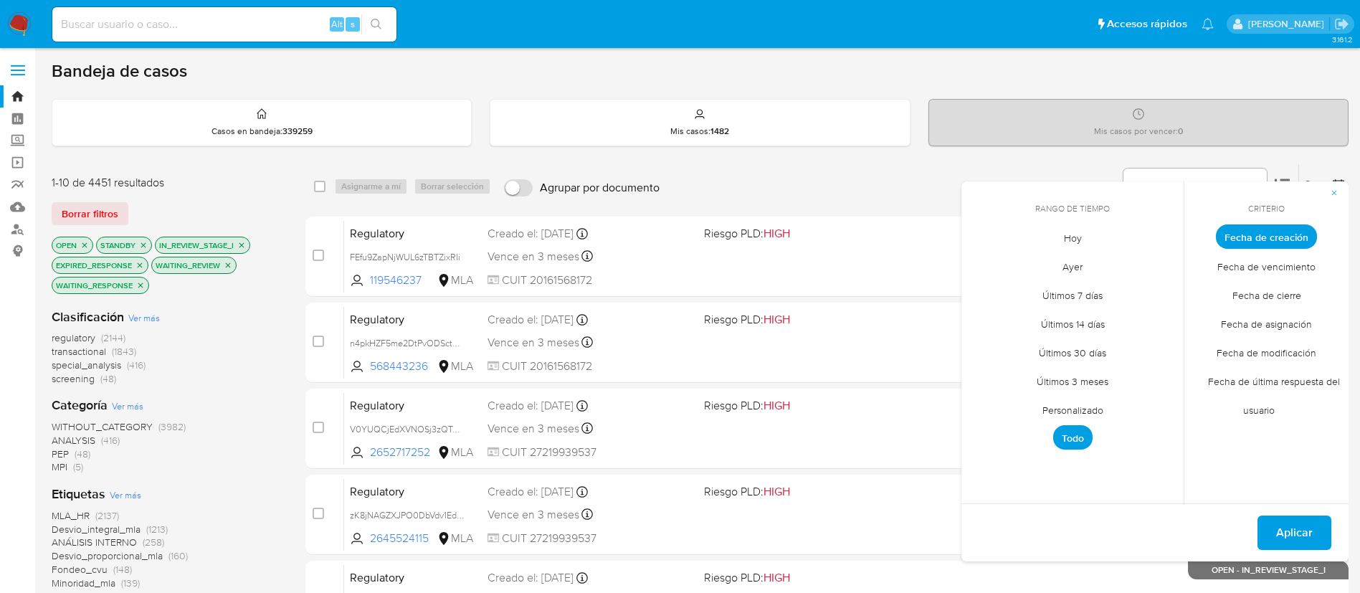
click at [1068, 407] on span "Personalizado" at bounding box center [1072, 409] width 91 height 29
click at [980, 265] on icon "Mes anterior" at bounding box center [983, 263] width 17 height 17
click at [982, 261] on icon "Mes anterior" at bounding box center [983, 263] width 17 height 17
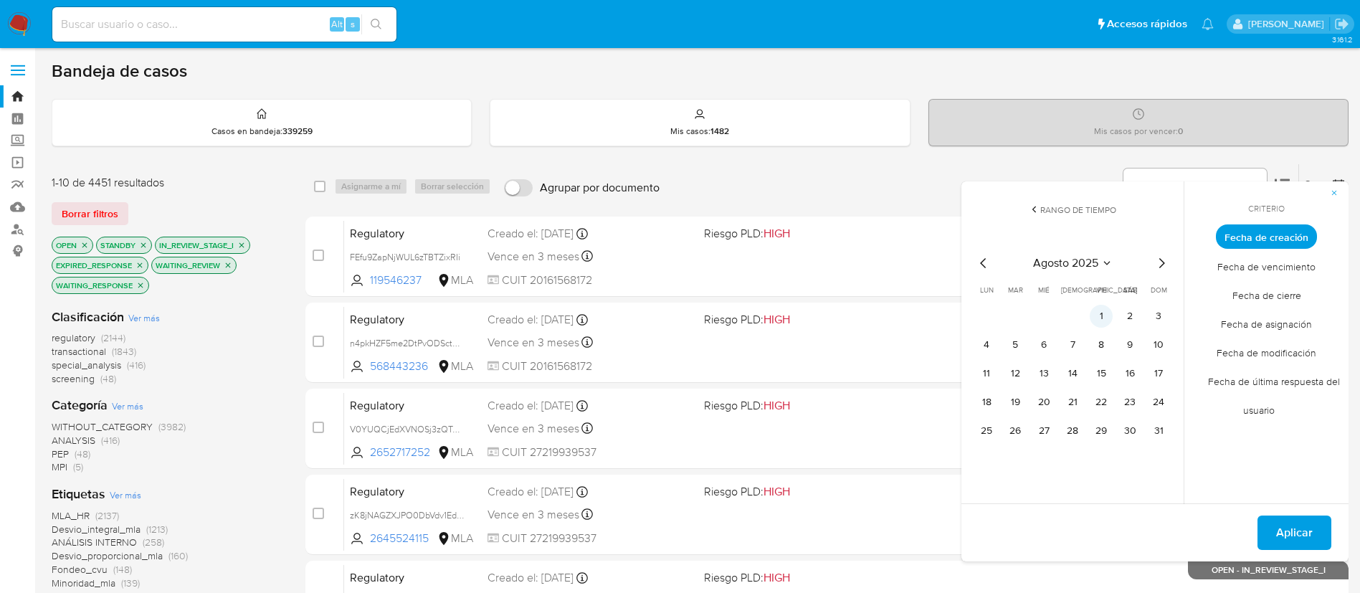
click at [1105, 321] on button "1" at bounding box center [1101, 316] width 23 height 23
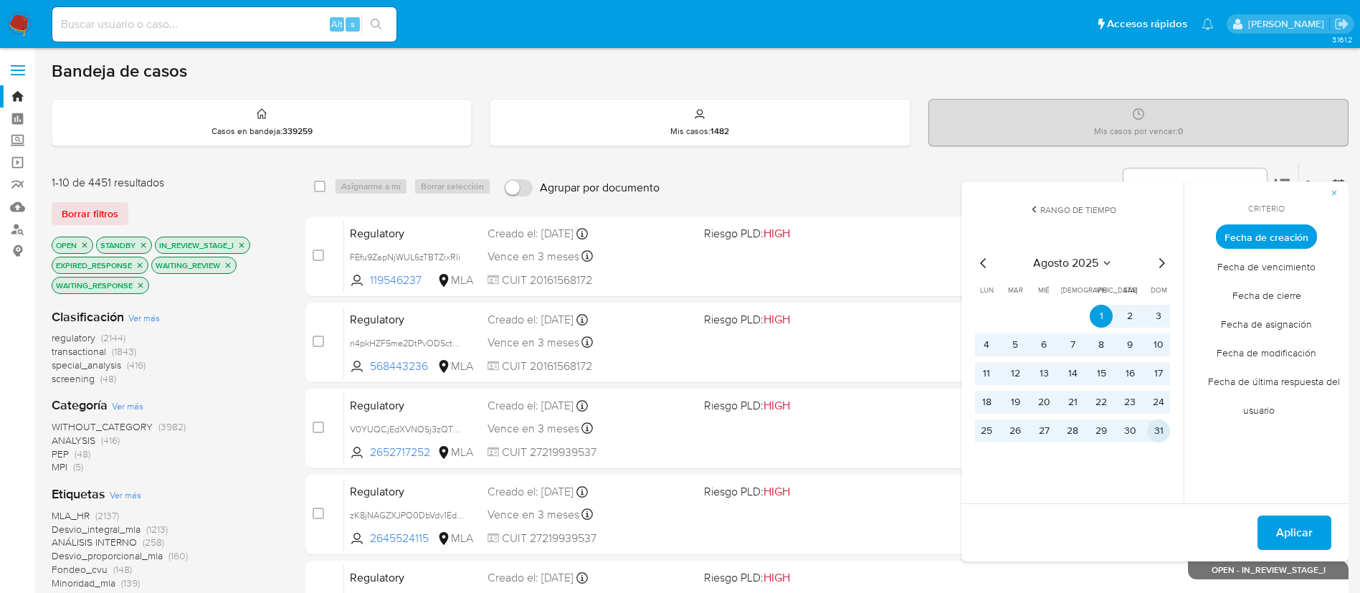
click at [1159, 426] on button "31" at bounding box center [1158, 430] width 23 height 23
click at [1295, 533] on span "Aplicar" at bounding box center [1294, 533] width 37 height 32
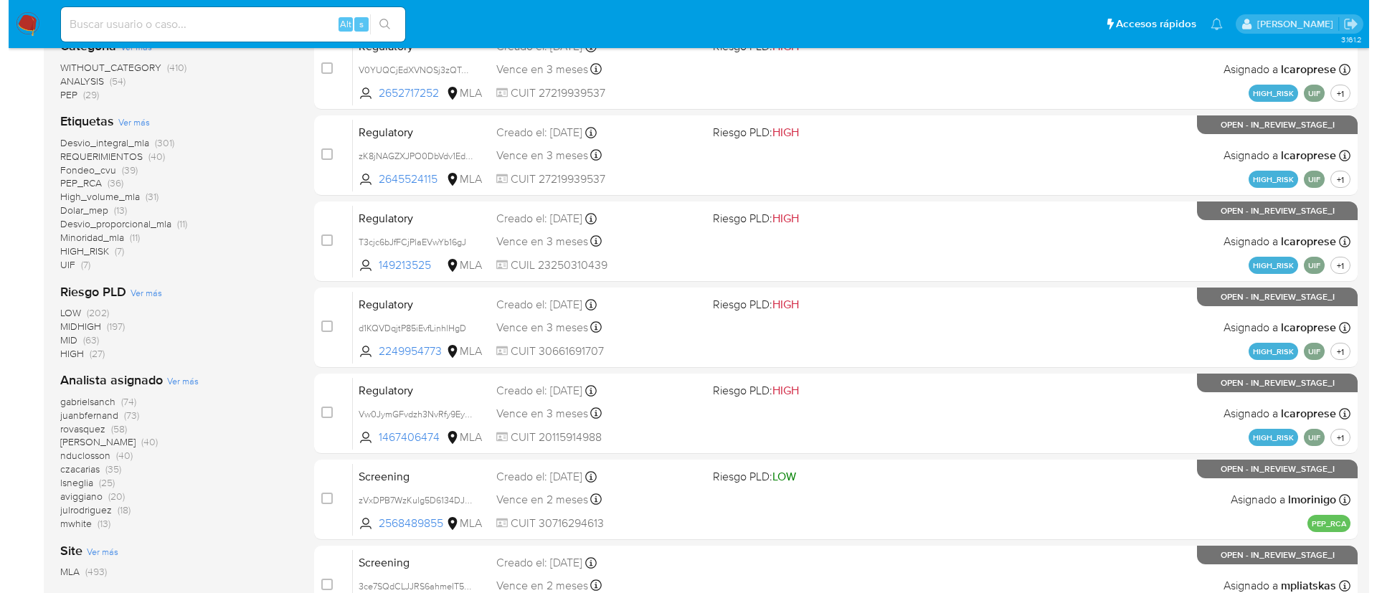
scroll to position [363, 0]
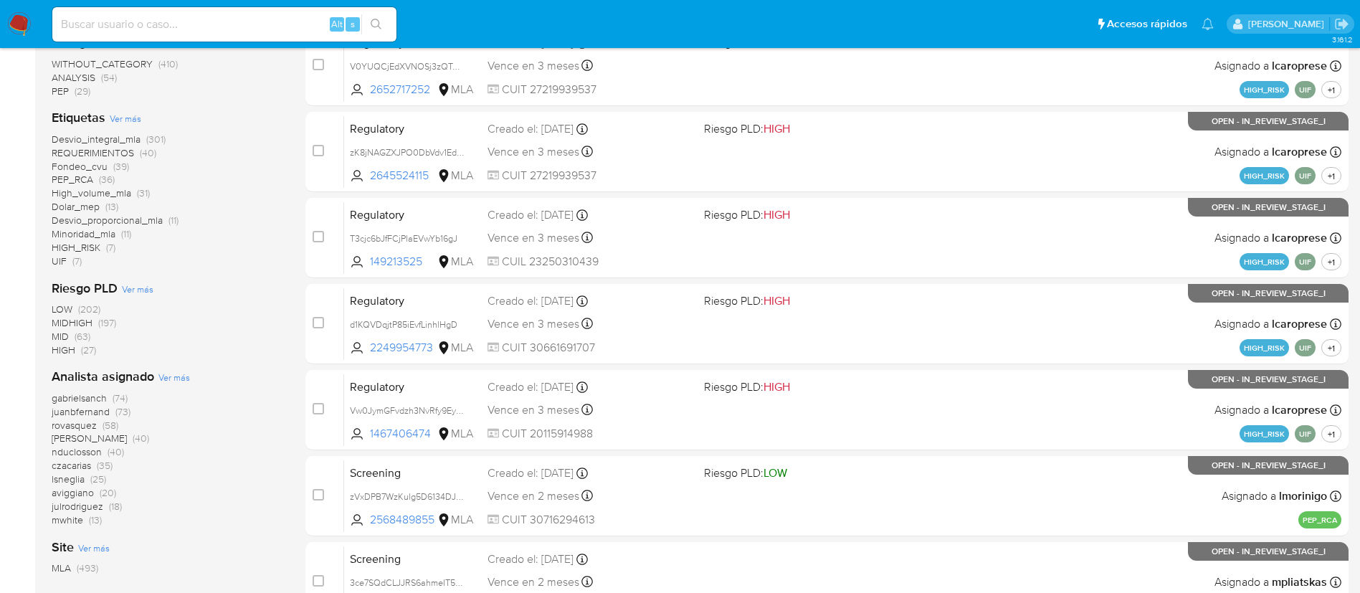
click at [182, 378] on span "Ver más" at bounding box center [174, 377] width 32 height 13
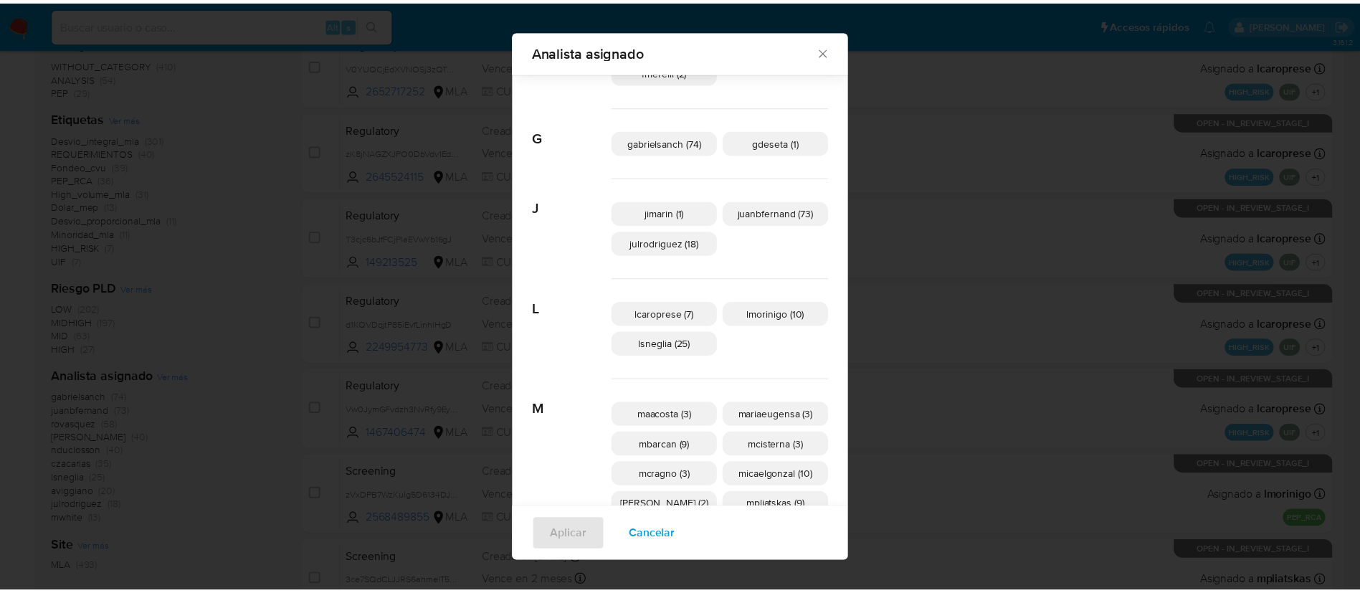
scroll to position [273, 0]
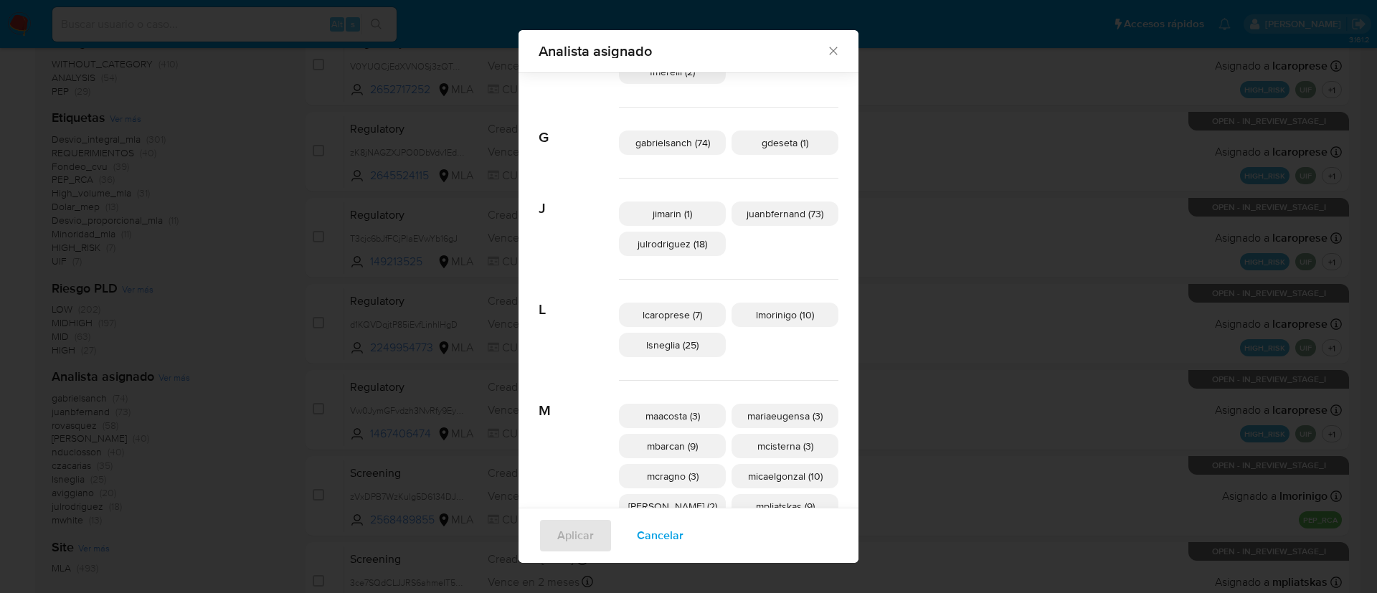
click at [931, 293] on div "Analista asignado Buscar A amedzovich (40) aviggiano (20) C czacarias (35) E ec…" at bounding box center [688, 296] width 1377 height 593
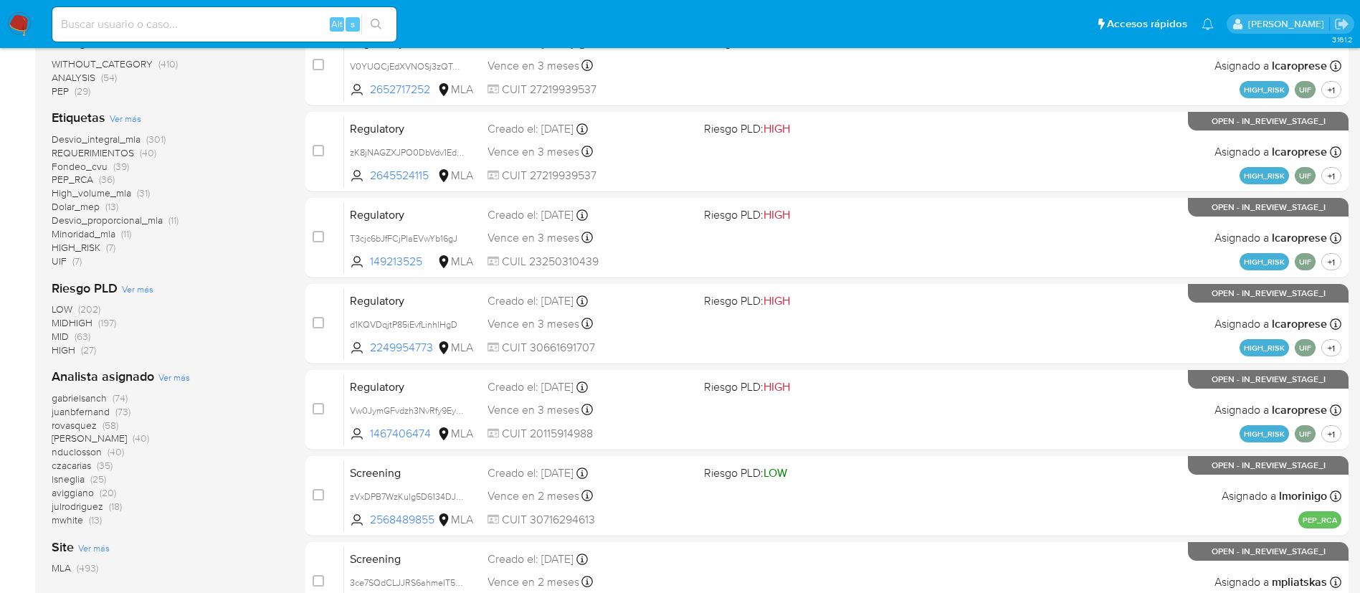
scroll to position [0, 0]
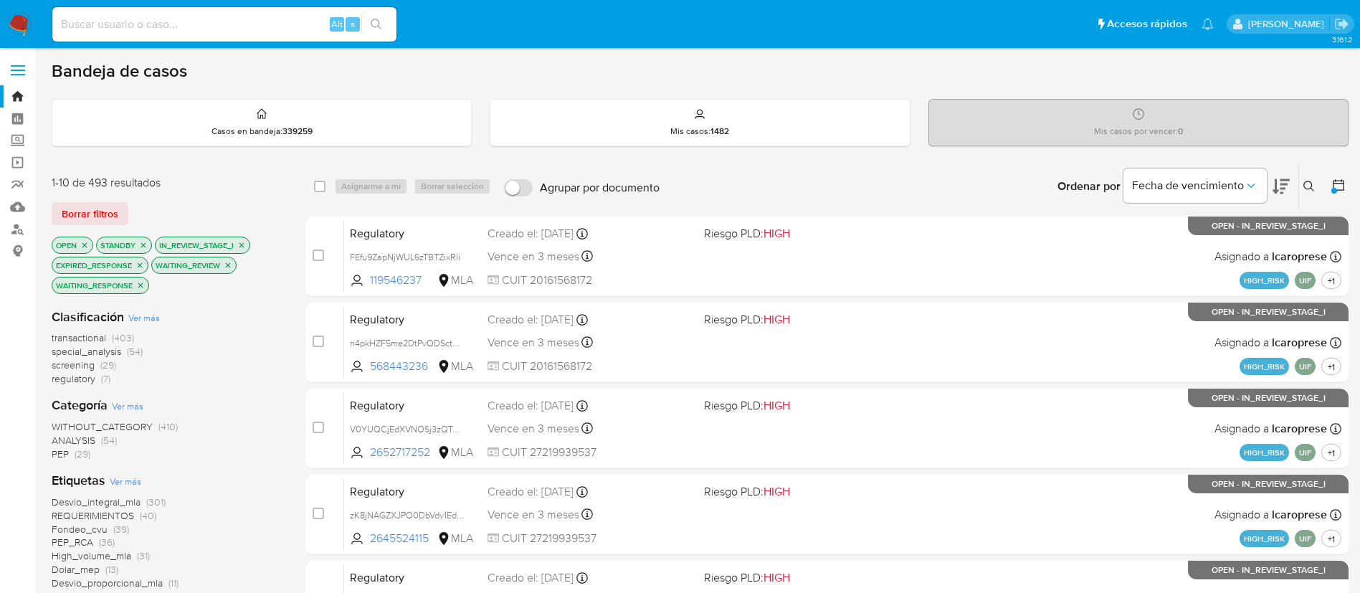
click at [1333, 181] on icon at bounding box center [1338, 185] width 14 height 14
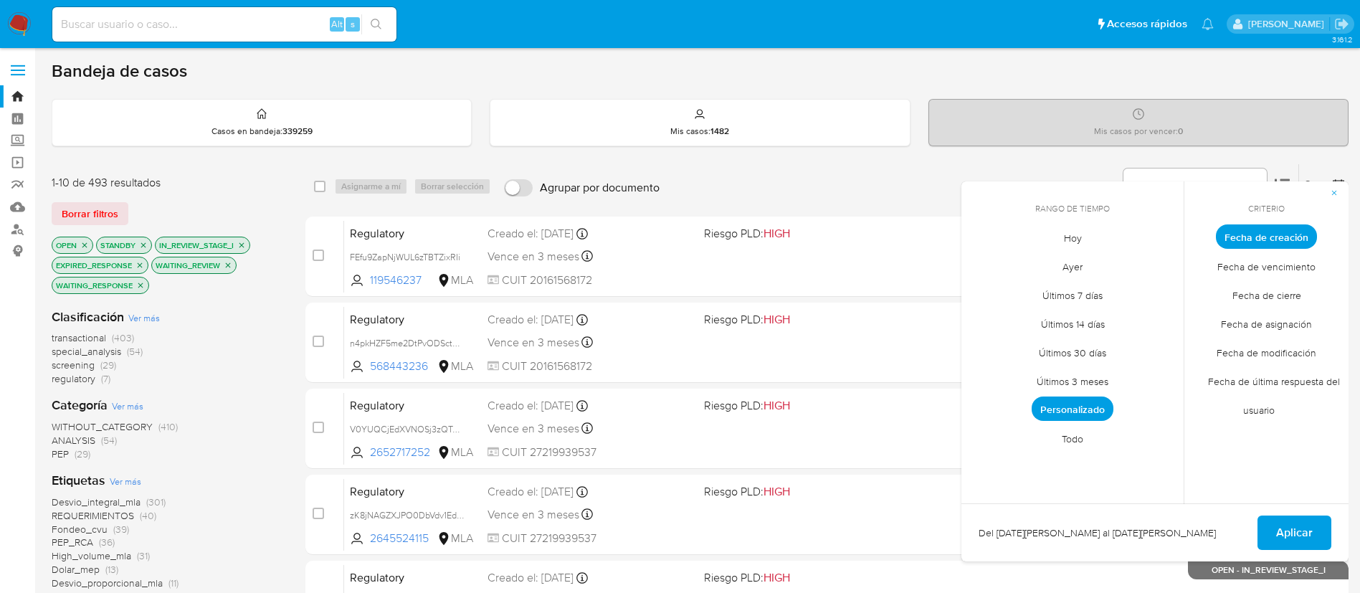
click at [1062, 438] on span "Todo" at bounding box center [1073, 438] width 52 height 29
click at [1091, 414] on span "Personalizado" at bounding box center [1072, 409] width 91 height 29
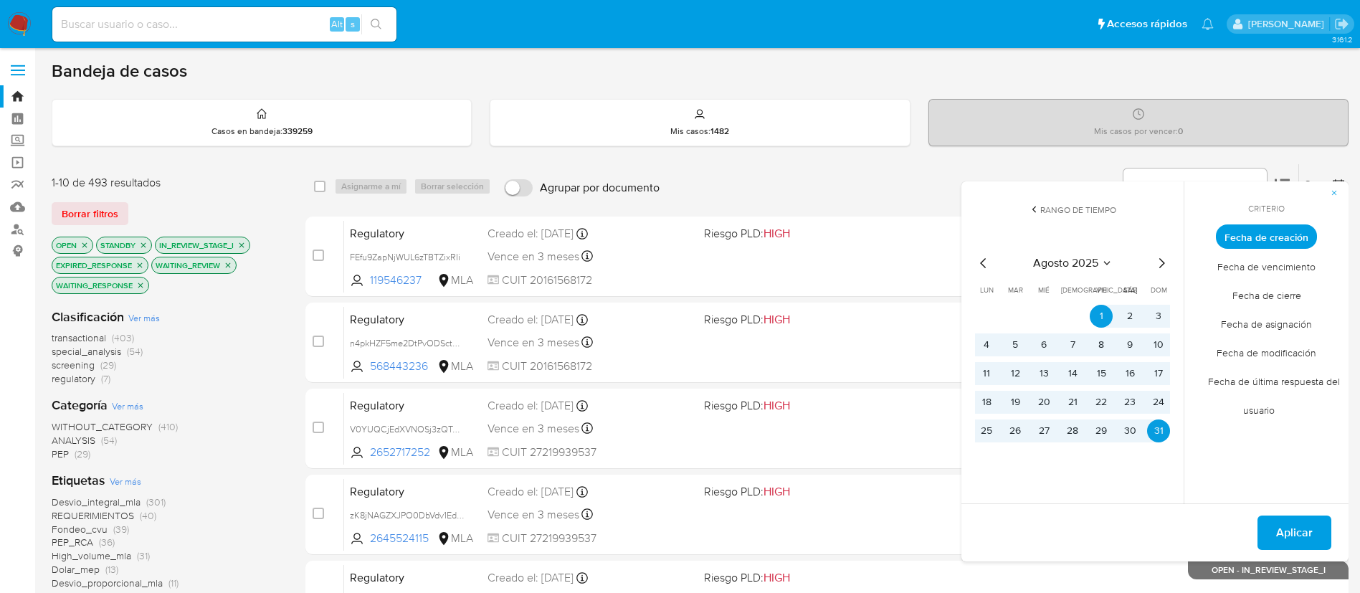
click at [1163, 266] on icon "Mes siguiente" at bounding box center [1161, 263] width 17 height 17
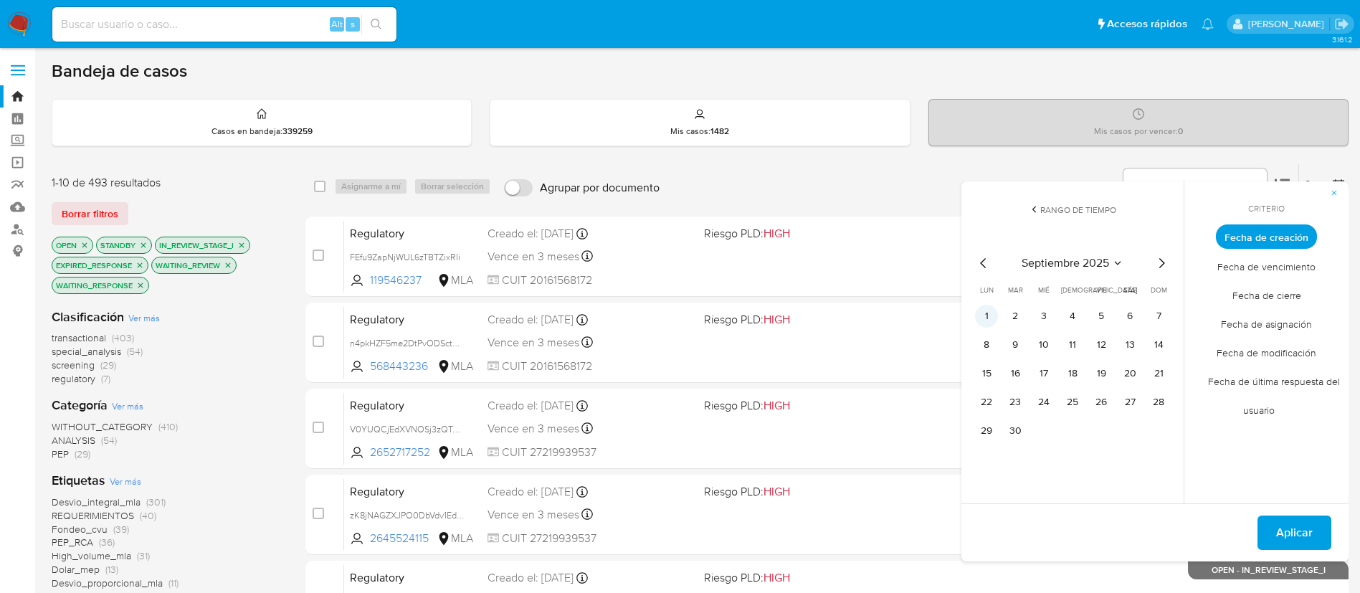
click at [986, 316] on button "1" at bounding box center [986, 316] width 23 height 23
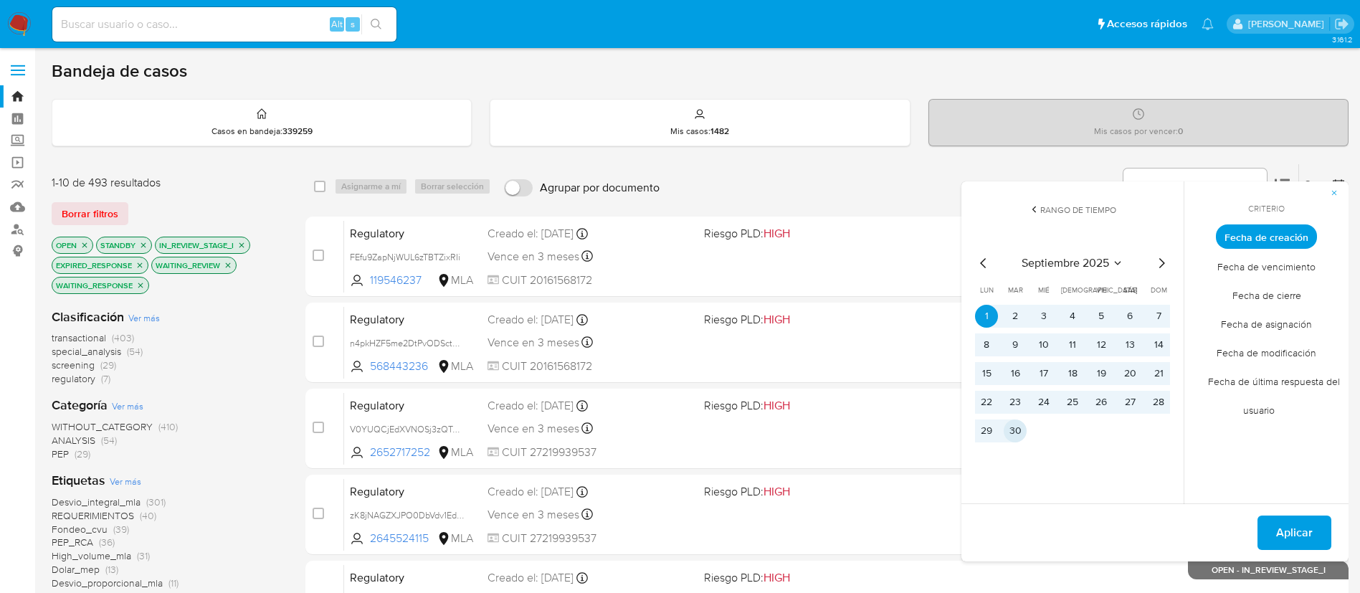
click at [1020, 430] on button "30" at bounding box center [1015, 430] width 23 height 23
click at [1296, 526] on span "Aplicar" at bounding box center [1294, 533] width 37 height 32
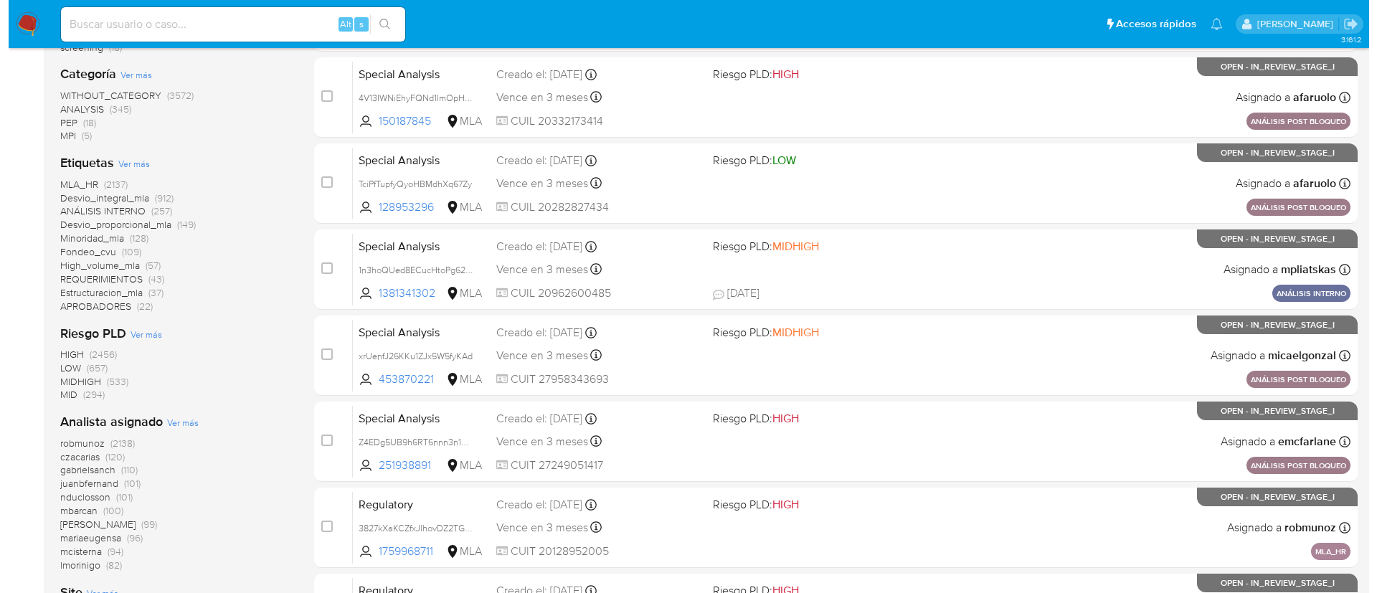
scroll to position [331, 0]
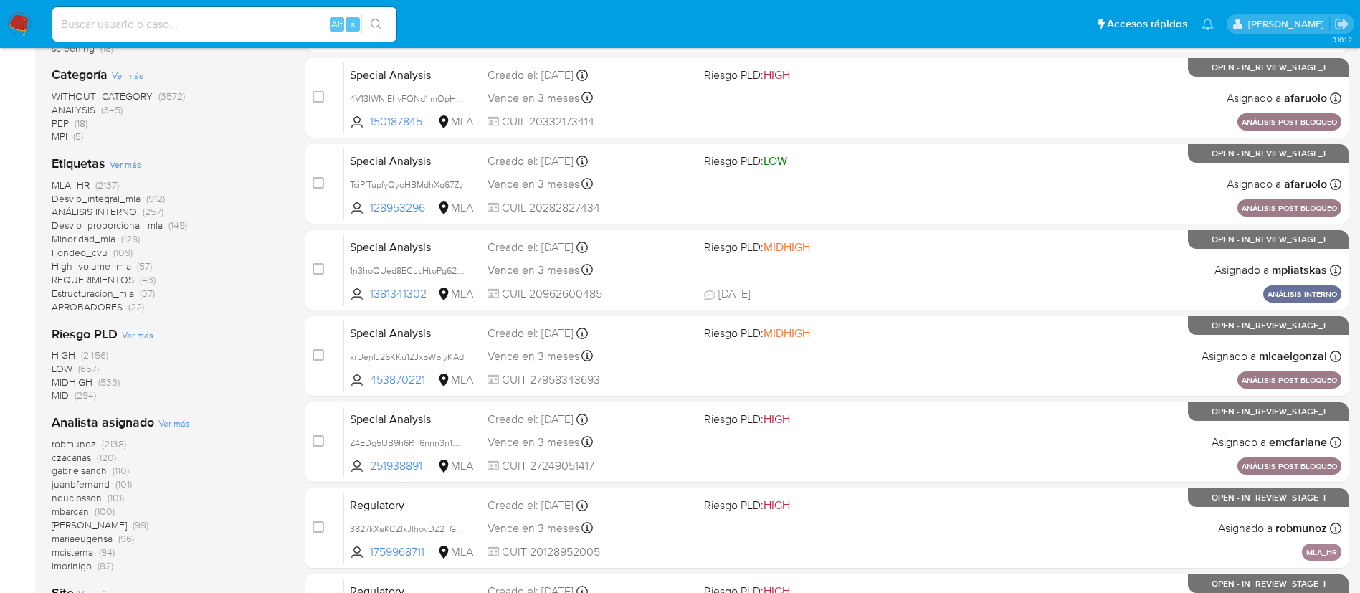
click at [176, 425] on span "Ver más" at bounding box center [174, 423] width 32 height 13
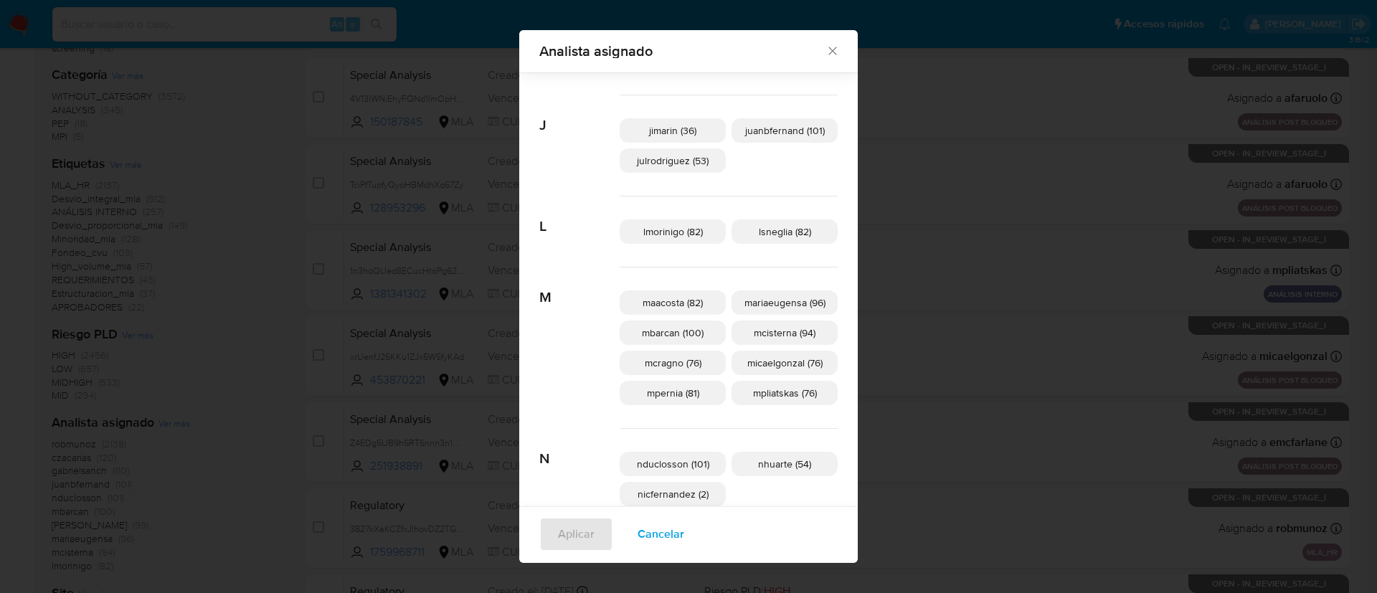
scroll to position [385, 0]
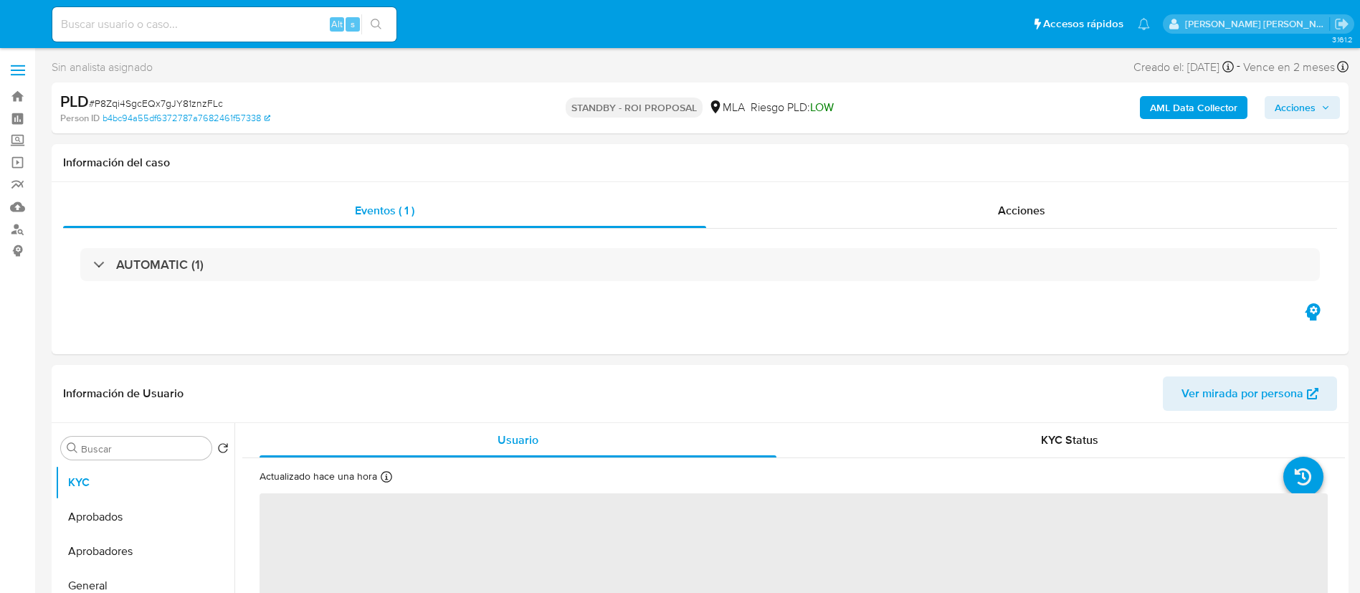
select select "10"
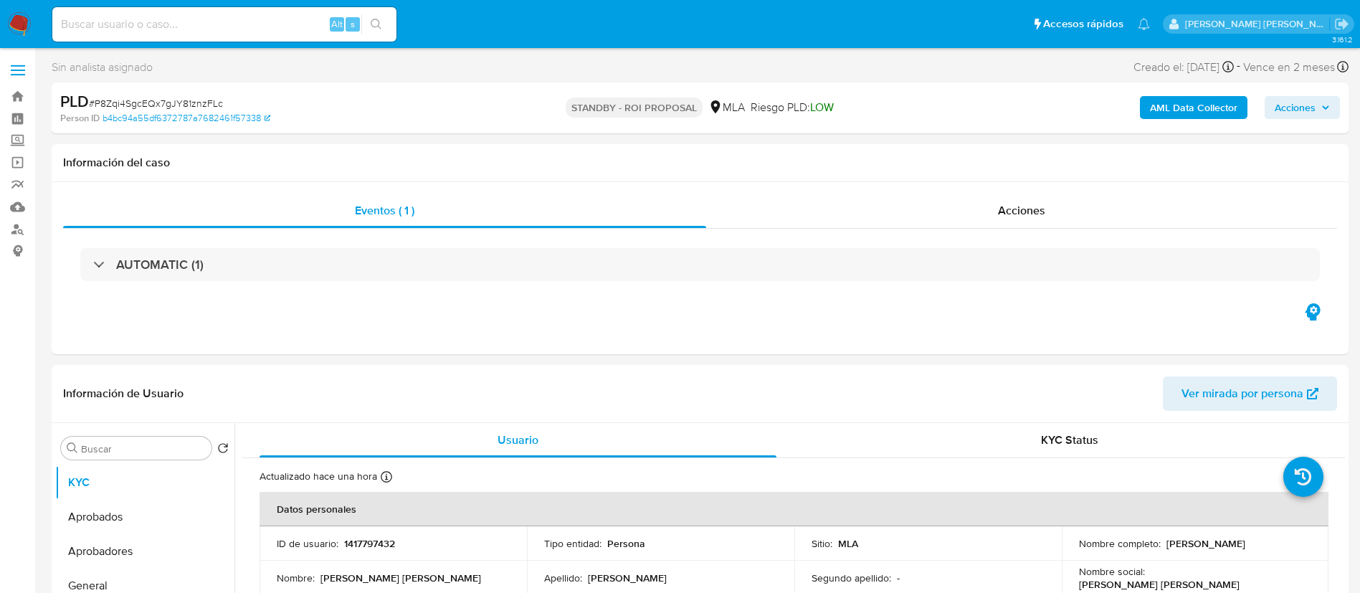
paste input "FUo7067Zff2Jc9cXdriu3CSx"
click at [165, 17] on input "FUo7067Zff2Jc9cXdriu3CSx" at bounding box center [224, 24] width 344 height 19
type input "FUo7067Zff2Jc9cXdriu3CSx"
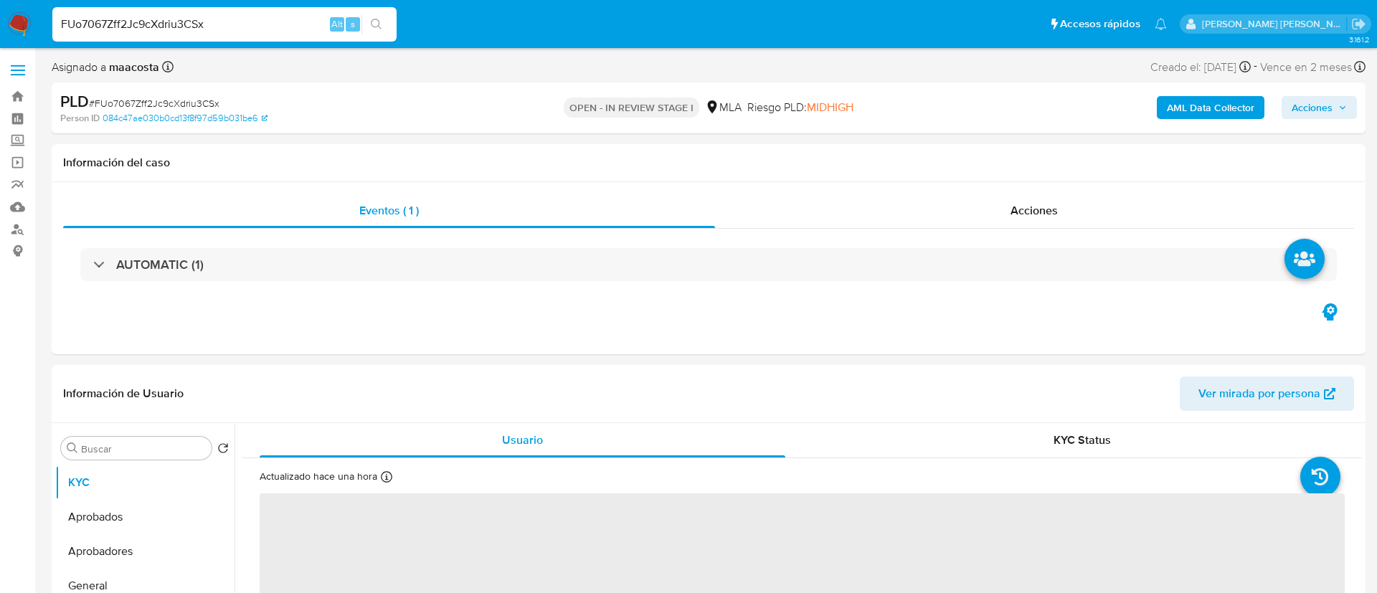
select select "10"
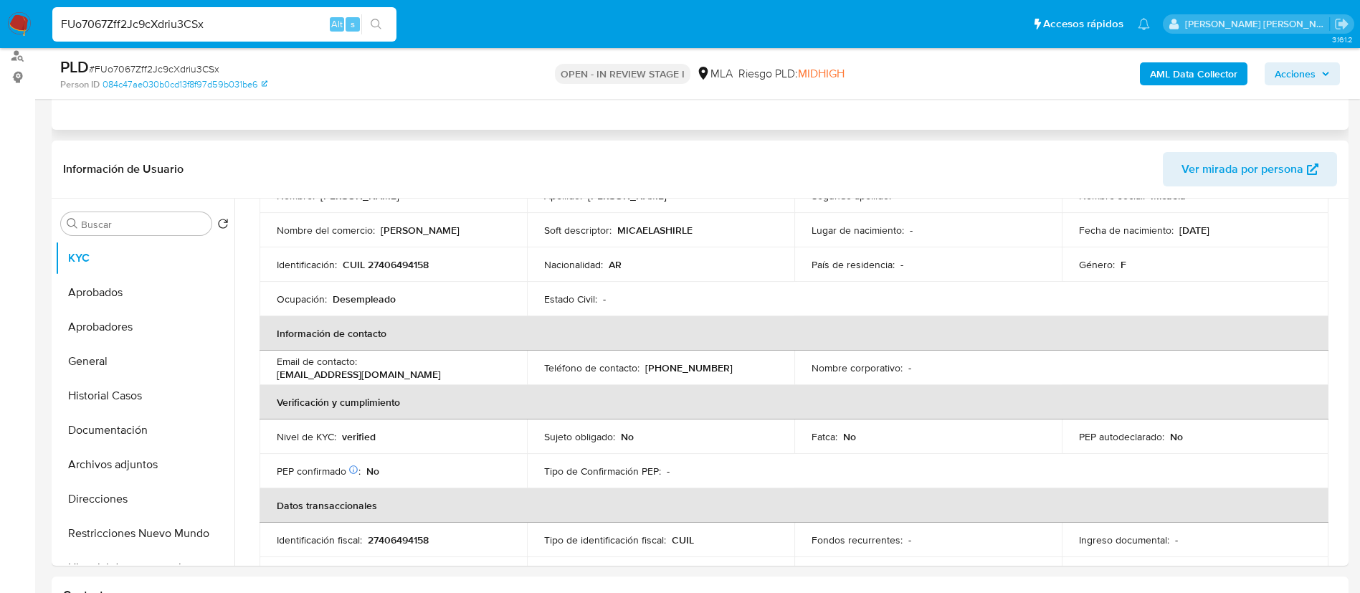
scroll to position [191, 0]
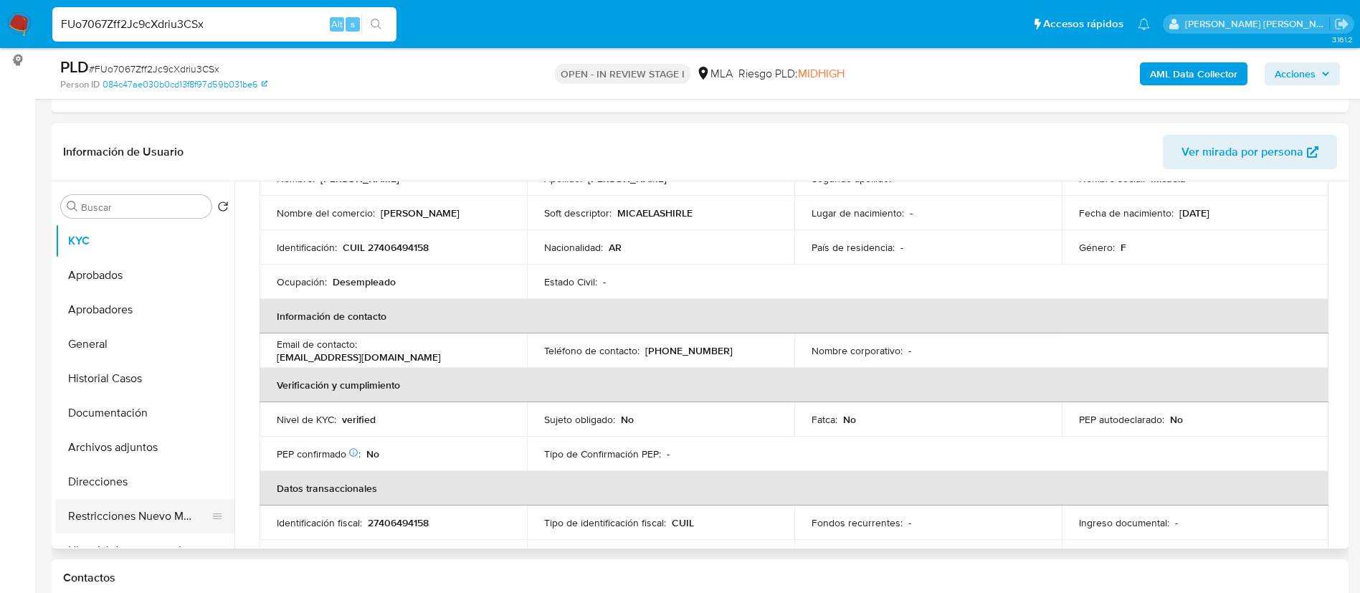
click at [130, 508] on button "Restricciones Nuevo Mundo" at bounding box center [139, 516] width 168 height 34
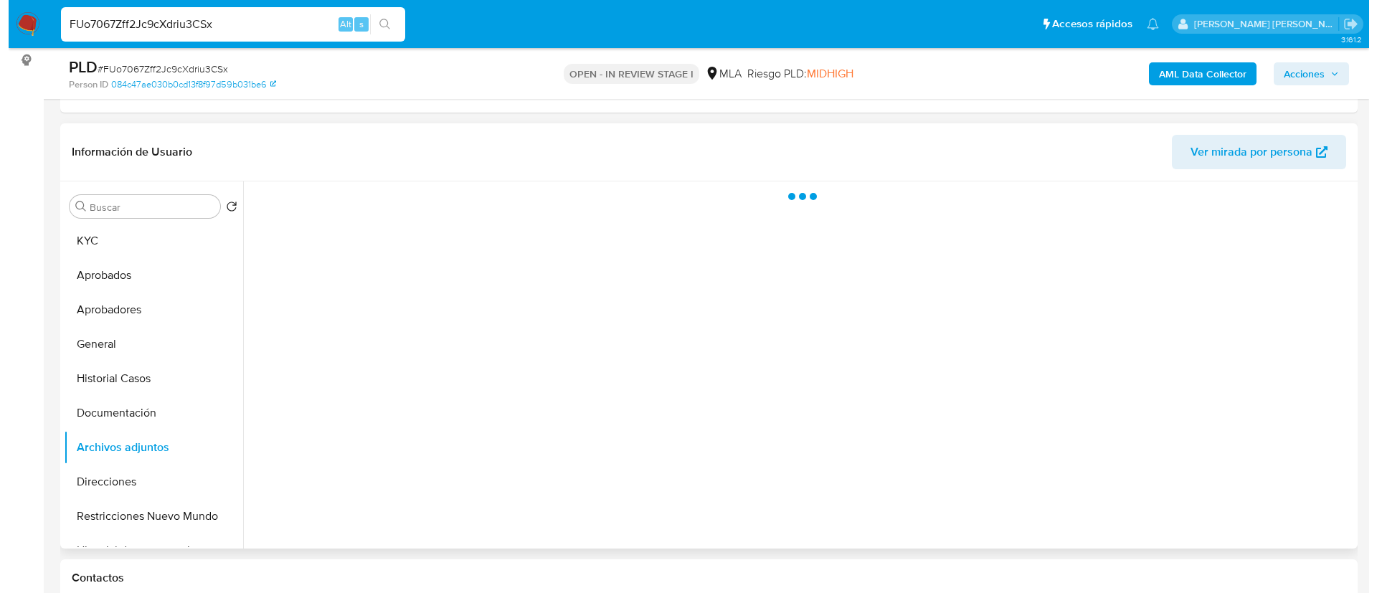
scroll to position [230, 0]
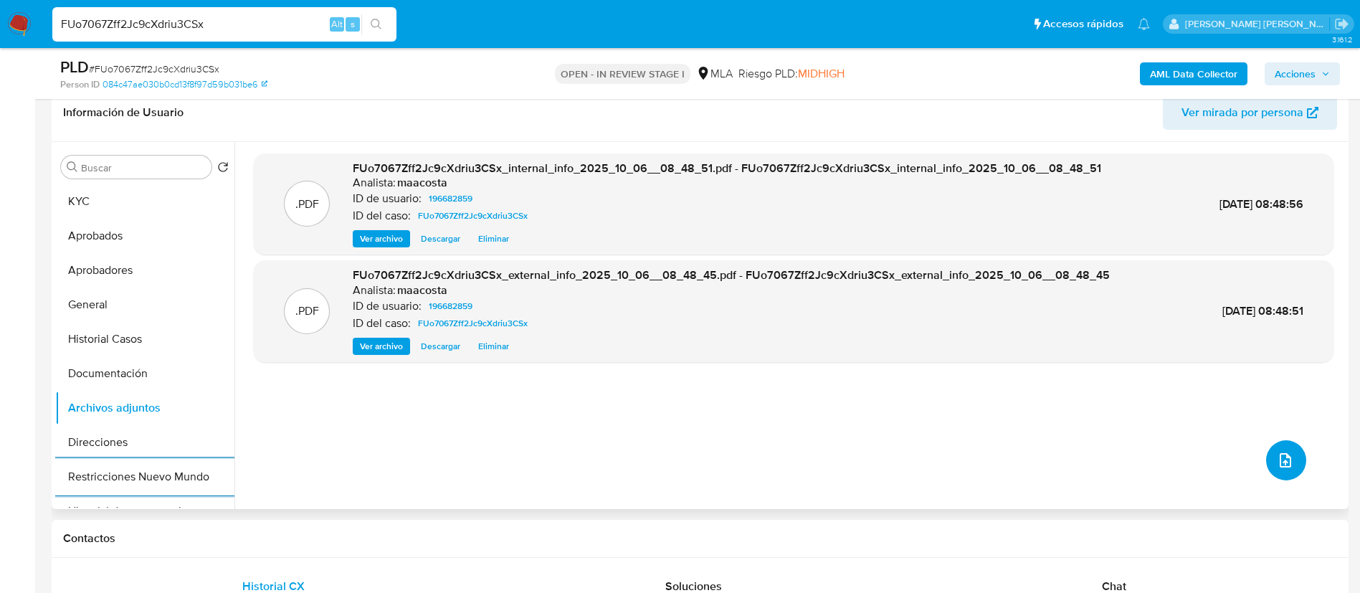
click at [1277, 460] on icon "upload-file" at bounding box center [1285, 460] width 17 height 17
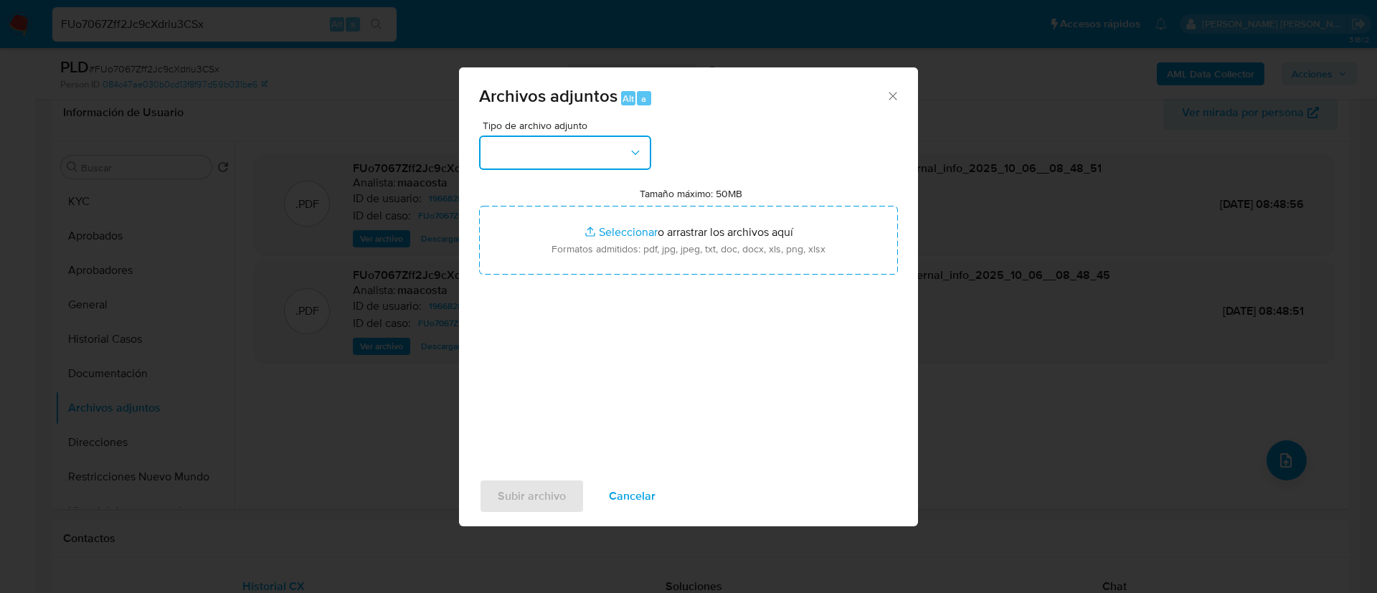
click at [606, 146] on button "button" at bounding box center [565, 153] width 172 height 34
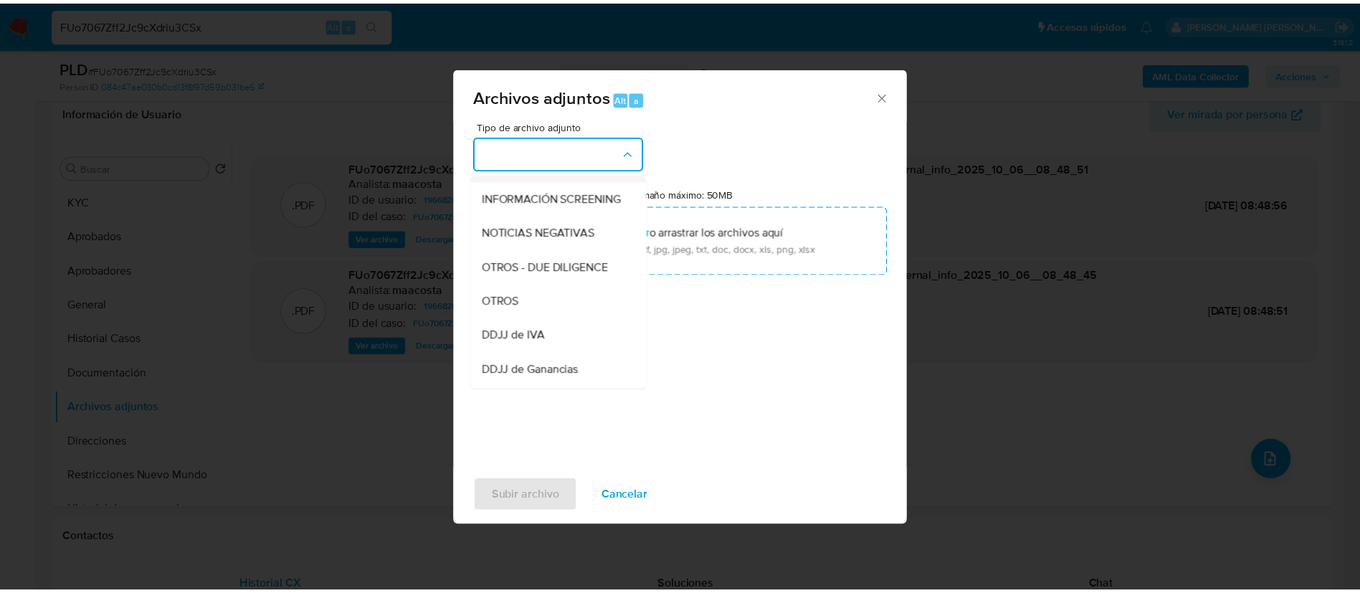
scroll to position [168, 0]
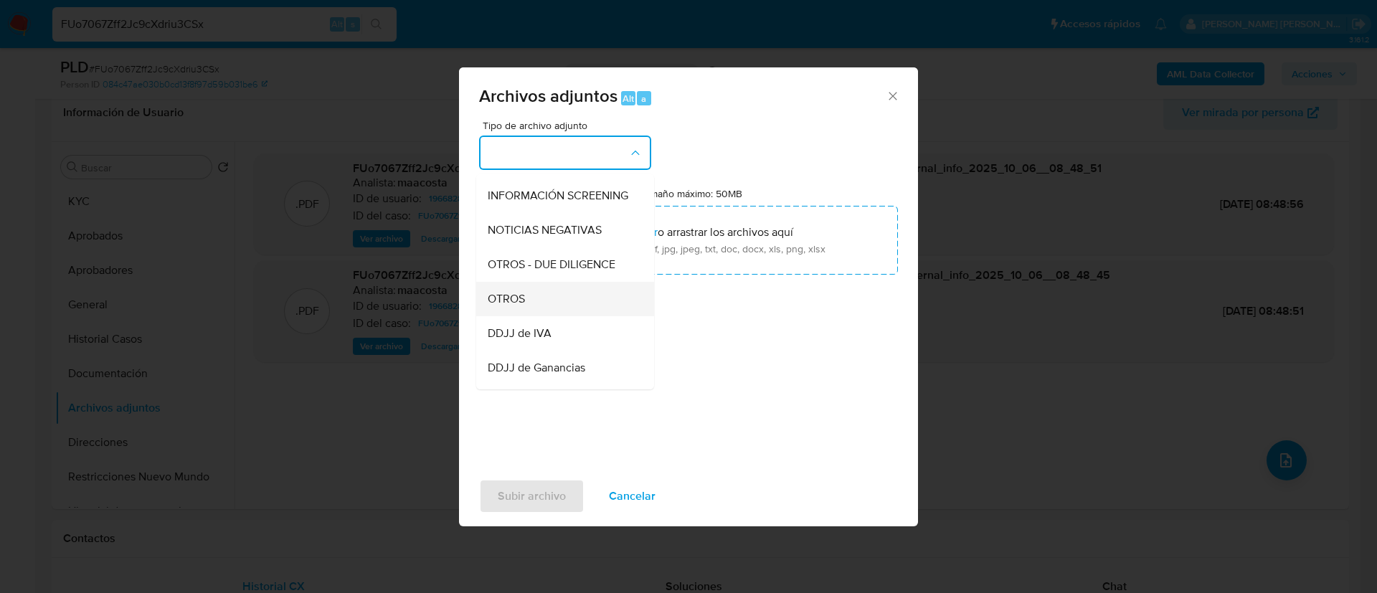
click at [519, 306] on span "OTROS" at bounding box center [506, 299] width 37 height 14
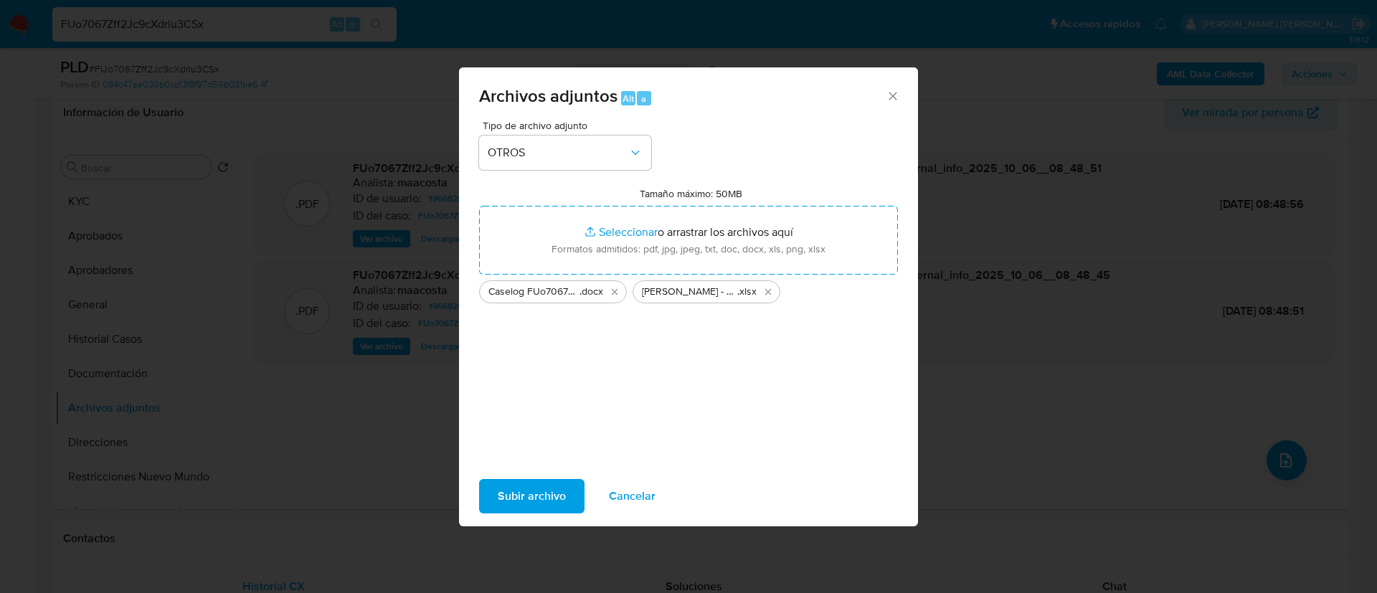
click at [542, 502] on span "Subir archivo" at bounding box center [532, 496] width 68 height 32
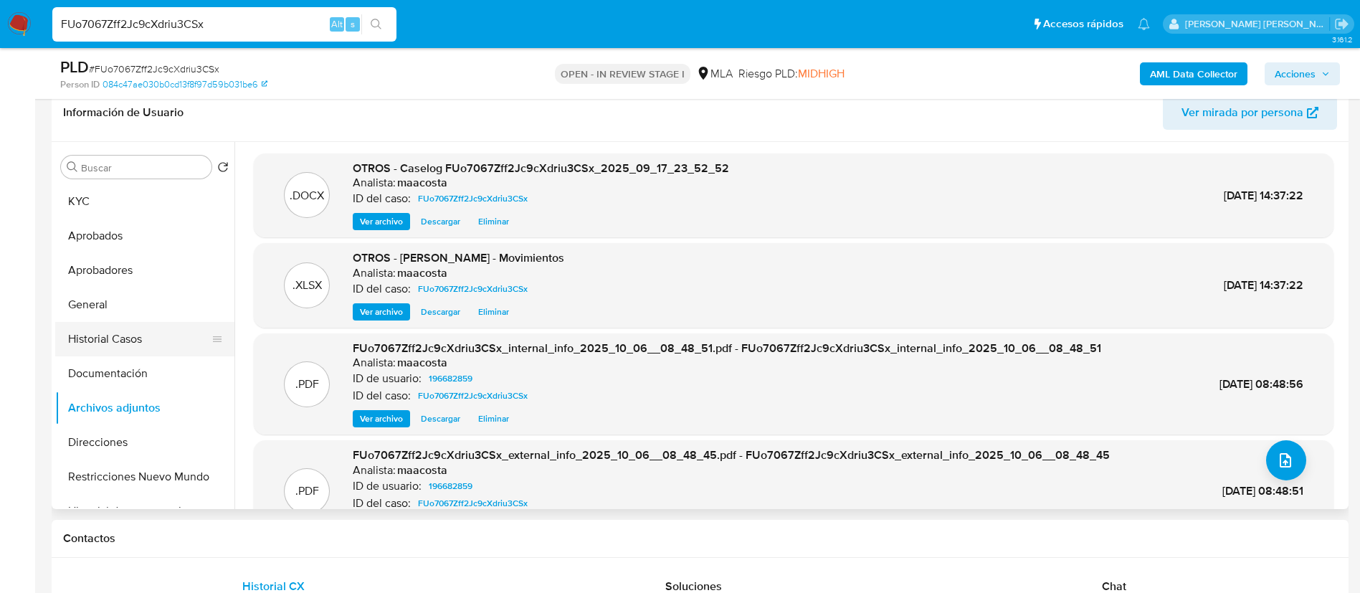
click at [119, 328] on button "Historial Casos" at bounding box center [139, 339] width 168 height 34
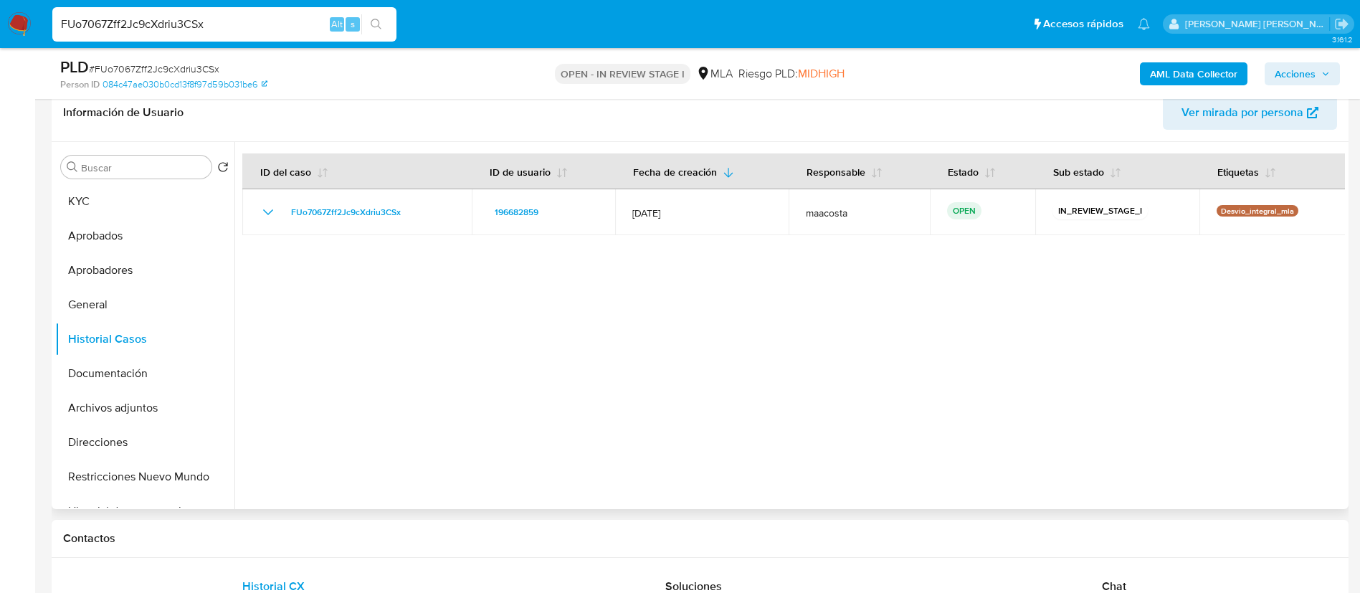
scroll to position [422, 0]
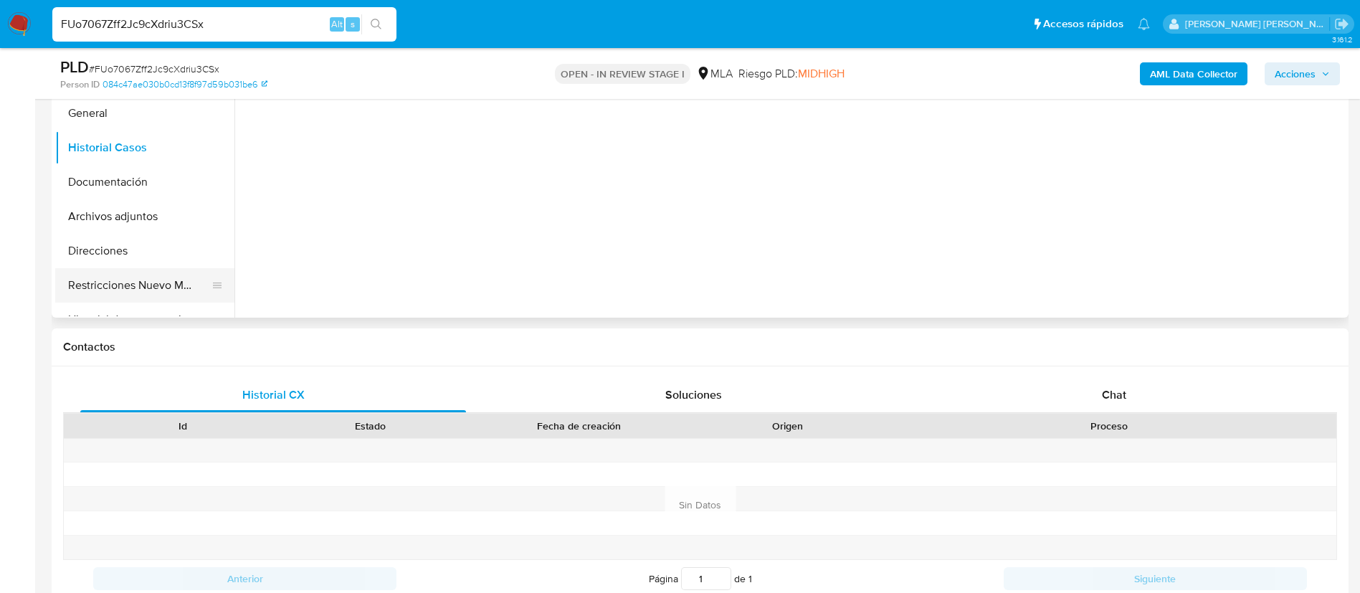
click at [222, 274] on button "Restricciones Nuevo Mundo" at bounding box center [139, 285] width 168 height 34
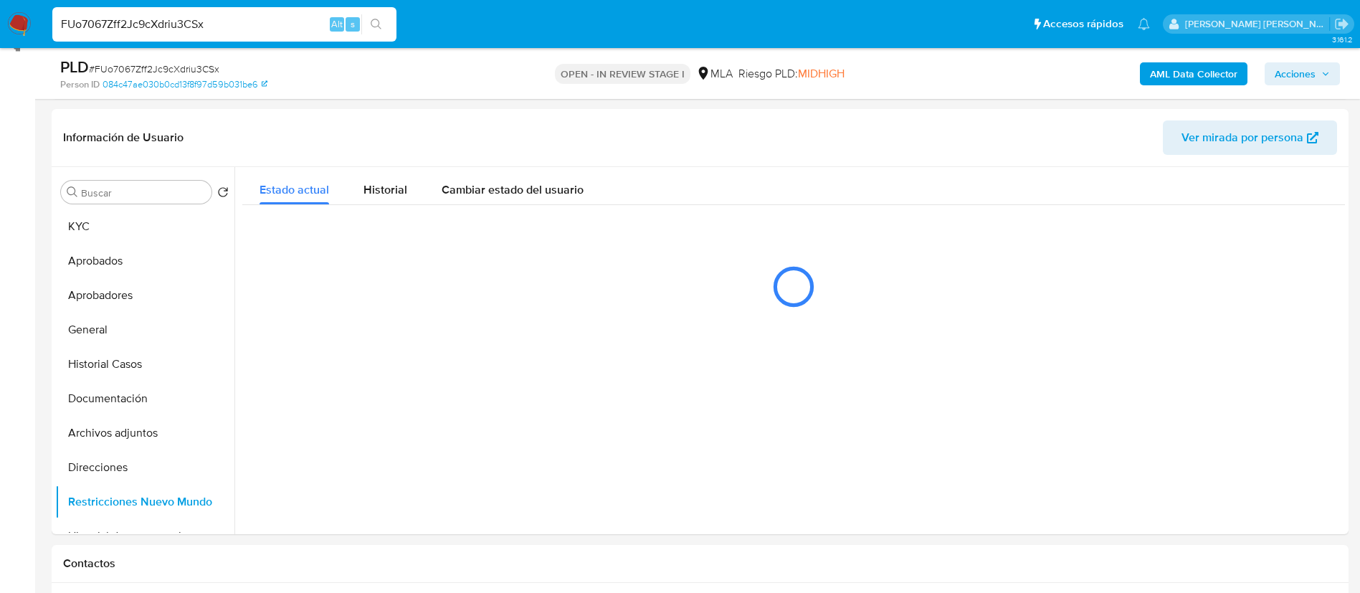
scroll to position [204, 0]
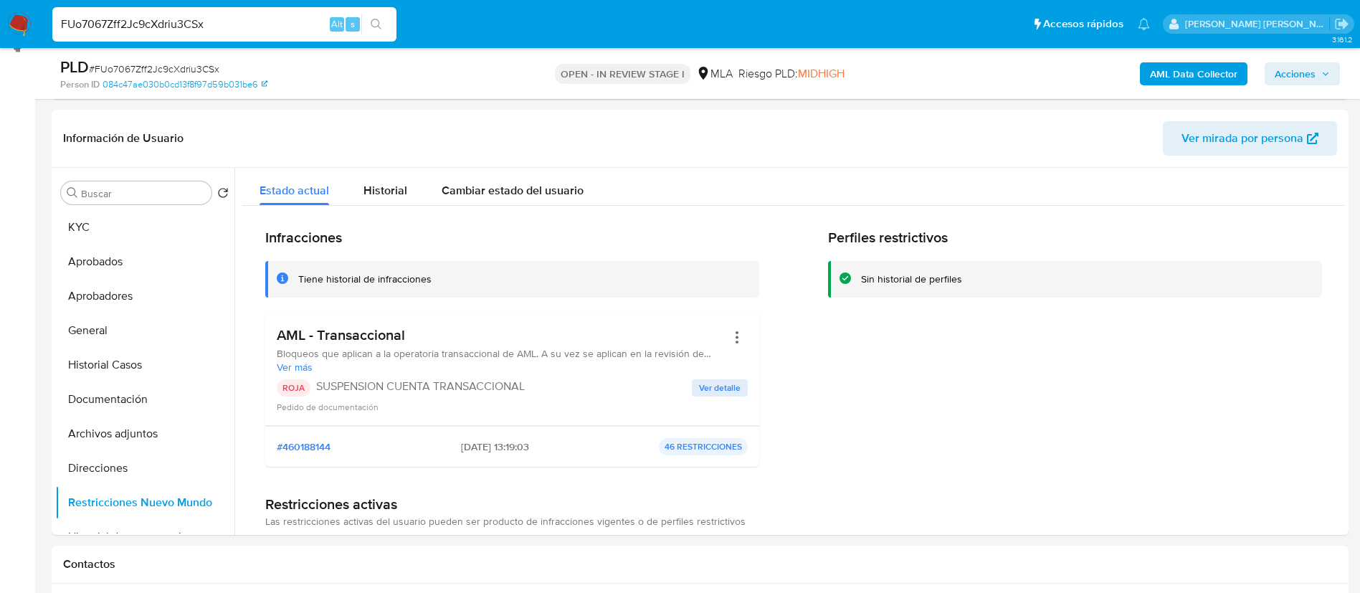
click at [1279, 66] on span "Acciones" at bounding box center [1295, 73] width 41 height 23
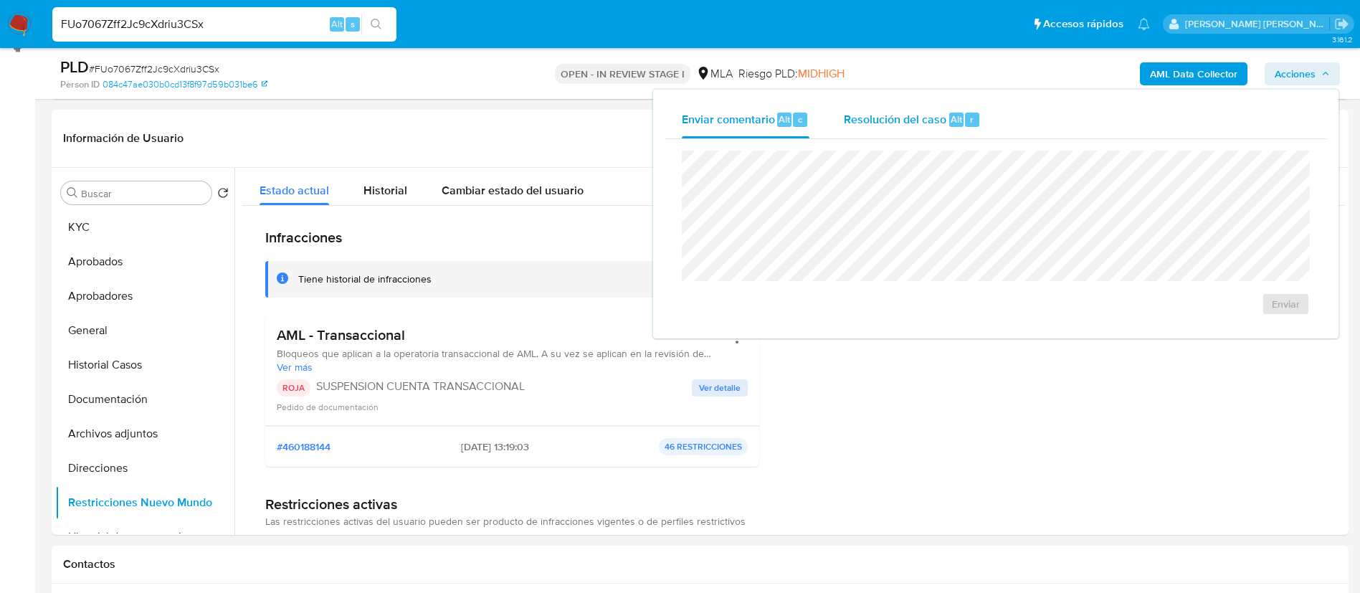
click at [933, 118] on span "Resolución del caso" at bounding box center [895, 118] width 103 height 16
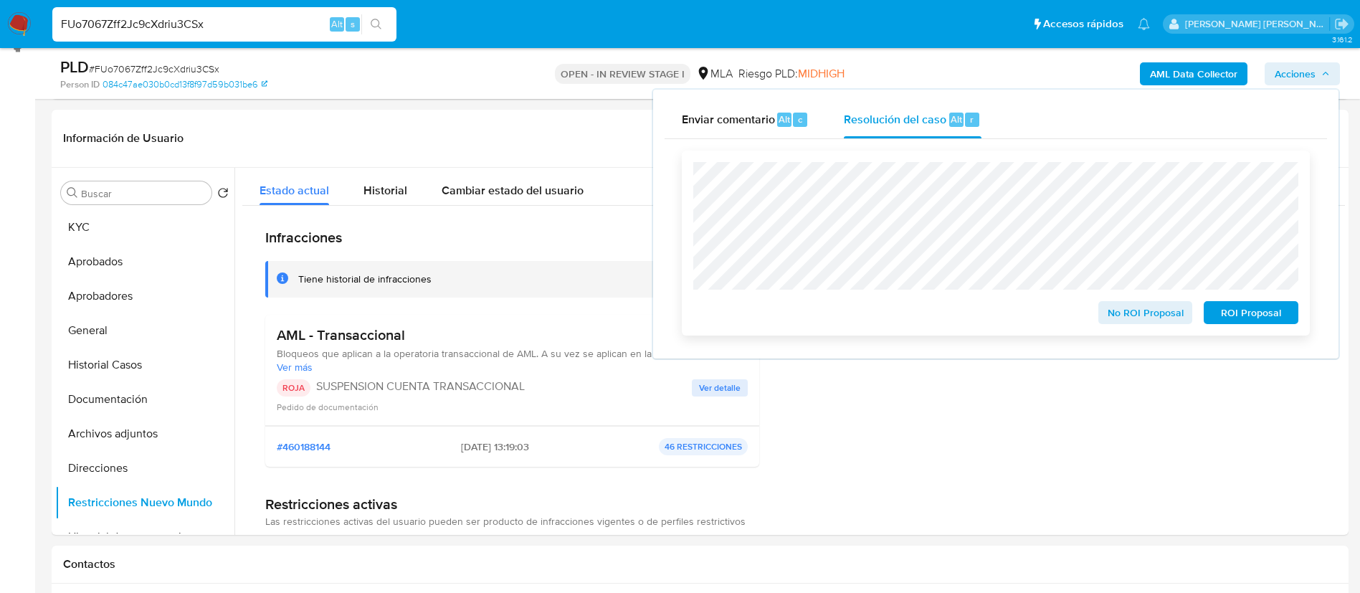
click at [1245, 323] on span "ROI Proposal" at bounding box center [1251, 313] width 75 height 20
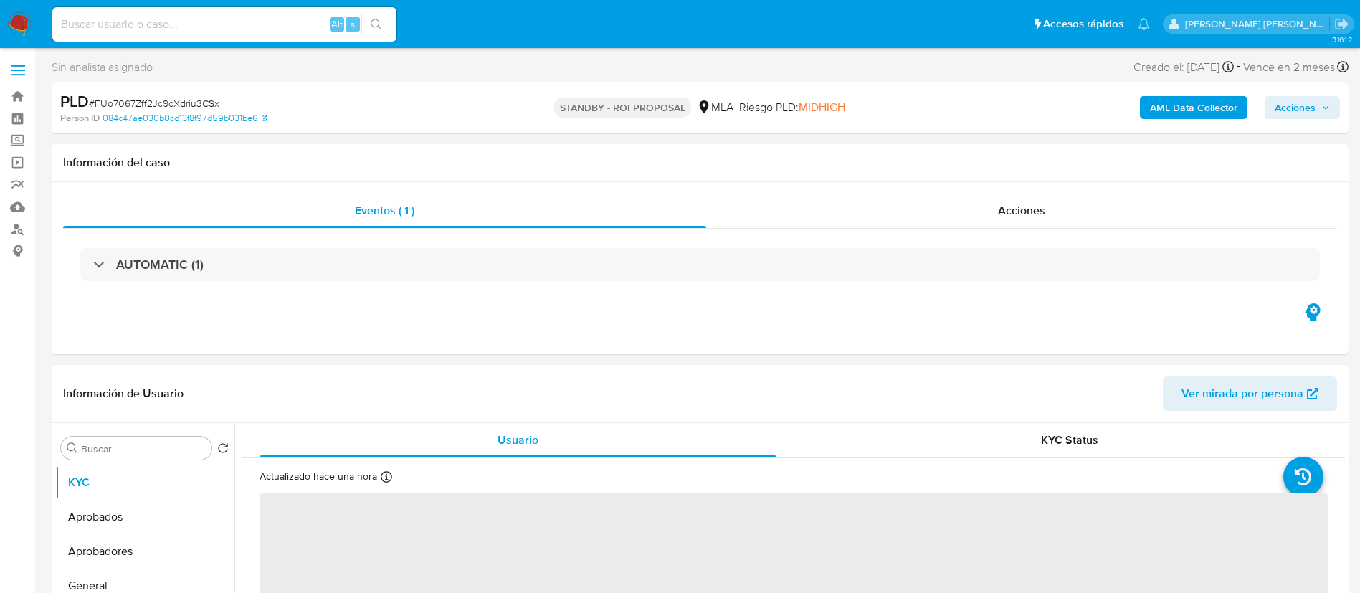
select select "10"
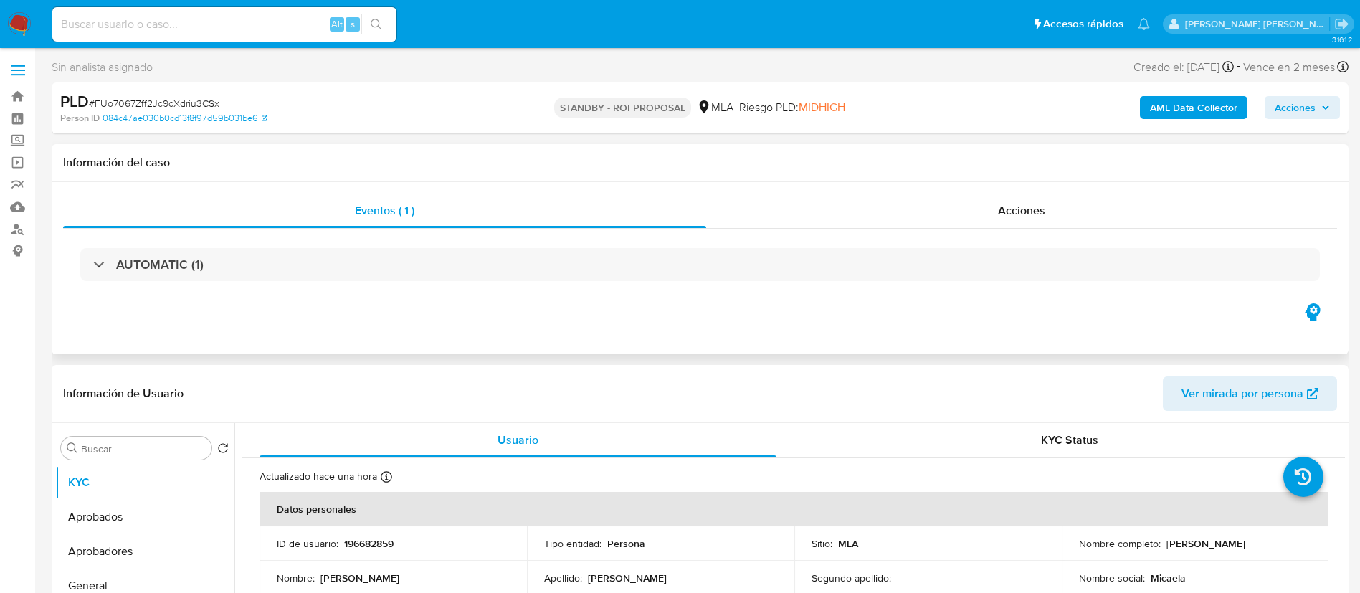
click at [419, 334] on div "Eventos ( 1 ) Acciones AUTOMATIC (1)" at bounding box center [700, 268] width 1297 height 172
click at [286, 34] on div "Alt s" at bounding box center [224, 24] width 344 height 34
paste input "bQ5yazJ9lu7O37pToy37nInZ"
click at [289, 23] on input "bQ5yazJ9lu7O37pToy37nInZ" at bounding box center [224, 24] width 344 height 19
type input "bQ5yazJ9lu7O37pToy37nInZ"
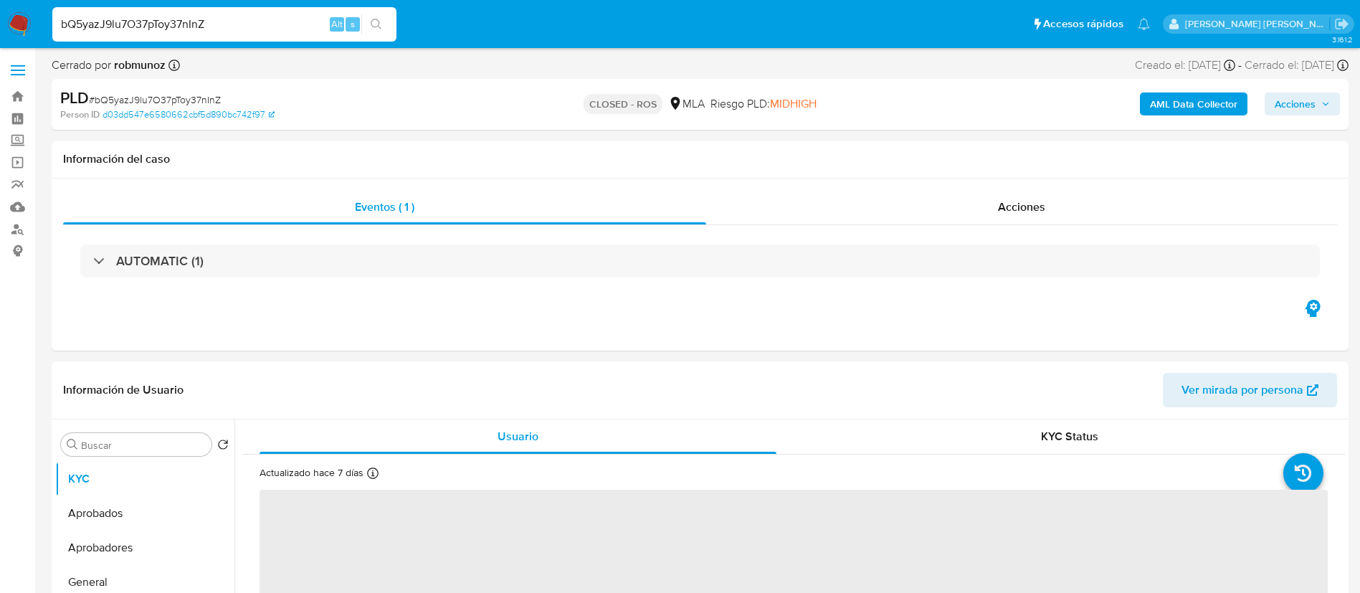
select select "10"
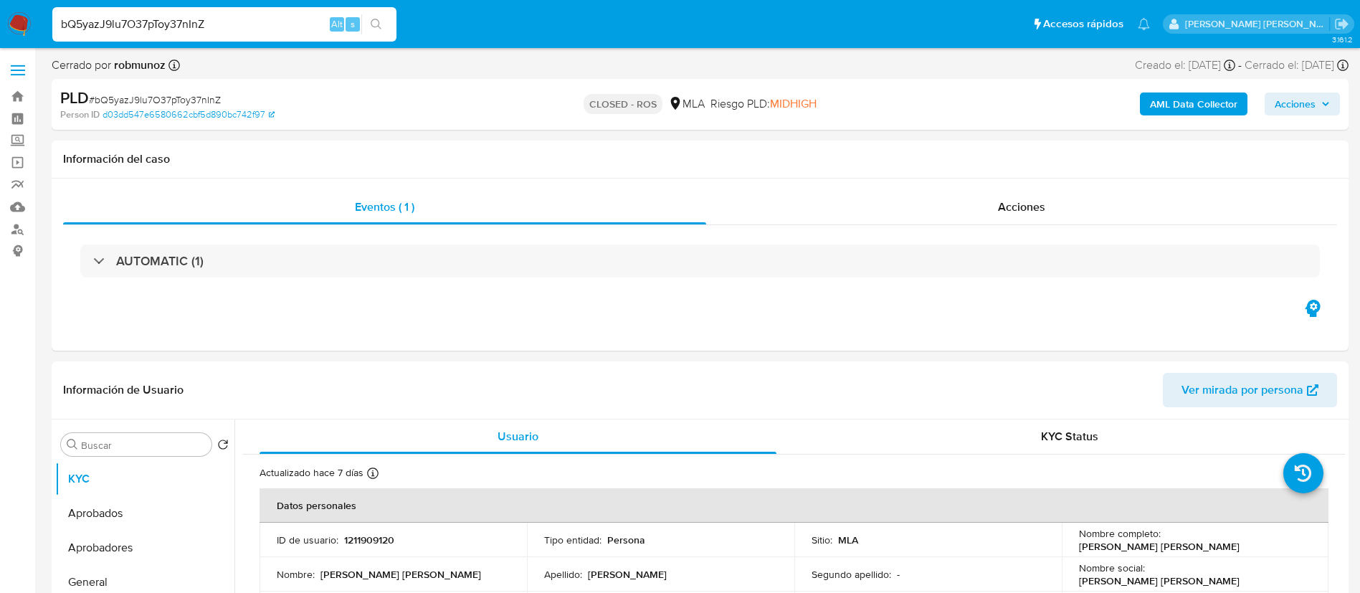
paste input "NXC7h1UnhfgHr5woSpIb0hmW"
click at [234, 29] on input "bQ5yazJ9lu7O37pToy37nInZ" at bounding box center [224, 24] width 344 height 19
type input "NXC7h1UnhfgHr5woSpIb0hmW"
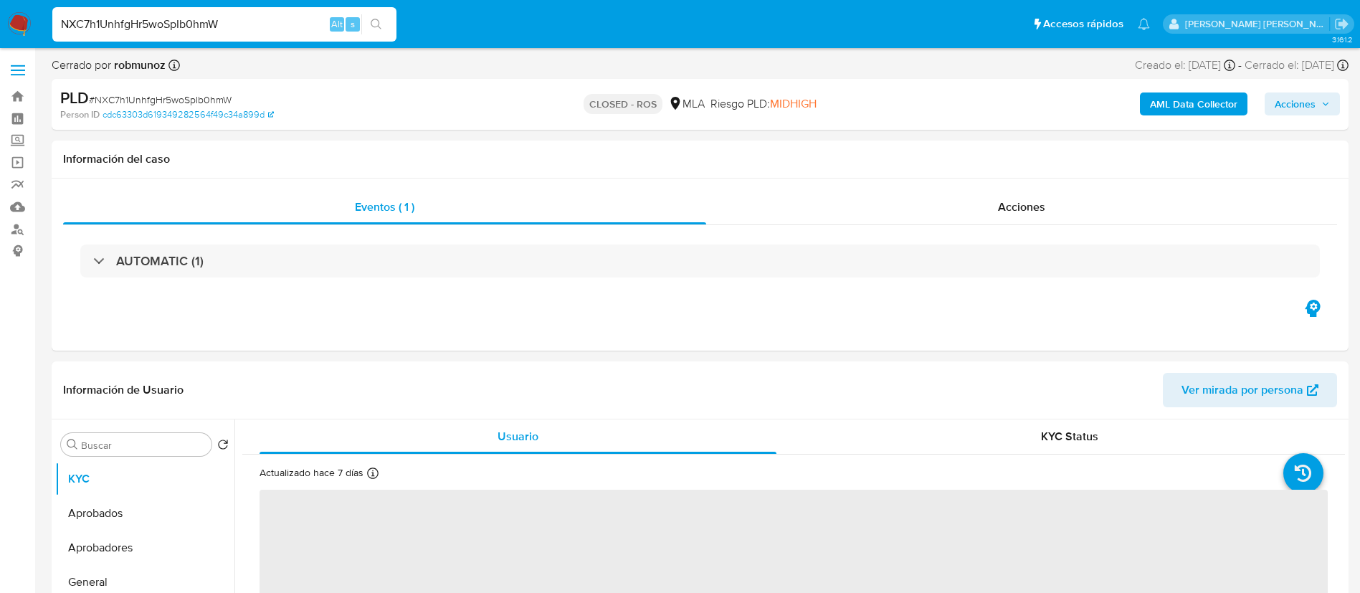
select select "10"
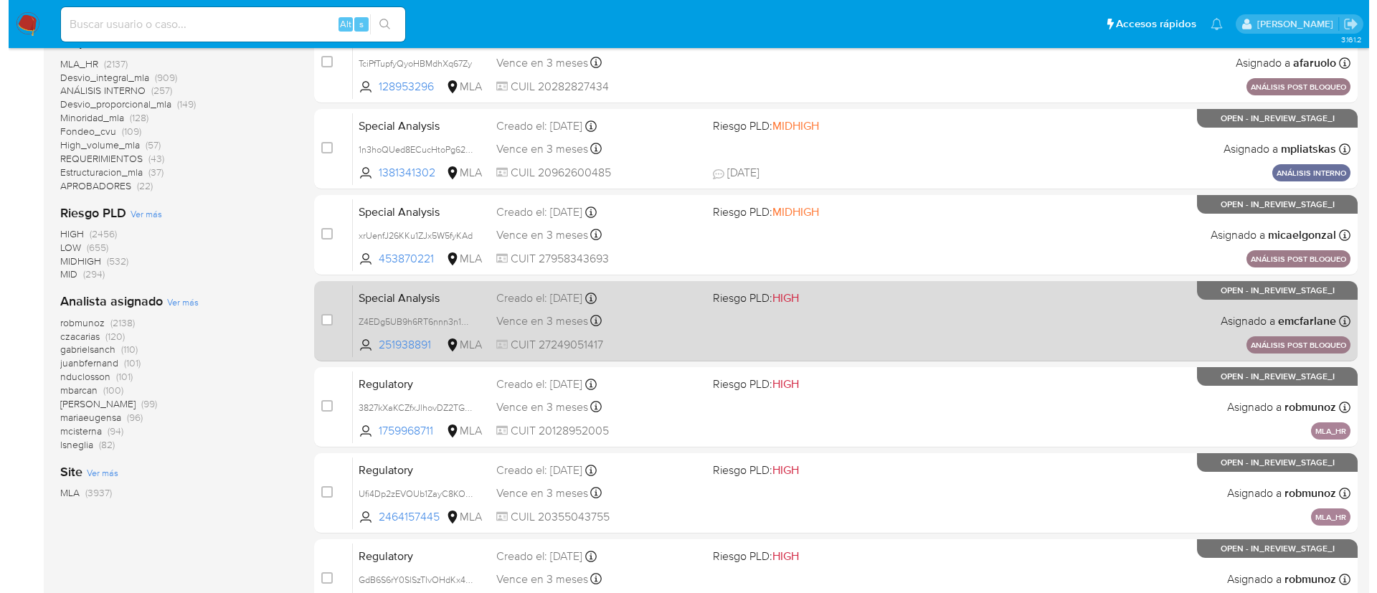
scroll to position [460, 0]
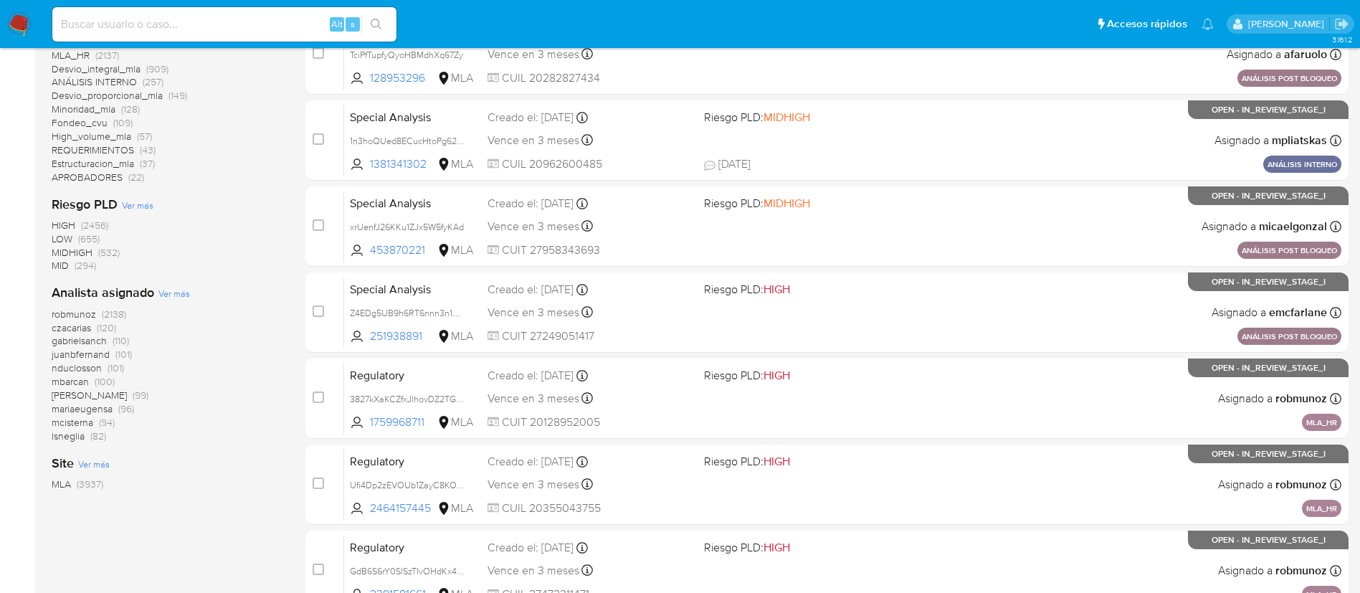
click at [168, 282] on div "Clasificación Ver más regulatory (2137) transactional (1437) special_analysis (…" at bounding box center [167, 164] width 231 height 655
click at [179, 290] on span "Ver más" at bounding box center [174, 293] width 32 height 13
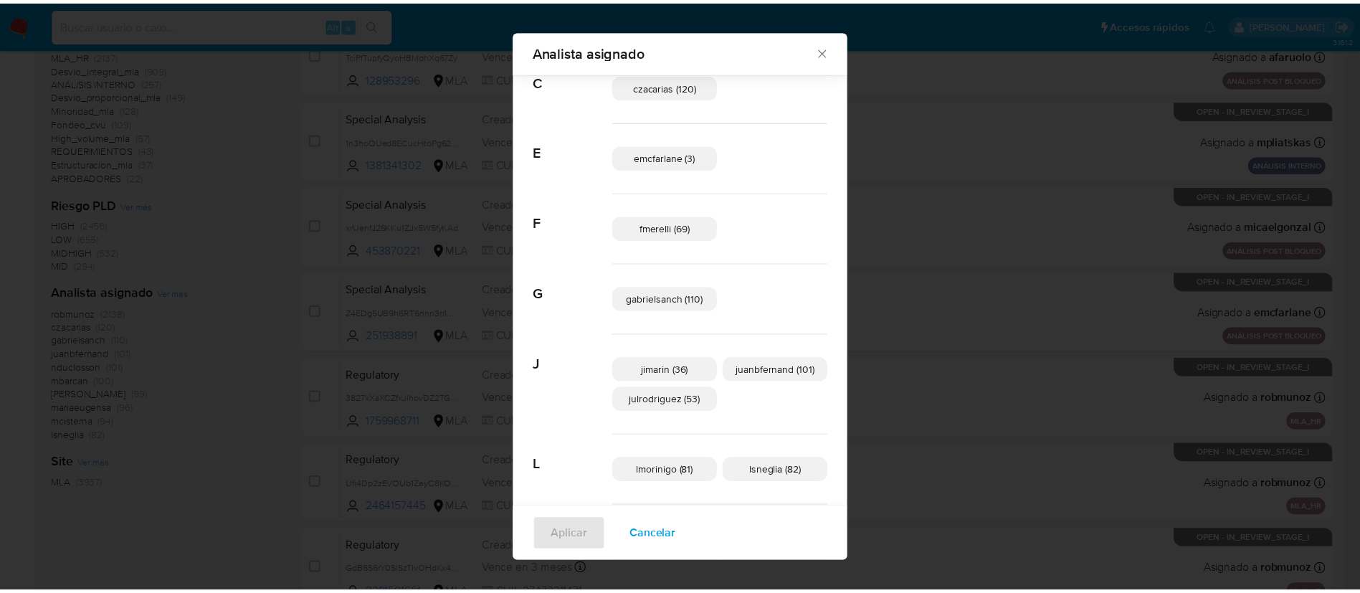
scroll to position [141, 0]
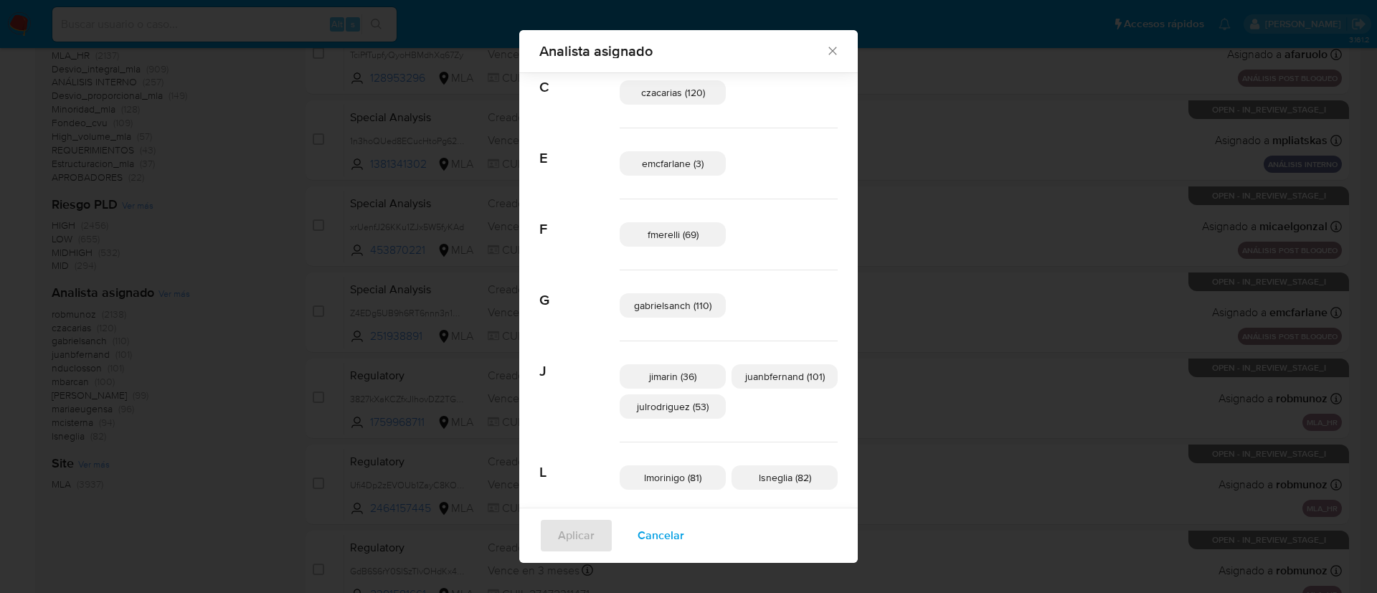
click at [301, 295] on div "Analista asignado Buscar A afaruolo (3) amedzovich (99) aviggiano (3) avilosio …" at bounding box center [688, 296] width 1377 height 593
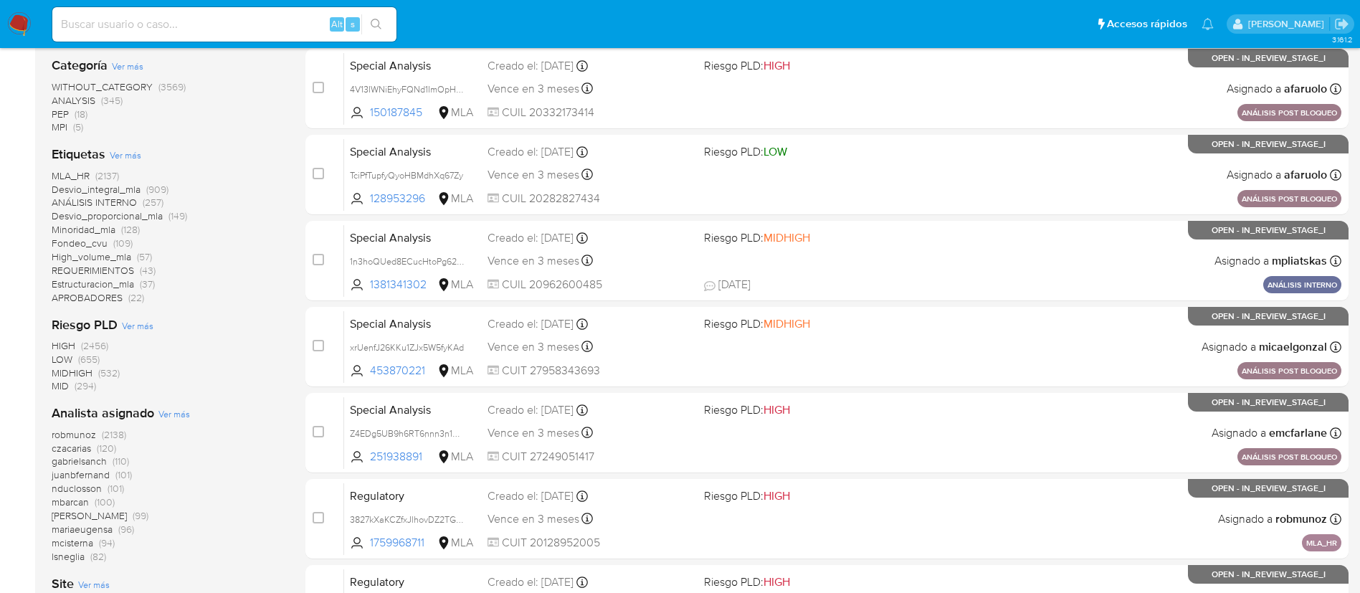
scroll to position [333, 0]
